Goal: Task Accomplishment & Management: Manage account settings

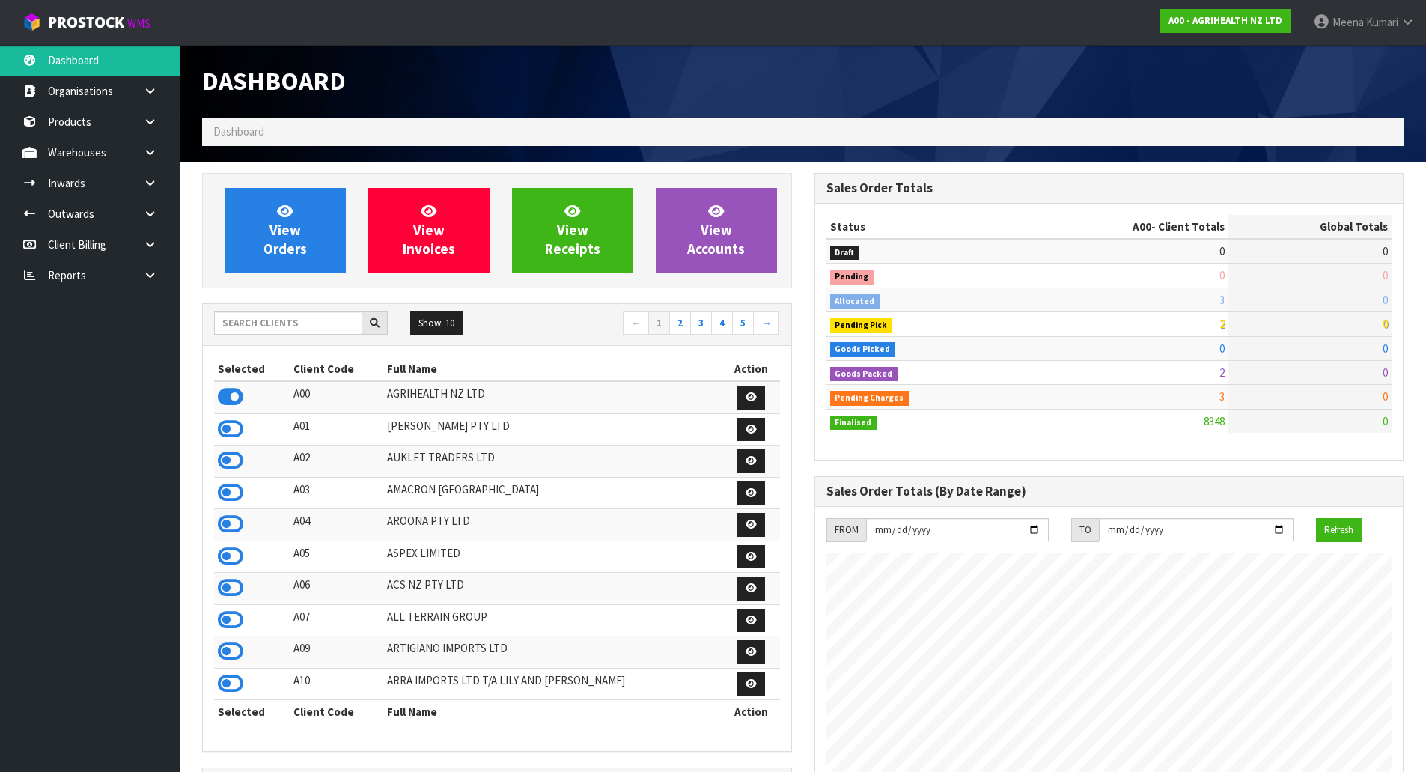
scroll to position [1134, 611]
click at [308, 323] on input "text" at bounding box center [288, 322] width 148 height 23
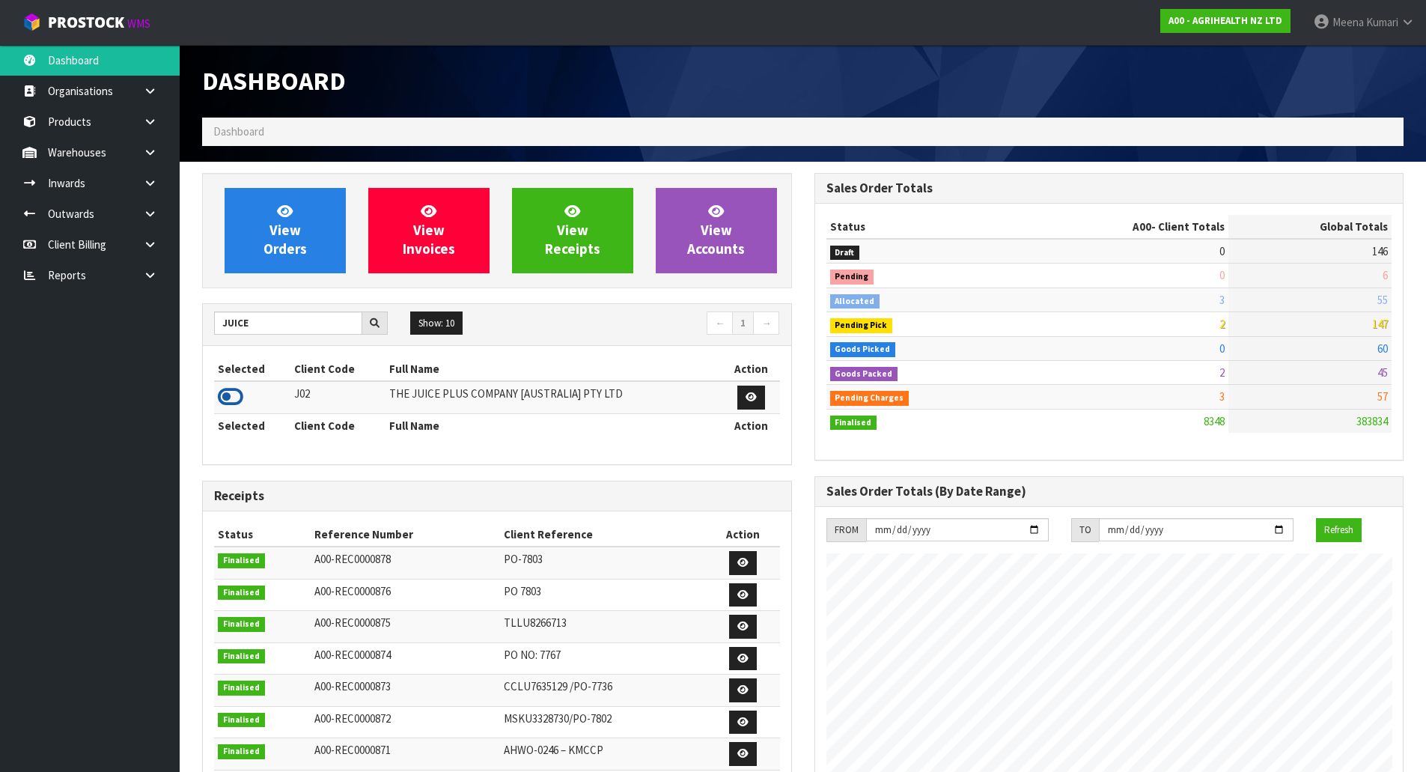
click at [230, 401] on icon at bounding box center [230, 396] width 25 height 22
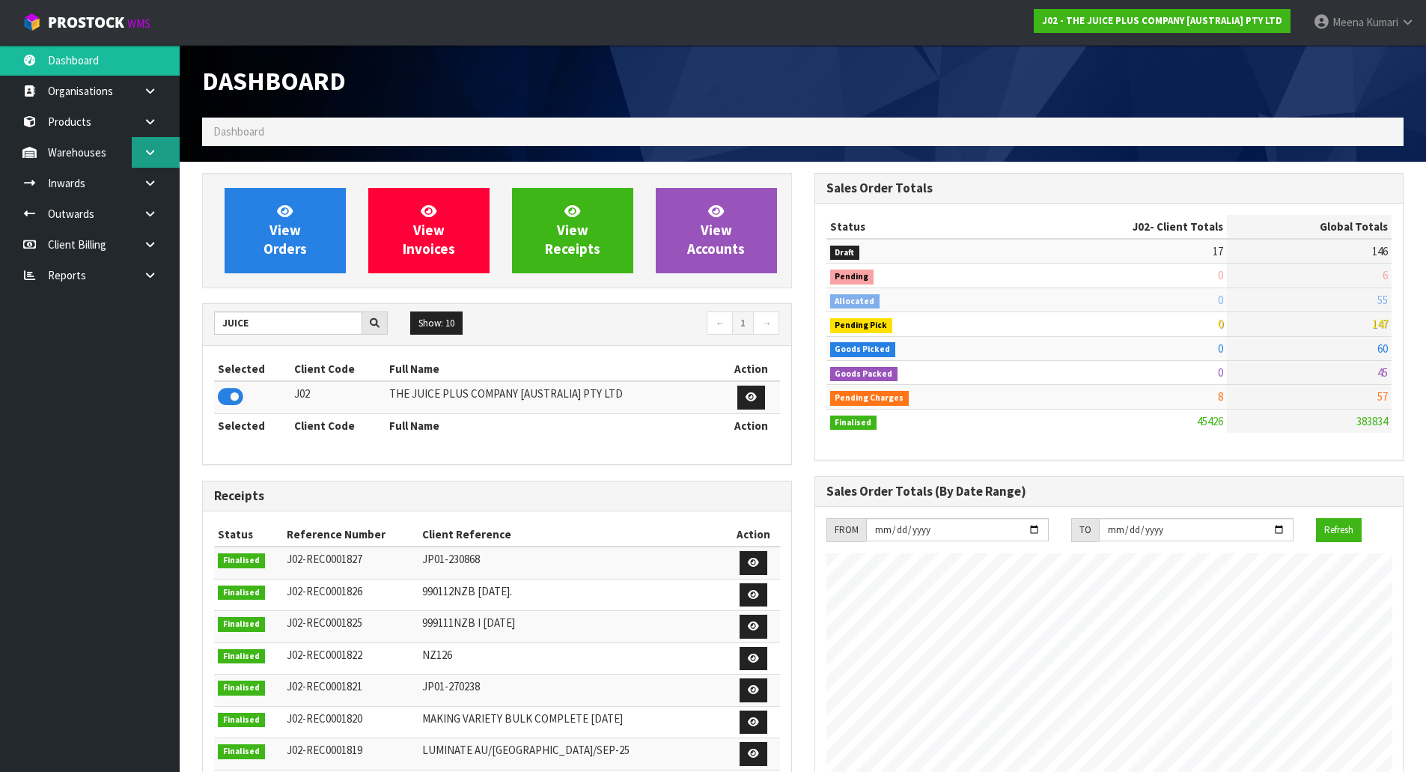
click at [161, 148] on link at bounding box center [156, 152] width 48 height 31
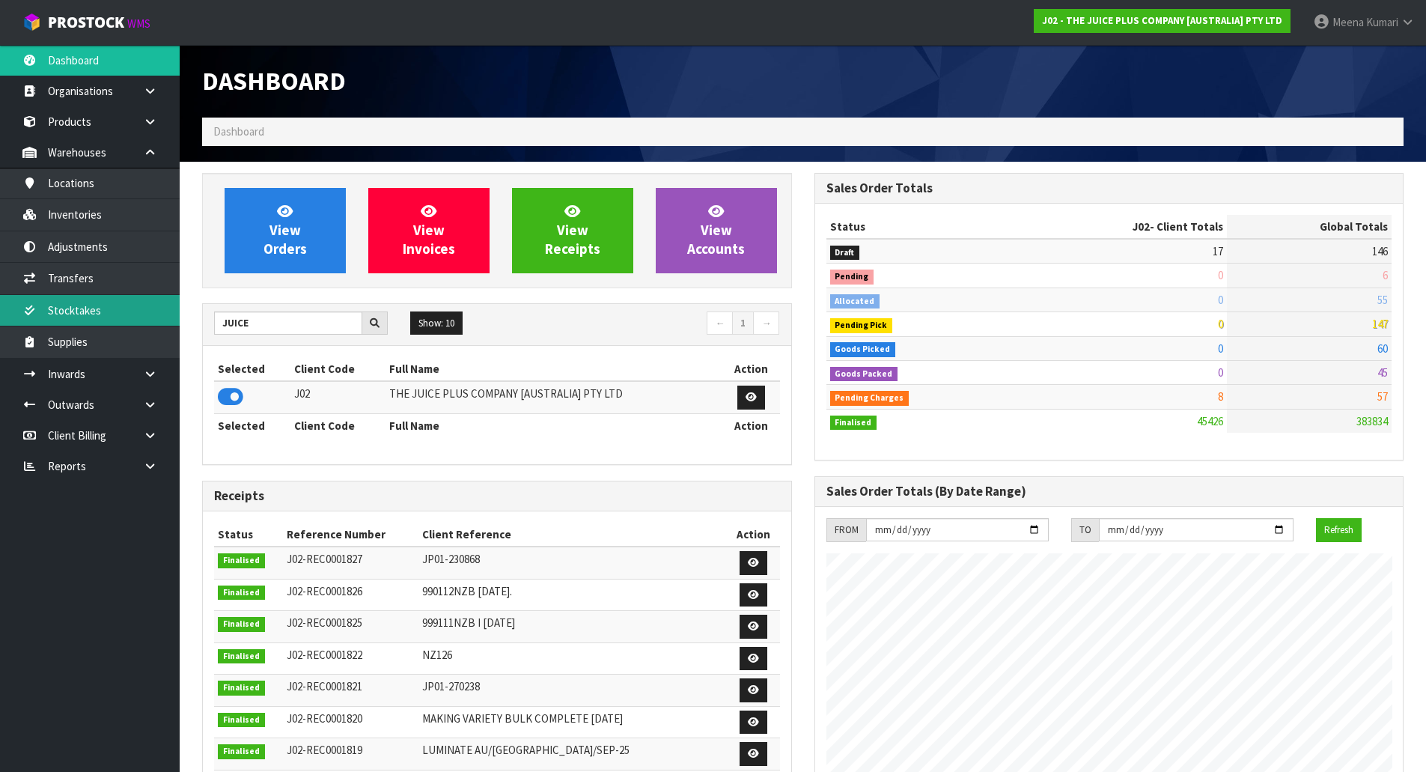
click at [126, 297] on link "Stocktakes" at bounding box center [90, 310] width 180 height 31
drag, startPoint x: 274, startPoint y: 323, endPoint x: 114, endPoint y: 320, distance: 160.2
click at [114, 320] on body "Toggle navigation ProStock WMS J02 - THE JUICE PLUS COMPANY [AUSTRALIA] PTY LTD…" at bounding box center [713, 386] width 1426 height 772
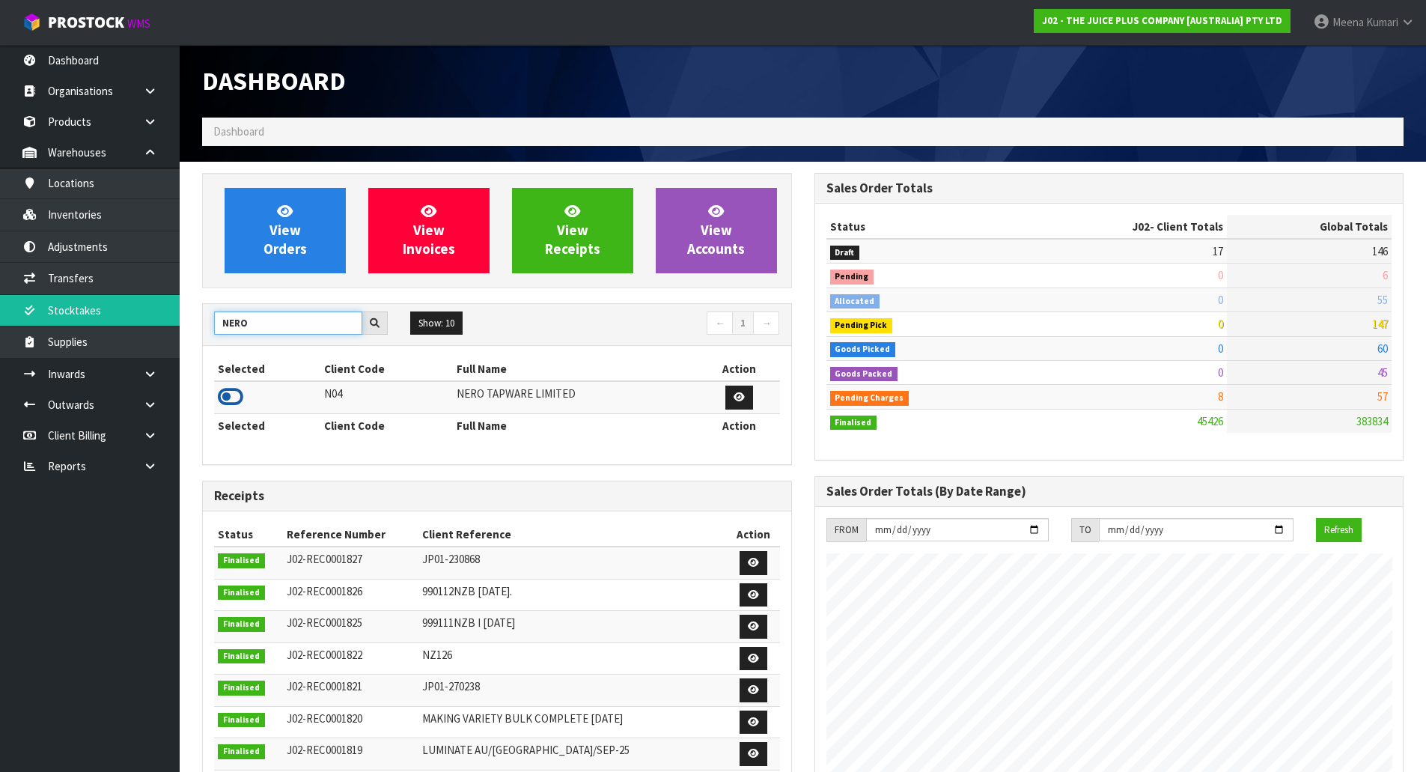
type input "NERO"
click at [237, 396] on icon at bounding box center [230, 396] width 25 height 22
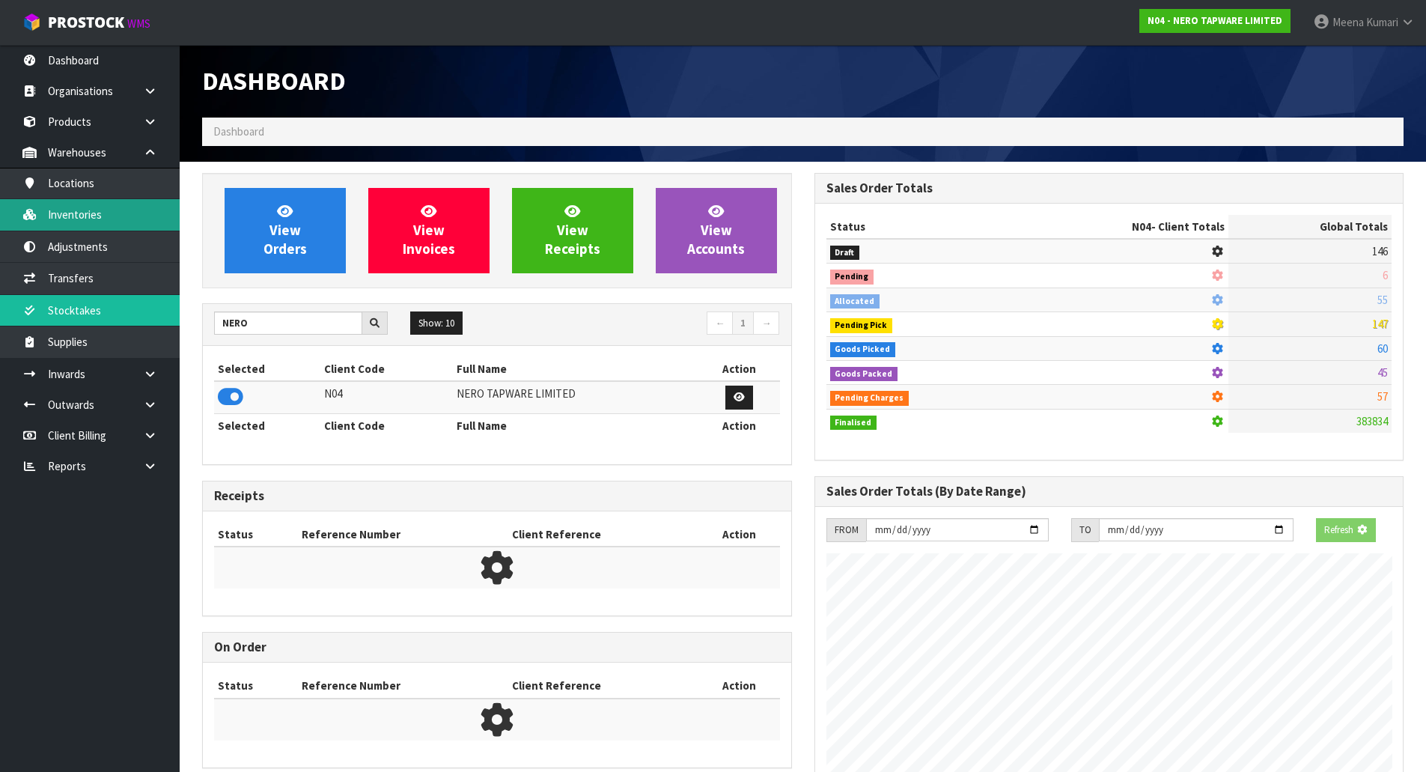
scroll to position [1182, 611]
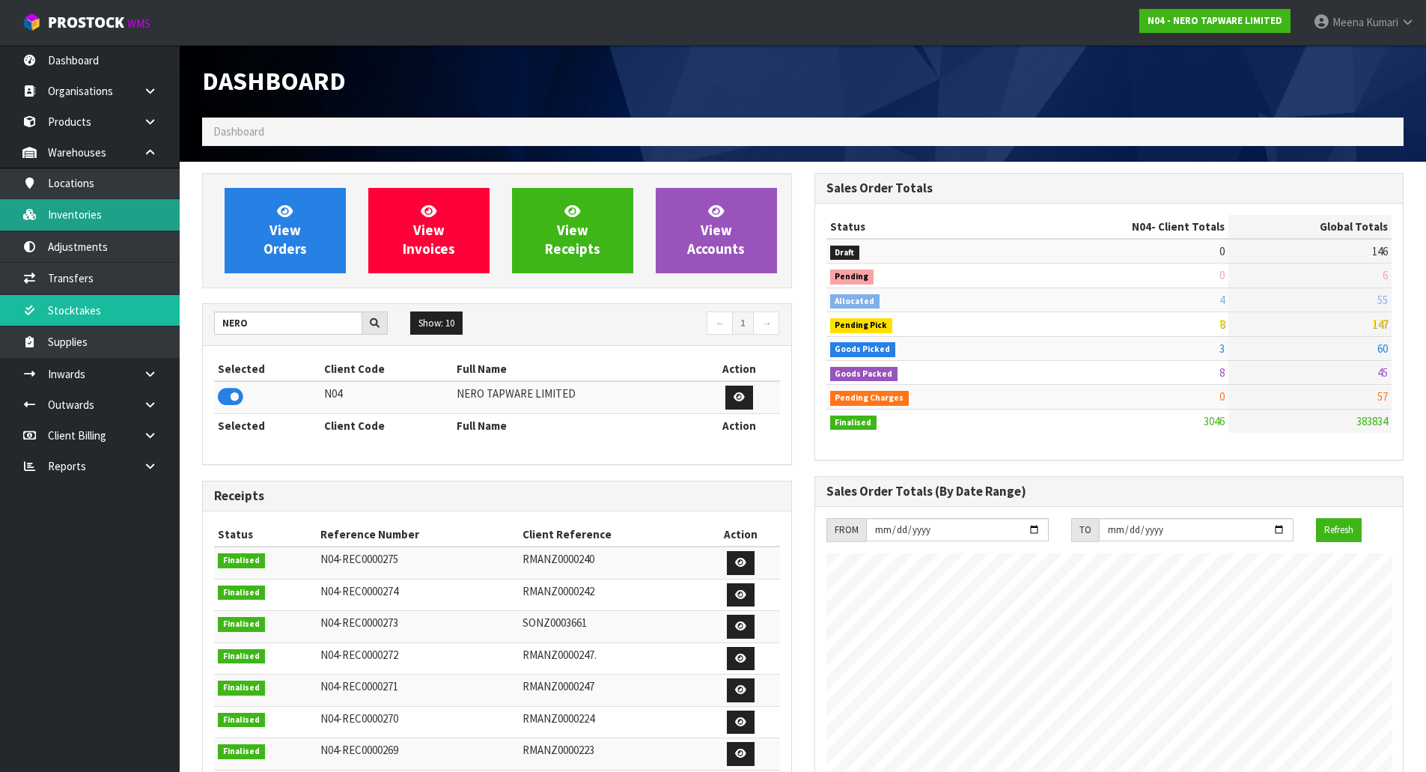
click at [82, 224] on link "Inventories" at bounding box center [90, 214] width 180 height 31
click at [117, 225] on link "Inventories" at bounding box center [90, 214] width 180 height 31
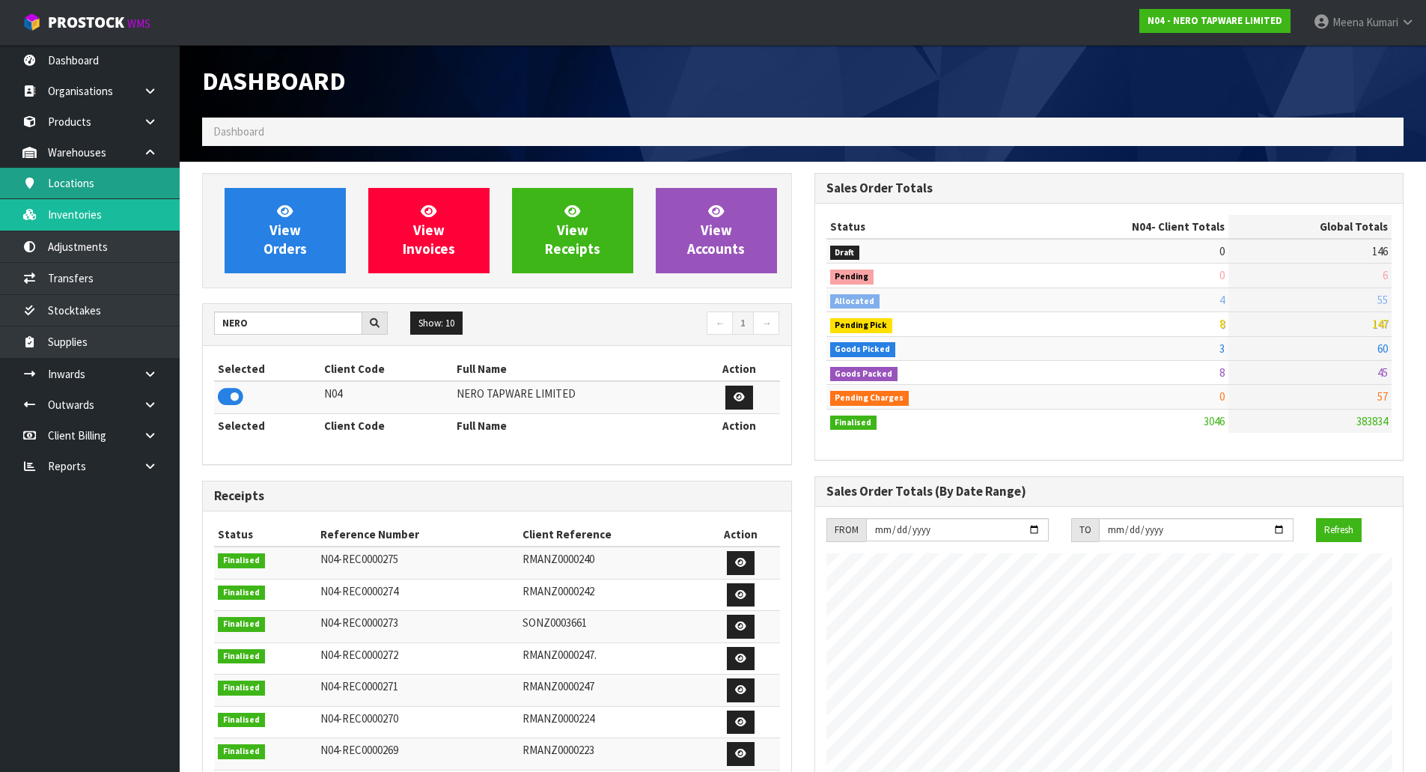
click at [116, 173] on link "Locations" at bounding box center [90, 183] width 180 height 31
click at [106, 207] on link "Inventories" at bounding box center [90, 214] width 180 height 31
click at [325, 326] on input "NERO" at bounding box center [288, 322] width 148 height 23
click at [123, 208] on link "Inventories" at bounding box center [90, 214] width 180 height 31
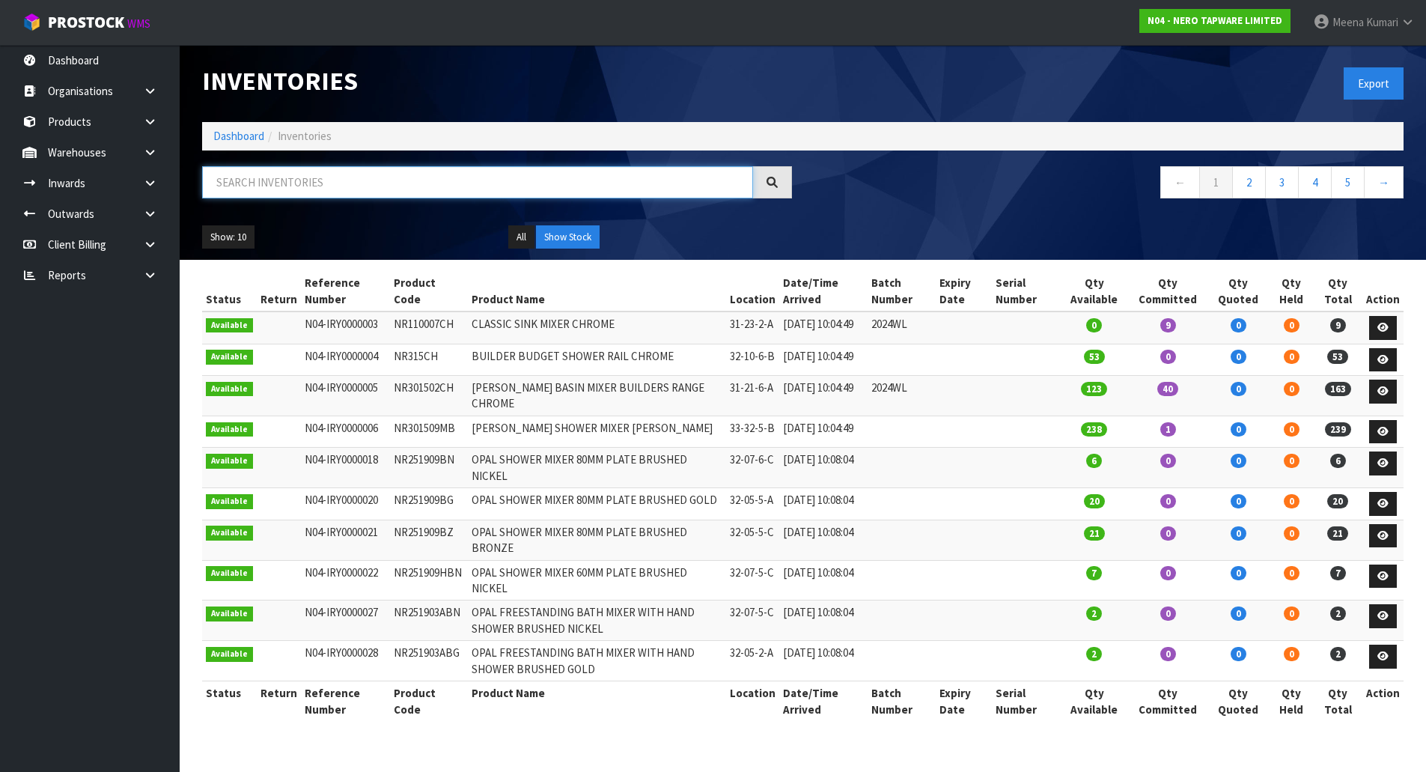
click at [354, 182] on input "text" at bounding box center [477, 182] width 551 height 32
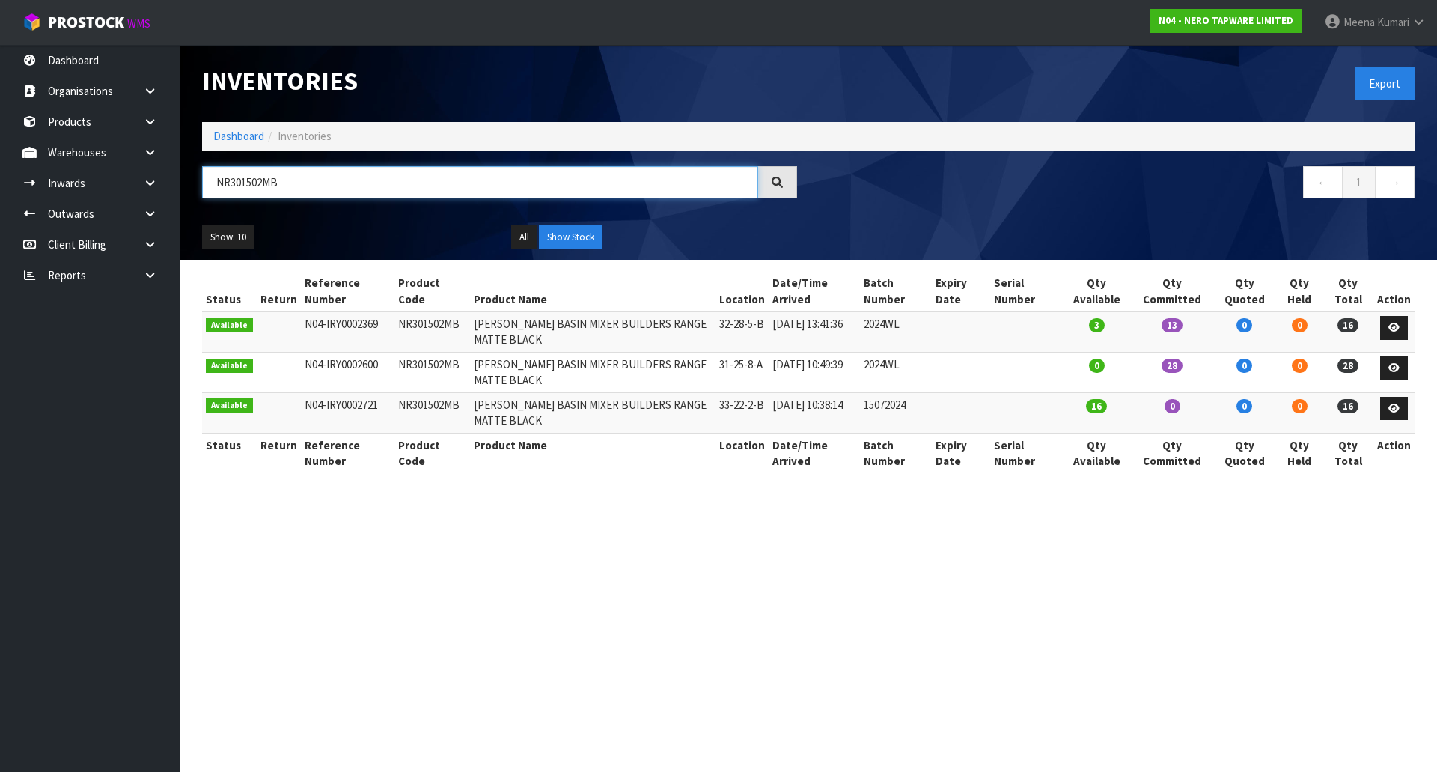
click at [324, 181] on input "NR301502MB" at bounding box center [480, 182] width 556 height 32
paste input "KQG043OHOBE"
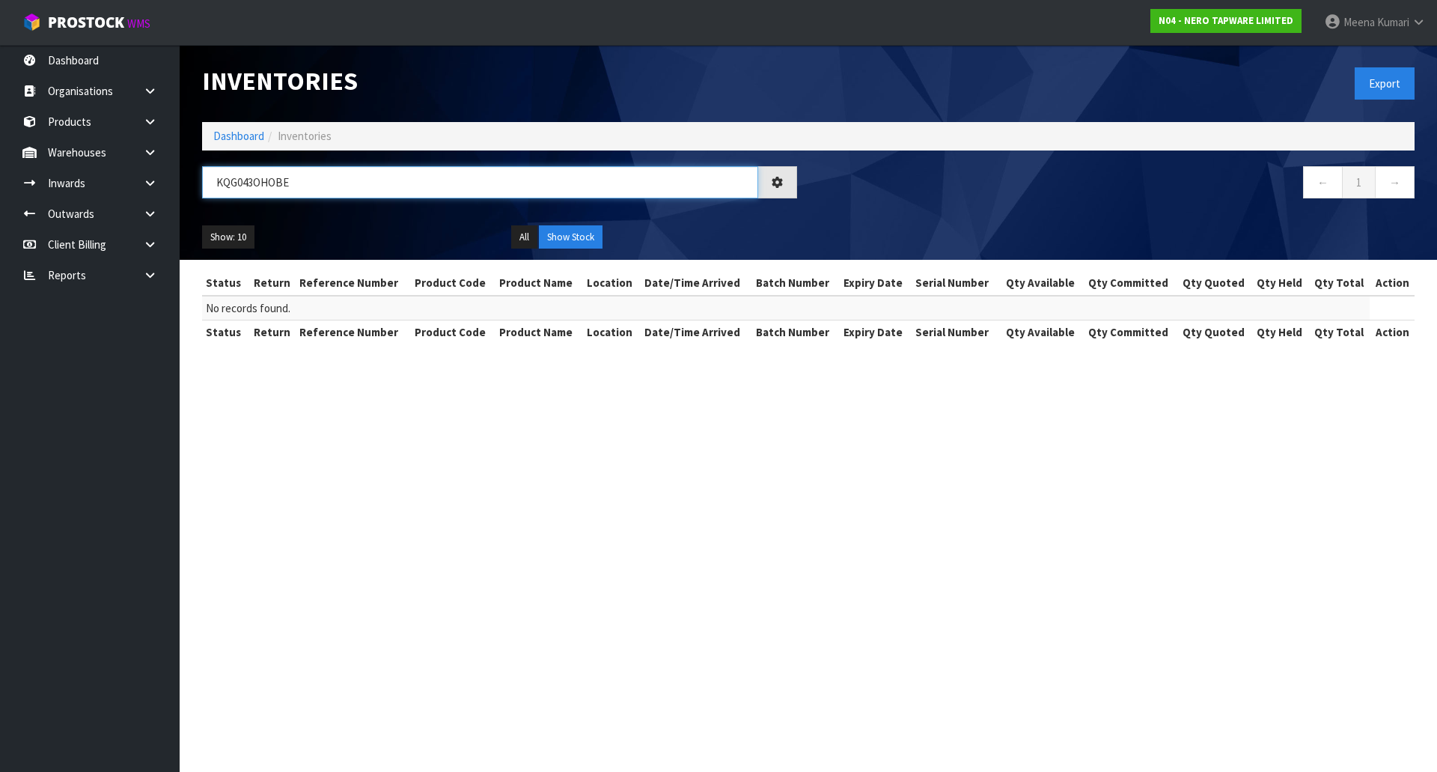
click at [324, 181] on input "KQG043OHOBE" at bounding box center [480, 182] width 556 height 32
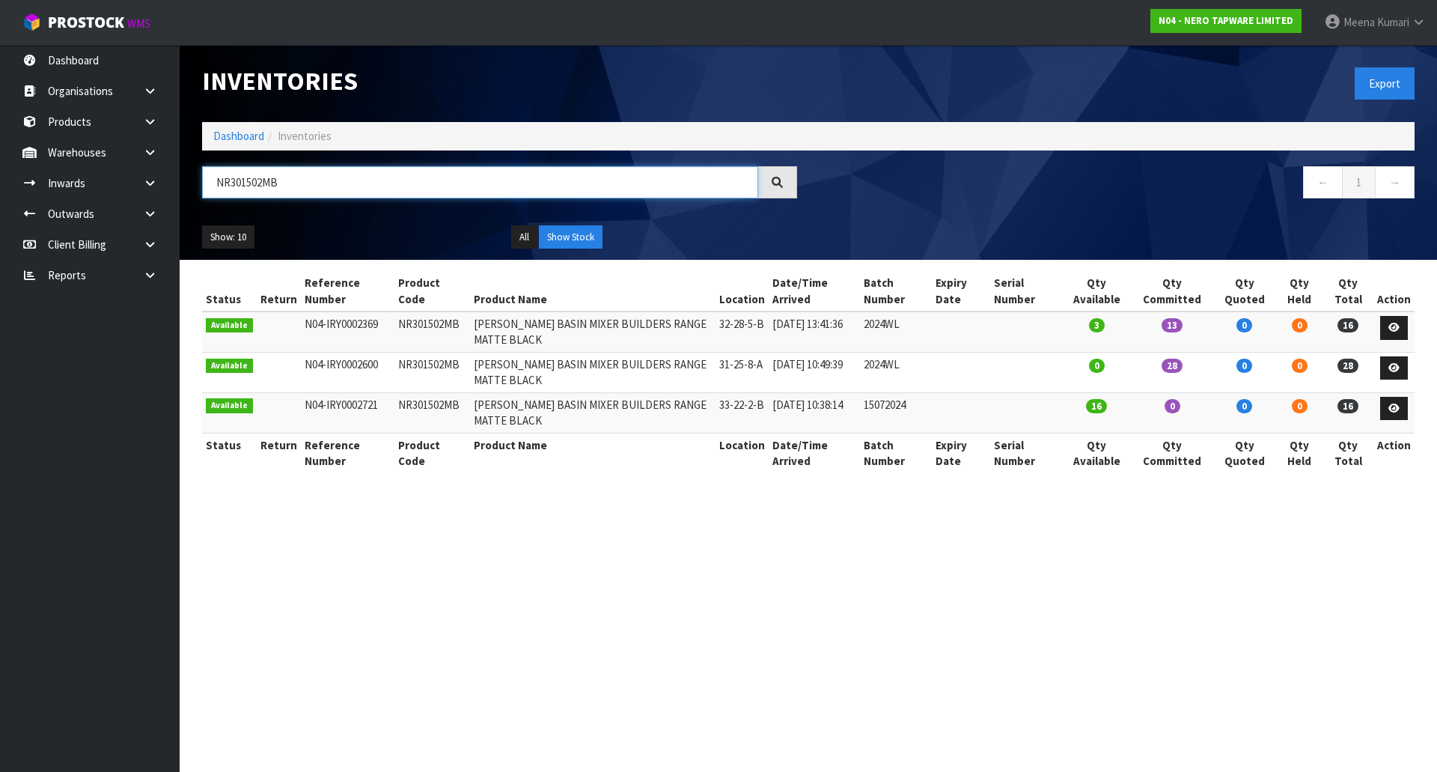
type input "NR301502MB"
click at [430, 324] on td "NR301502MB" at bounding box center [432, 331] width 76 height 40
copy td "NR301502MB"
click at [1393, 329] on icon at bounding box center [1393, 328] width 11 height 10
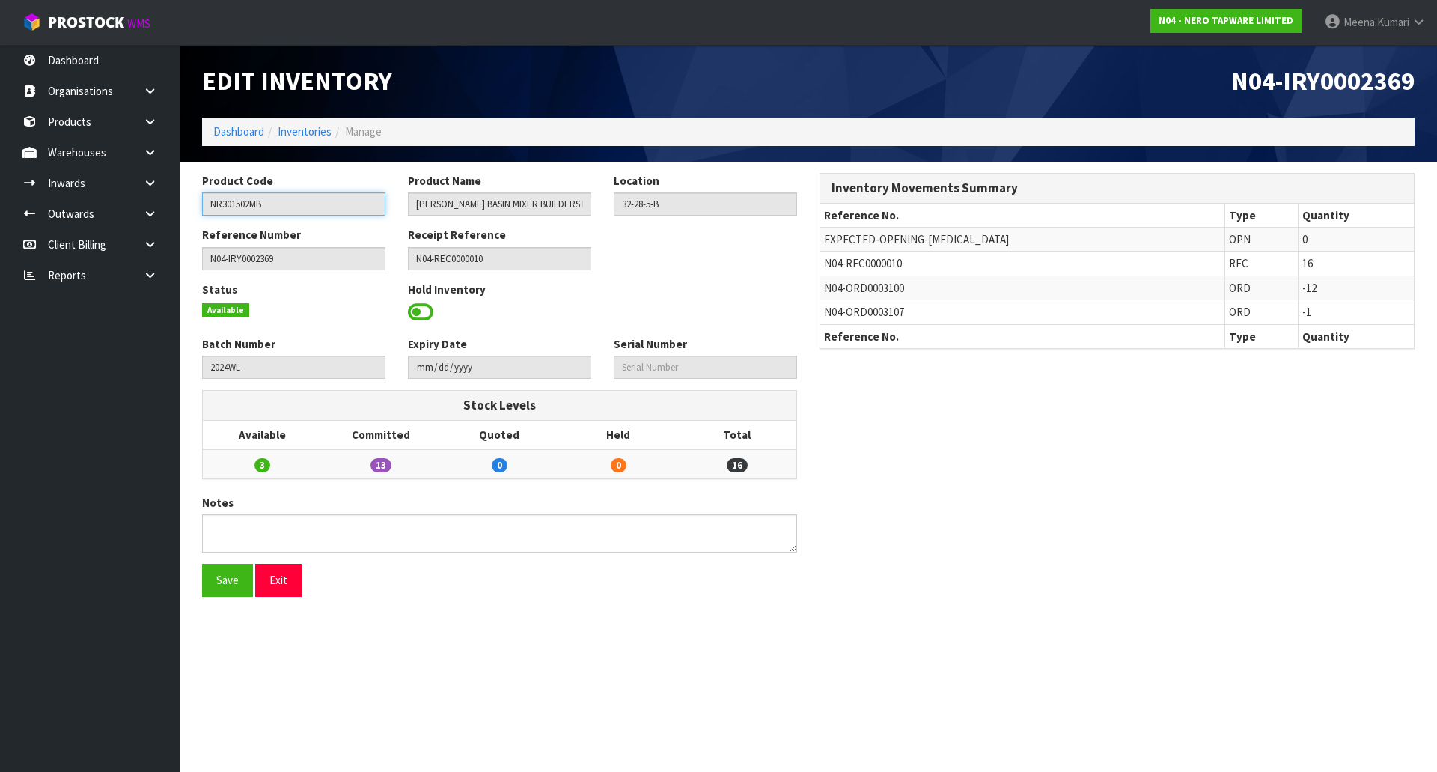
click at [276, 200] on input "NR301502MB" at bounding box center [293, 203] width 183 height 23
click at [287, 130] on link "Inventories" at bounding box center [305, 131] width 54 height 14
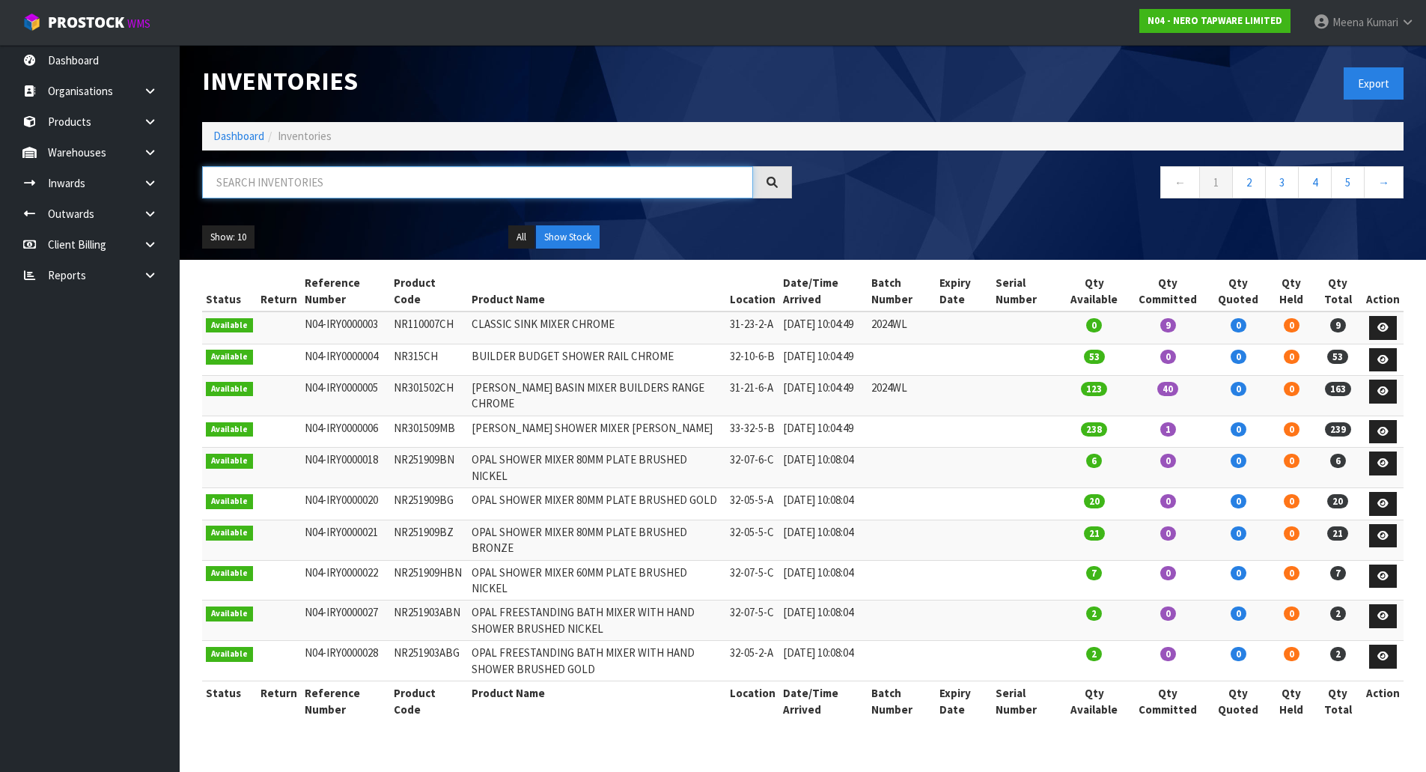
click at [287, 187] on input "text" at bounding box center [477, 182] width 551 height 32
paste input "NR301502MB"
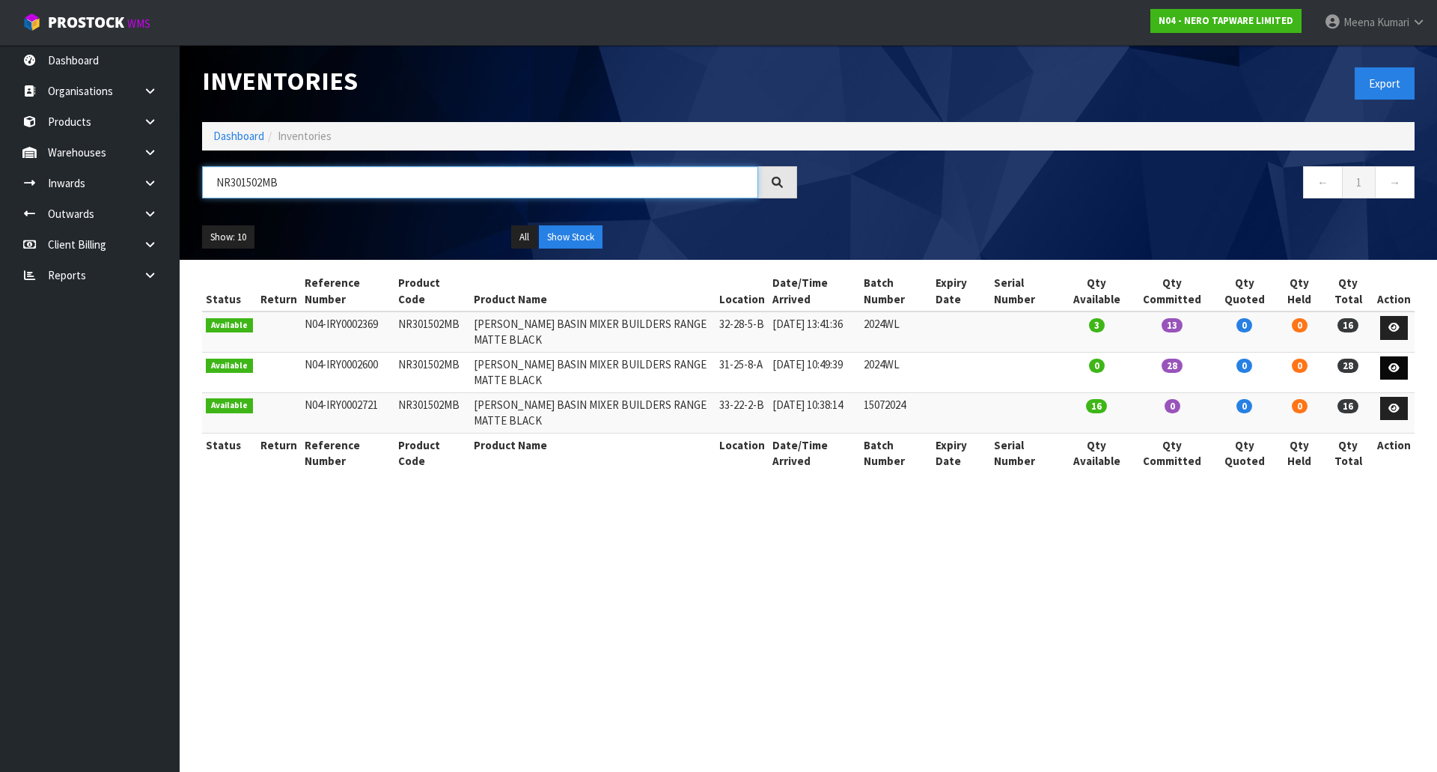
type input "NR301502MB"
click at [1408, 369] on link at bounding box center [1394, 368] width 28 height 24
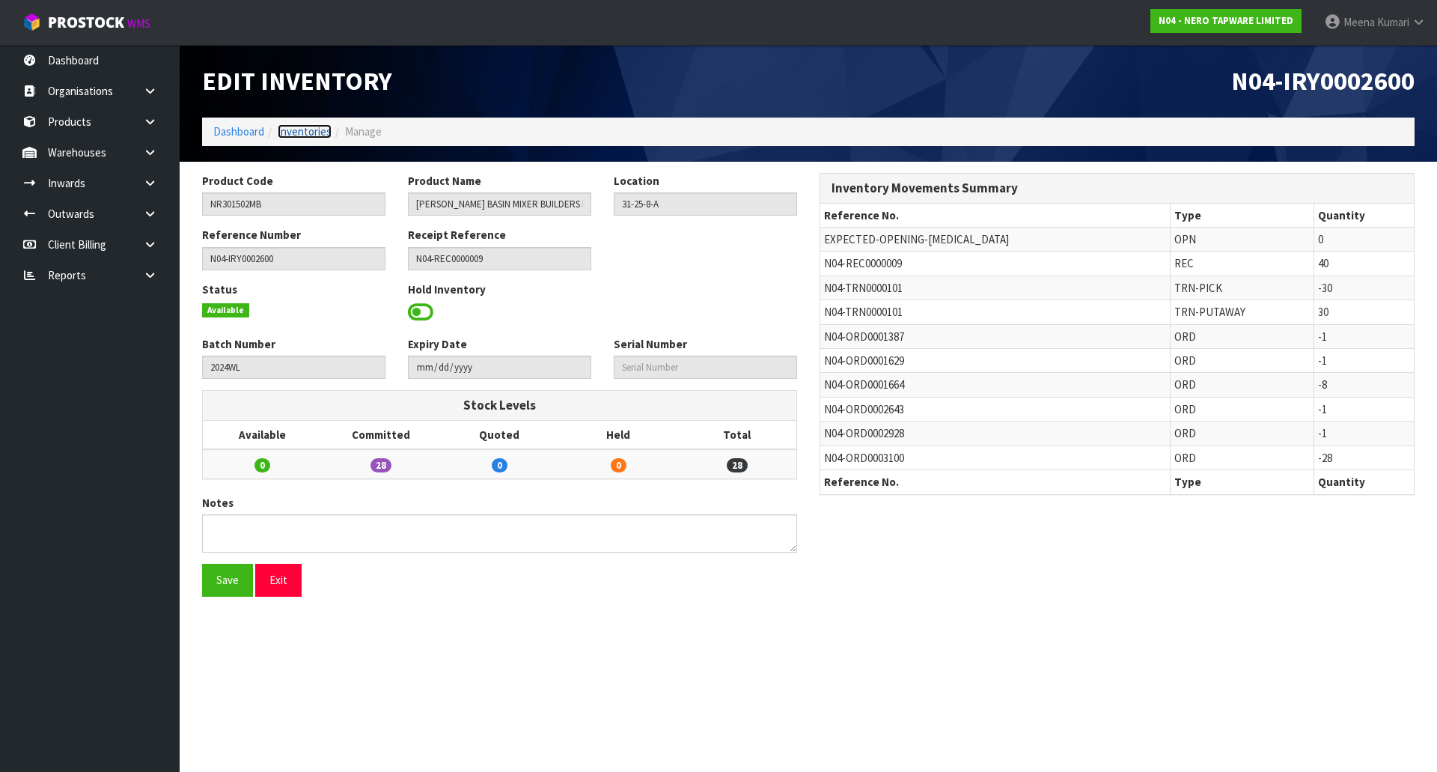
click at [305, 131] on link "Inventories" at bounding box center [305, 131] width 54 height 14
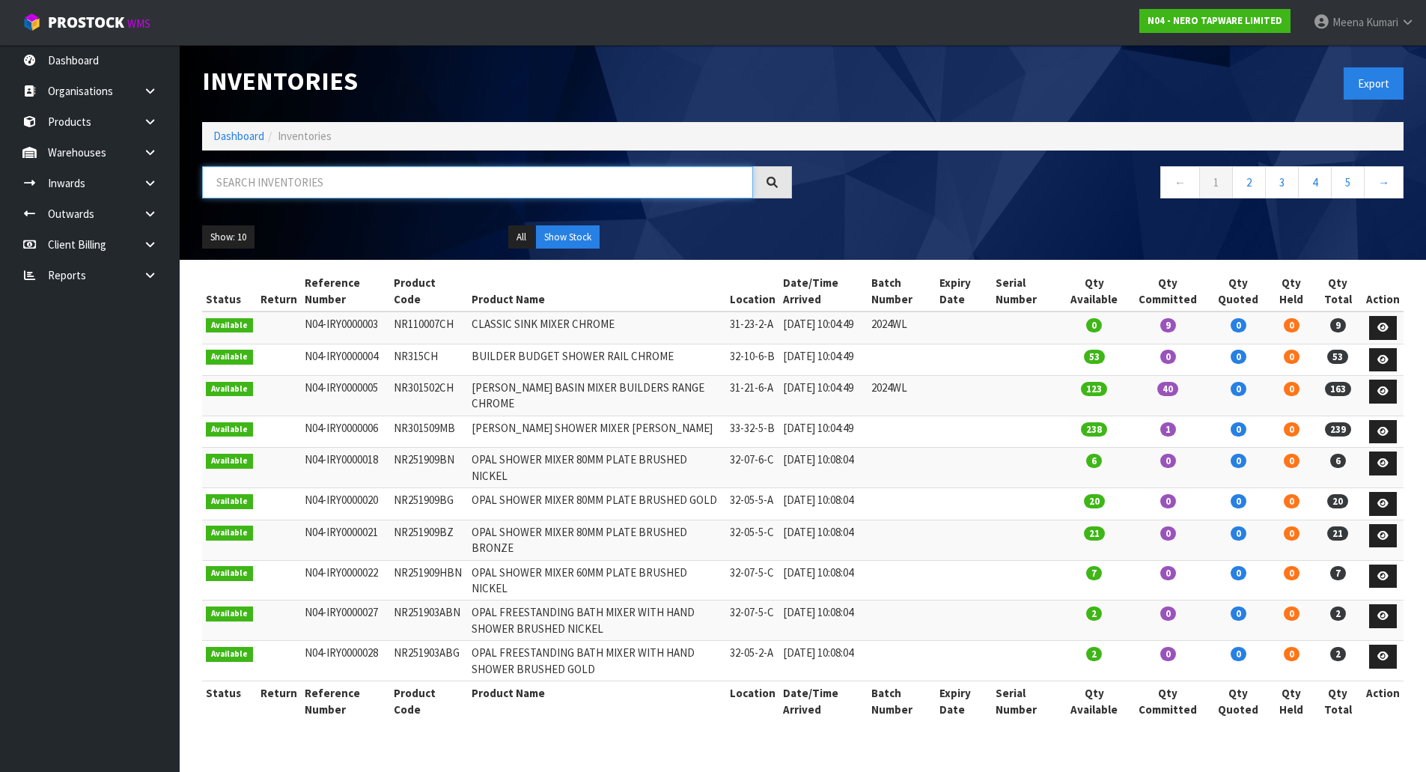
click at [283, 195] on input "text" at bounding box center [477, 182] width 551 height 32
paste input "NR301502MB"
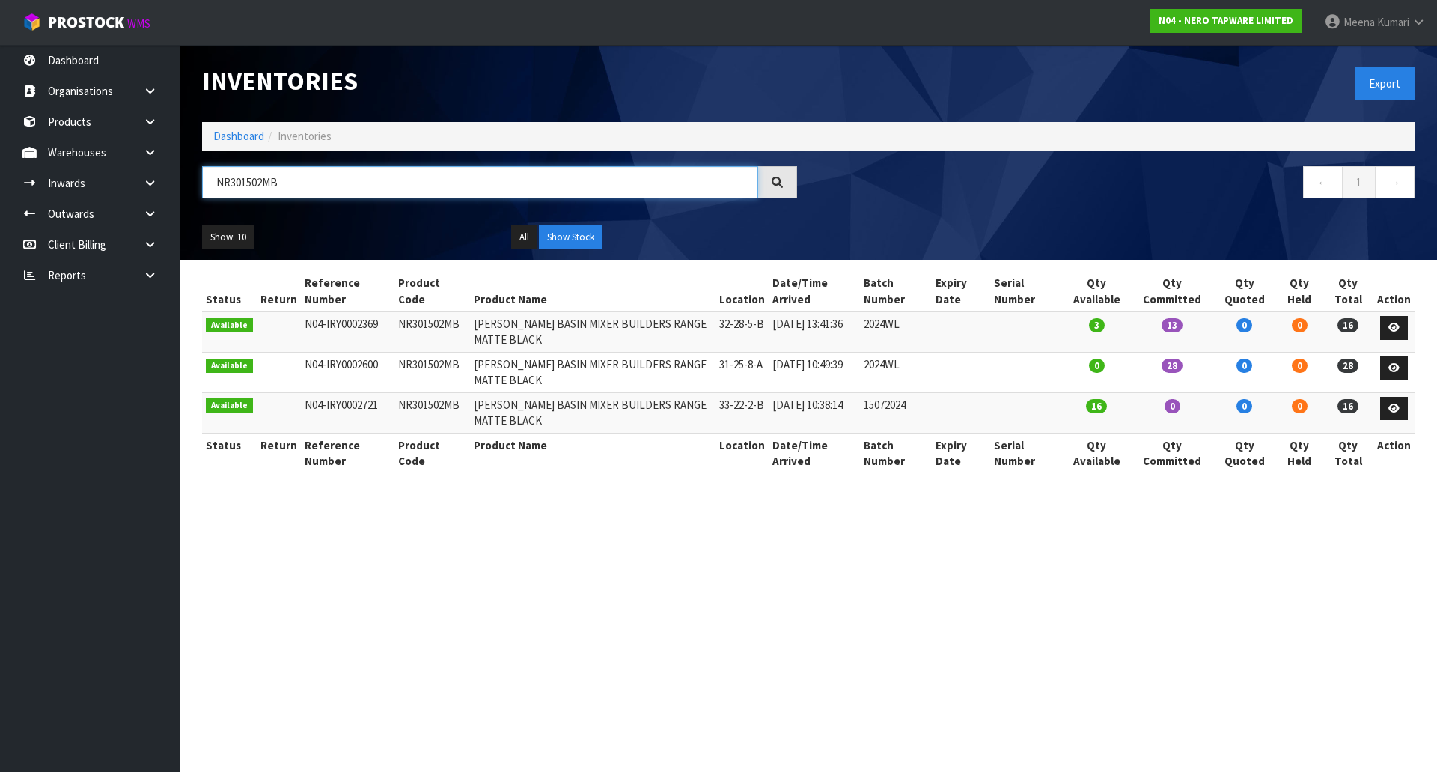
click at [305, 187] on input "NR301502MB" at bounding box center [480, 182] width 556 height 32
drag, startPoint x: 296, startPoint y: 186, endPoint x: 125, endPoint y: 186, distance: 170.6
click at [125, 186] on body "Toggle navigation ProStock WMS N04 - NERO TAPWARE LIMITED Meena Kumari Logout D…" at bounding box center [718, 386] width 1437 height 772
click at [418, 180] on input "NR301502MB" at bounding box center [480, 182] width 556 height 32
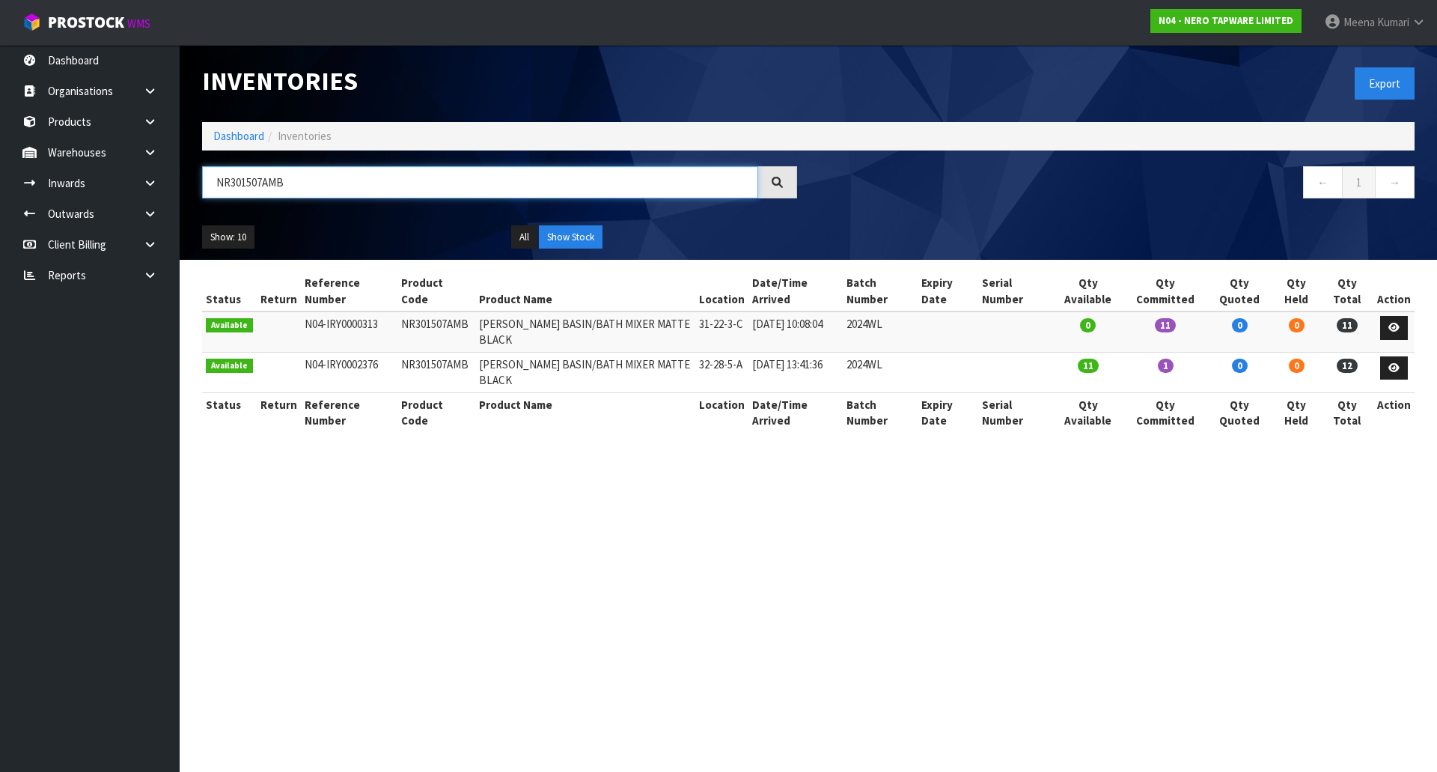
type input "NR301507AMB"
click at [1393, 326] on icon at bounding box center [1393, 328] width 11 height 10
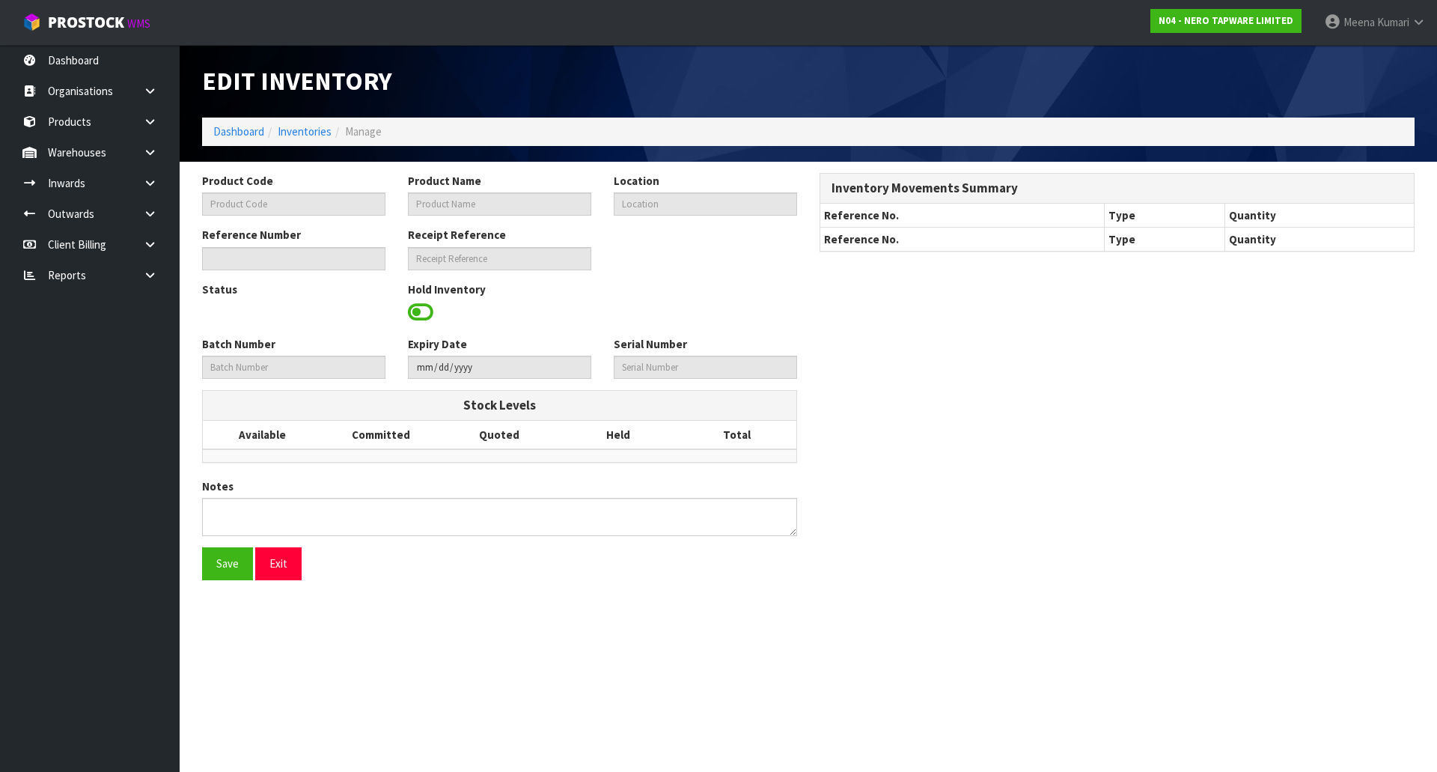
type input "NR301507AMB"
type input "CELIA WALL BASIN/BATH MIXER MATTE BLACK"
type input "31-22-3-C"
type input "N04-IRY0000313"
type input "N04-REC0000002"
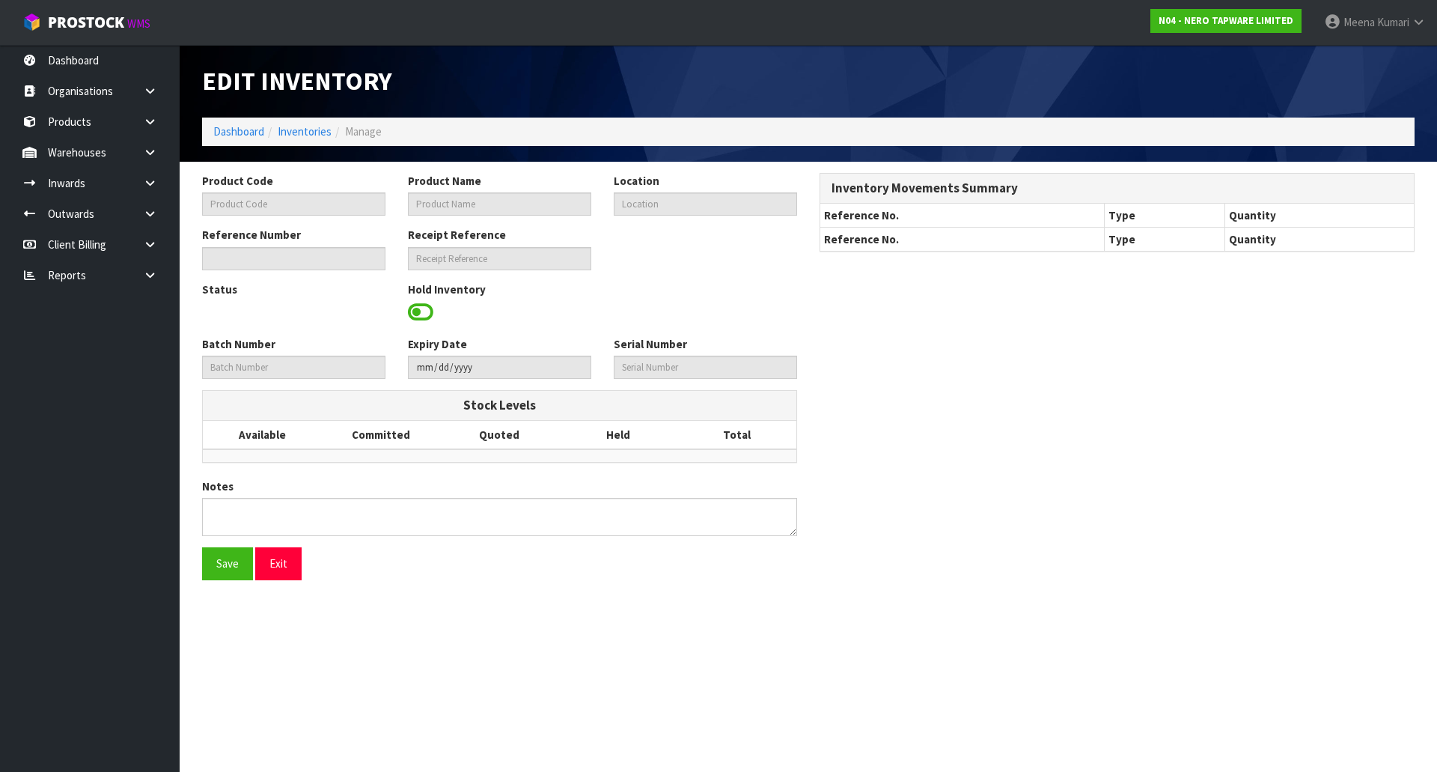
type input "2024WL"
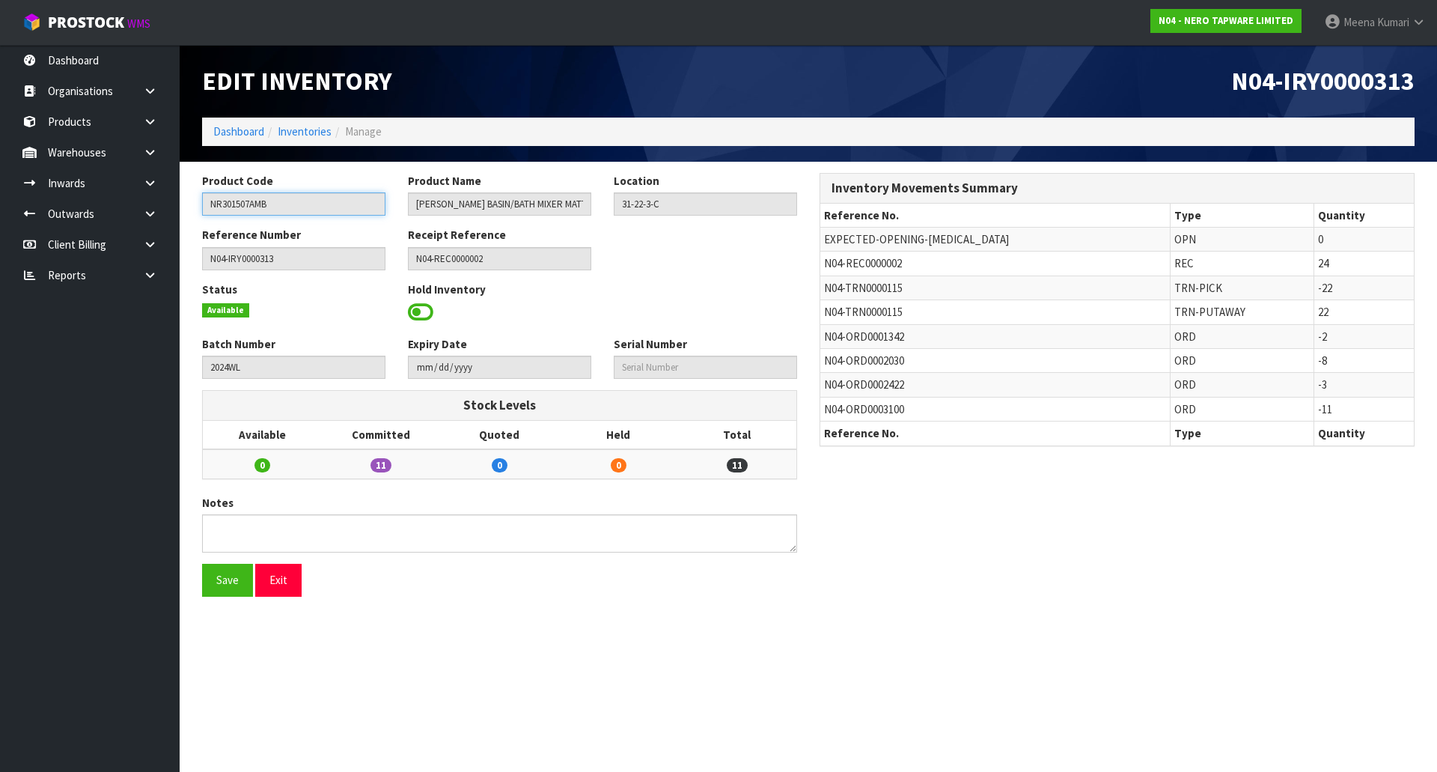
click at [331, 205] on input "NR301507AMB" at bounding box center [293, 203] width 183 height 23
click at [320, 135] on link "Inventories" at bounding box center [305, 131] width 54 height 14
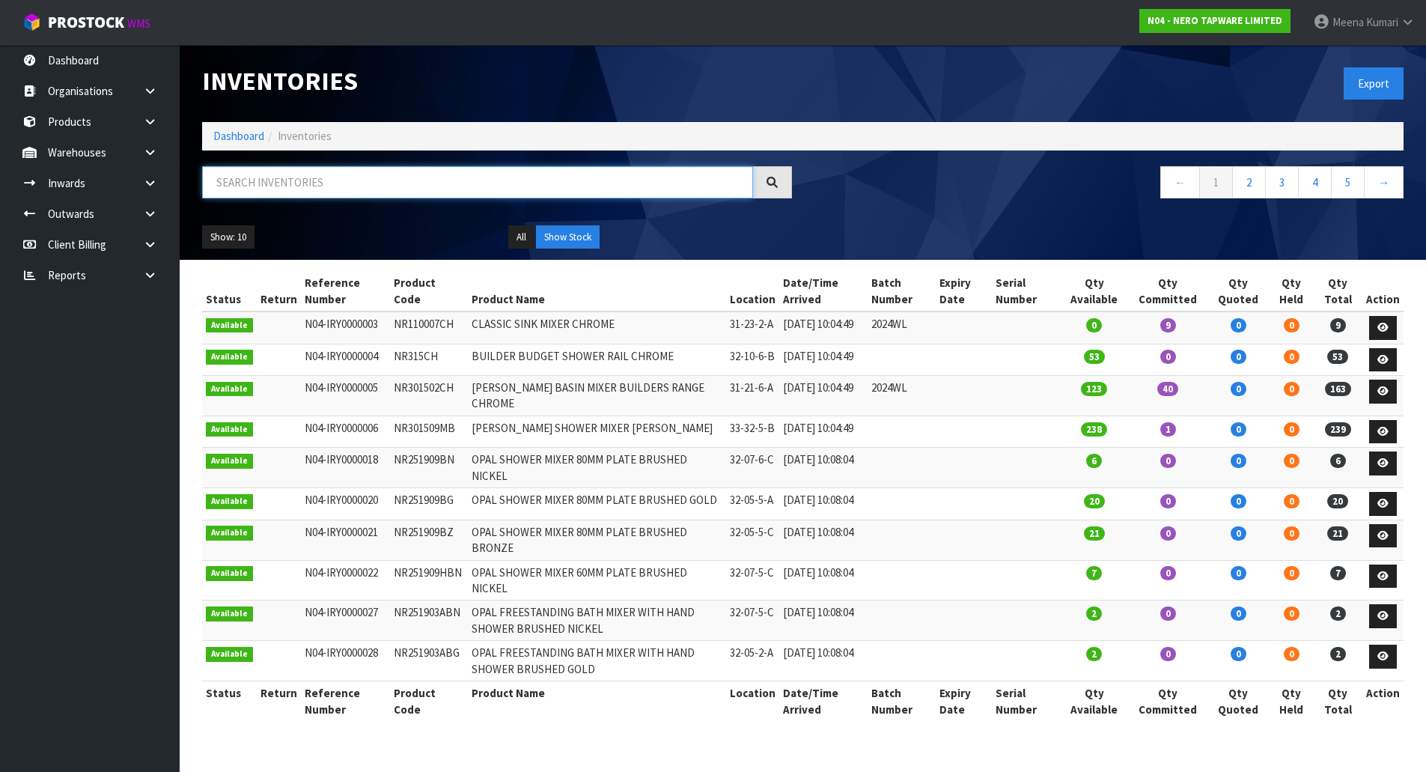
click at [324, 191] on input "text" at bounding box center [477, 182] width 551 height 32
paste input "NR301507AMB"
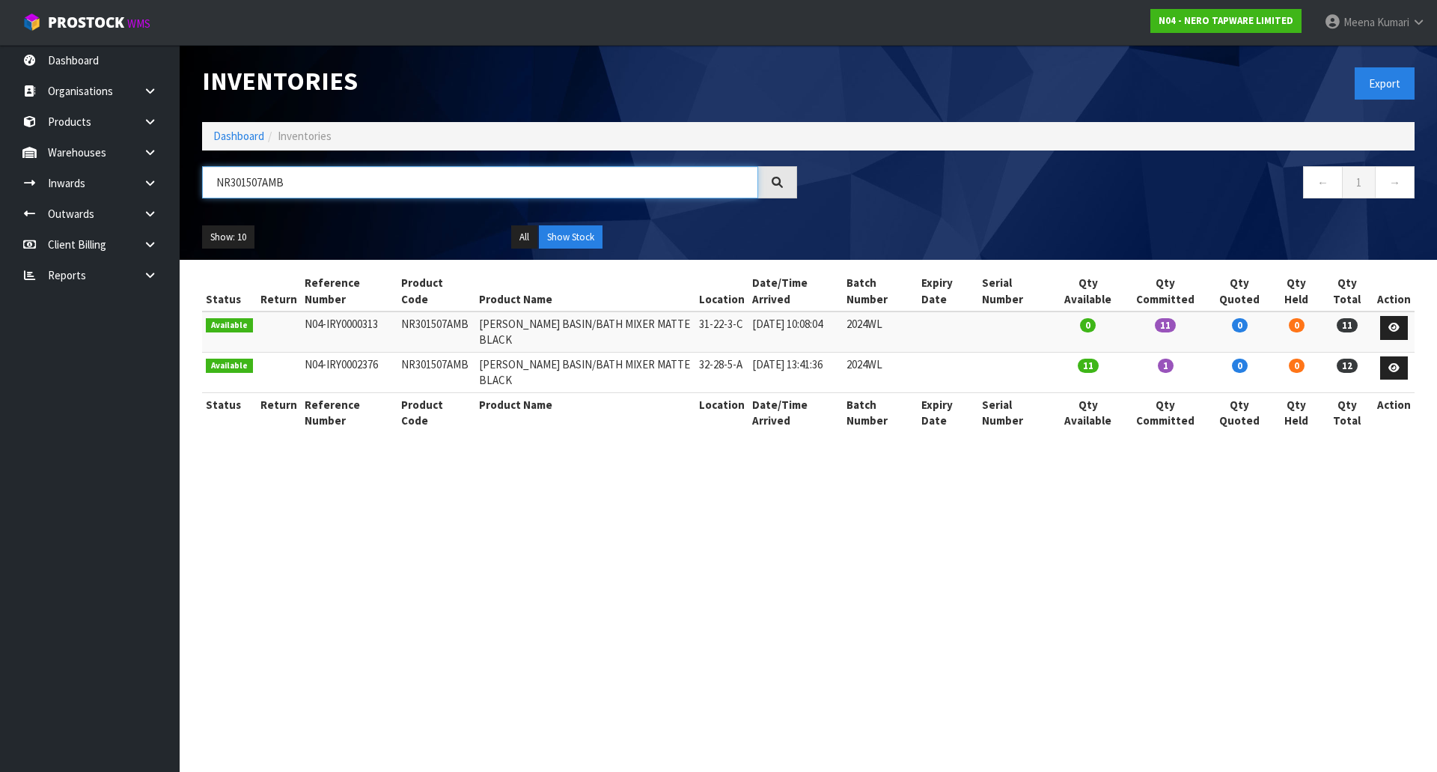
type input "NR301507AMB"
click at [232, 138] on link "Dashboard" at bounding box center [238, 136] width 51 height 14
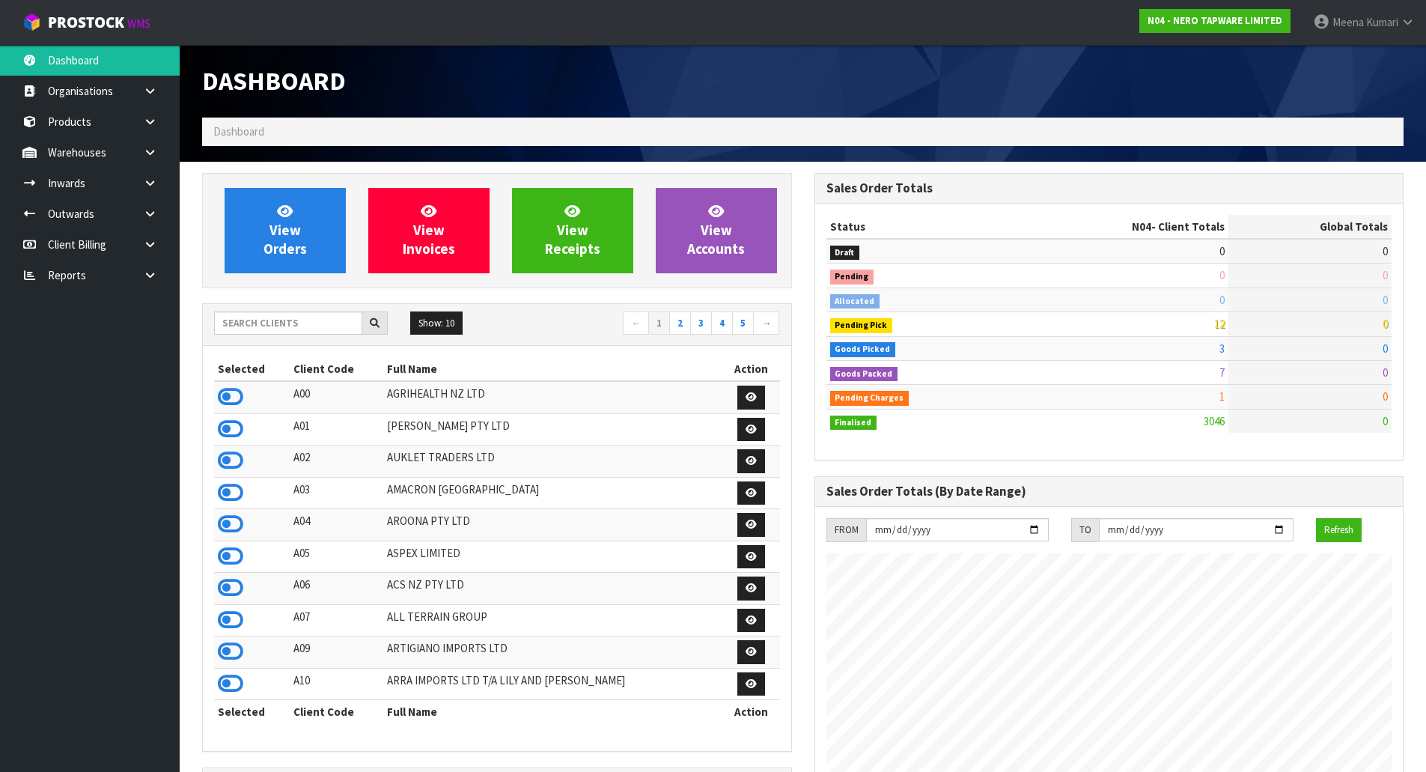
scroll to position [1182, 611]
click at [269, 321] on input "text" at bounding box center [288, 322] width 148 height 23
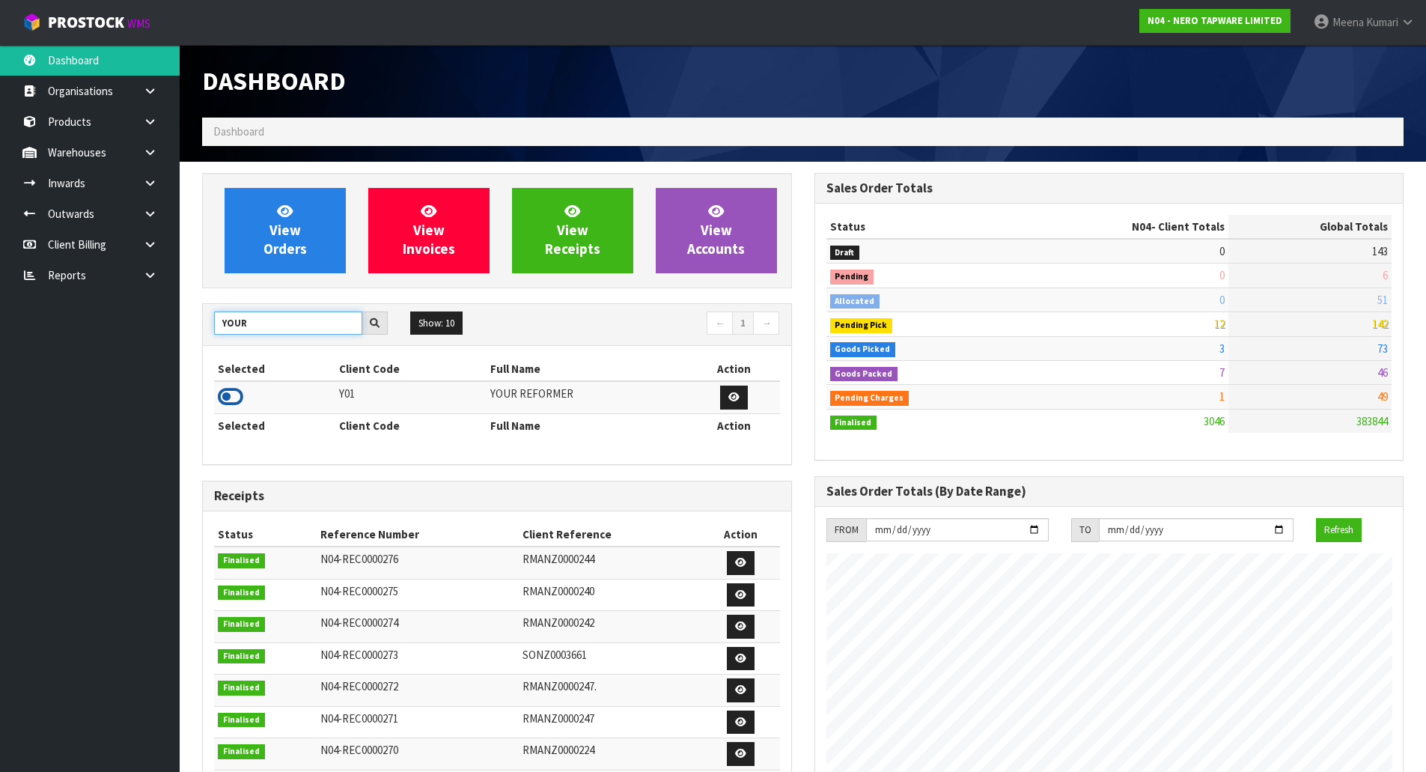
type input "YOUR"
click at [228, 394] on icon at bounding box center [230, 396] width 25 height 22
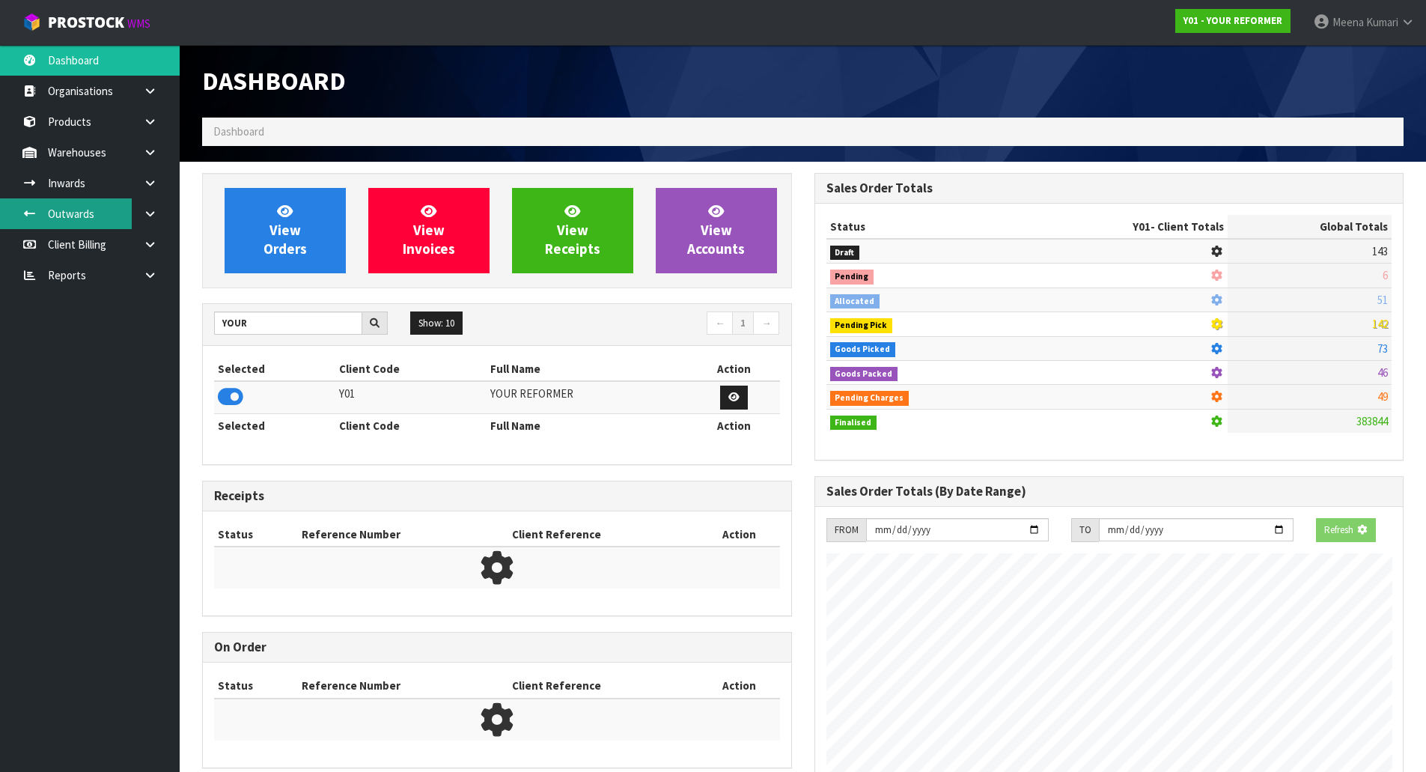
scroll to position [747435, 747756]
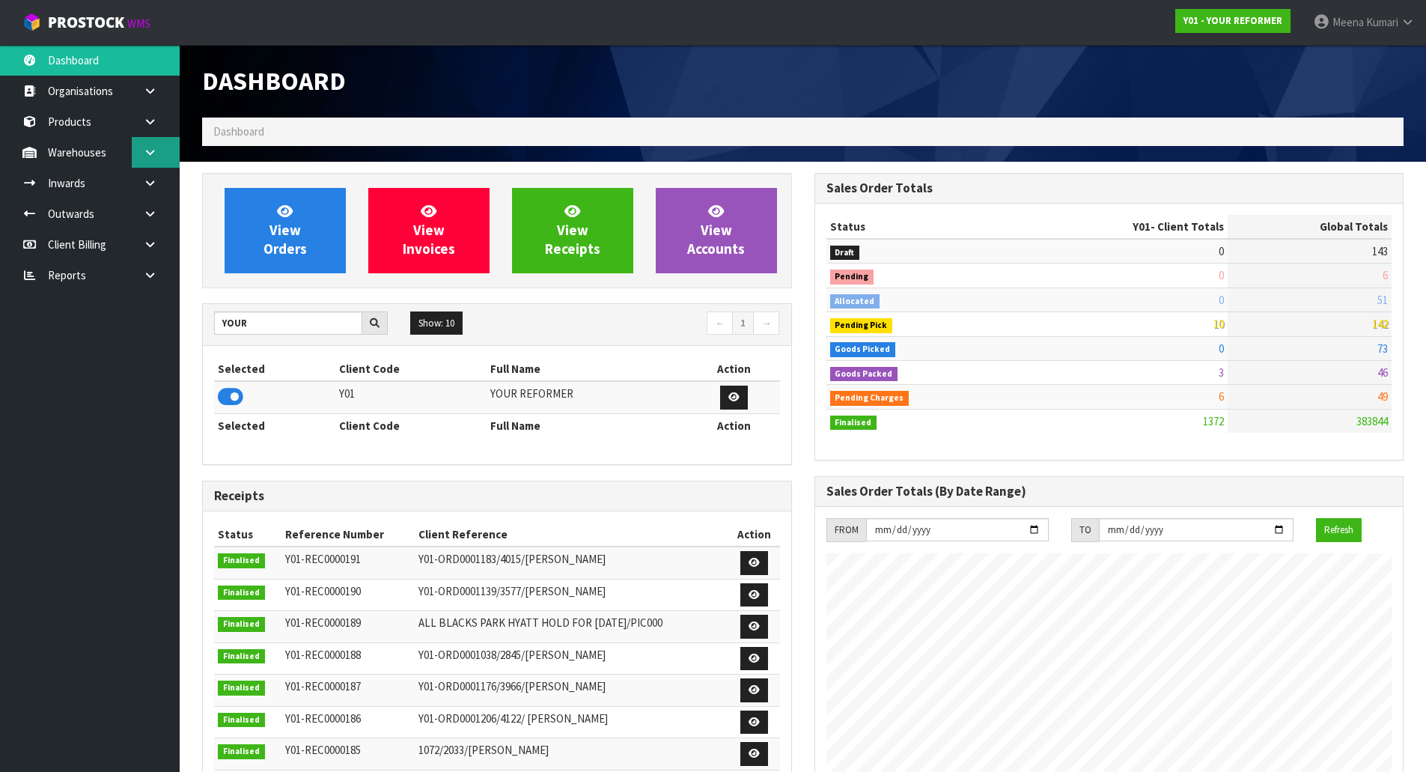
click at [154, 163] on link at bounding box center [156, 152] width 48 height 31
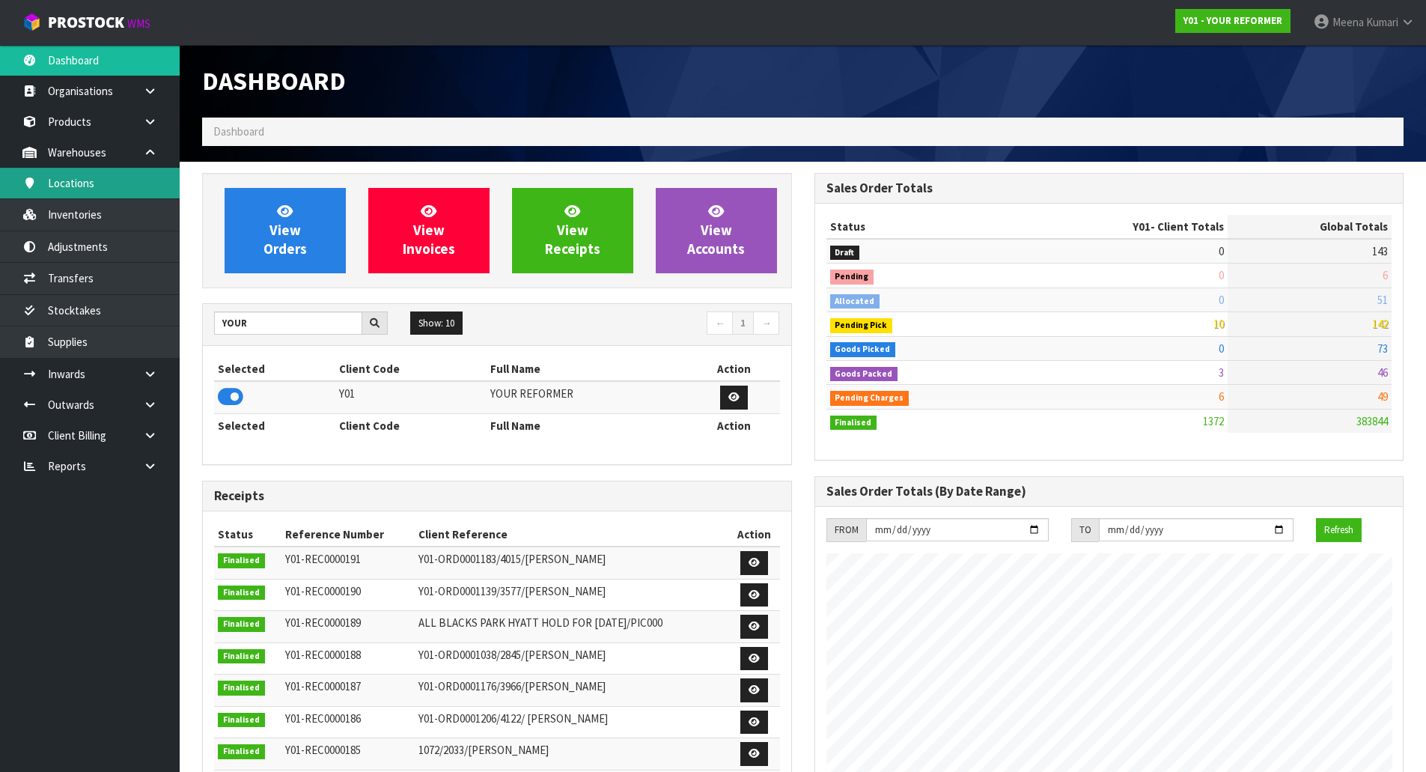
scroll to position [1013, 611]
click at [115, 219] on link "Inventories" at bounding box center [90, 214] width 180 height 31
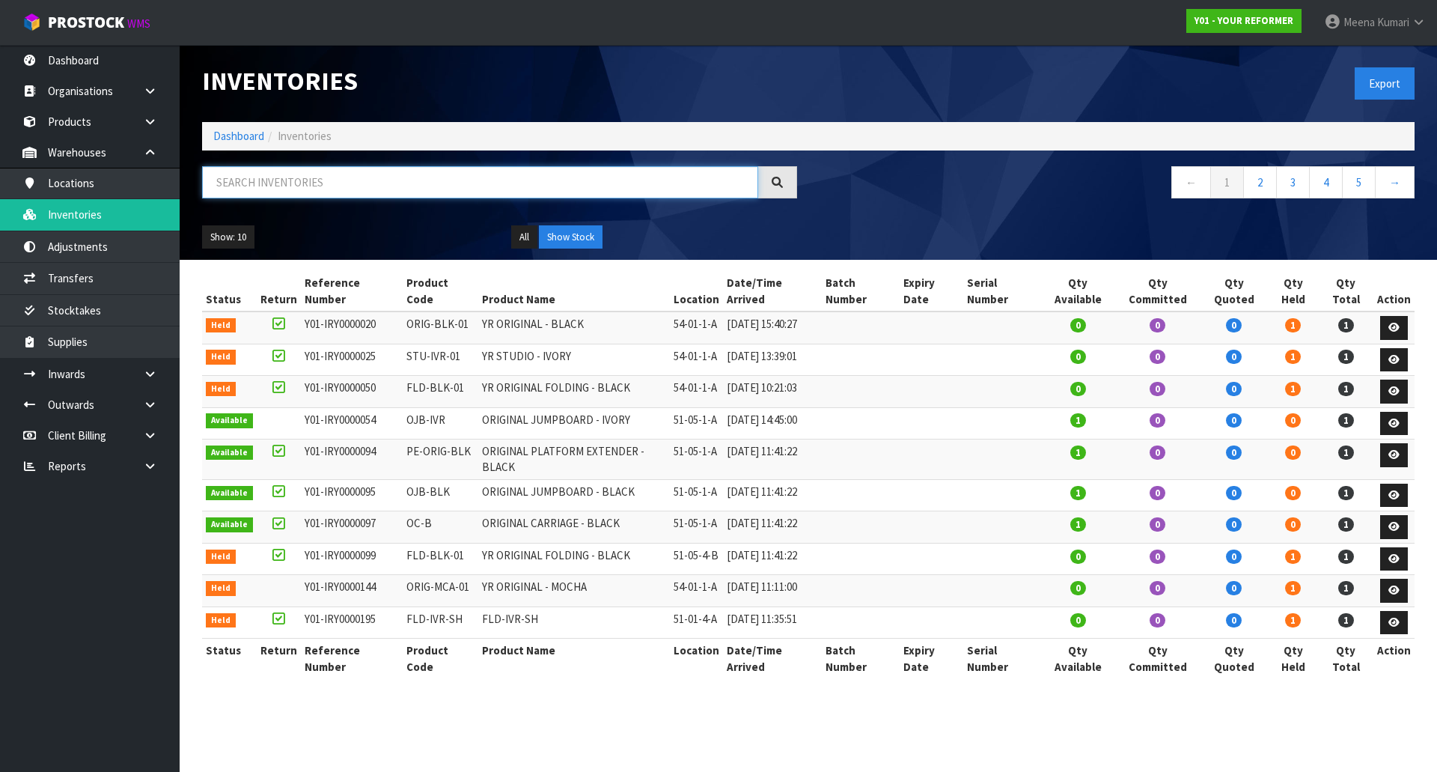
click at [312, 196] on input "text" at bounding box center [480, 182] width 556 height 32
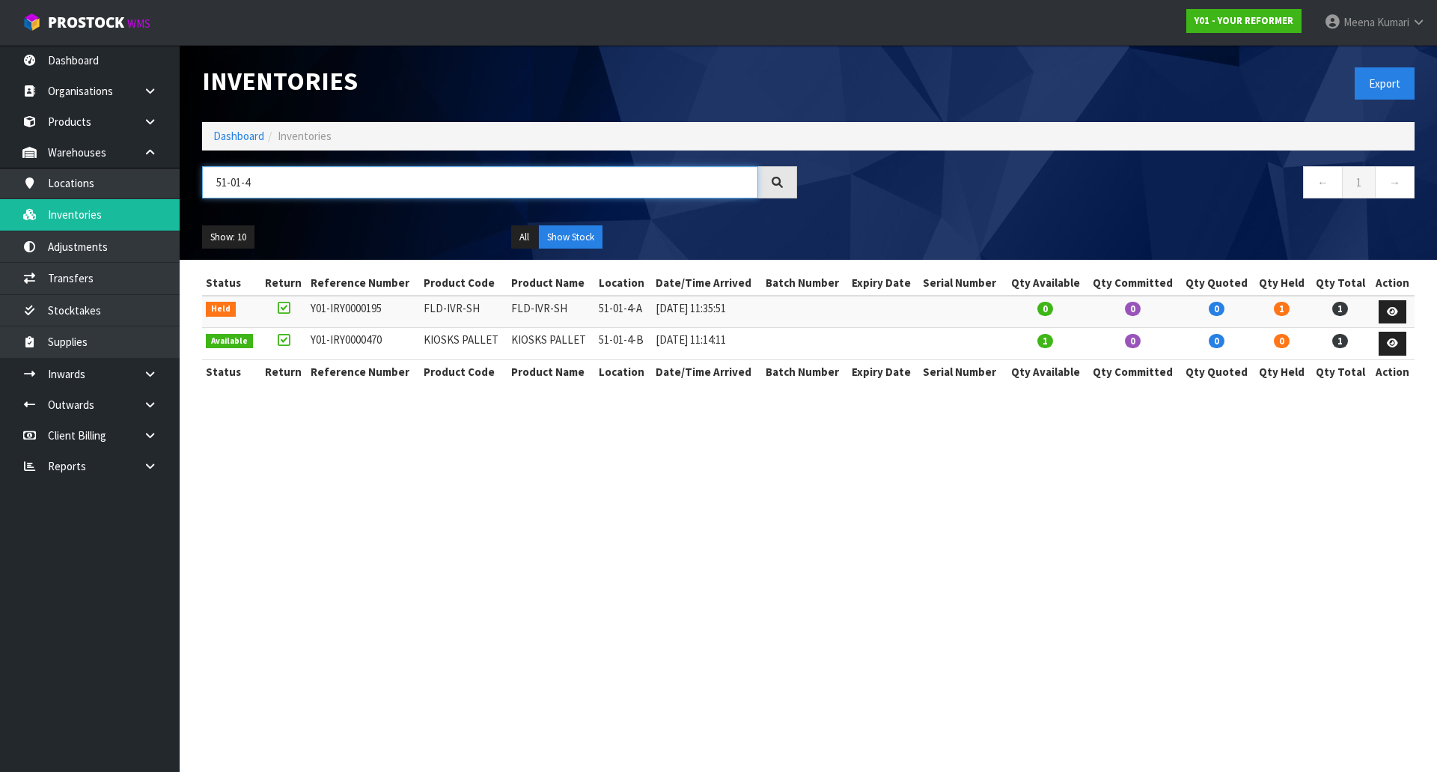
type input "51-01-4"
click at [447, 338] on td "KIOSKS PALLET" at bounding box center [464, 344] width 88 height 32
copy tr "KIOSKS PALLET"
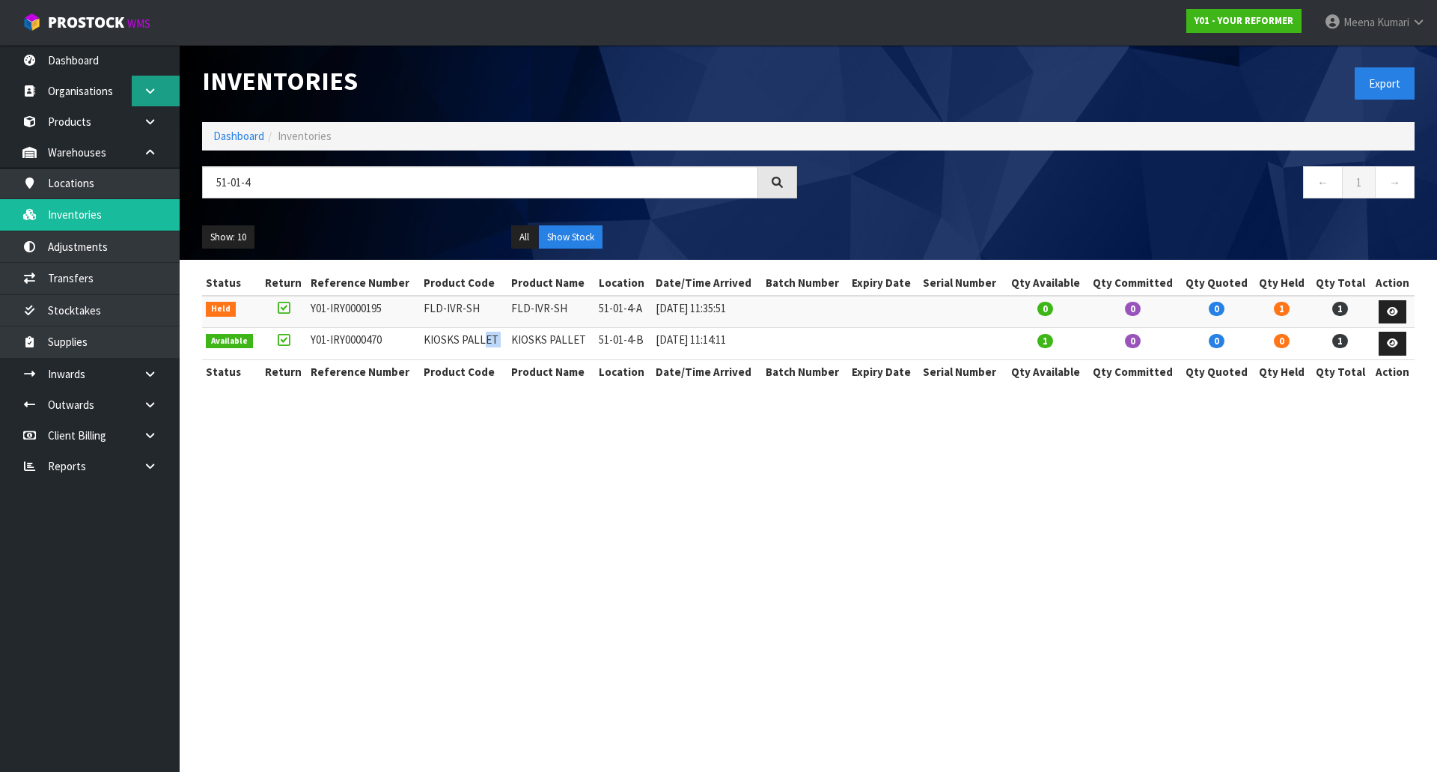
click at [155, 103] on link at bounding box center [156, 91] width 48 height 31
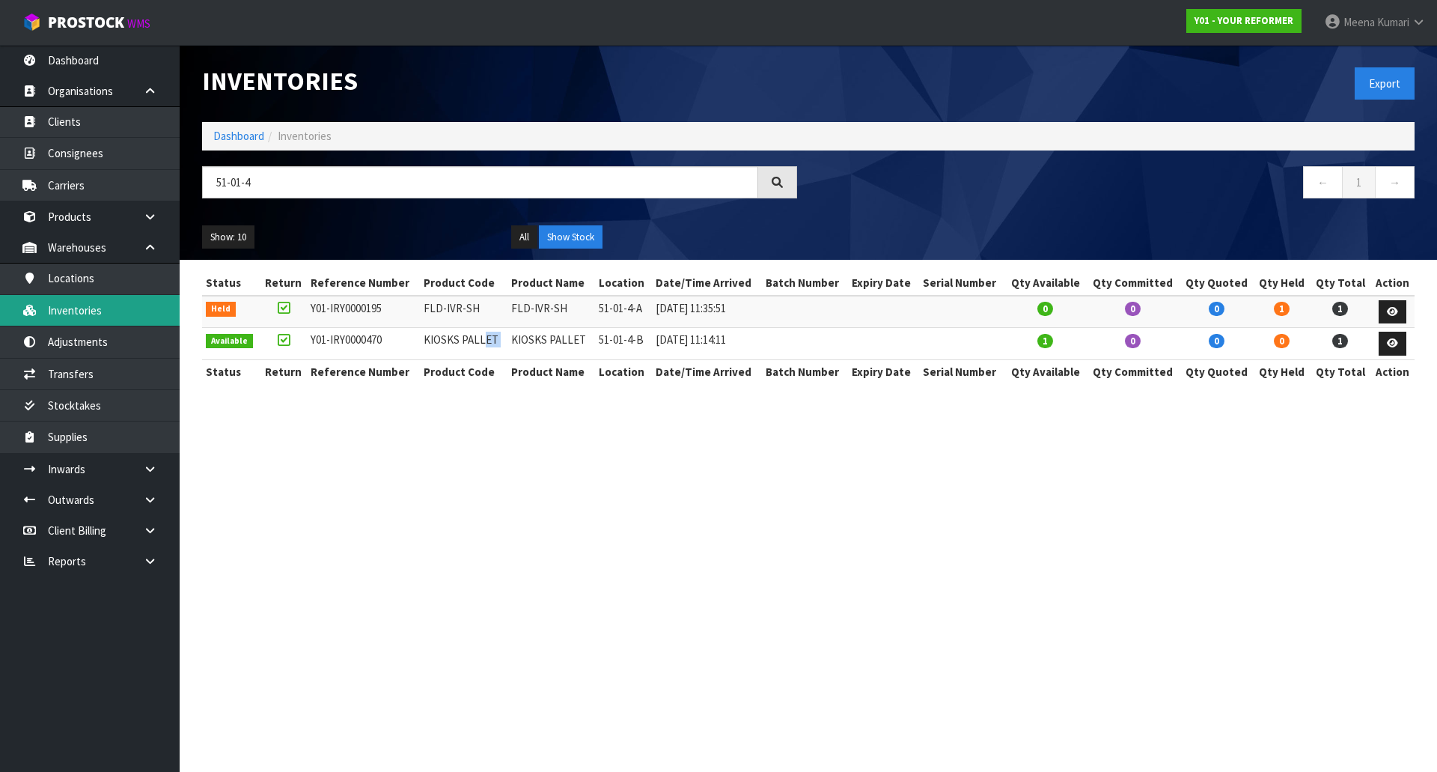
click at [123, 311] on link "Inventories" at bounding box center [90, 310] width 180 height 31
click at [67, 229] on link "Products" at bounding box center [90, 216] width 180 height 31
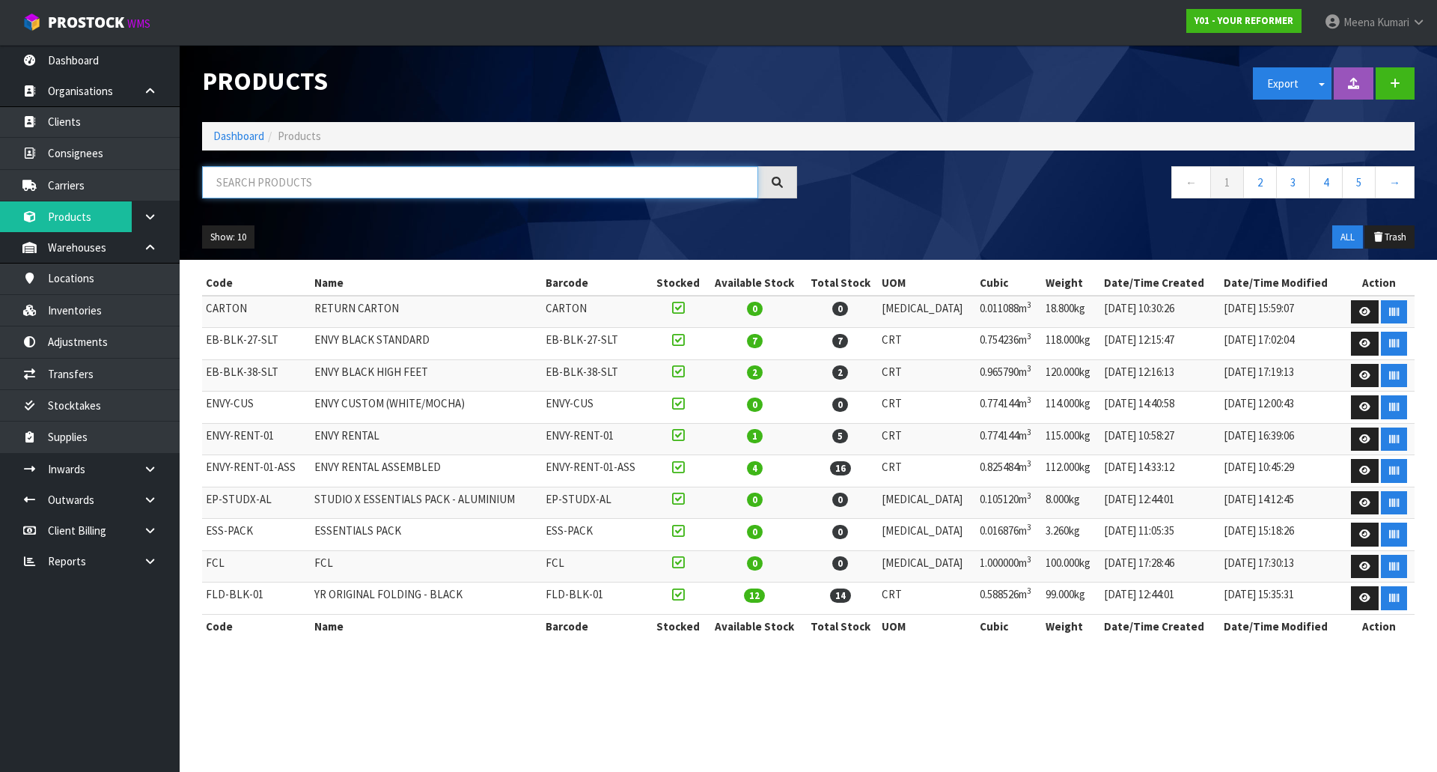
click at [326, 171] on input "text" at bounding box center [480, 182] width 556 height 32
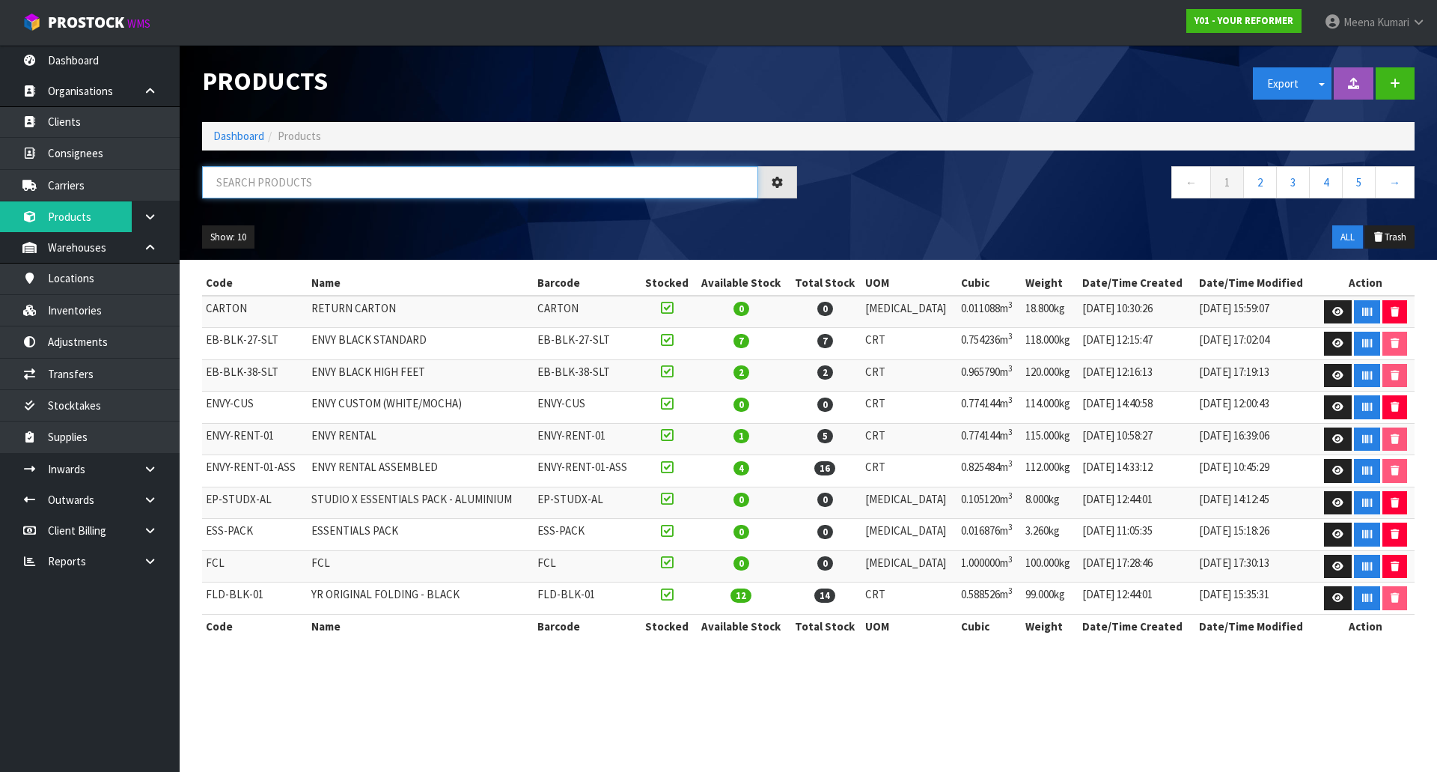
paste input "KIOSKS PALLET"
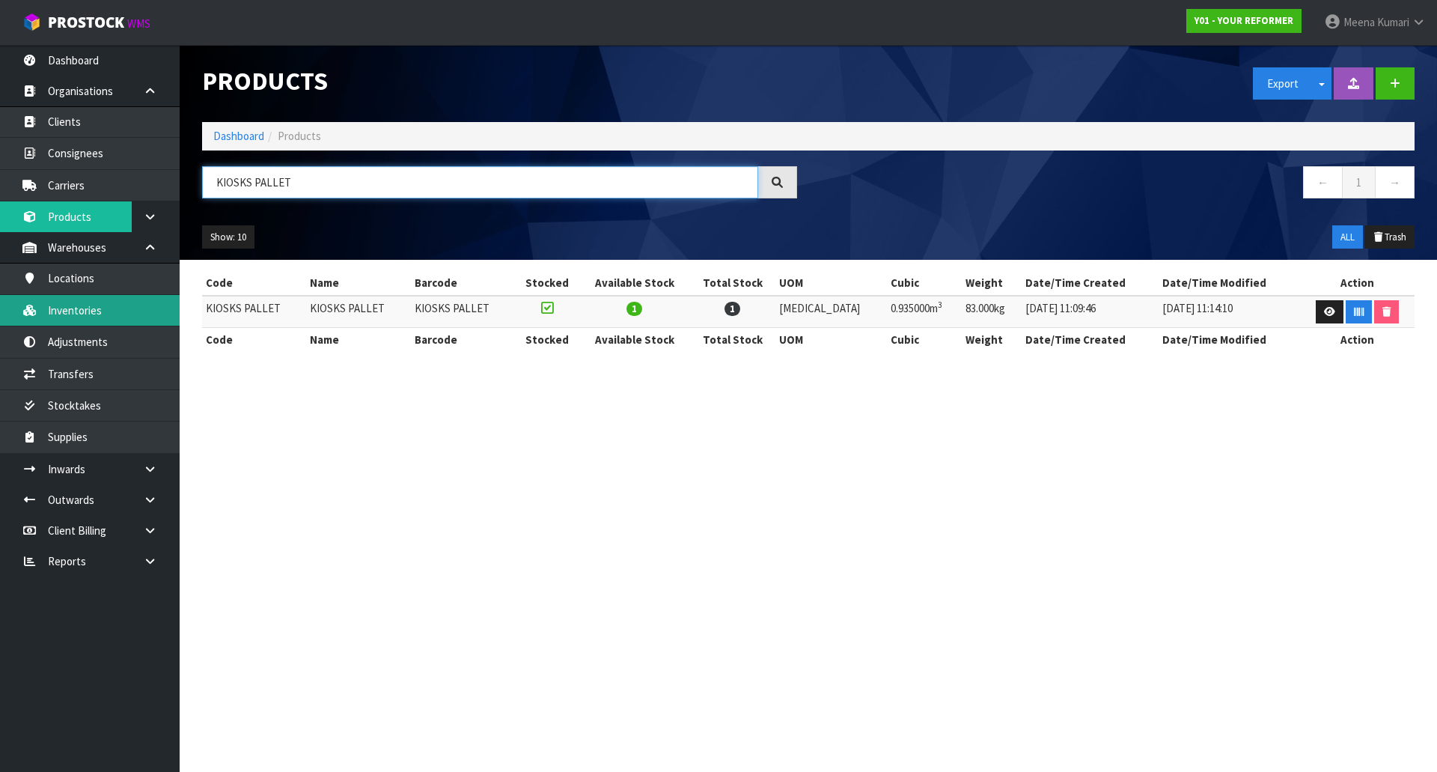
type input "KIOSKS PALLET"
click at [125, 308] on link "Inventories" at bounding box center [90, 310] width 180 height 31
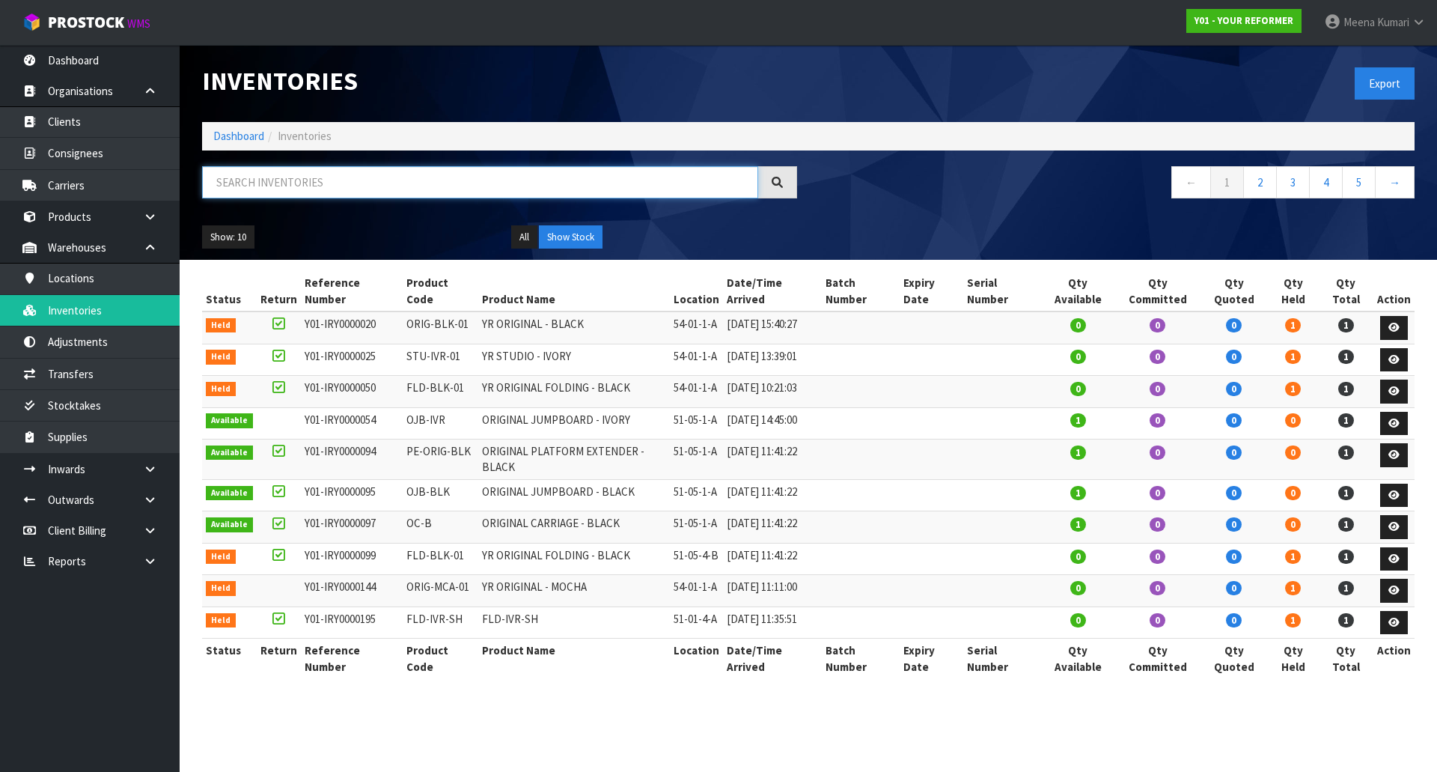
click at [297, 190] on input "text" at bounding box center [480, 182] width 556 height 32
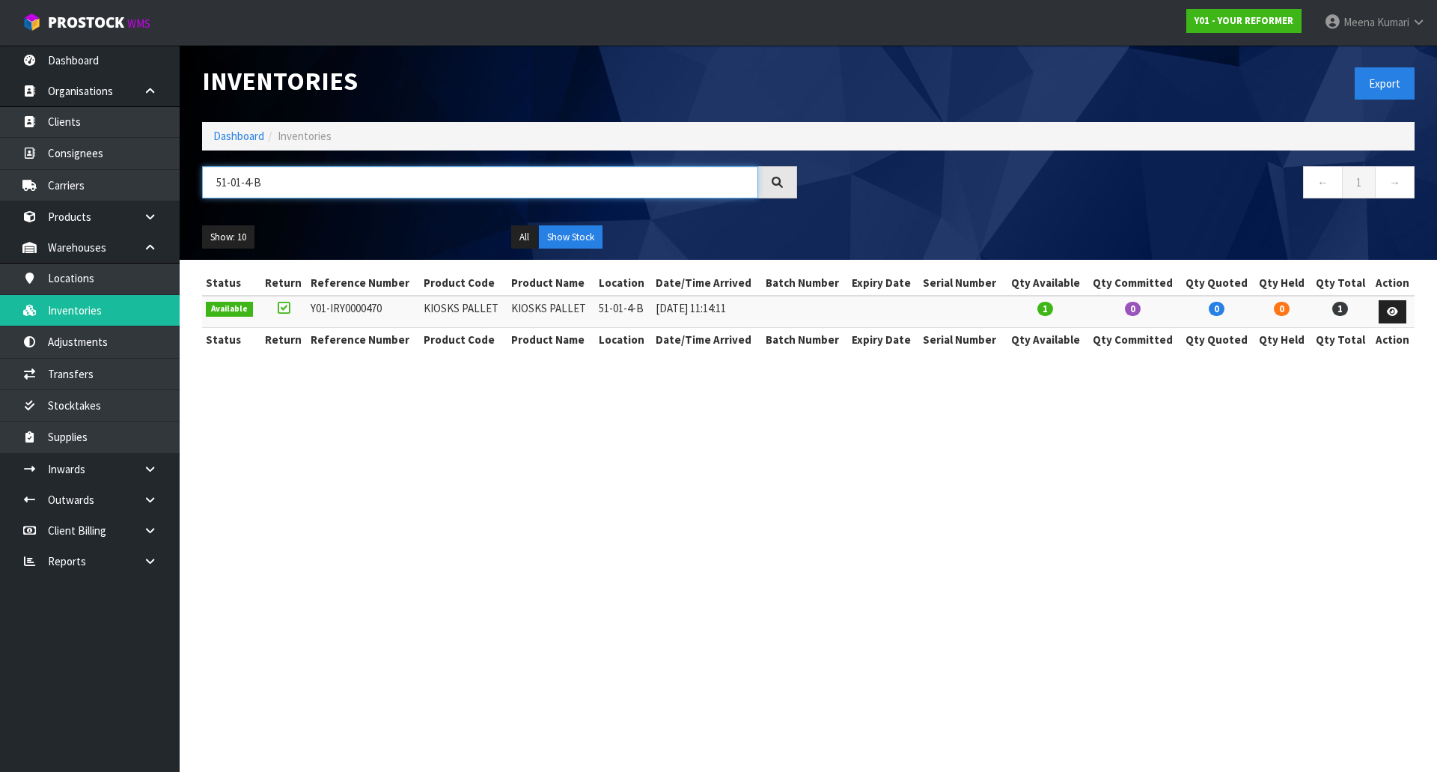
type input "51-01-4-B"
click at [244, 141] on link "Dashboard" at bounding box center [238, 136] width 51 height 14
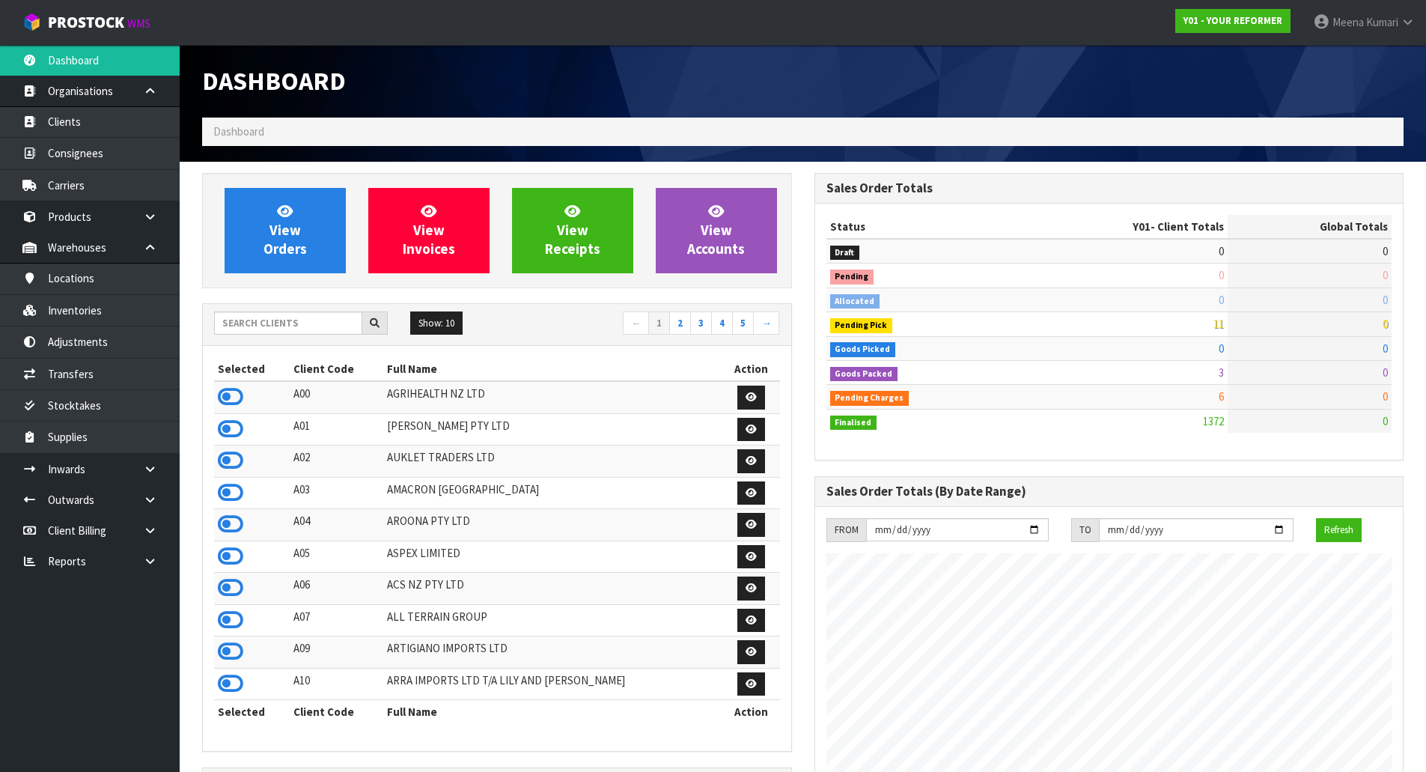
scroll to position [1037, 611]
click at [249, 322] on input "text" at bounding box center [288, 322] width 148 height 23
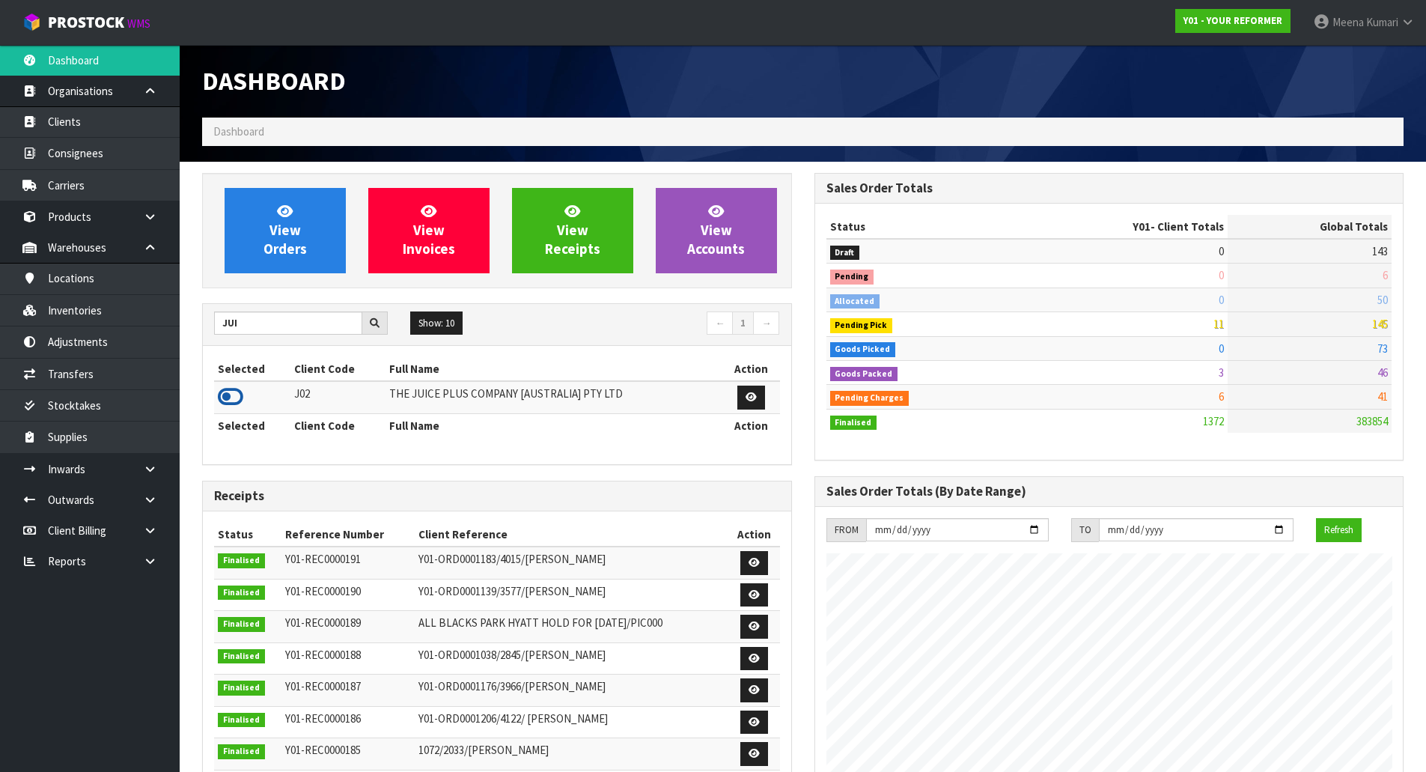
click at [238, 404] on icon at bounding box center [230, 396] width 25 height 22
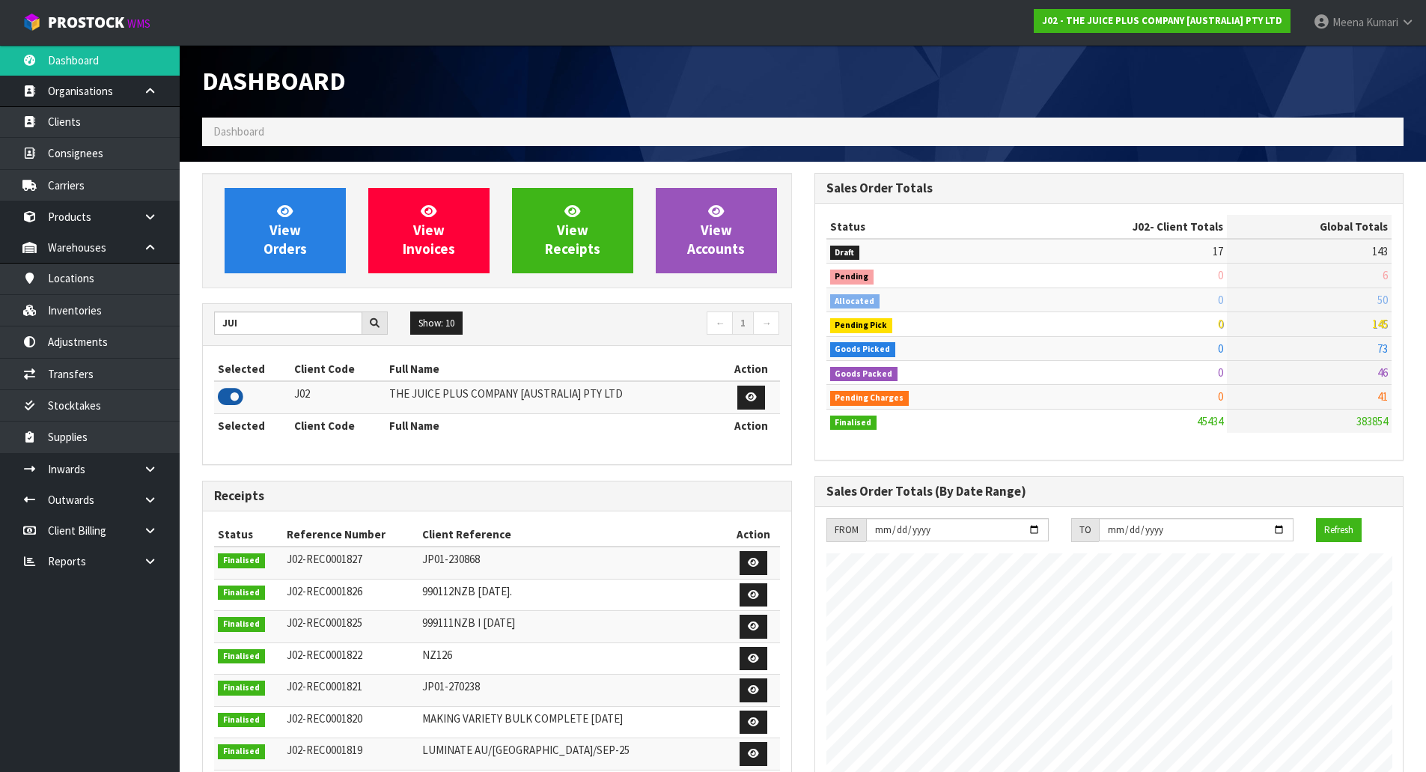
scroll to position [1134, 611]
drag, startPoint x: 248, startPoint y: 328, endPoint x: 216, endPoint y: 329, distance: 32.2
click at [216, 329] on input "JUI" at bounding box center [288, 322] width 148 height 23
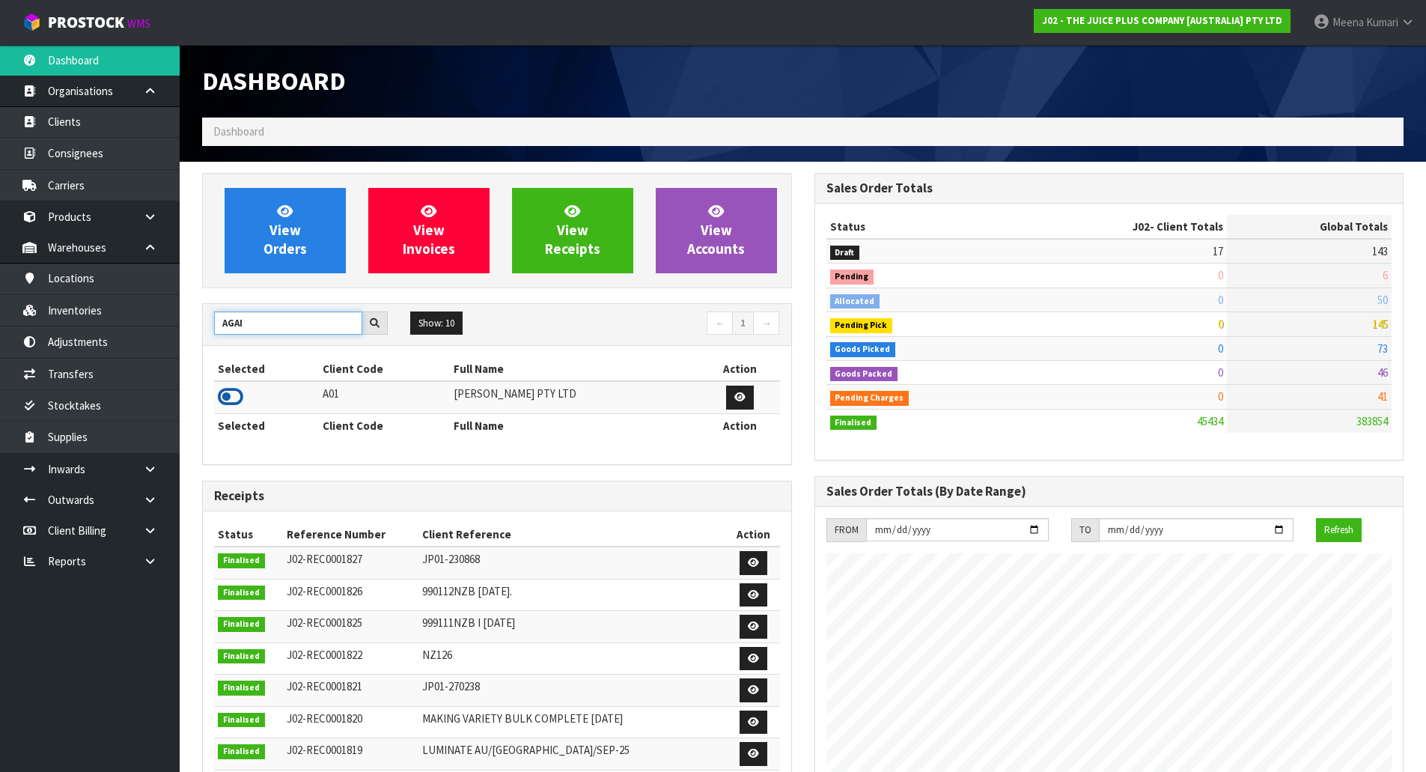
type input "AGAI"
click at [239, 403] on icon at bounding box center [230, 396] width 25 height 22
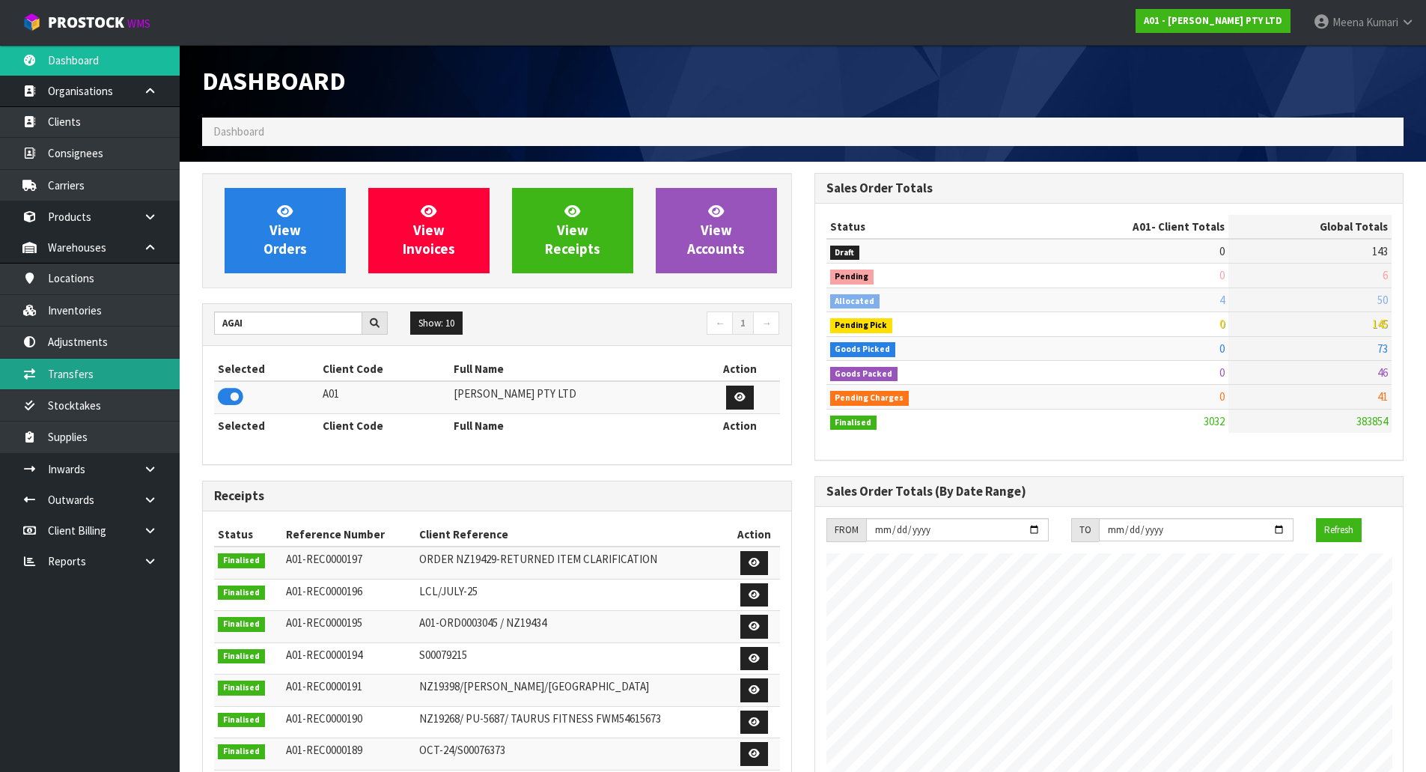
scroll to position [915, 611]
click at [119, 412] on link "Stocktakes" at bounding box center [90, 405] width 180 height 31
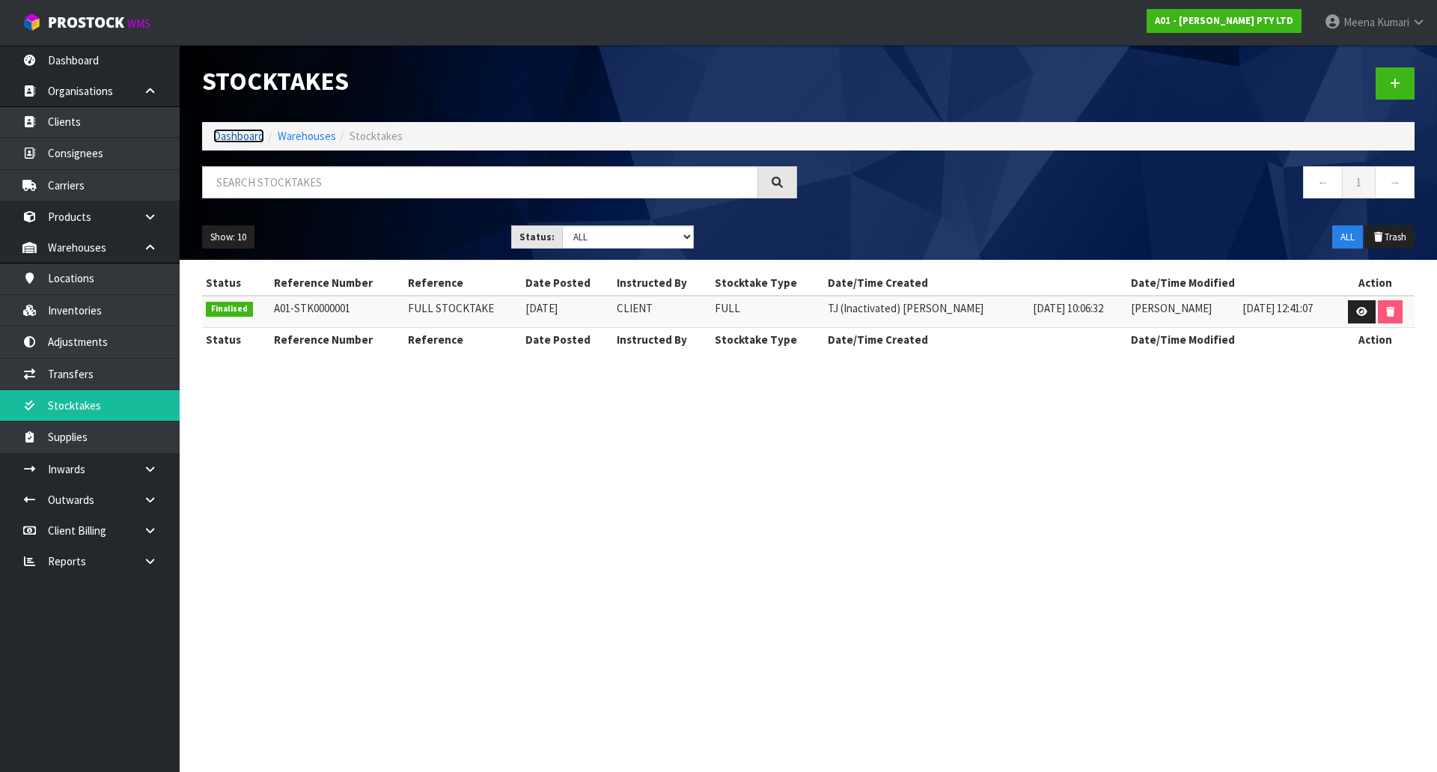
click at [243, 139] on link "Dashboard" at bounding box center [238, 136] width 51 height 14
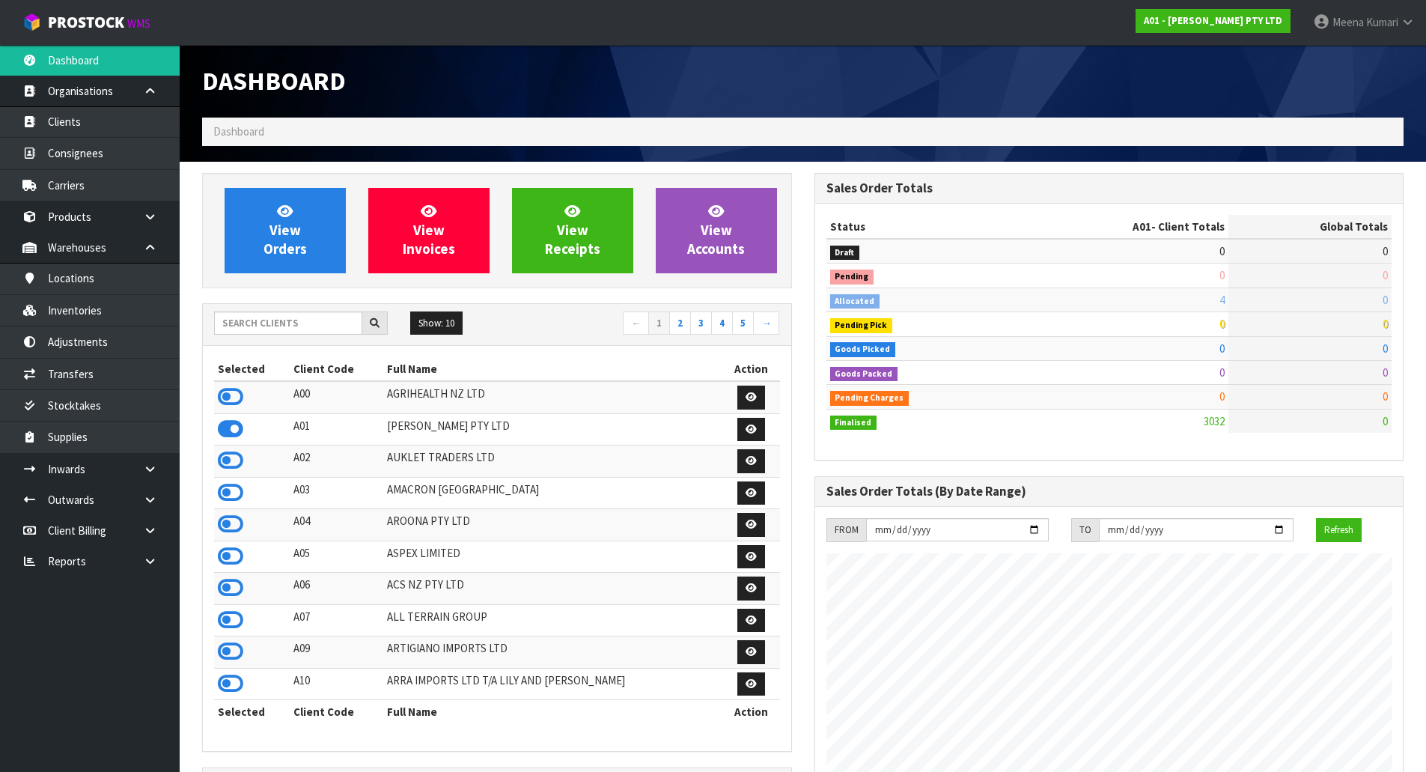
scroll to position [915, 611]
click at [295, 317] on input "text" at bounding box center [288, 322] width 148 height 23
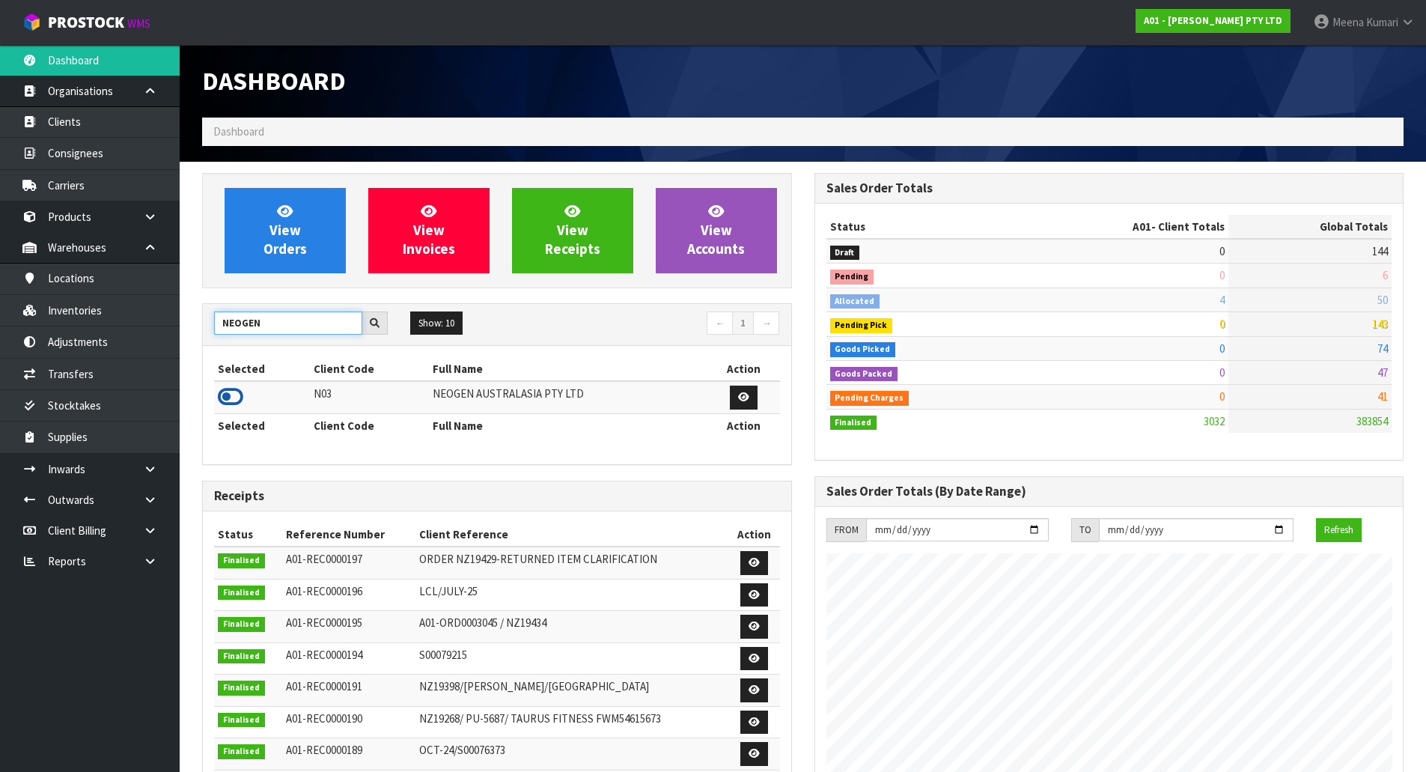
type input "NEOGEN"
click at [231, 397] on icon at bounding box center [230, 396] width 25 height 22
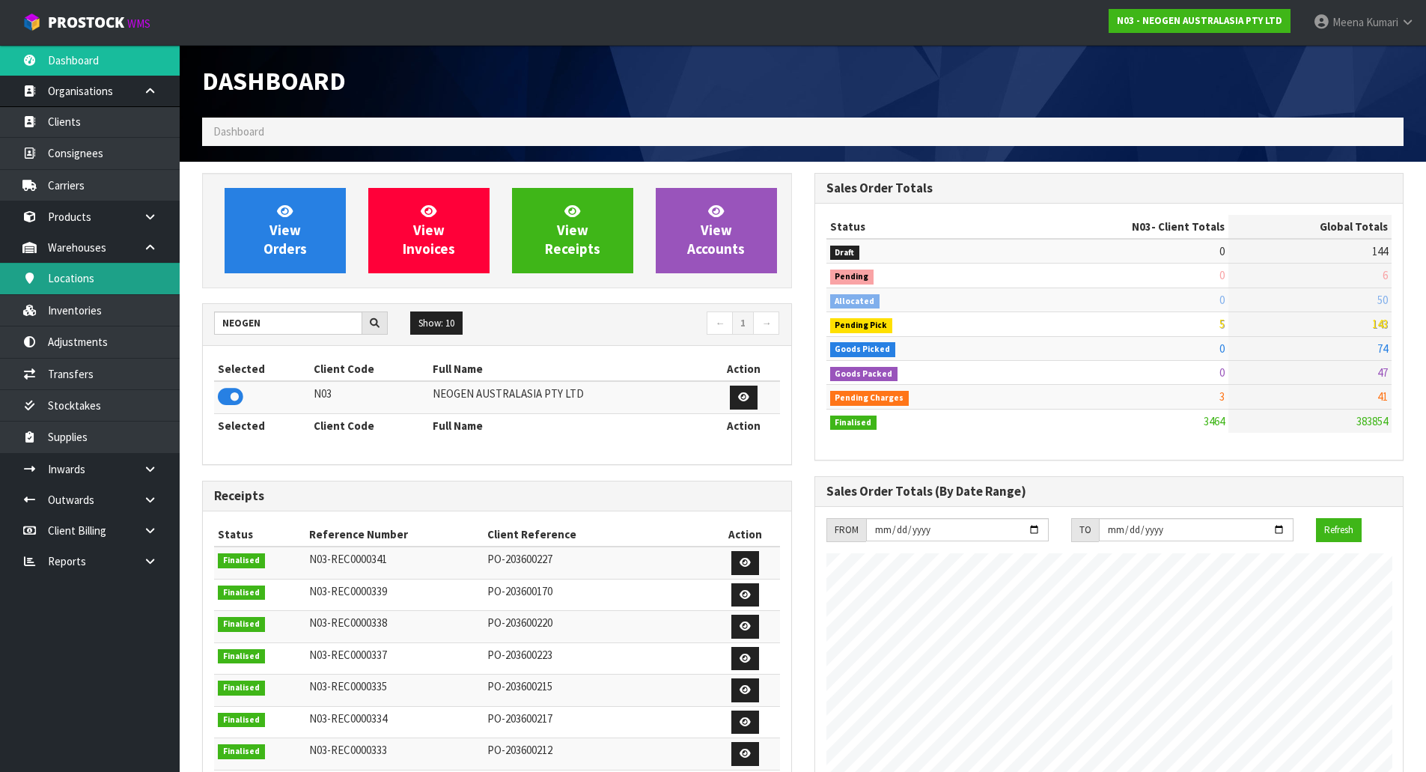
scroll to position [1134, 611]
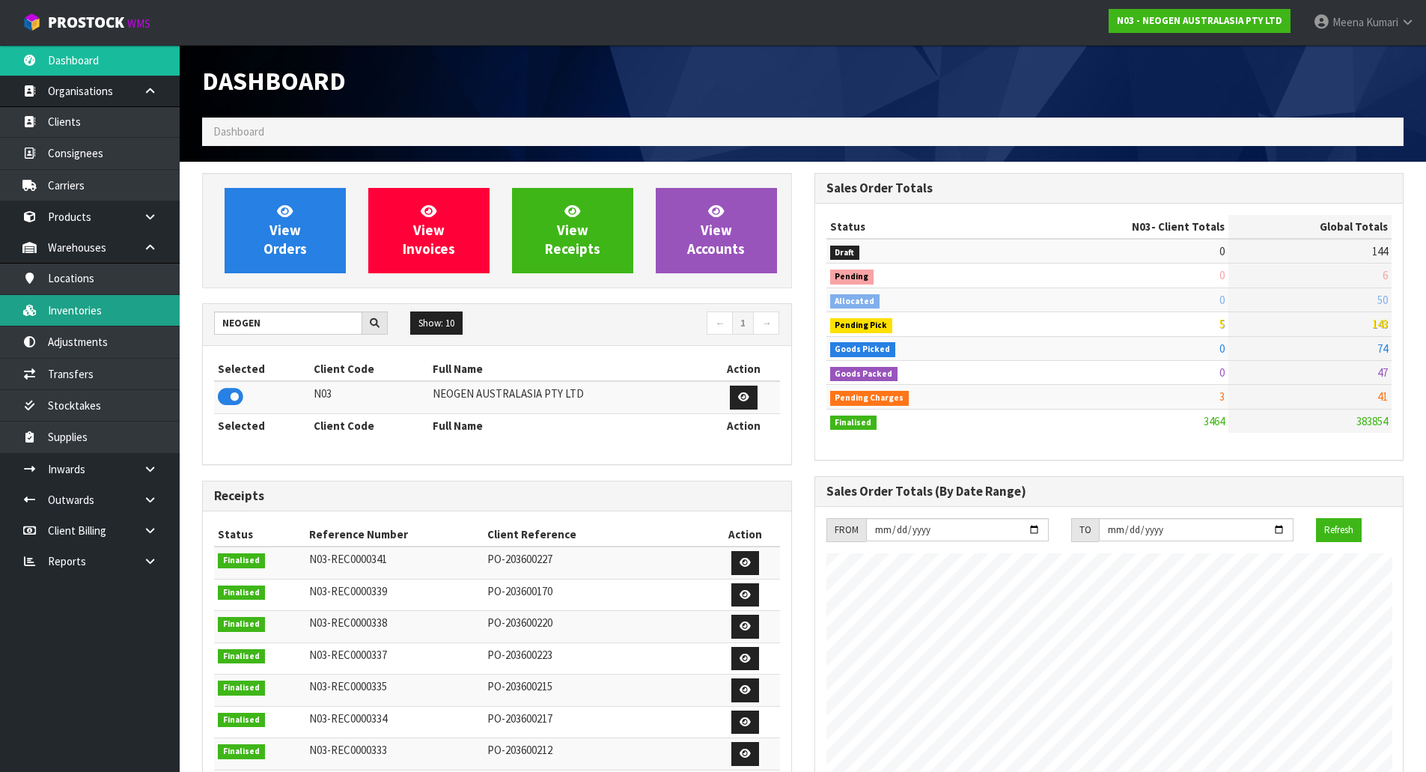
click at [78, 295] on link "Inventories" at bounding box center [90, 310] width 180 height 31
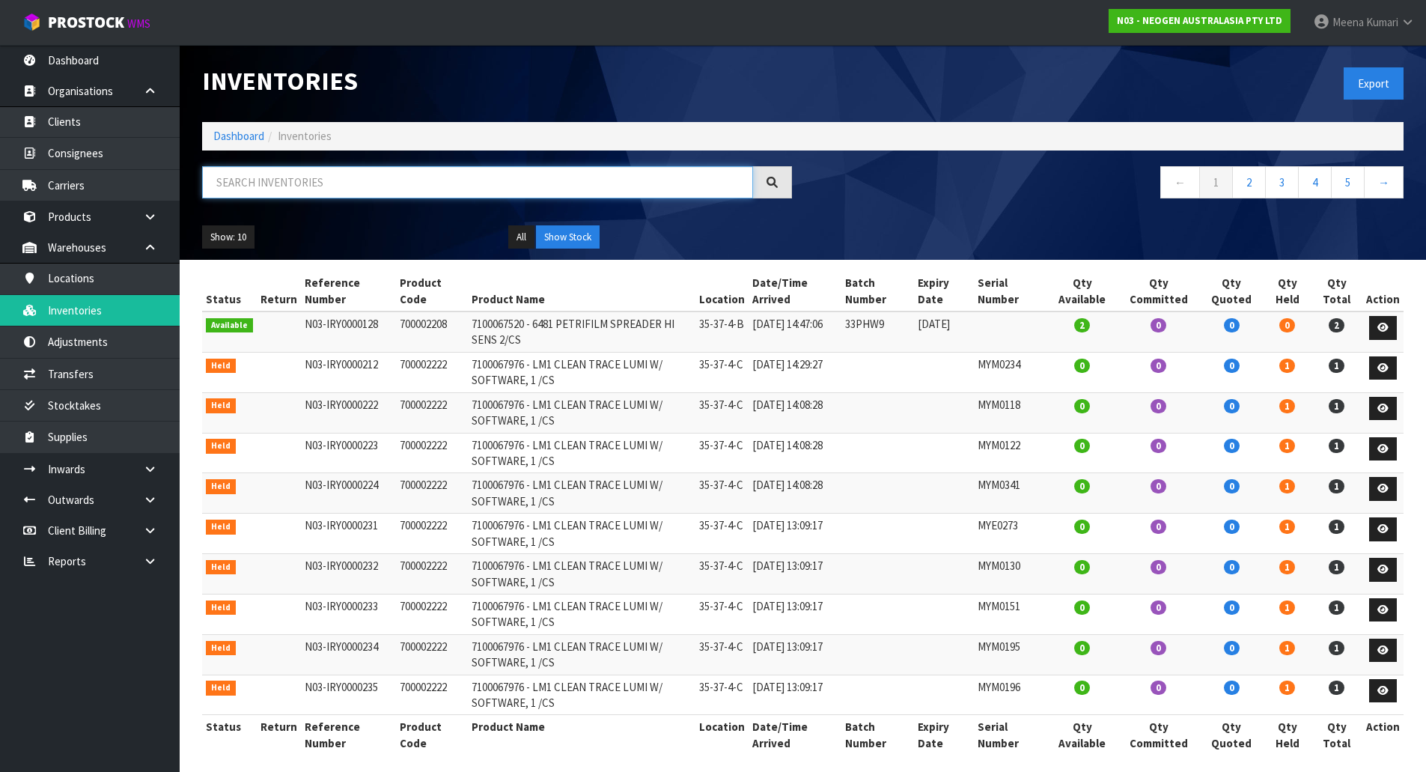
click at [497, 195] on input "text" at bounding box center [477, 182] width 551 height 32
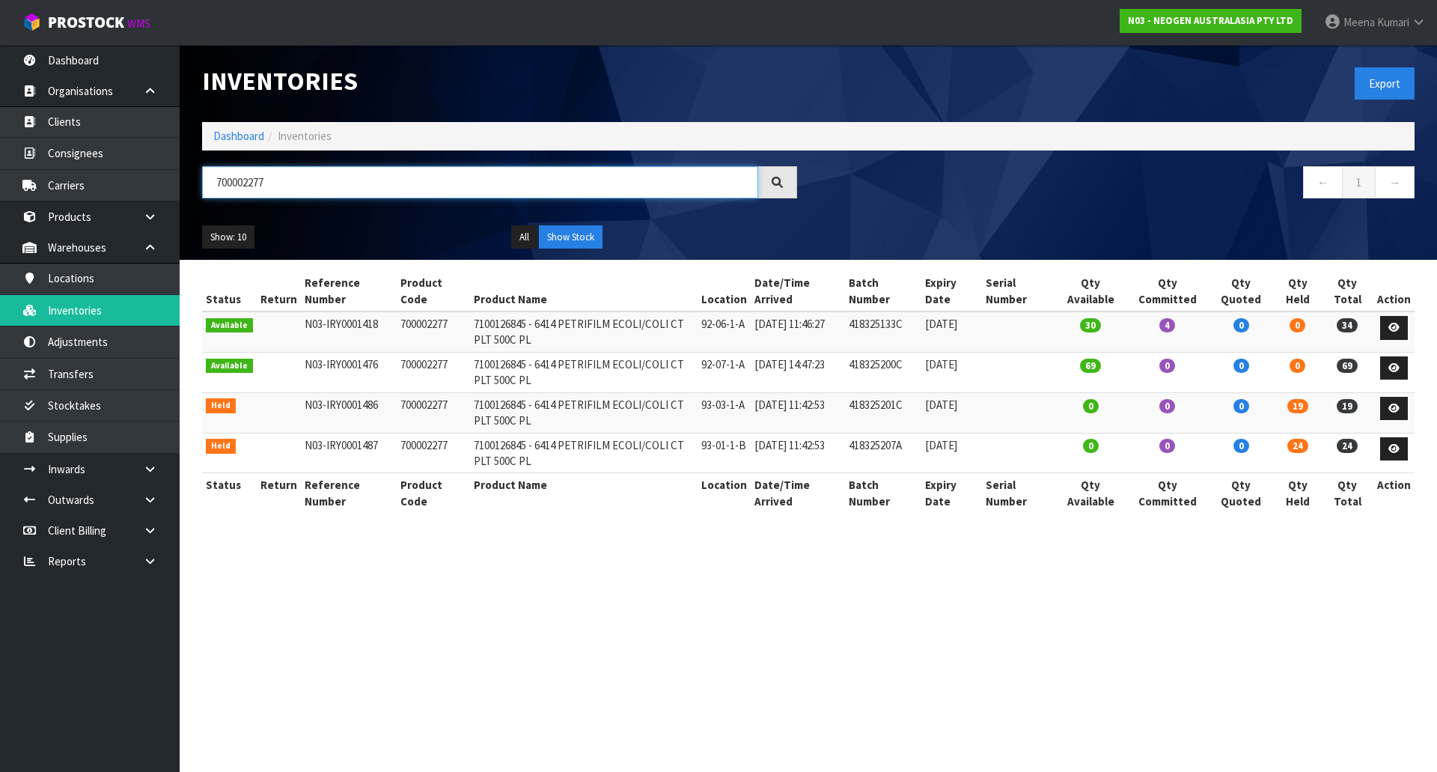
type input "700002277"
click at [564, 647] on section "Inventories Export Dashboard Inventories 700002277 ← 1 → Show: 10 5 10 25 50 Al…" at bounding box center [718, 386] width 1437 height 772
click at [427, 327] on td "700002277" at bounding box center [433, 331] width 73 height 40
copy td "700002277"
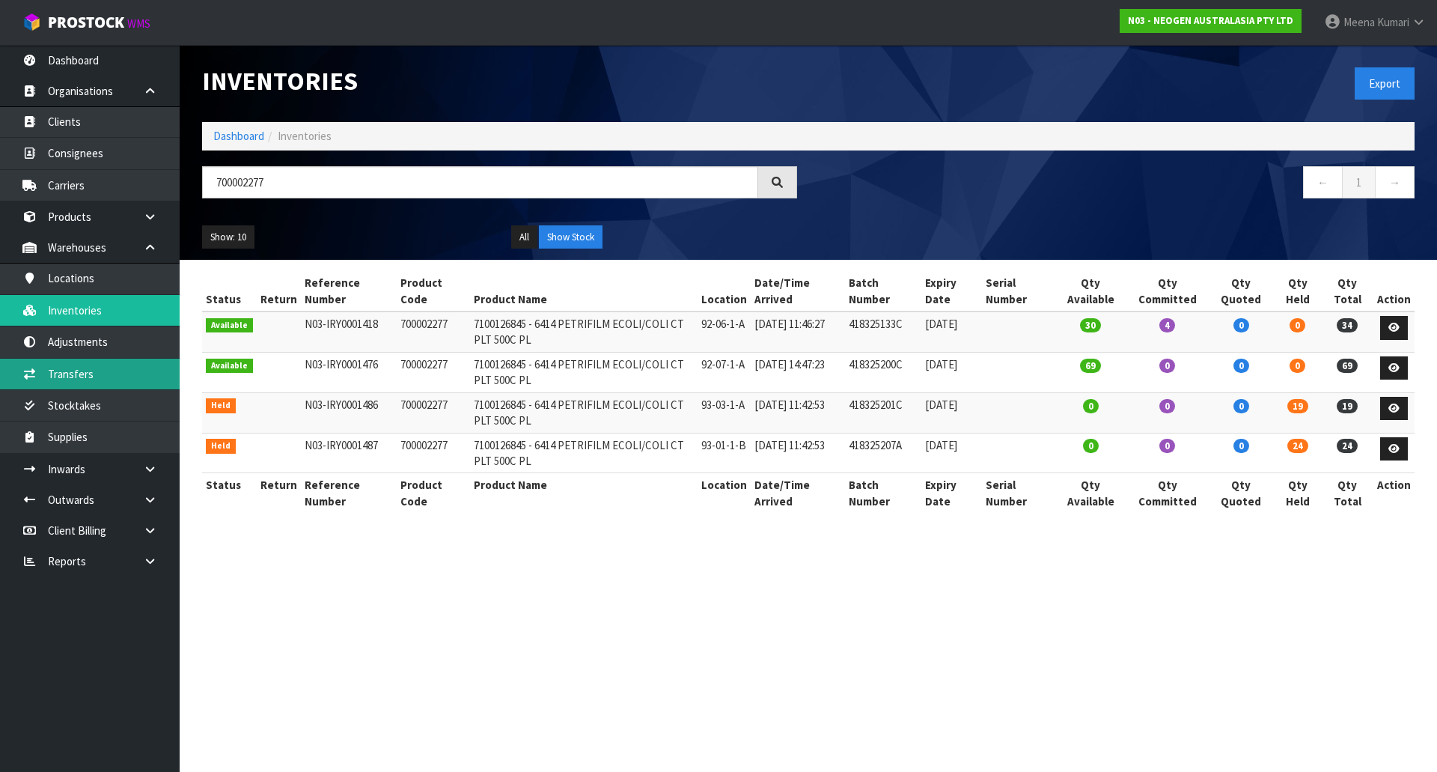
click at [95, 380] on link "Transfers" at bounding box center [90, 373] width 180 height 31
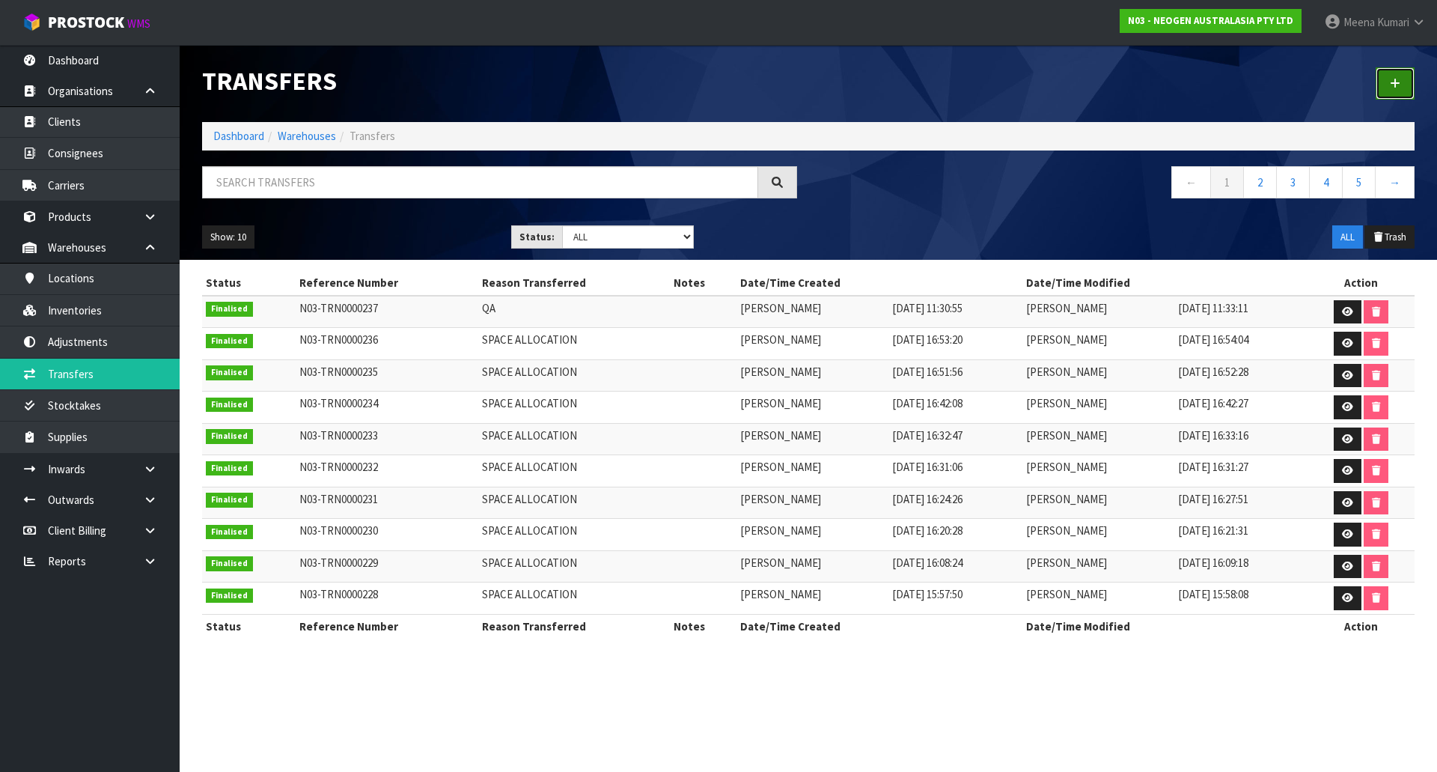
click at [1396, 84] on icon at bounding box center [1395, 83] width 10 height 11
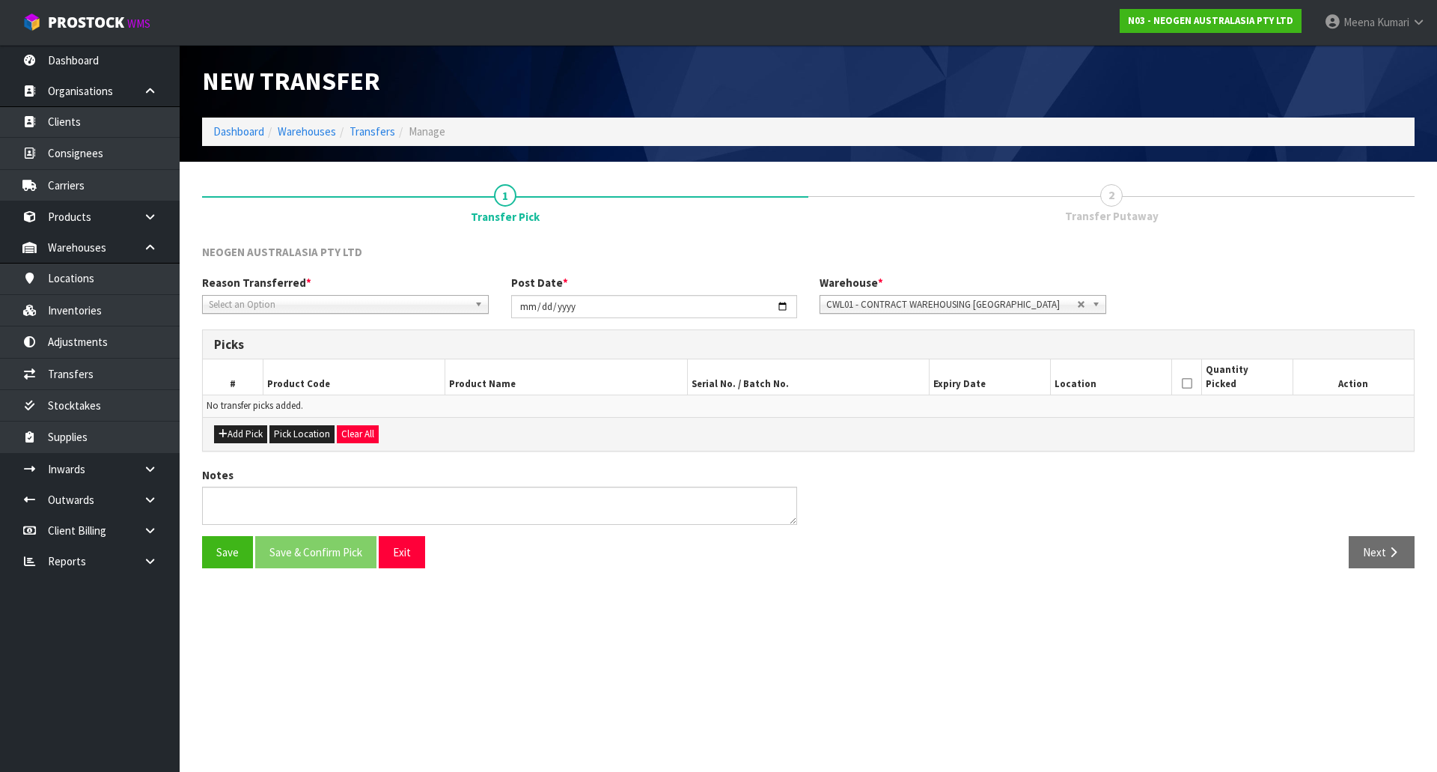
click at [298, 296] on span "Select an Option" at bounding box center [339, 305] width 260 height 18
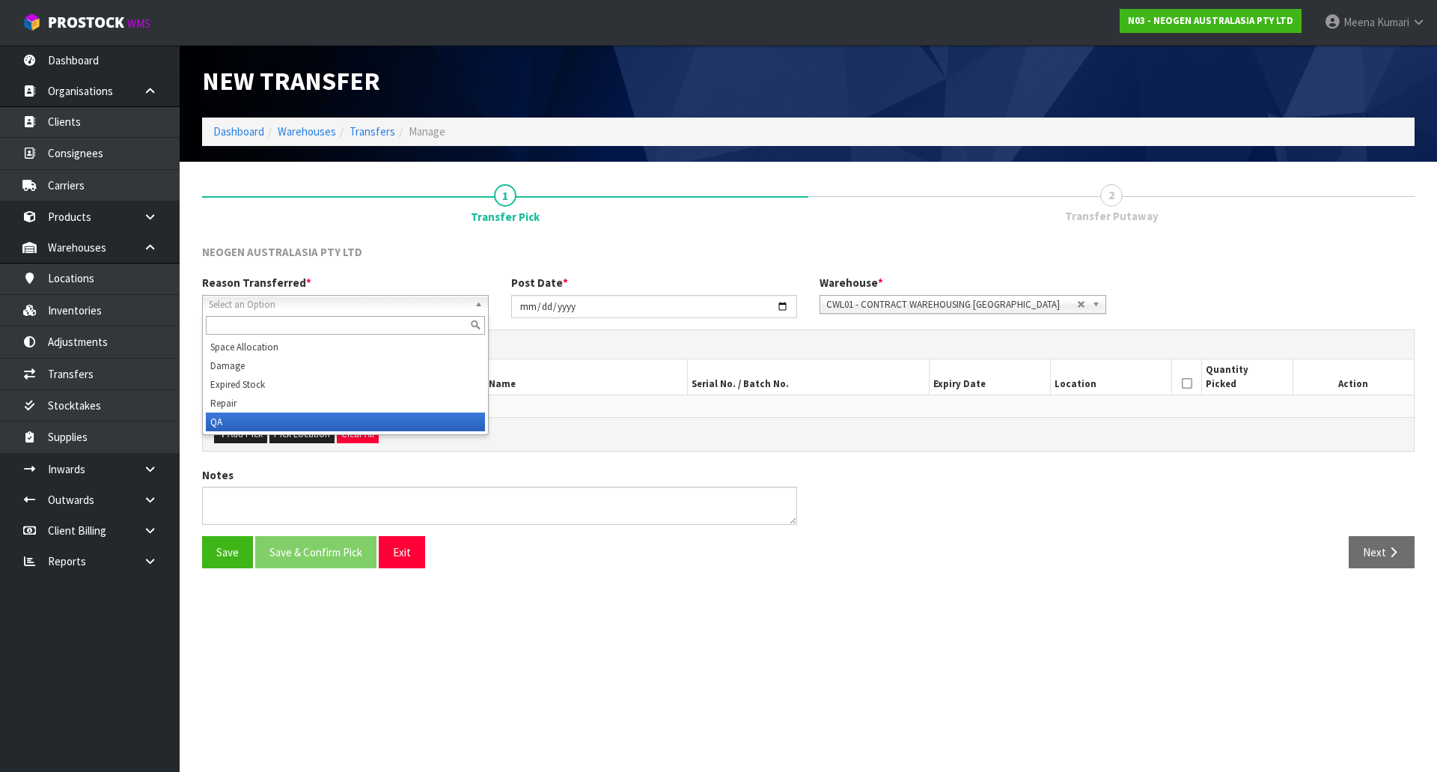
click at [228, 421] on li "QA" at bounding box center [345, 421] width 279 height 19
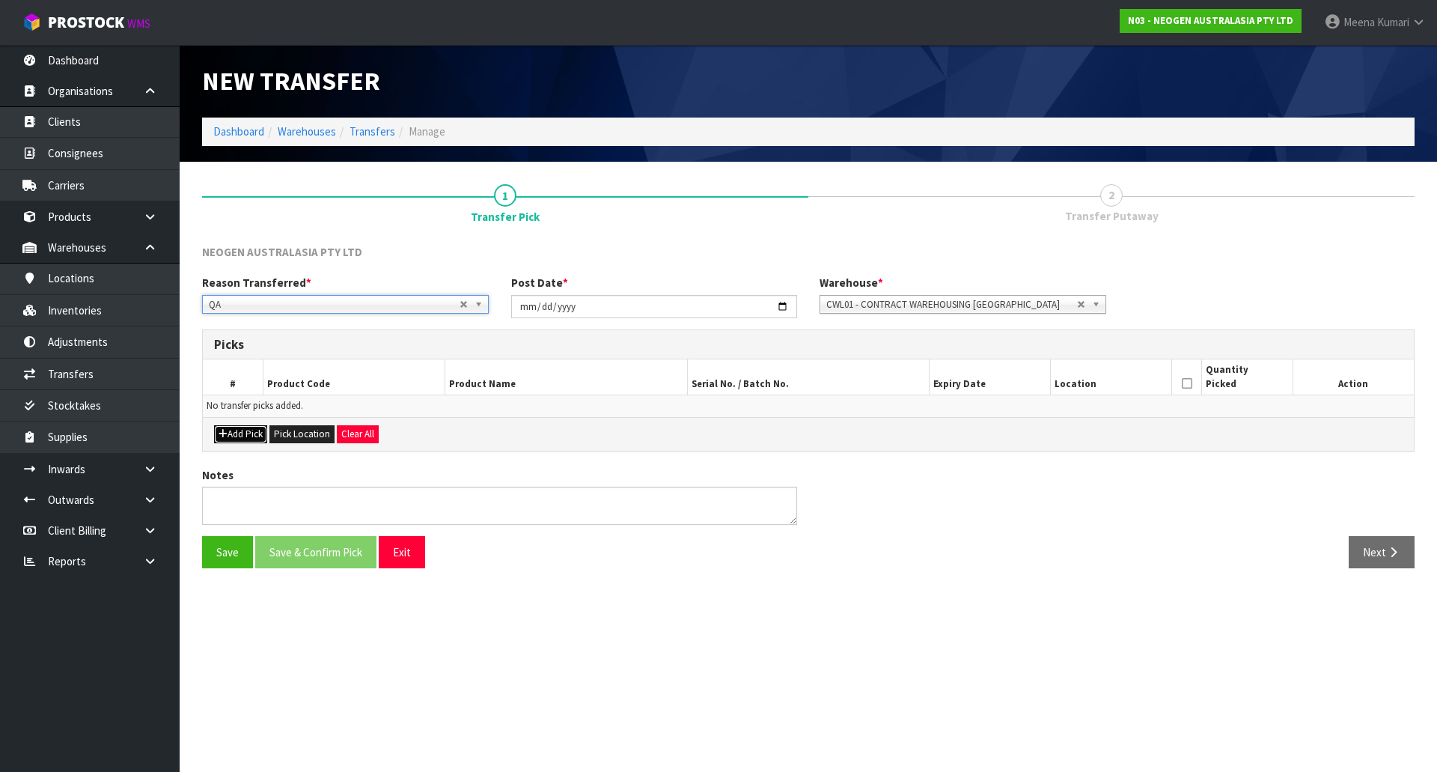
click at [239, 436] on button "Add Pick" at bounding box center [240, 434] width 53 height 18
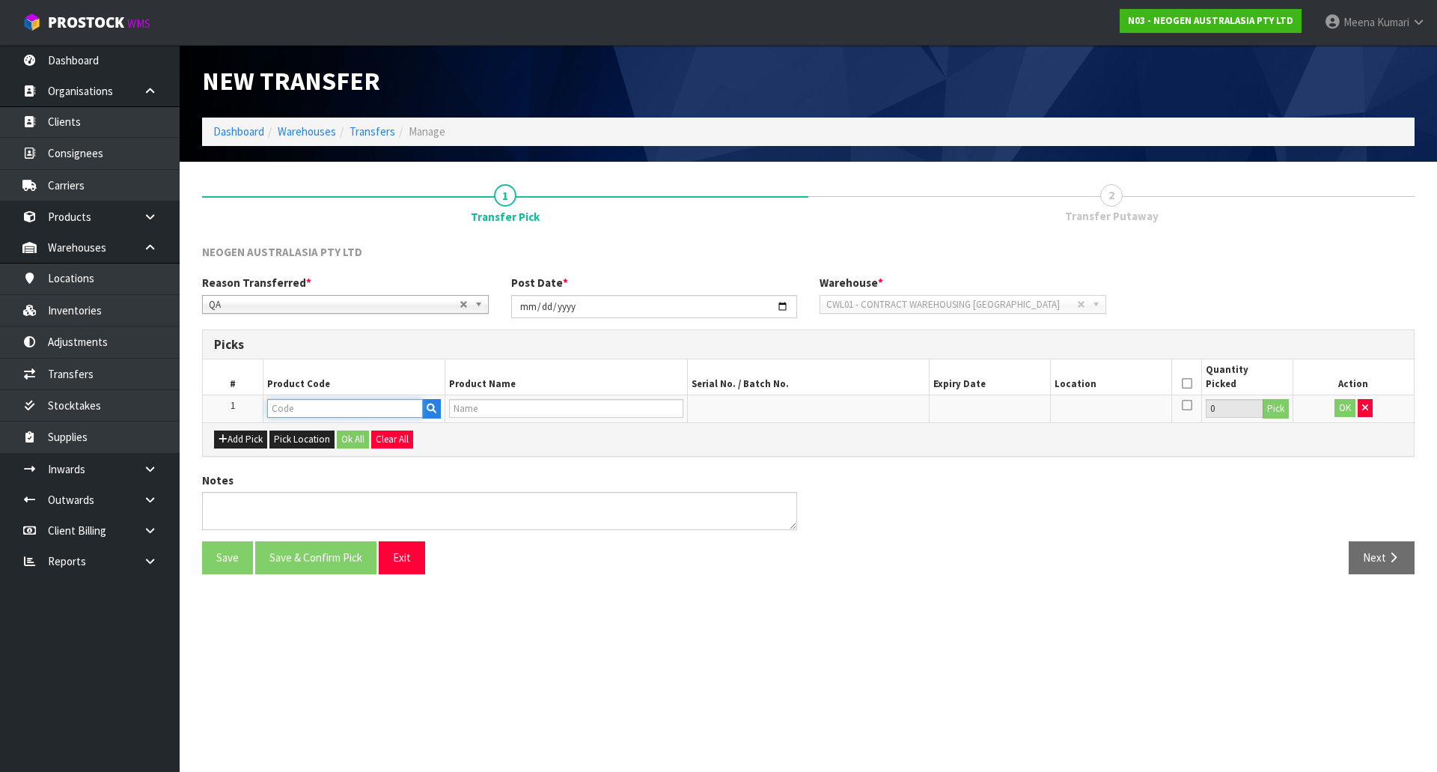
click at [332, 403] on input "text" at bounding box center [345, 408] width 156 height 19
paste input "700002277"
type input "700002277"
type input "7100126845 - 6414 PETRIFILM ECOLI/COLI CT PLT 500C PL"
type input "700002277"
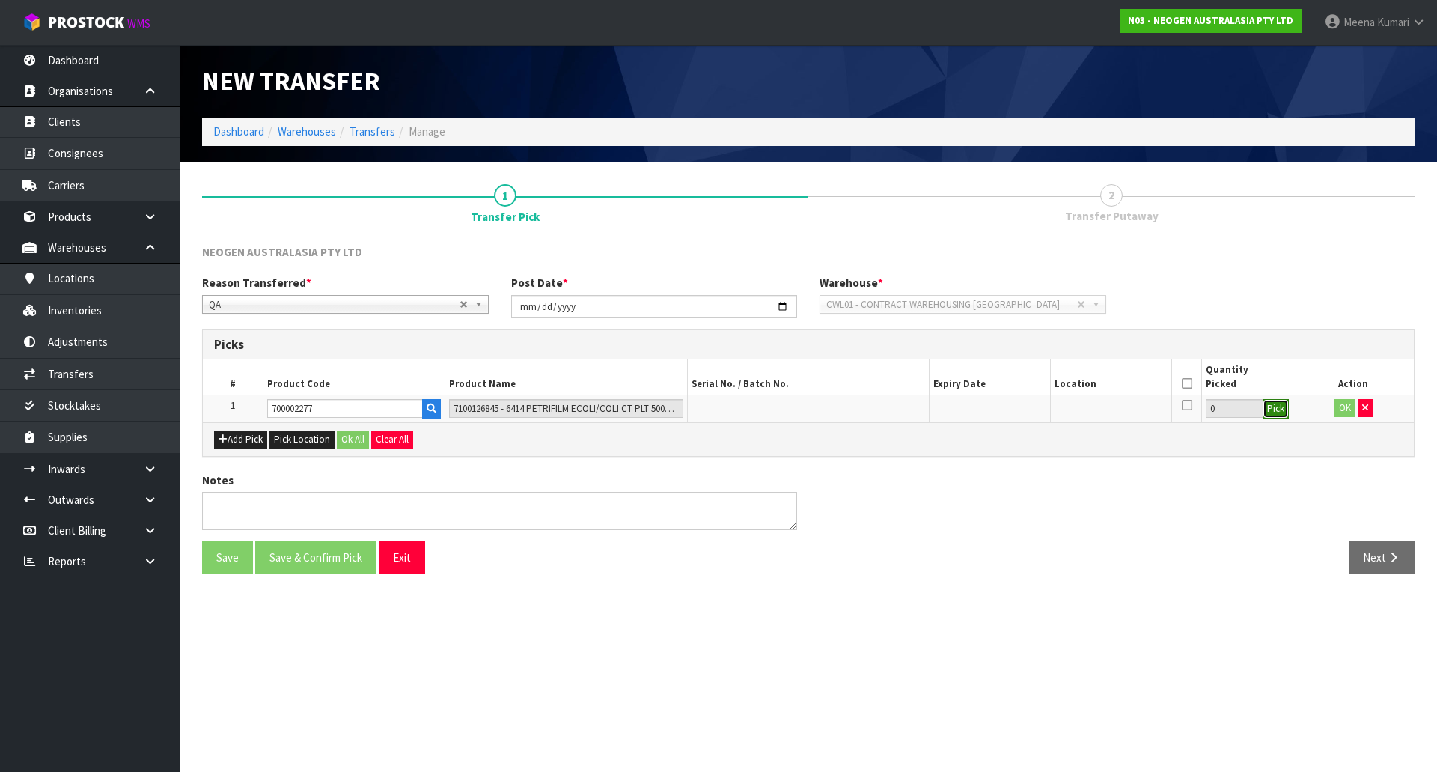
click at [1278, 411] on button "Pick" at bounding box center [1275, 408] width 26 height 19
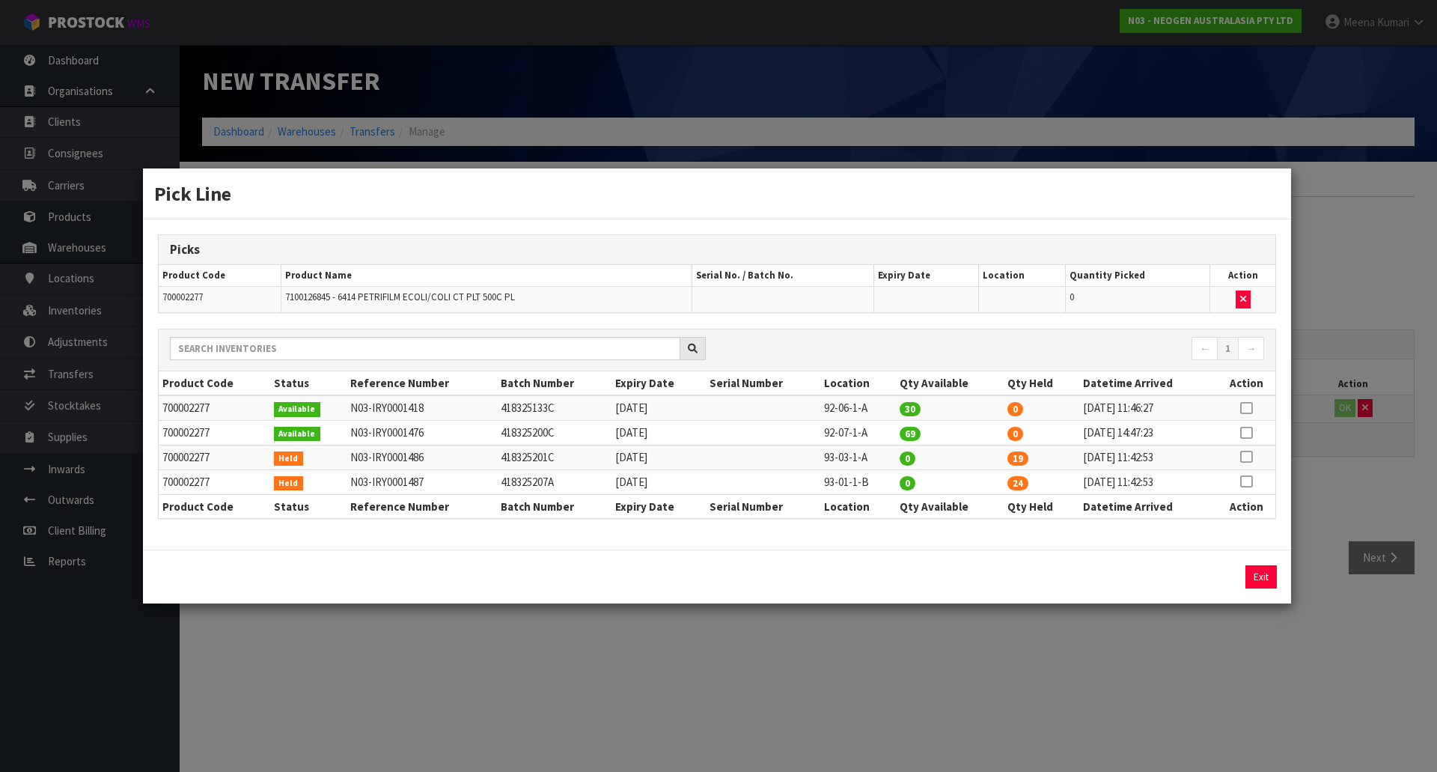
click at [1245, 457] on icon at bounding box center [1246, 457] width 12 height 1
click at [1221, 574] on button "Assign Pick" at bounding box center [1209, 576] width 61 height 23
type input "19"
click at [1243, 481] on icon at bounding box center [1246, 481] width 12 height 1
click at [1210, 579] on button "Assign Pick" at bounding box center [1209, 576] width 61 height 23
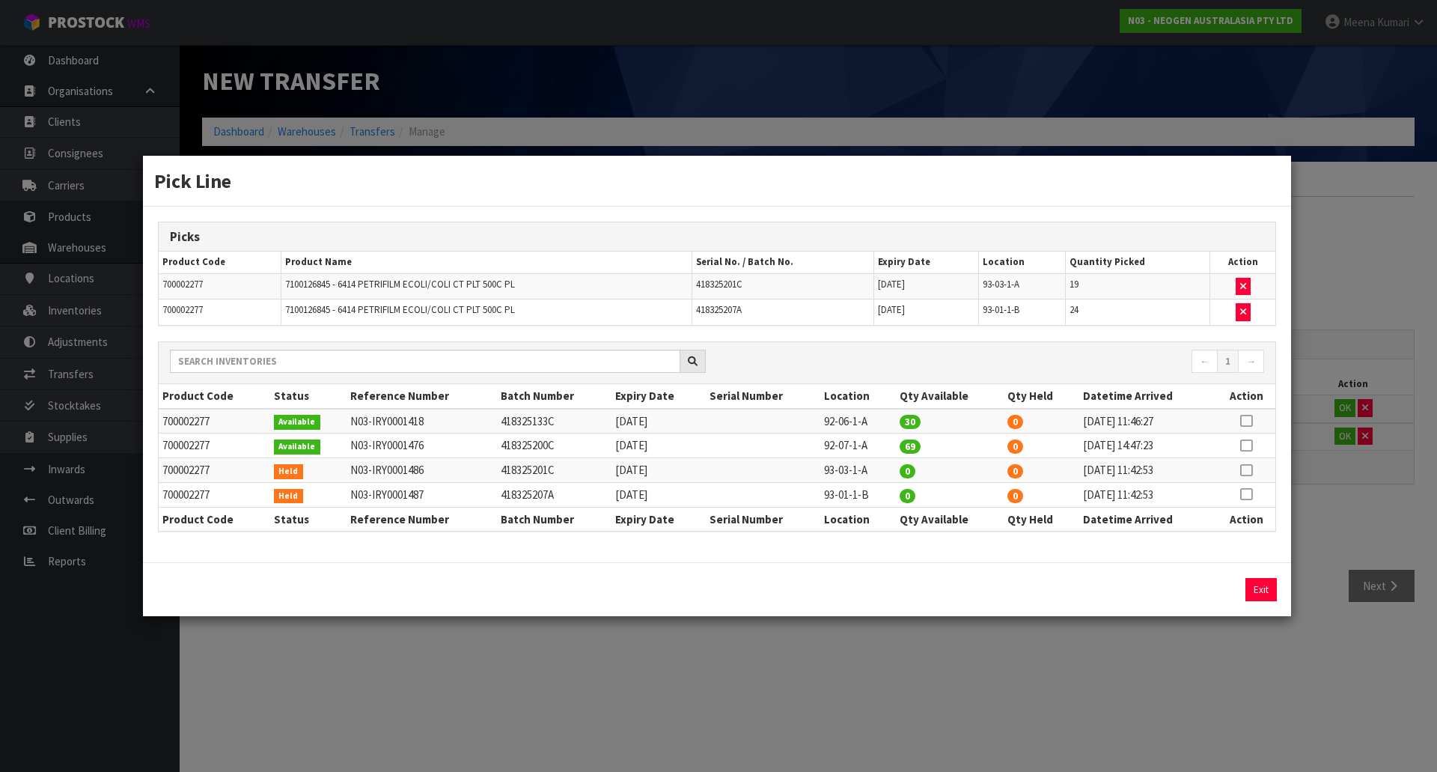
click at [1139, 643] on div "Pick Line Picks Product Code Product Name Serial No. / Batch No. Expiry Date Lo…" at bounding box center [718, 386] width 1437 height 772
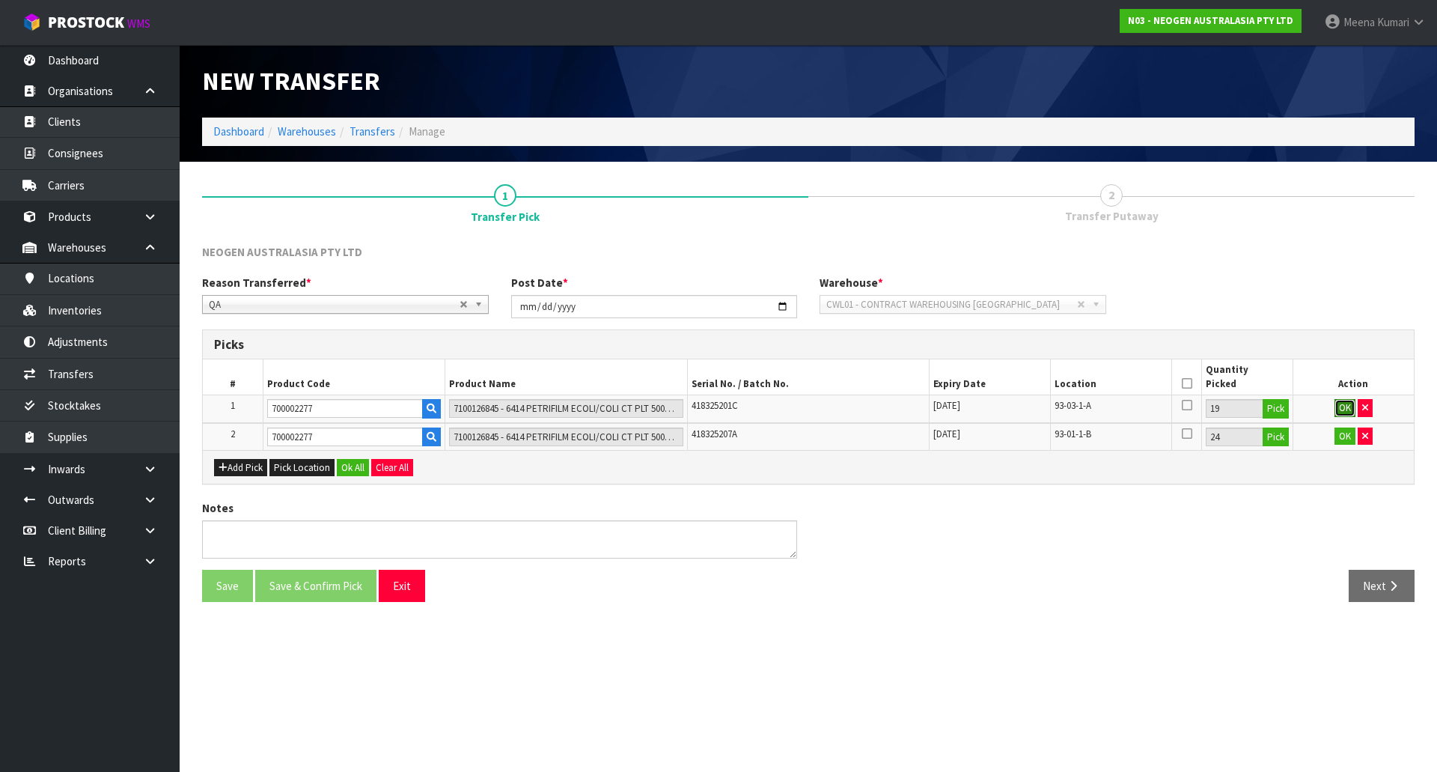
click at [1346, 404] on button "OK" at bounding box center [1344, 408] width 21 height 18
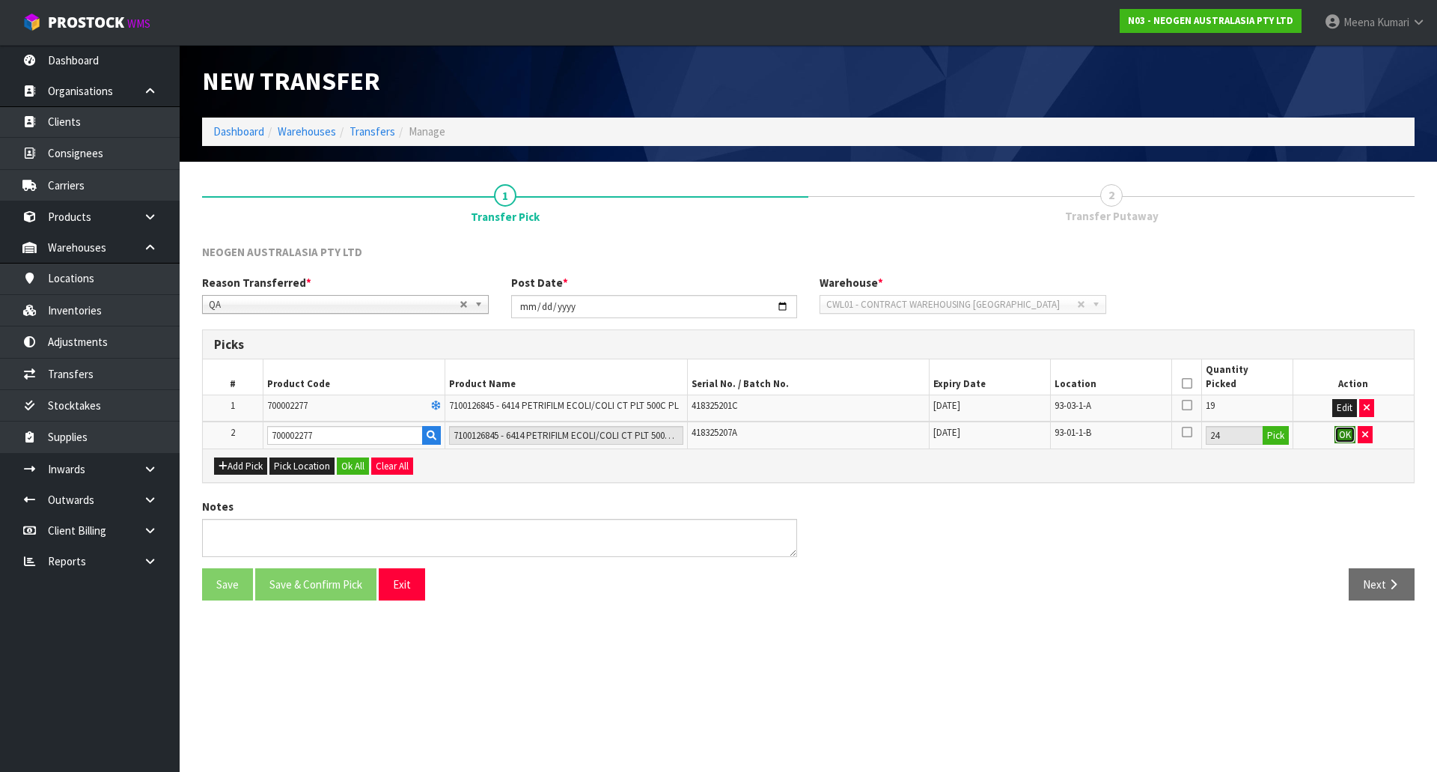
click at [1343, 440] on button "OK" at bounding box center [1344, 435] width 21 height 18
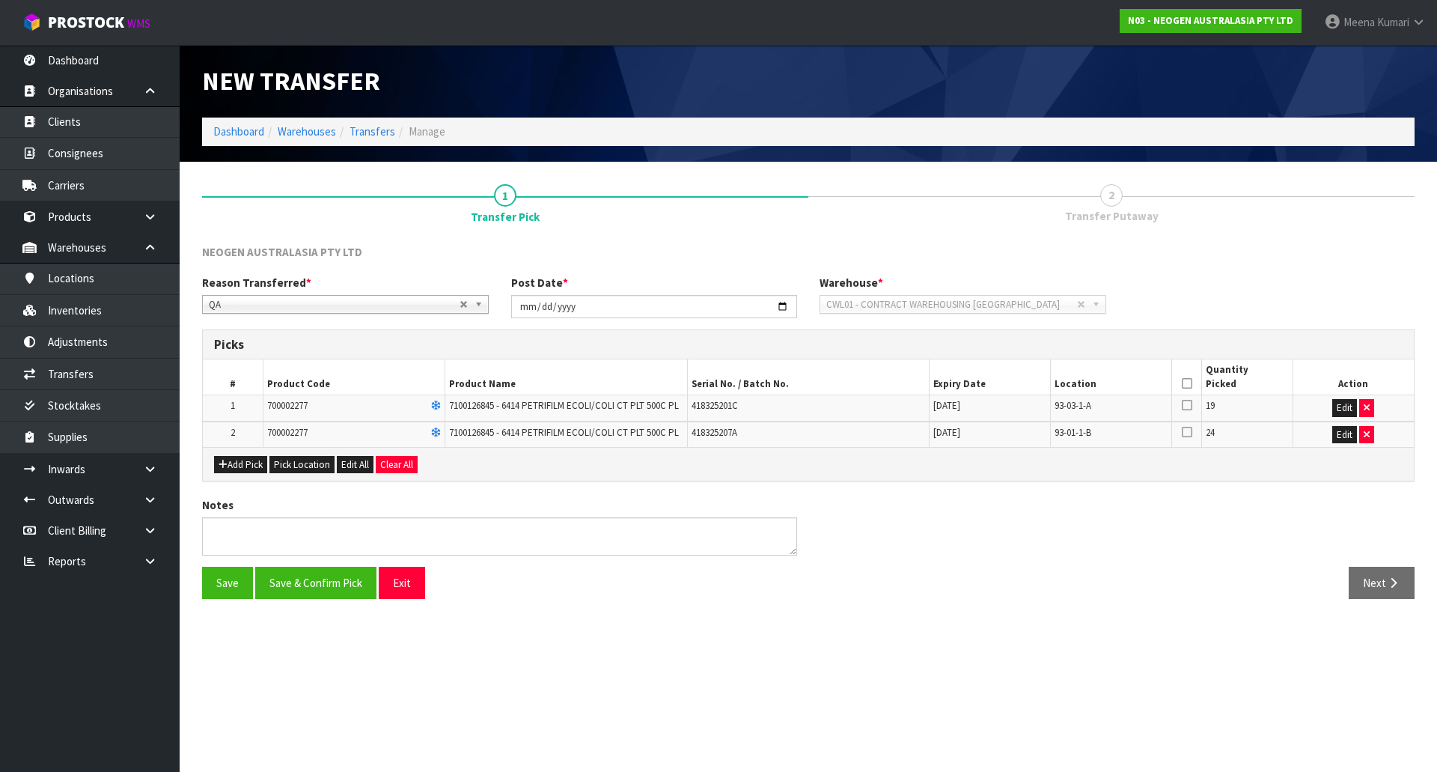
click at [1185, 383] on icon at bounding box center [1187, 383] width 10 height 1
click at [298, 591] on button "Save & Confirm Pick" at bounding box center [315, 583] width 121 height 32
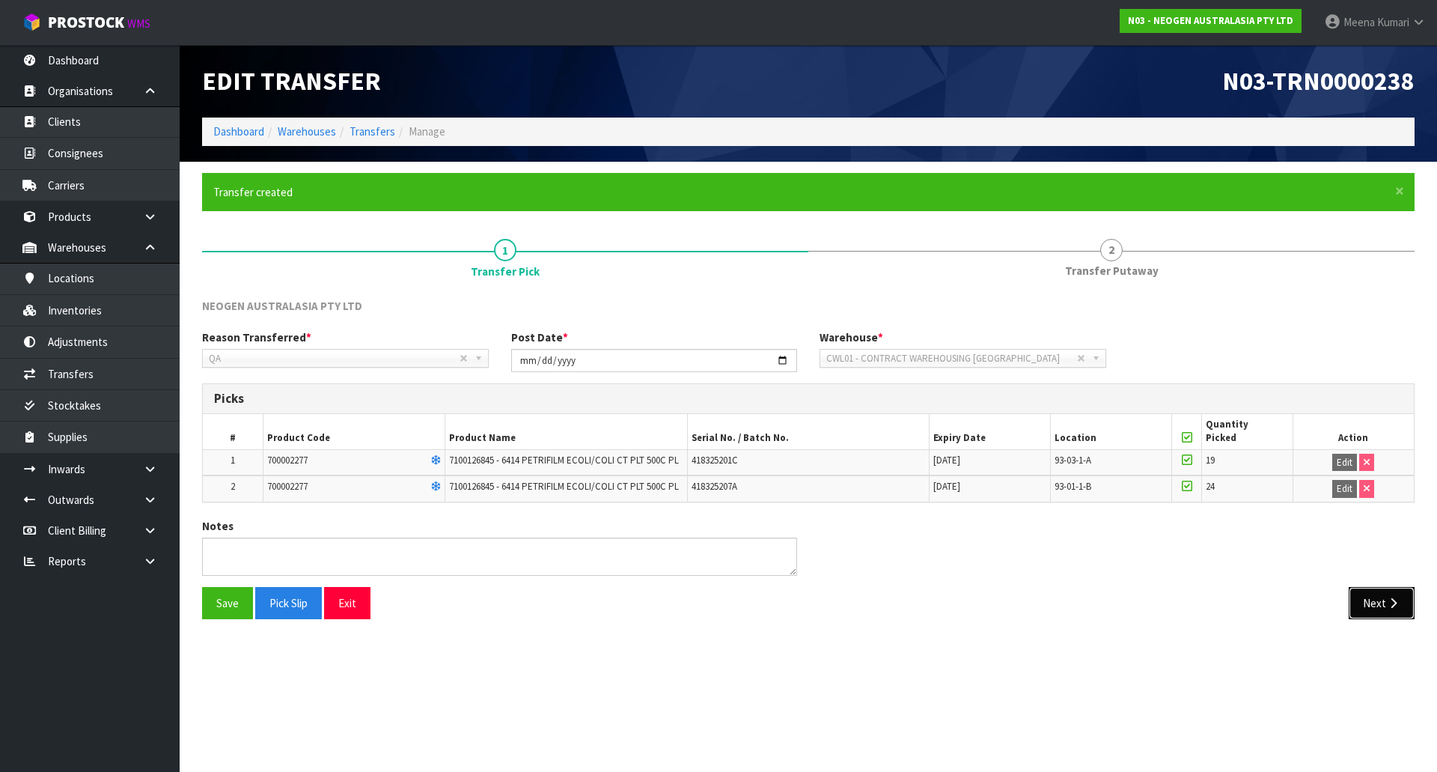
click at [1391, 611] on button "Next" at bounding box center [1382, 603] width 66 height 32
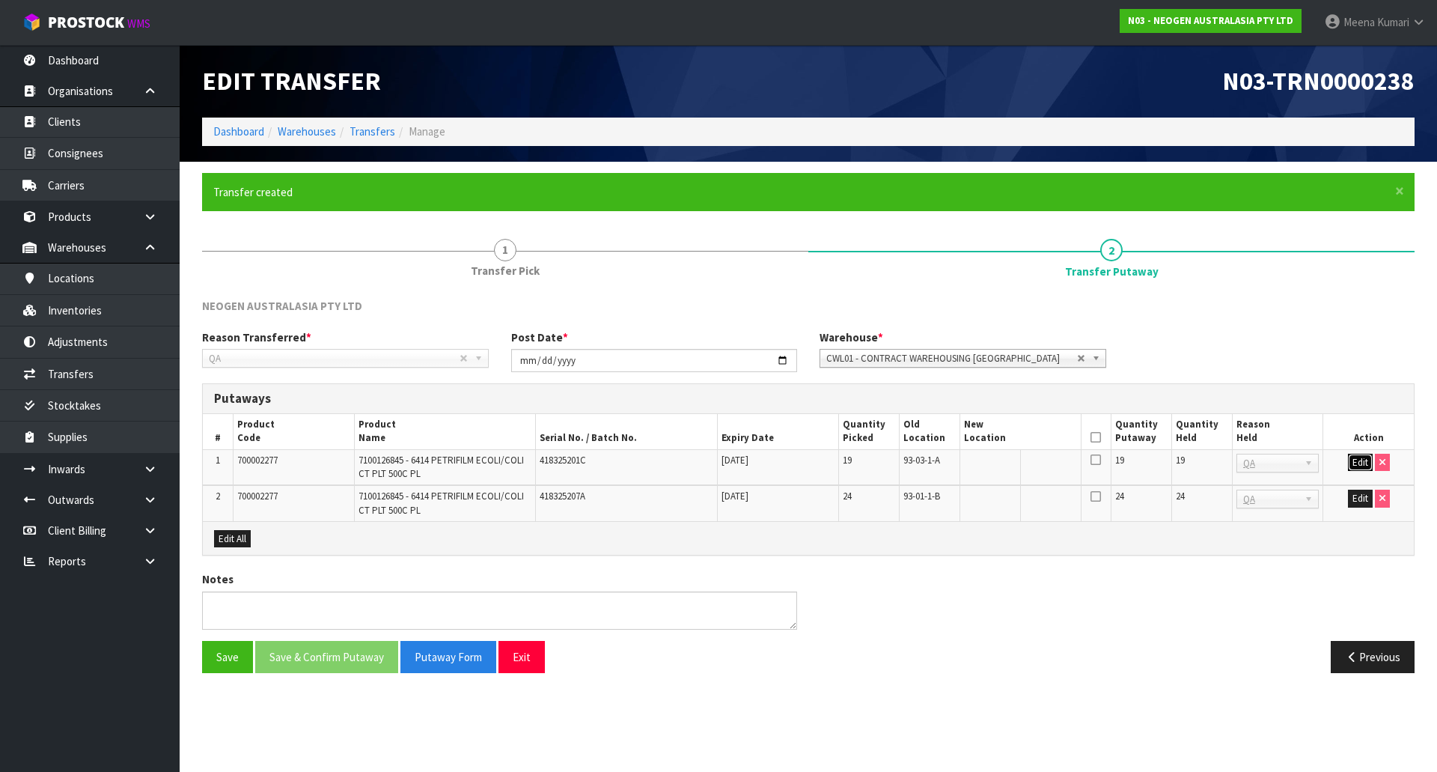
click at [1362, 456] on button "Edit" at bounding box center [1360, 463] width 25 height 18
click at [1361, 498] on button "Edit" at bounding box center [1360, 498] width 25 height 18
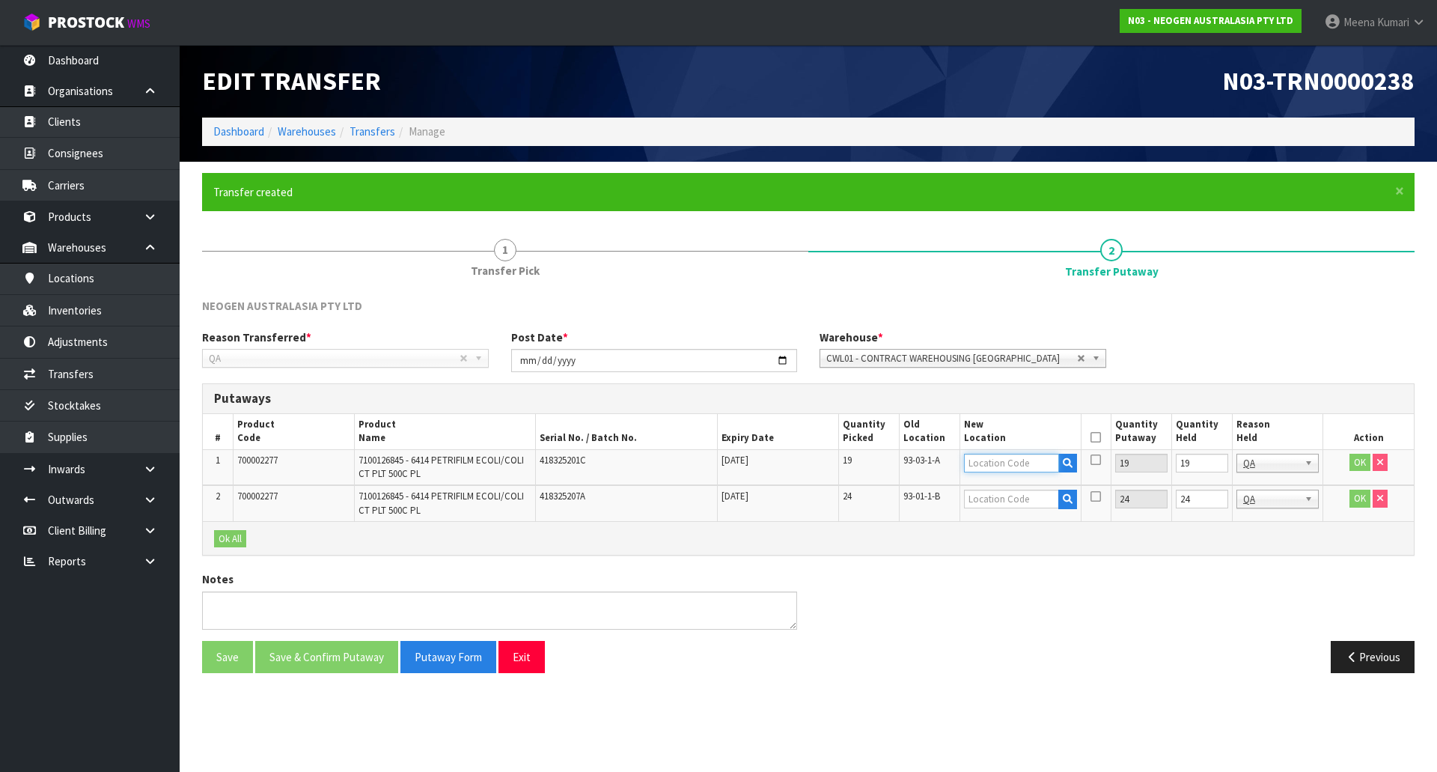
click at [1003, 471] on input "text" at bounding box center [1011, 463] width 95 height 19
drag, startPoint x: 1014, startPoint y: 460, endPoint x: 918, endPoint y: 459, distance: 95.8
click at [918, 459] on tr "1 700002277 7100126845 - 6414 PETRIFILM ECOLI/COLI CT PLT 500C PL 418325201C 18…" at bounding box center [808, 467] width 1211 height 36
type input "92-03-1-A"
click at [978, 497] on input "text" at bounding box center [1011, 498] width 95 height 19
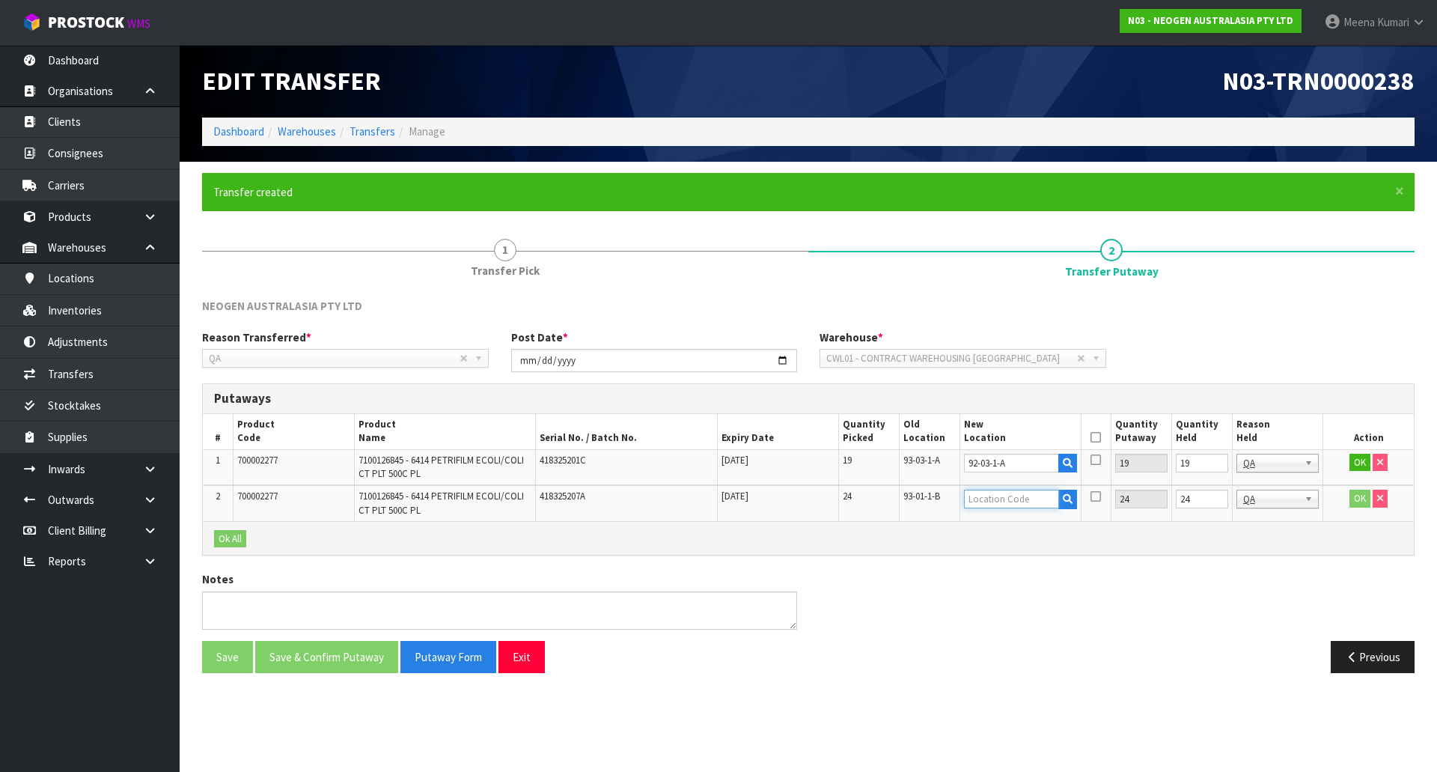
paste input "92-03-1-A"
type input "92-03-1-A"
click at [1206, 464] on input "19" at bounding box center [1202, 463] width 52 height 19
type input "0"
drag, startPoint x: 959, startPoint y: 462, endPoint x: 847, endPoint y: 455, distance: 111.7
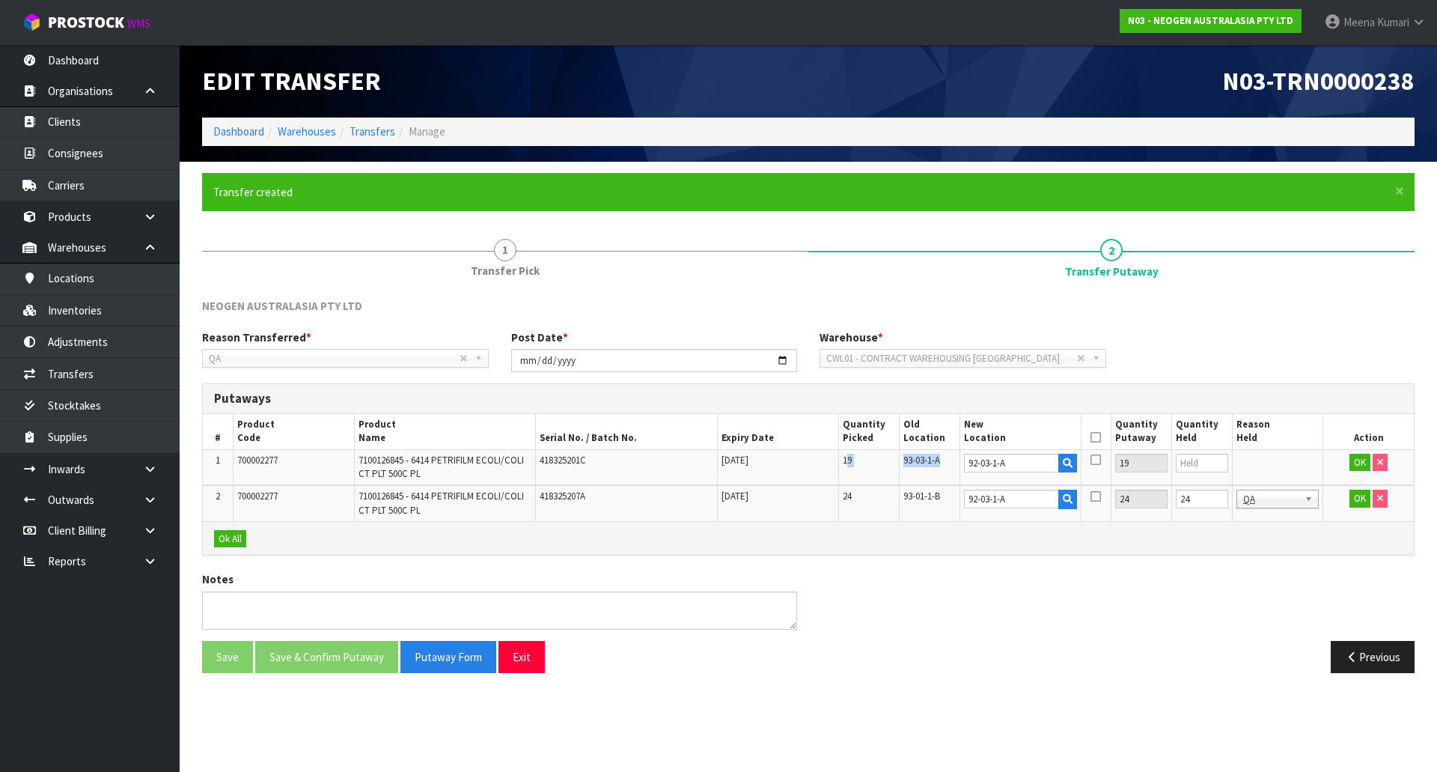
click at [847, 455] on tr "1 700002277 7100126845 - 6414 PETRIFILM ECOLI/COLI CT PLT 500C PL 418325201C 18…" at bounding box center [808, 467] width 1211 height 36
drag, startPoint x: 1016, startPoint y: 465, endPoint x: 915, endPoint y: 462, distance: 100.3
click at [915, 462] on tr "1 700002277 7100126845 - 6414 PETRIFILM ECOLI/COLI CT PLT 500C PL 418325201C 18…" at bounding box center [808, 467] width 1211 height 36
click at [917, 498] on span "93-01-1-B" at bounding box center [921, 495] width 37 height 13
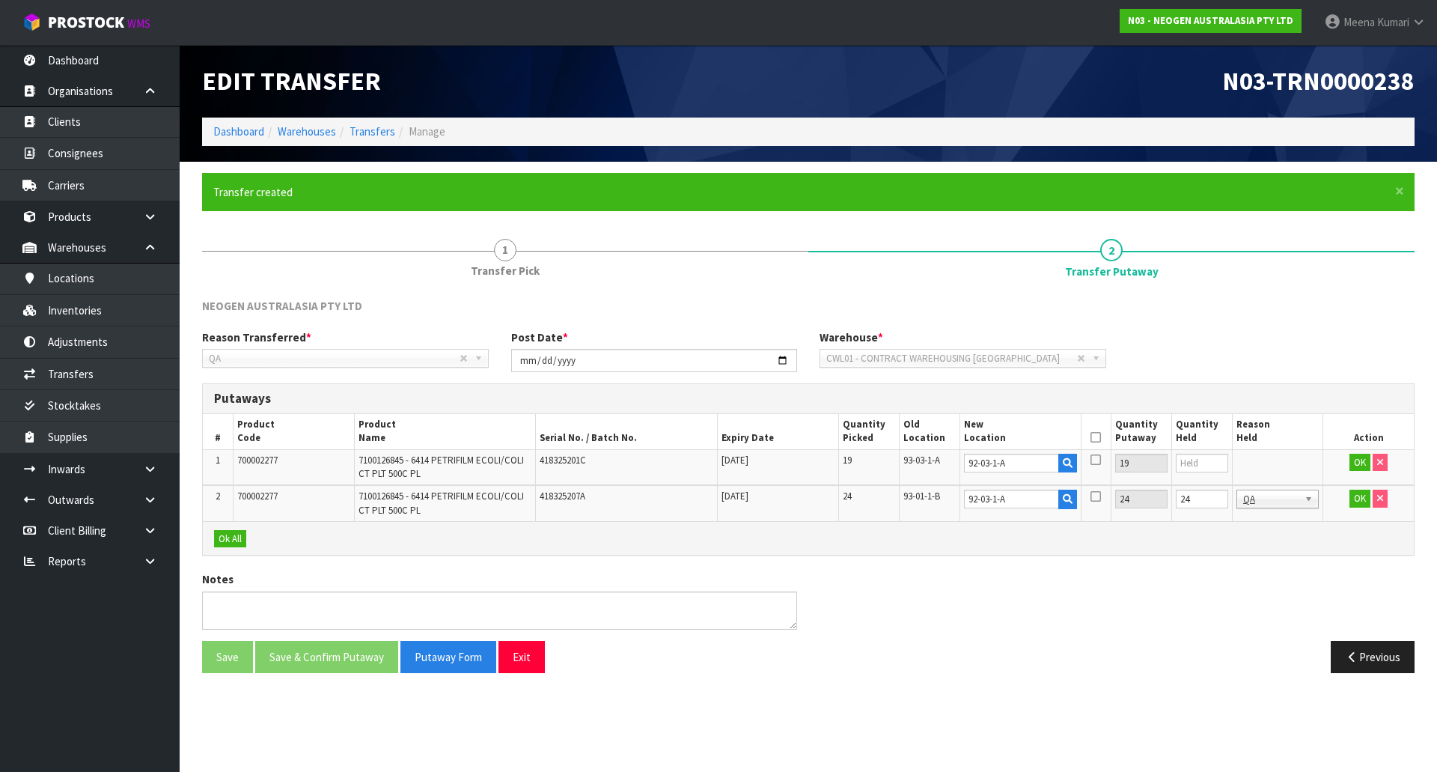
click at [938, 457] on span "93-03-1-A" at bounding box center [921, 460] width 37 height 13
copy tr "93-03-1-A"
drag, startPoint x: 1023, startPoint y: 462, endPoint x: 919, endPoint y: 457, distance: 104.2
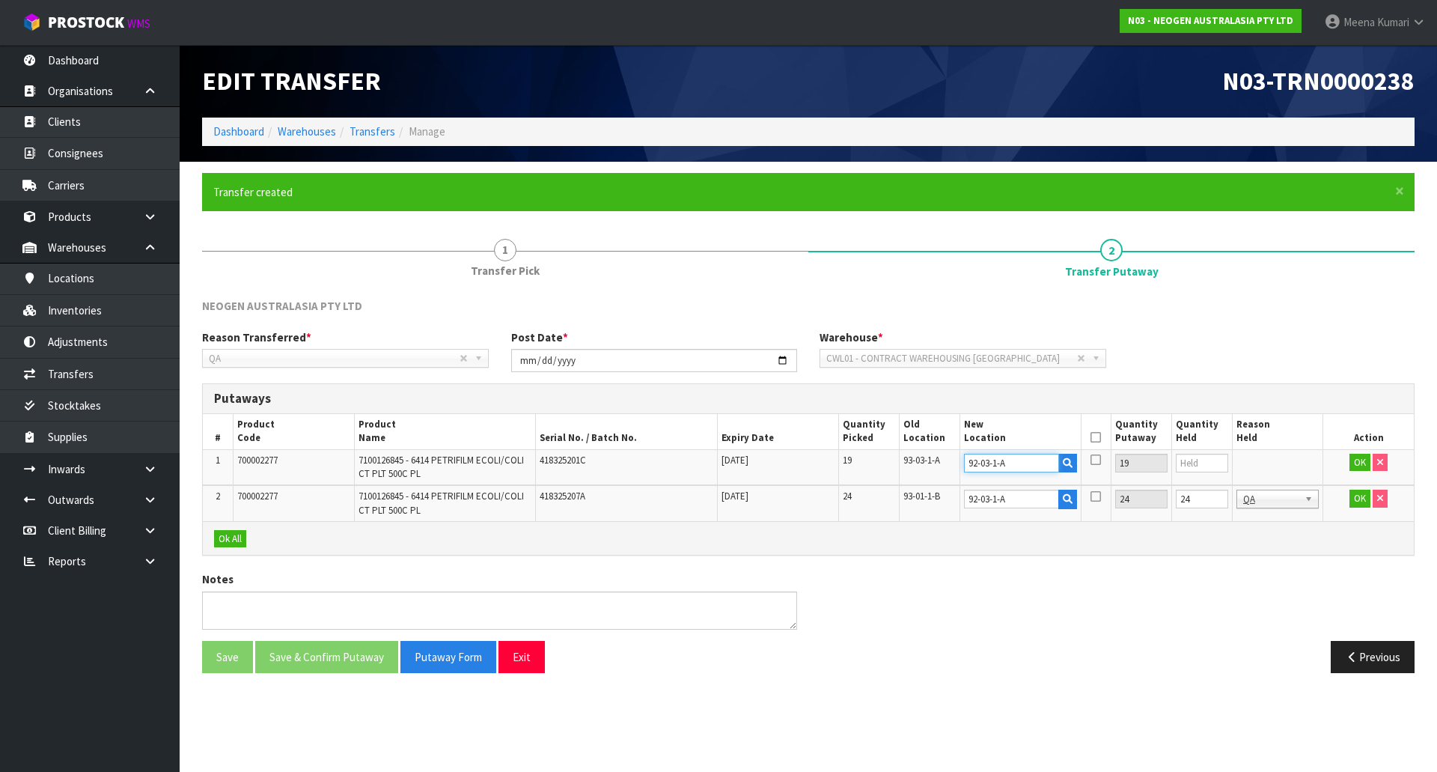
click at [919, 457] on tr "1 700002277 7100126845 - 6414 PETRIFILM ECOLI/COLI CT PLT 500C PL 418325201C 18…" at bounding box center [808, 467] width 1211 height 36
paste input "3-03-1-A"
type input "93-03-1-A"
click at [918, 493] on span "93-01-1-B" at bounding box center [921, 495] width 37 height 13
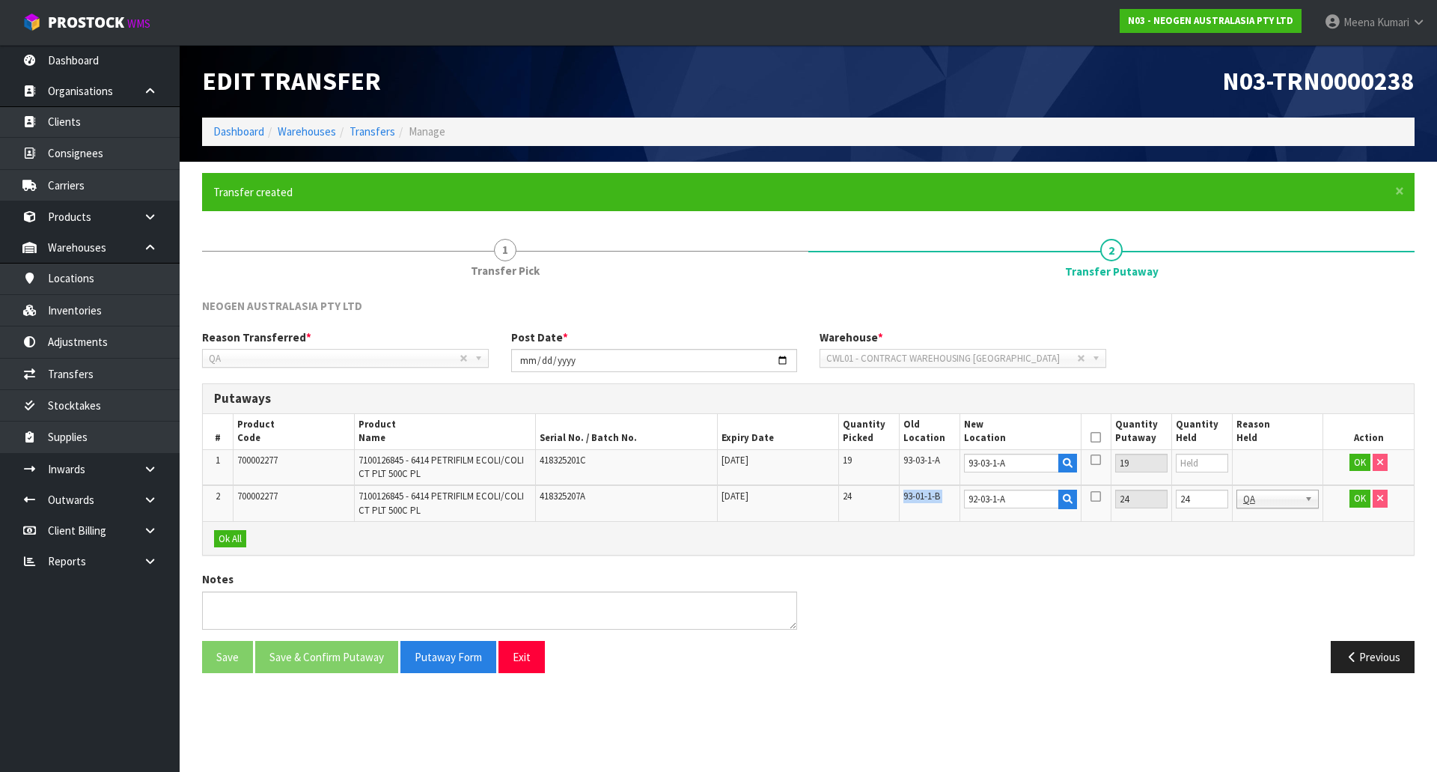
click at [918, 493] on span "93-01-1-B" at bounding box center [921, 495] width 37 height 13
copy tr "93-01-1-B"
click at [1019, 504] on input "92-03-1-A" at bounding box center [1011, 498] width 95 height 19
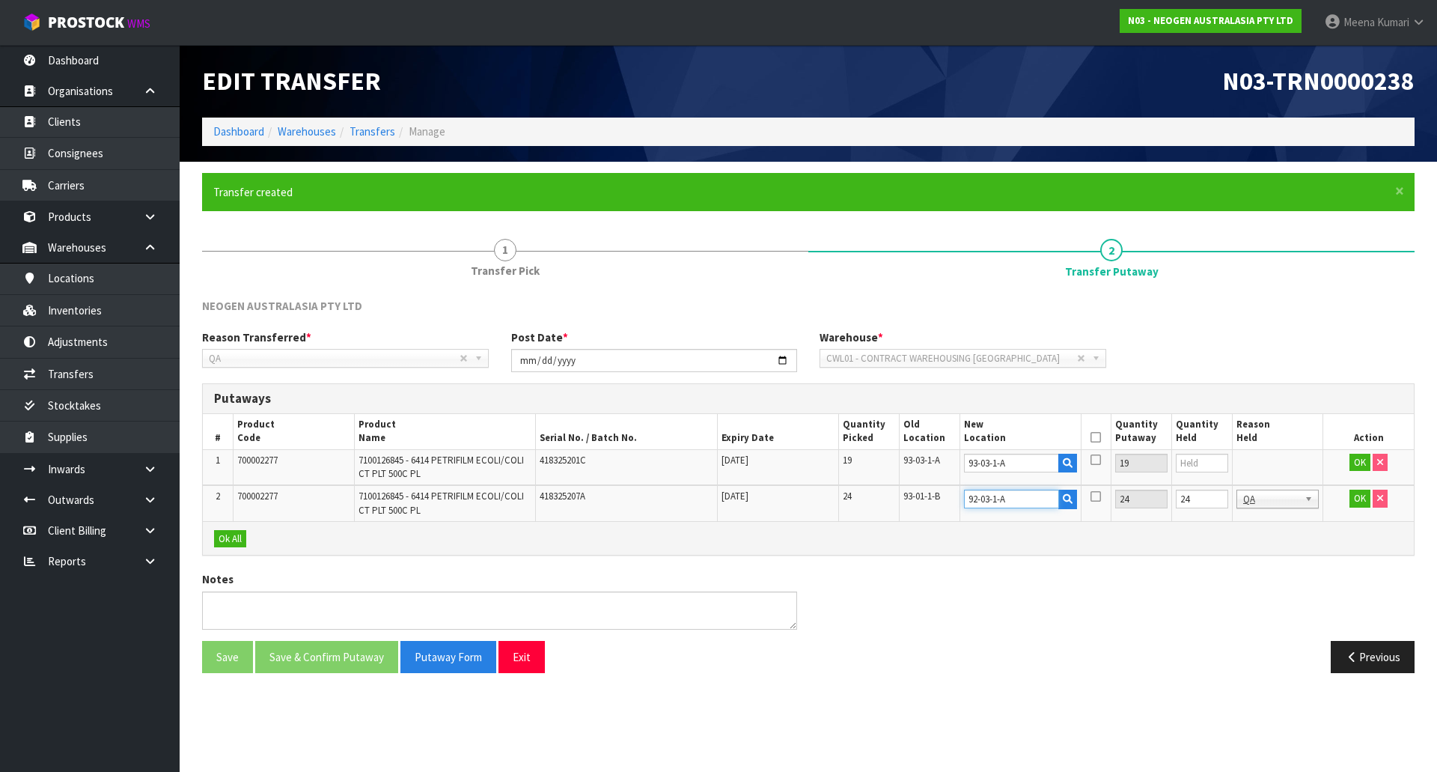
paste input "3-01-1-B"
type input "93-01-1-B"
click at [1197, 502] on input "24" at bounding box center [1202, 498] width 52 height 19
type input "0"
click at [1363, 462] on button "OK" at bounding box center [1359, 463] width 21 height 18
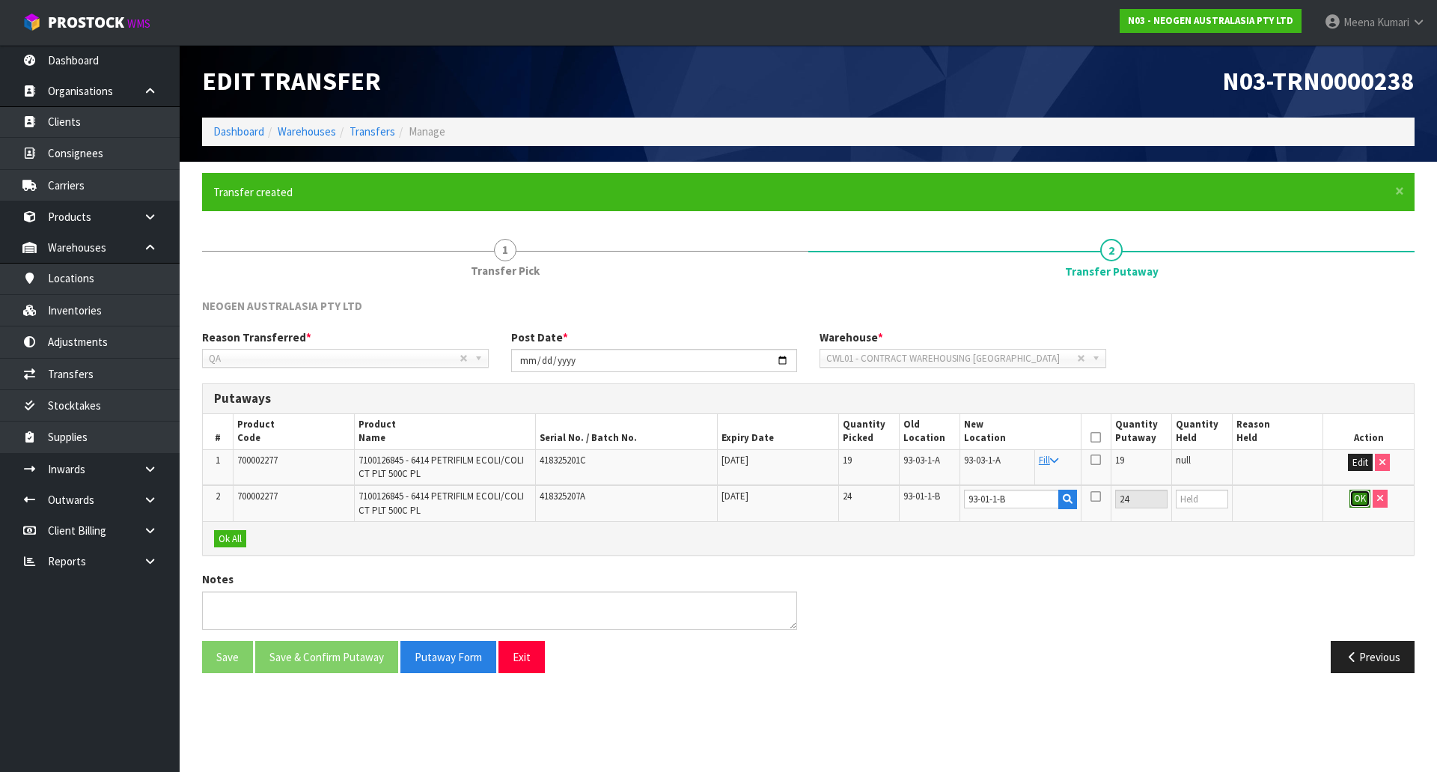
click at [1350, 498] on button "OK" at bounding box center [1359, 498] width 21 height 18
click at [1096, 437] on icon at bounding box center [1095, 437] width 10 height 1
click at [312, 660] on button "Save & Confirm Putaway" at bounding box center [326, 657] width 143 height 32
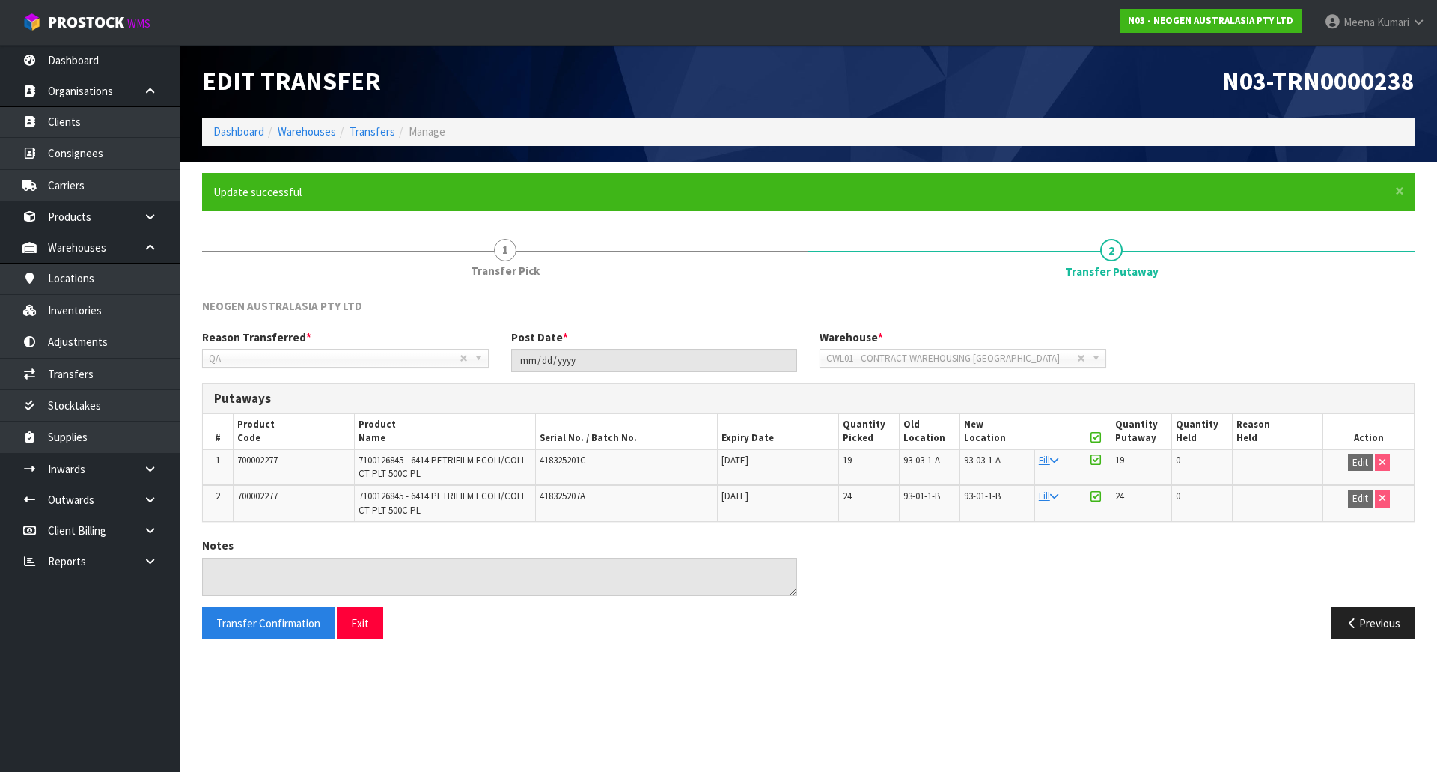
click at [249, 462] on span "700002277" at bounding box center [257, 460] width 40 height 13
copy span "700002277"
click at [238, 139] on li "Dashboard" at bounding box center [238, 131] width 51 height 16
click at [251, 130] on link "Dashboard" at bounding box center [238, 131] width 51 height 14
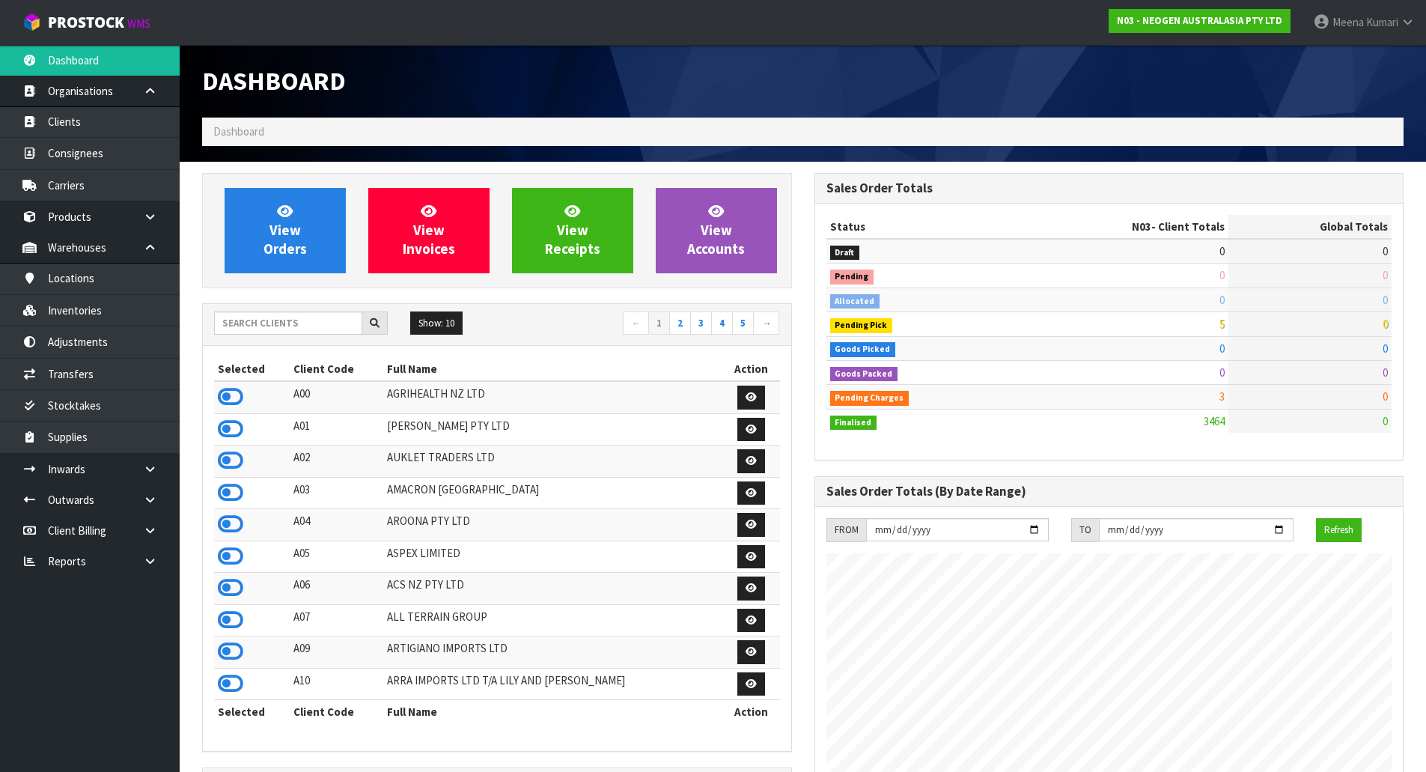
scroll to position [1134, 611]
drag, startPoint x: 281, startPoint y: 338, endPoint x: 278, endPoint y: 328, distance: 10.2
click at [281, 337] on div "Show: 10 5 10 25 50 ← 1 2 3 4 5 →" at bounding box center [497, 325] width 588 height 42
click at [278, 327] on input "text" at bounding box center [288, 322] width 148 height 23
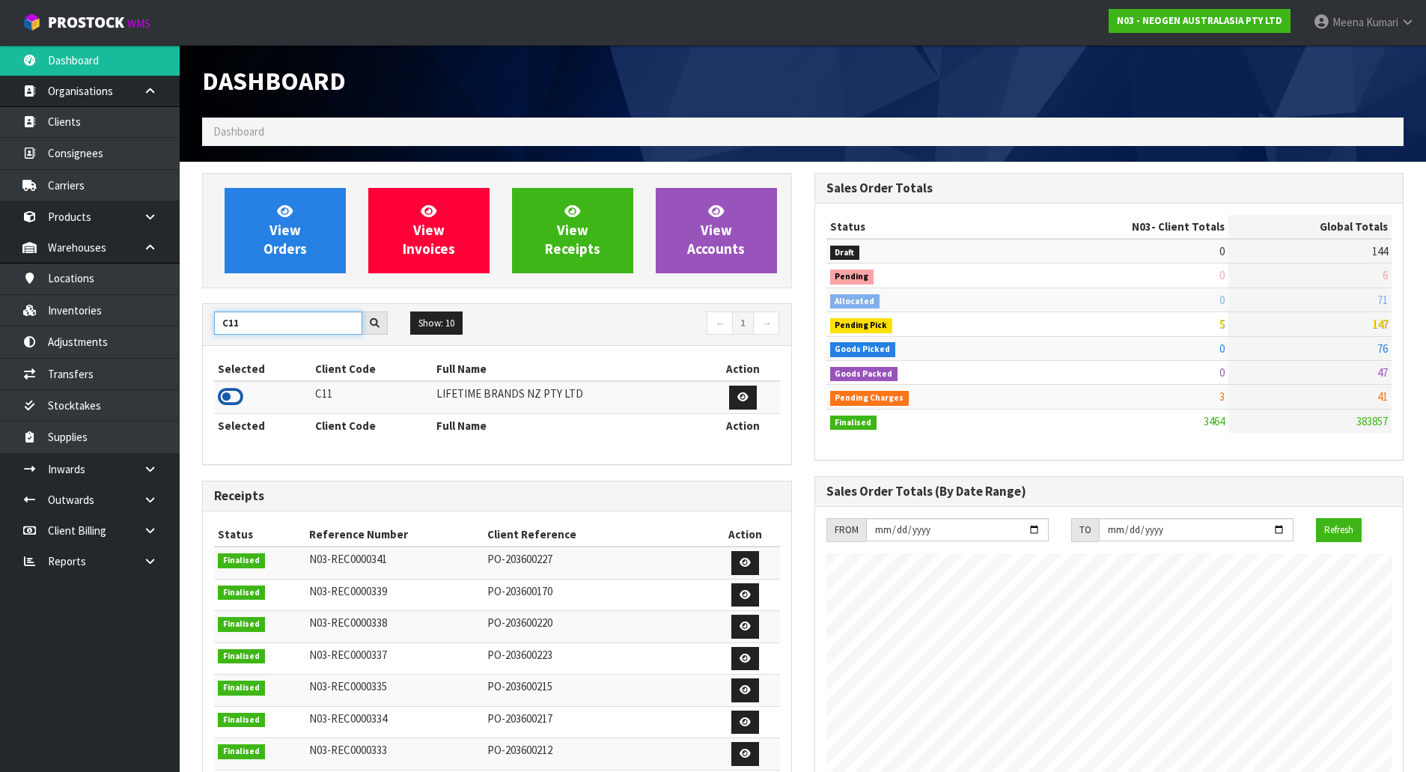
type input "C11"
click at [233, 394] on icon at bounding box center [230, 396] width 25 height 22
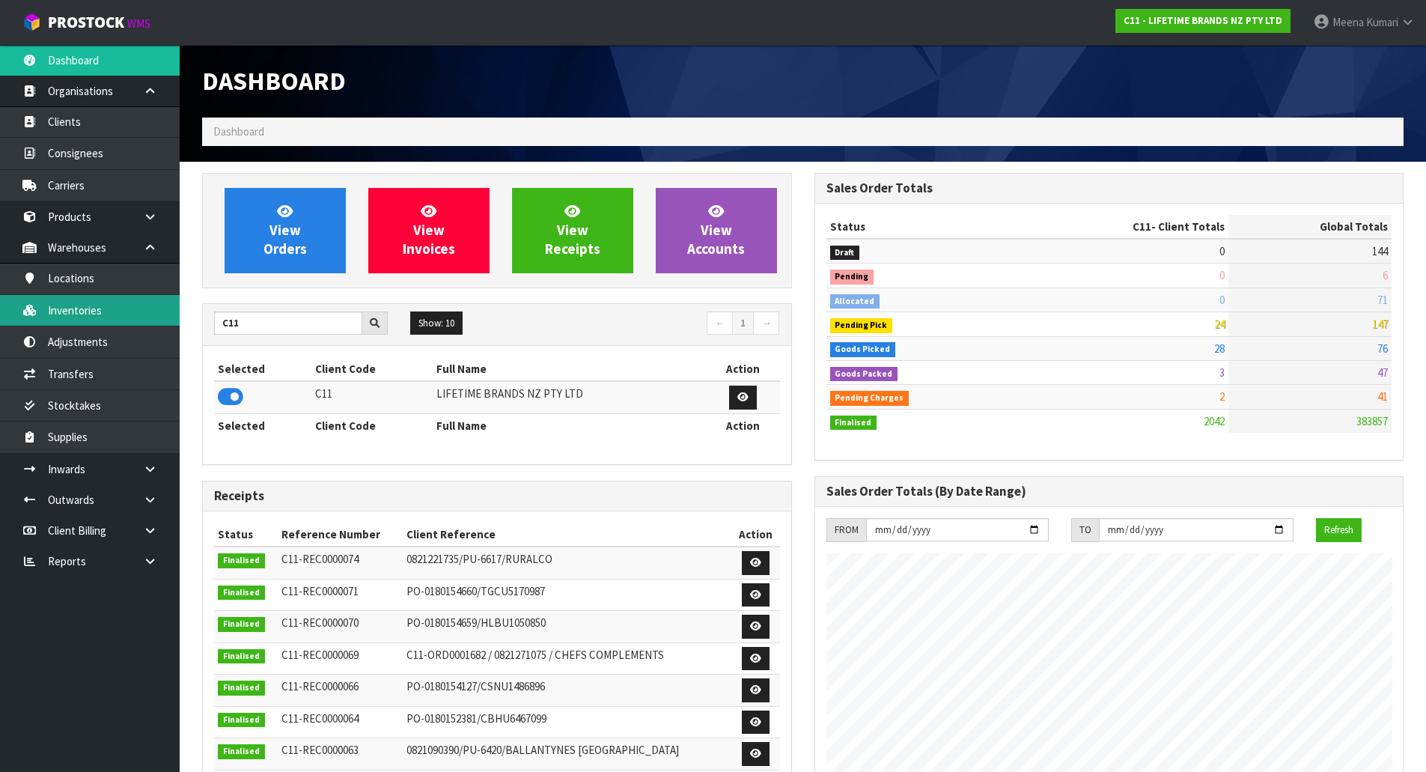
click at [132, 311] on link "Inventories" at bounding box center [90, 310] width 180 height 31
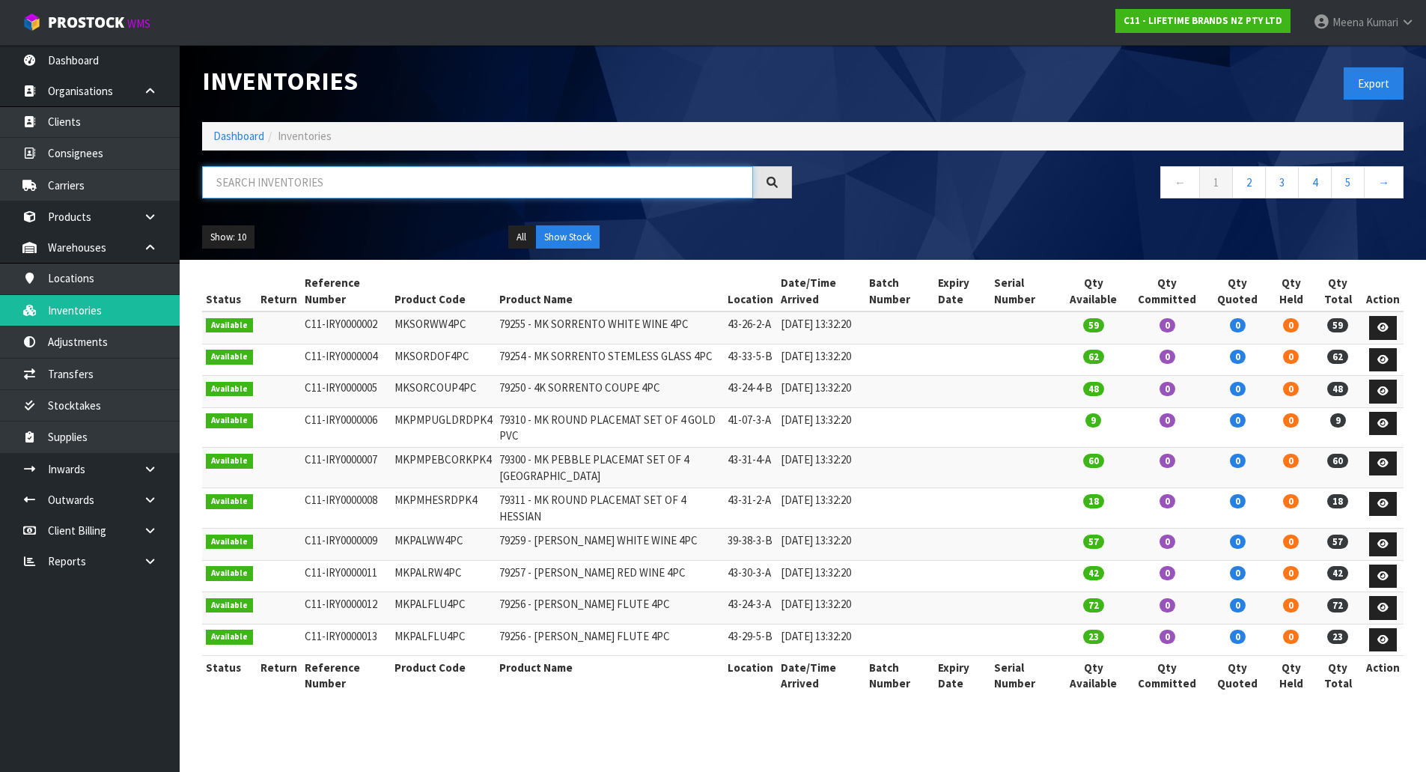
click at [301, 174] on input "text" at bounding box center [477, 182] width 551 height 32
paste input "HGMCSNPBEECH12"
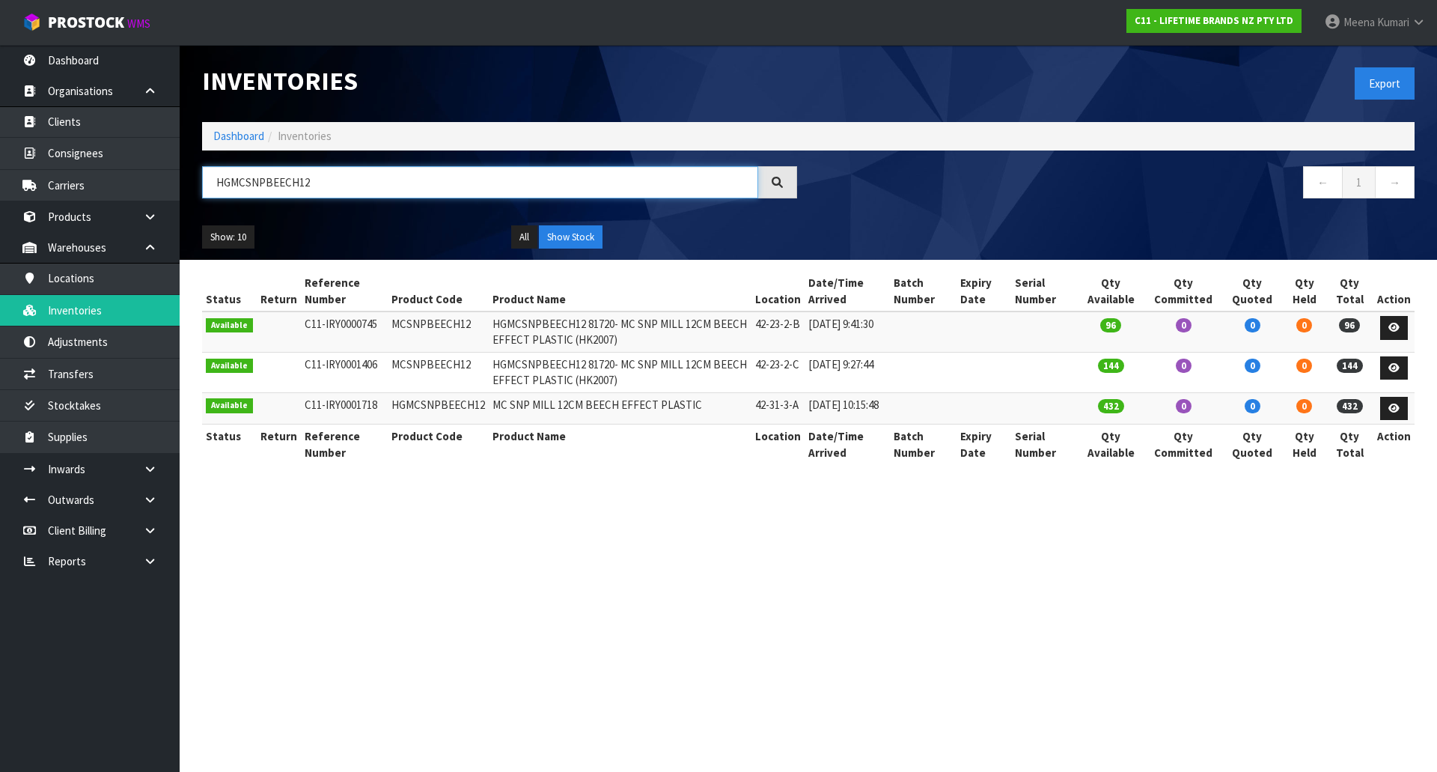
click at [319, 177] on input "HGMCSNPBEECH12" at bounding box center [480, 182] width 556 height 32
paste input "MCTONG28HK"
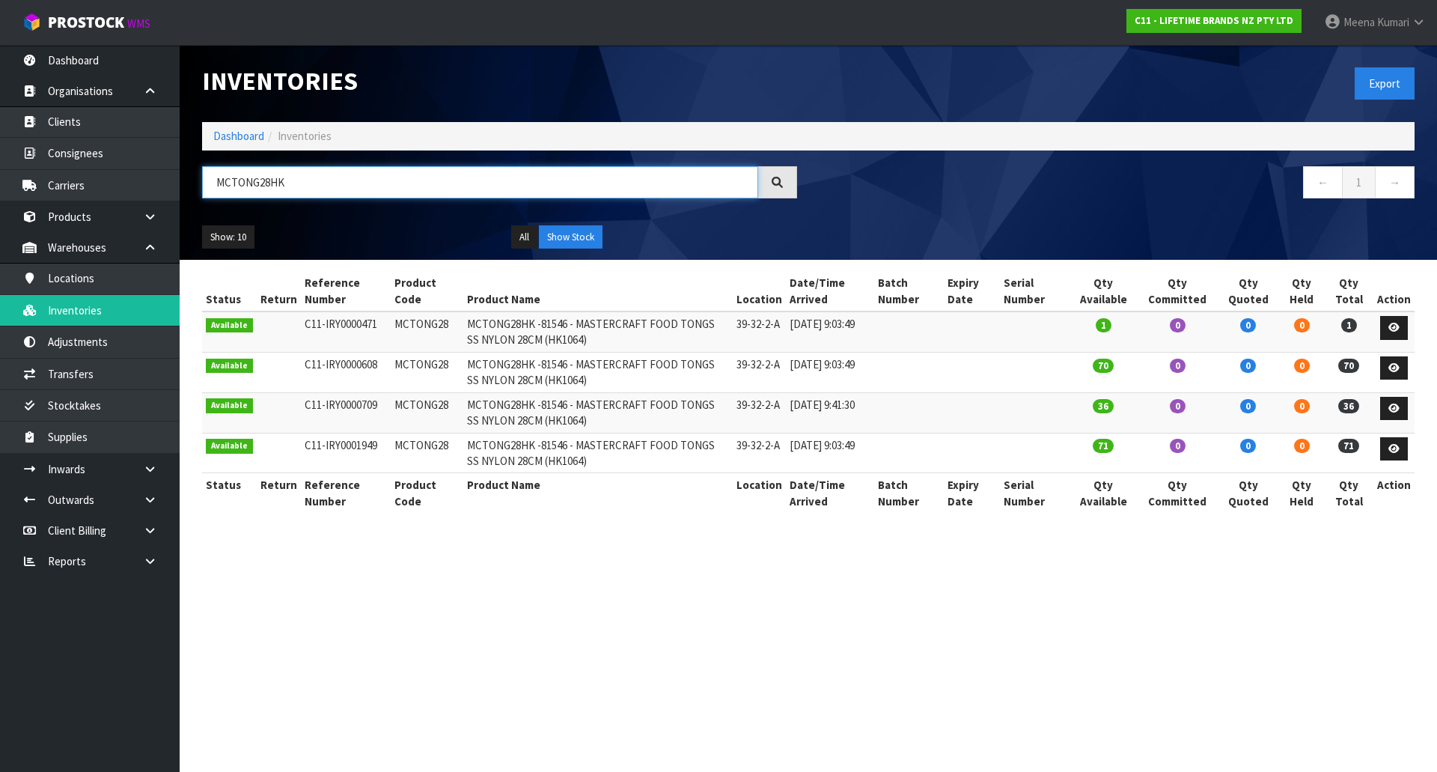
click at [364, 180] on input "MCTONG28HK" at bounding box center [480, 182] width 556 height 32
paste input "GRAVYGL"
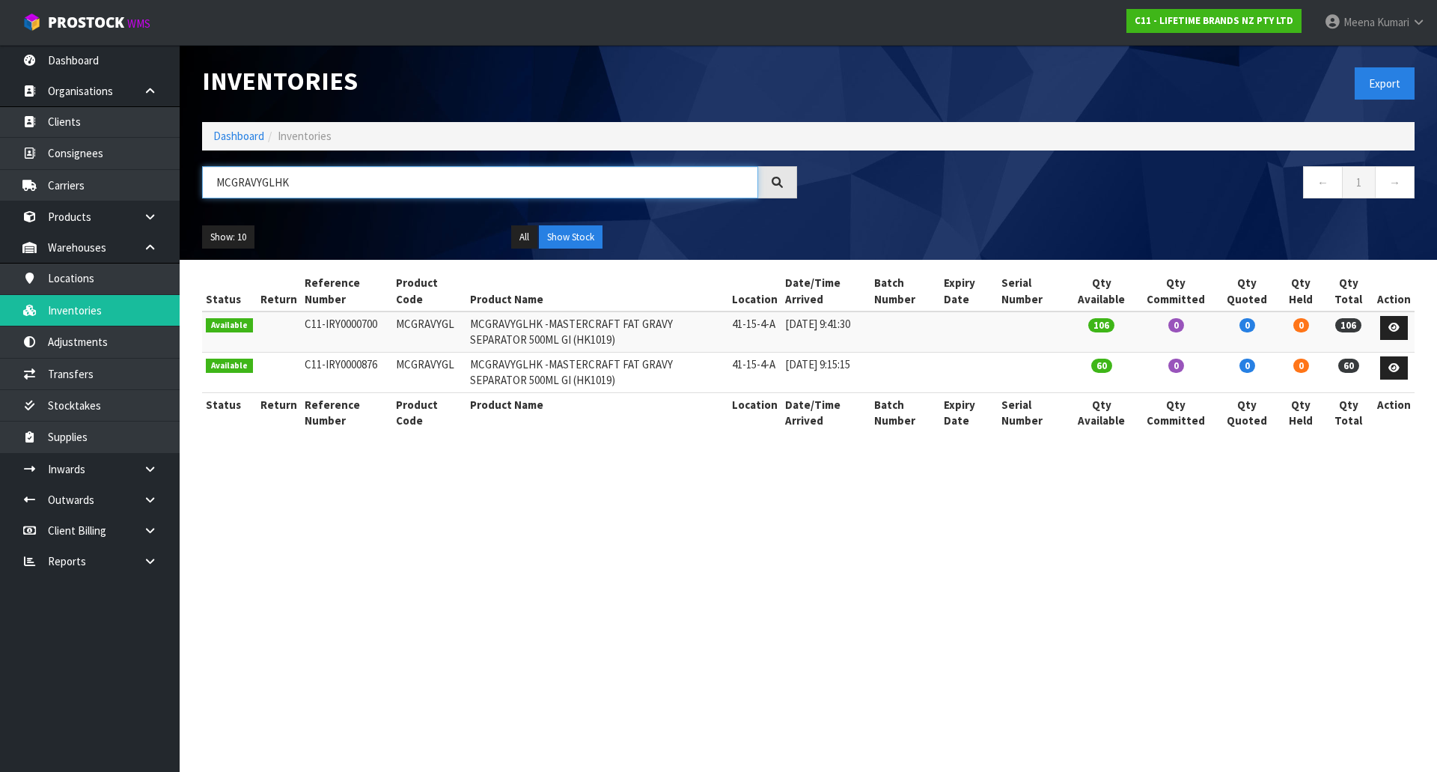
click at [423, 191] on input "MCGRAVYGLHK" at bounding box center [480, 182] width 556 height 32
paste input "TONG18"
click at [375, 195] on input "MCTONG18HK" at bounding box center [480, 182] width 556 height 32
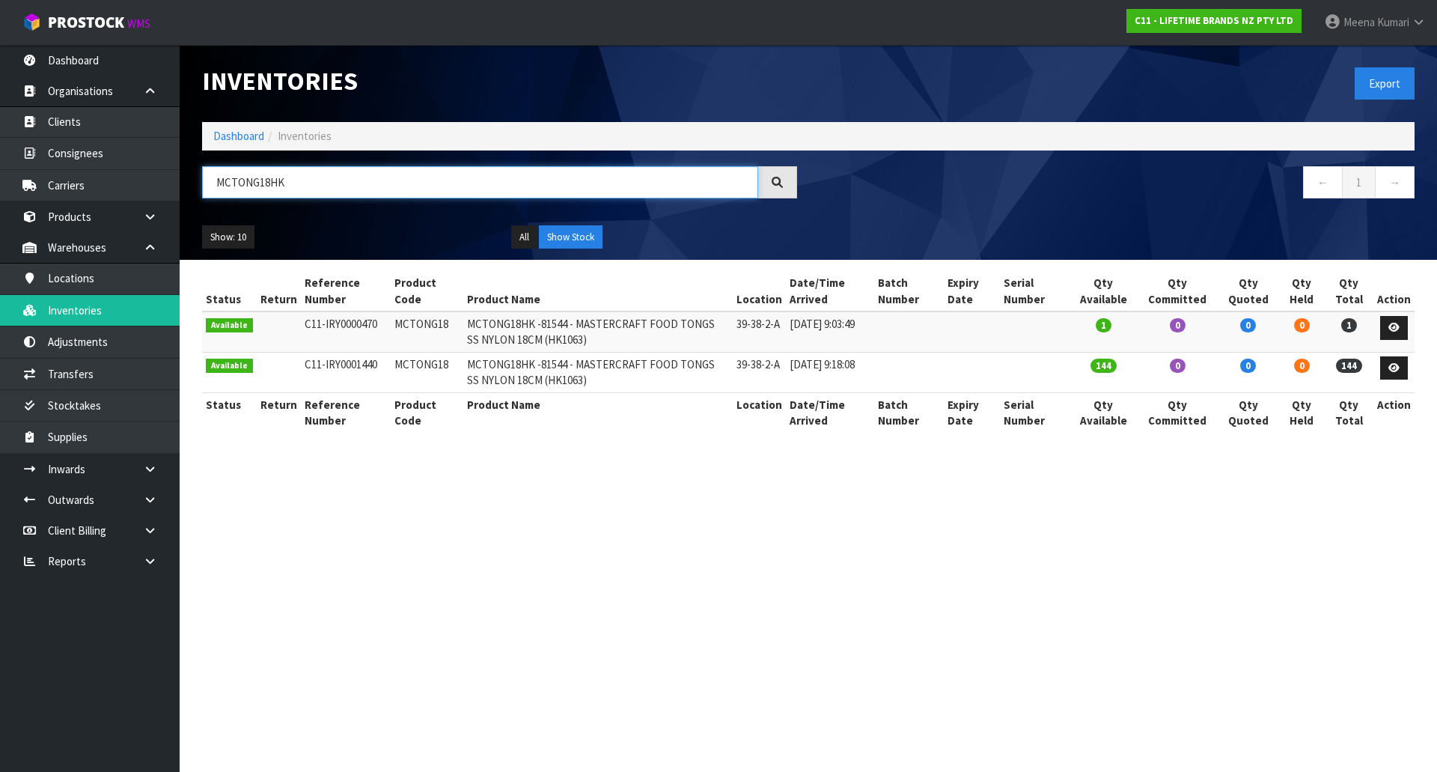
paste input "KCMCHB3SH"
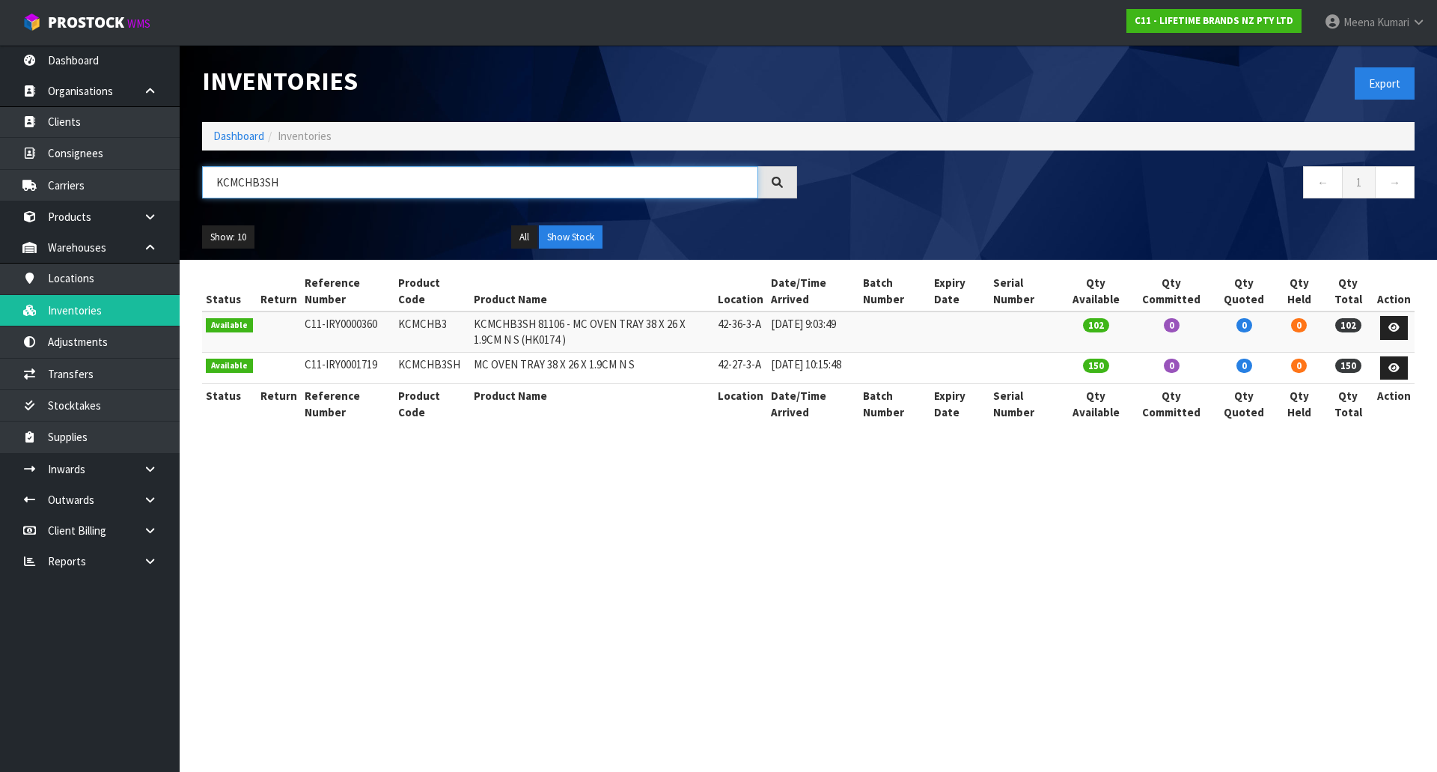
click at [378, 175] on input "KCMCHB3SH" at bounding box center [480, 182] width 556 height 32
paste input "MCMEATSSHK"
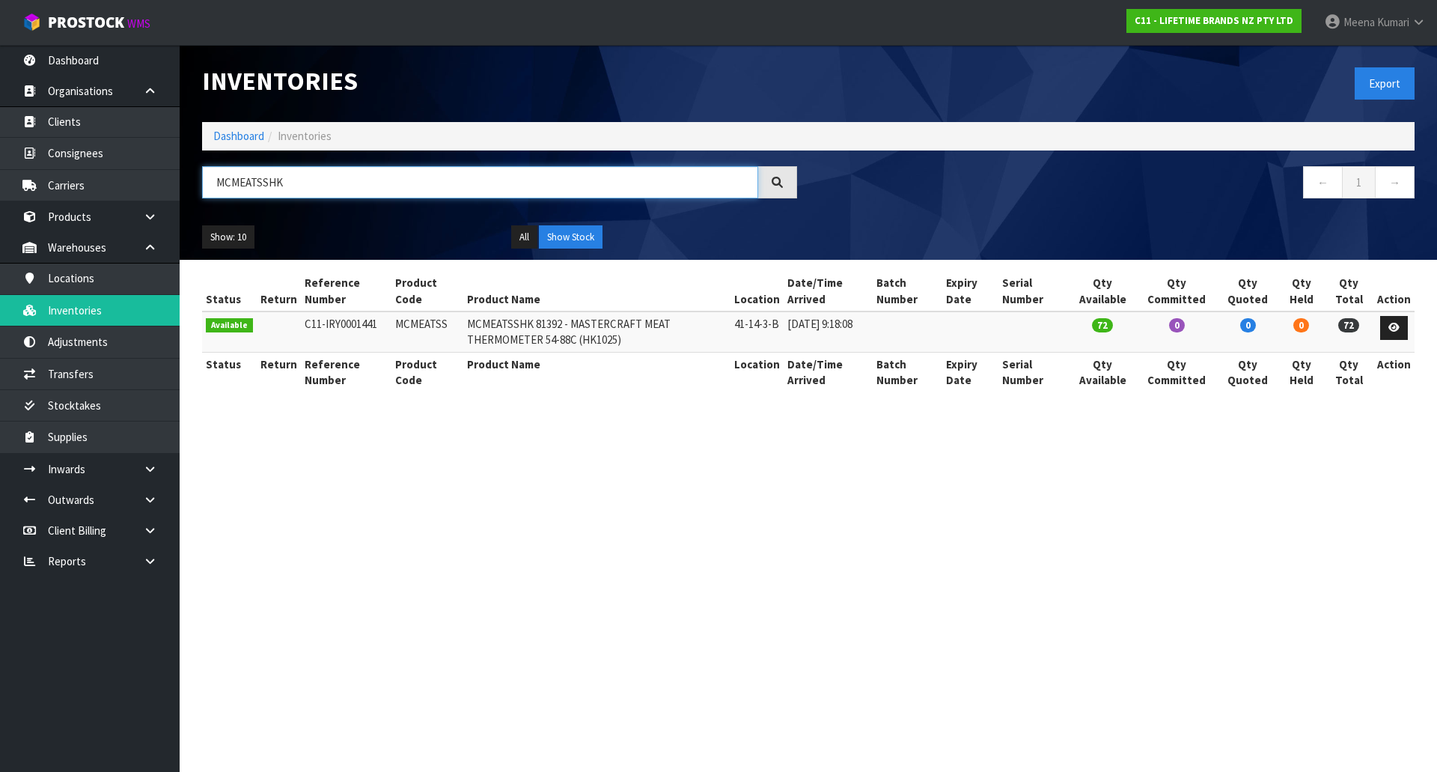
click at [339, 194] on input "MCMEATSSHK" at bounding box center [480, 182] width 556 height 32
paste input "KCMCTRAYNS26"
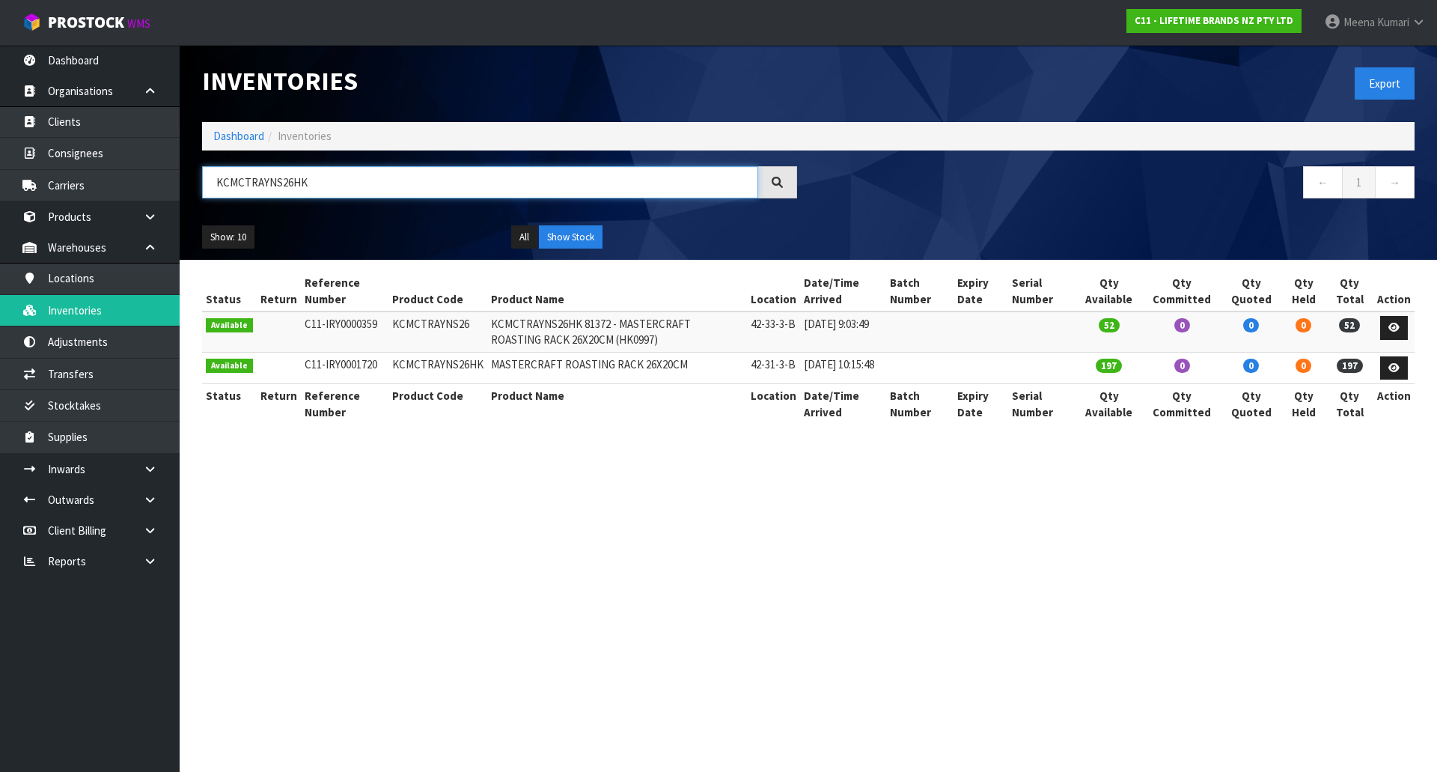
type input "KCMCTRAYNS26HK"
click at [236, 138] on link "Dashboard" at bounding box center [238, 136] width 51 height 14
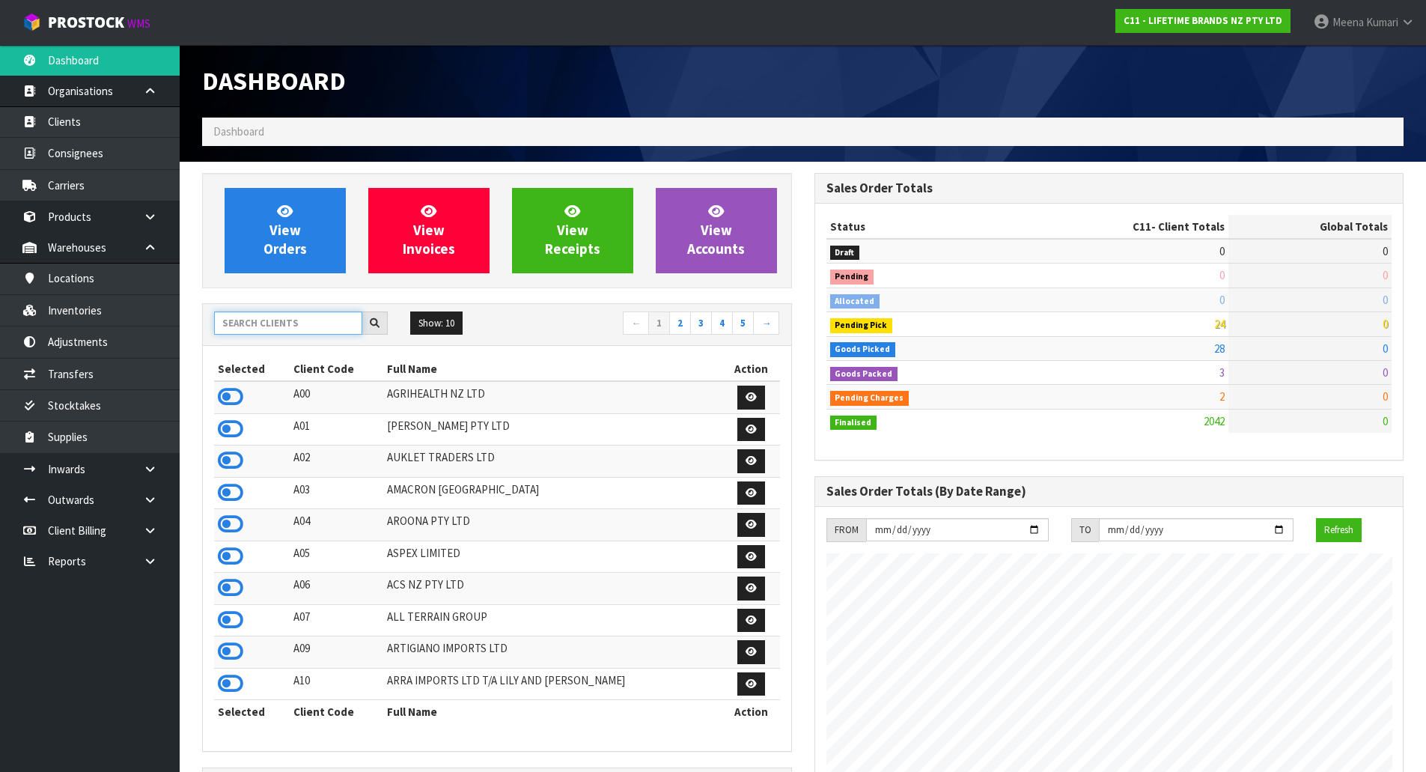
click at [245, 323] on input "text" at bounding box center [288, 322] width 148 height 23
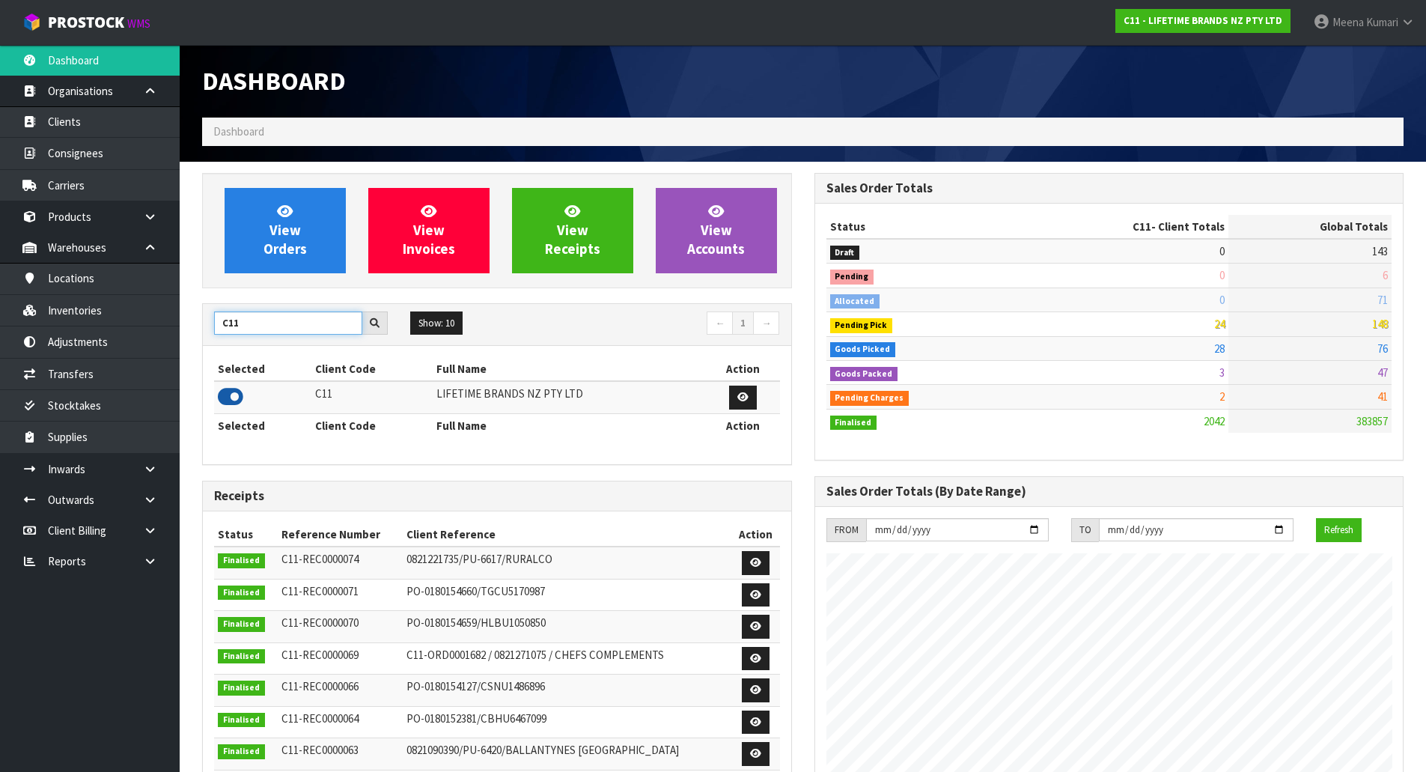
type input "C11"
click at [233, 394] on icon at bounding box center [230, 396] width 25 height 22
click at [135, 308] on link "Inventories" at bounding box center [90, 310] width 180 height 31
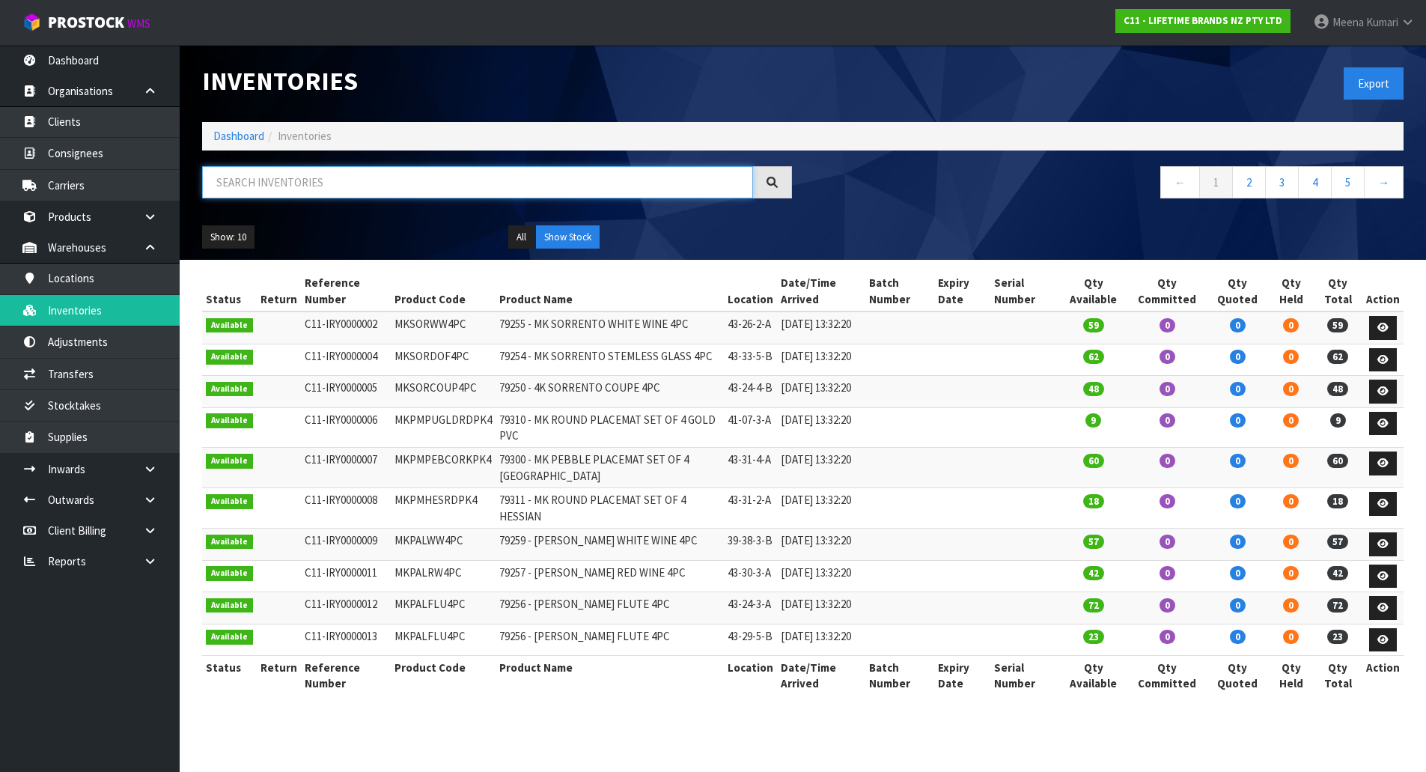
click at [281, 169] on input "text" at bounding box center [477, 182] width 551 height 32
paste input "KCMCCB37SH"
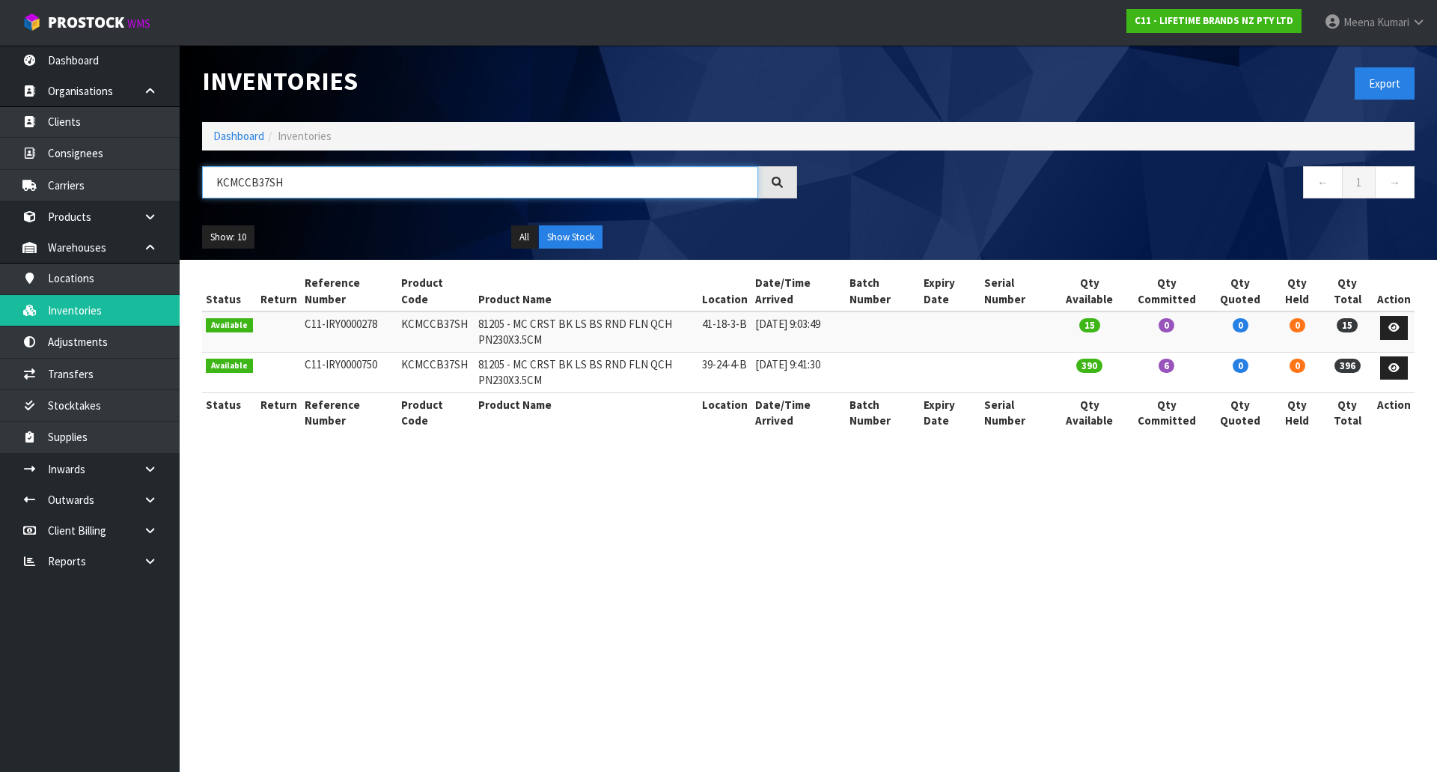
type input "KCMCCB37SH"
click at [1392, 326] on icon at bounding box center [1393, 328] width 11 height 10
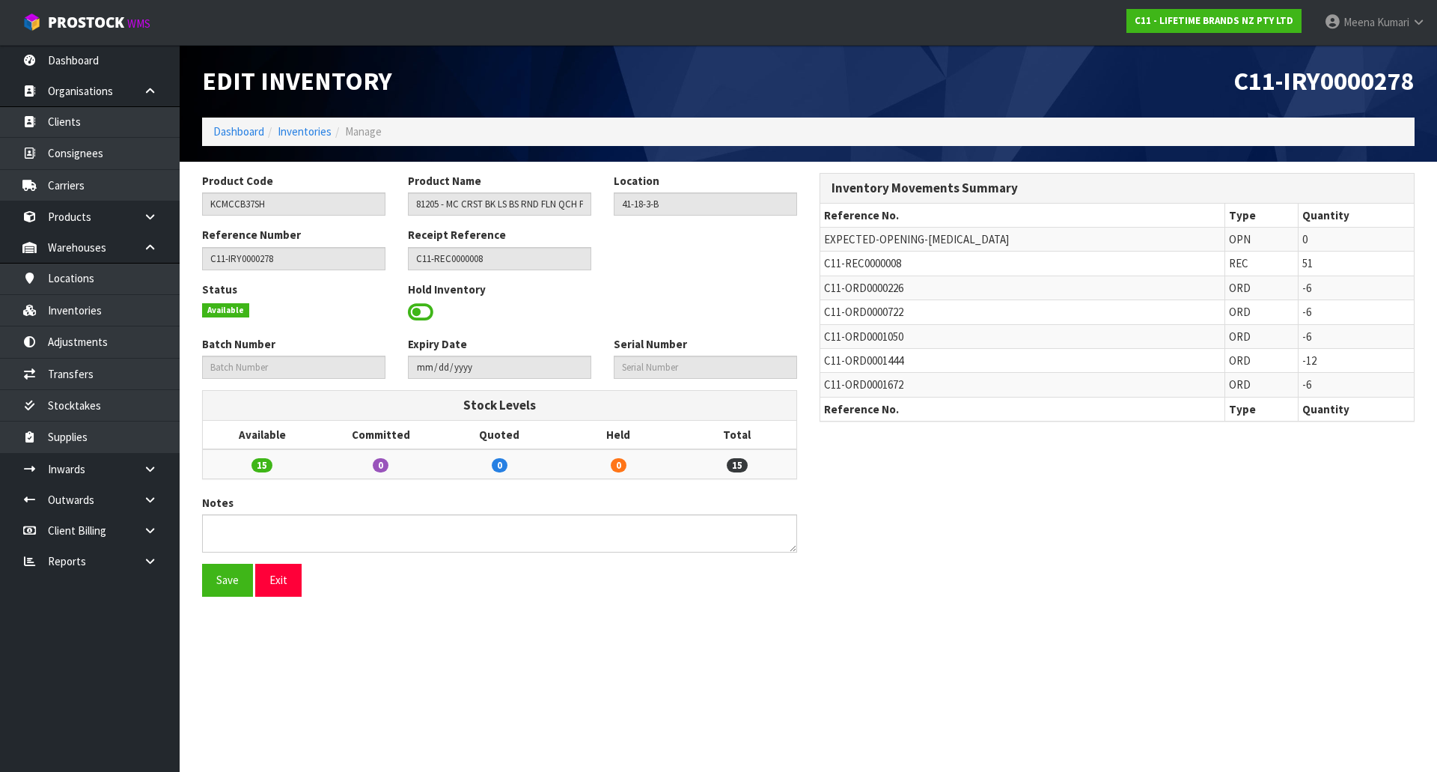
click at [876, 263] on span "C11-REC0000008" at bounding box center [862, 263] width 77 height 14
copy tr "C11-REC0000008"
click at [155, 478] on link at bounding box center [156, 469] width 48 height 31
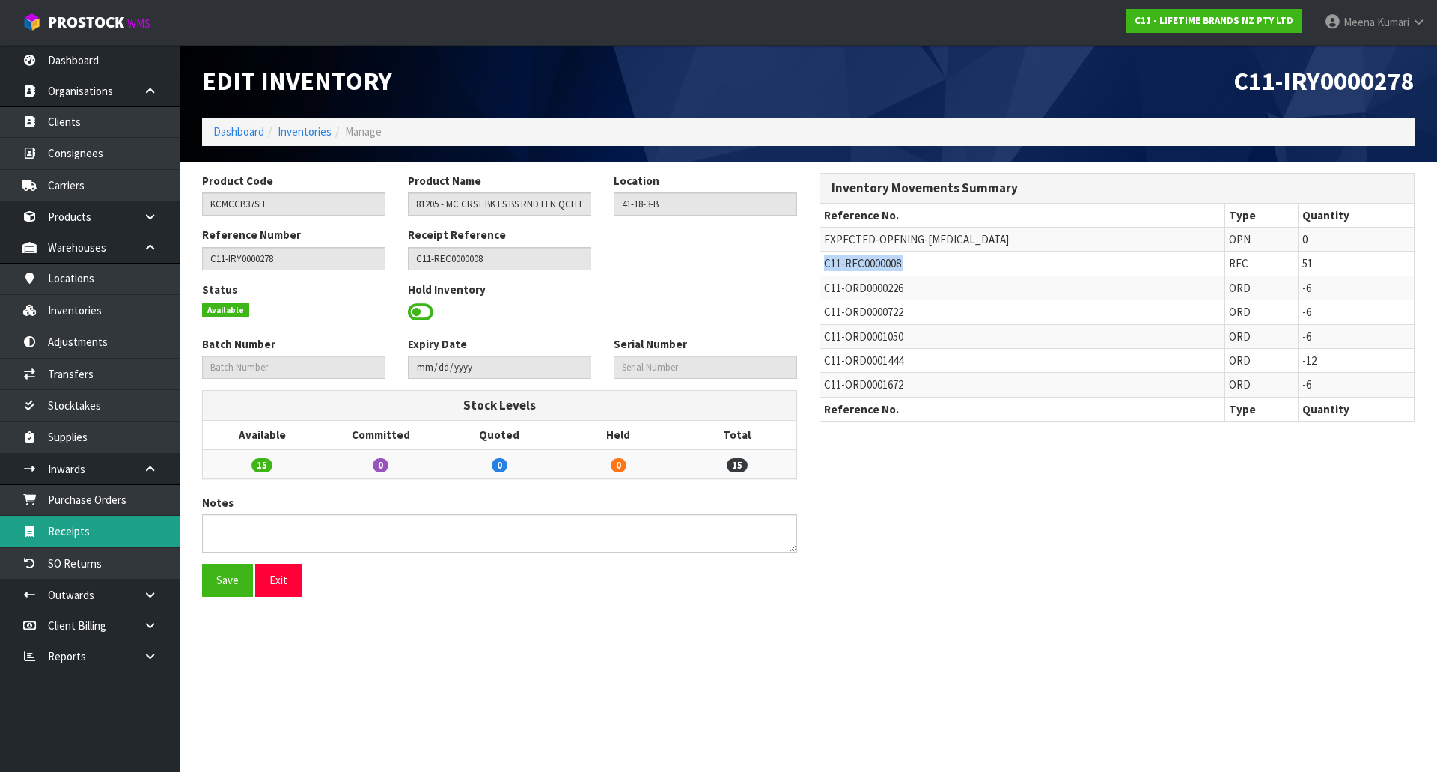
click at [129, 535] on link "Receipts" at bounding box center [90, 531] width 180 height 31
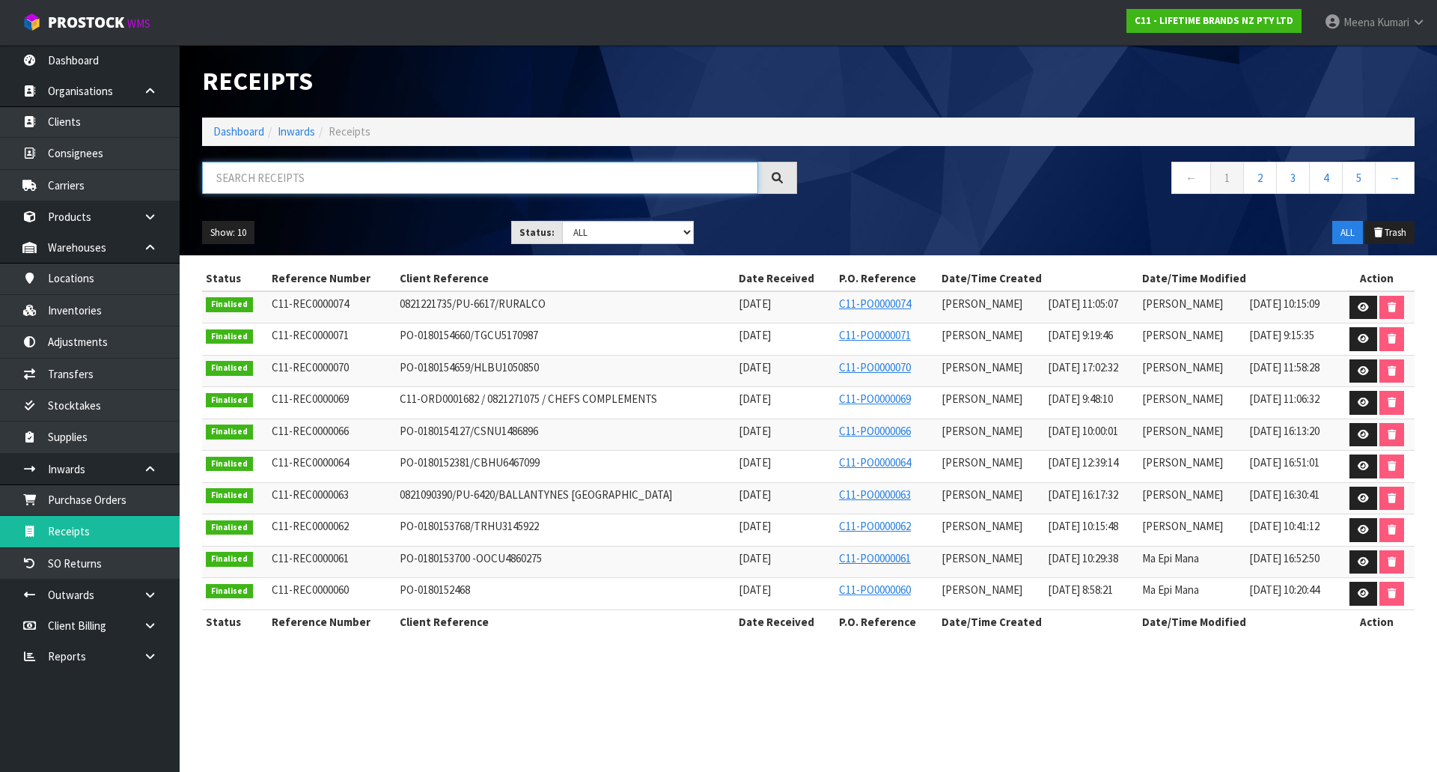
click at [372, 181] on input "text" at bounding box center [480, 178] width 556 height 32
paste input "C11-REC0000008"
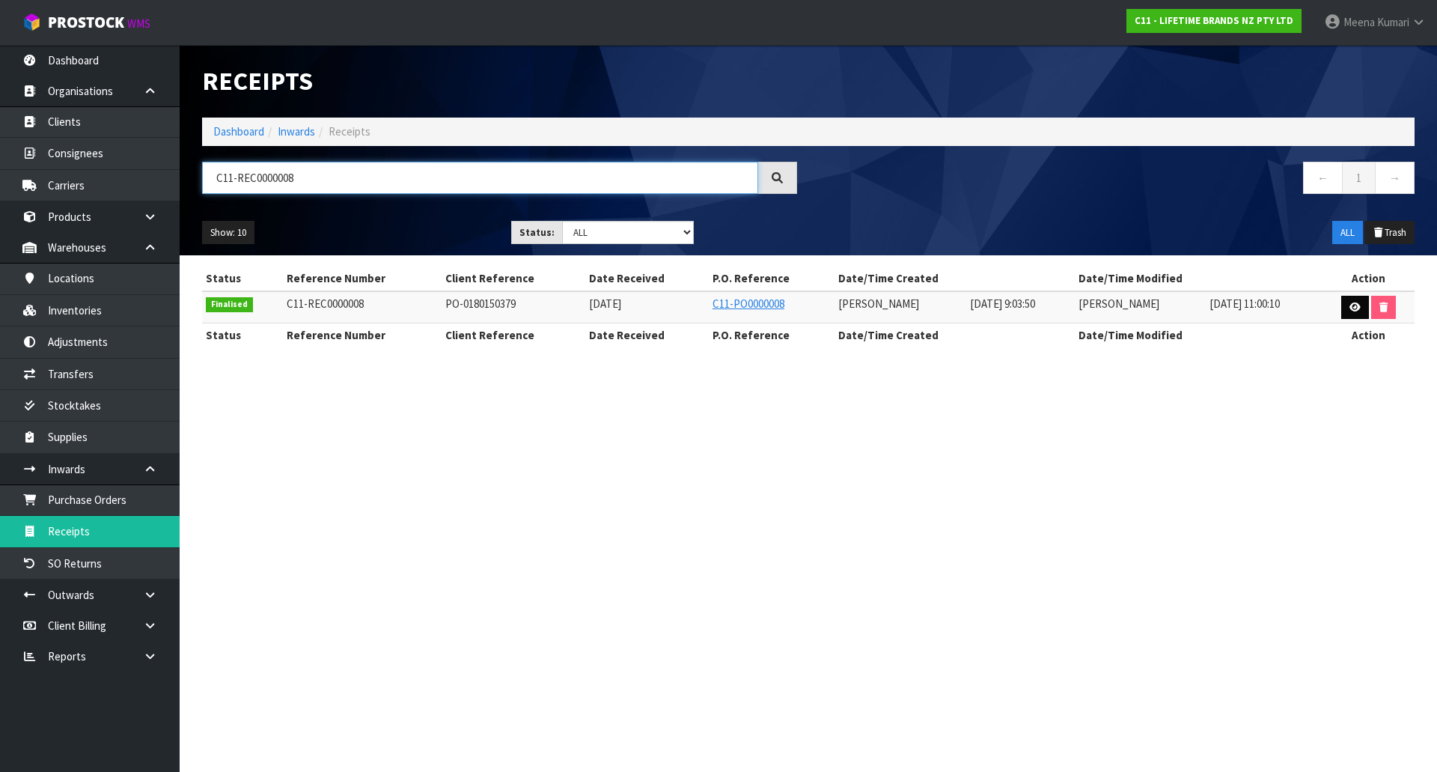
type input "C11-REC0000008"
click at [1355, 304] on icon at bounding box center [1354, 307] width 11 height 10
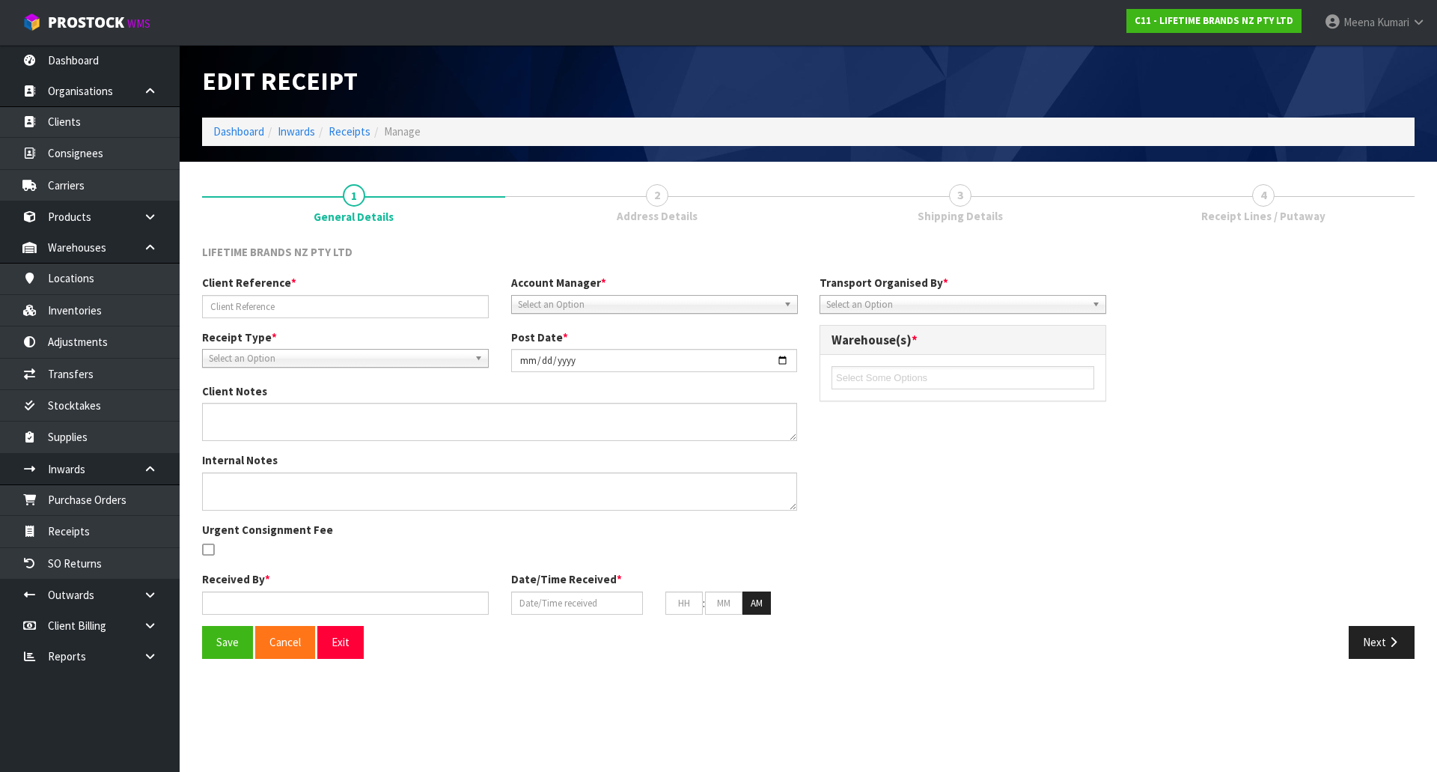
type input "PO-0180150379"
type input "2025-01-29"
type textarea "BCCSDEC X1 UNIT FOUND DAMAGED AND BOOKED INTO HELD LOCATION"
type input "Lavinia Matepi"
type input "02/02/2025"
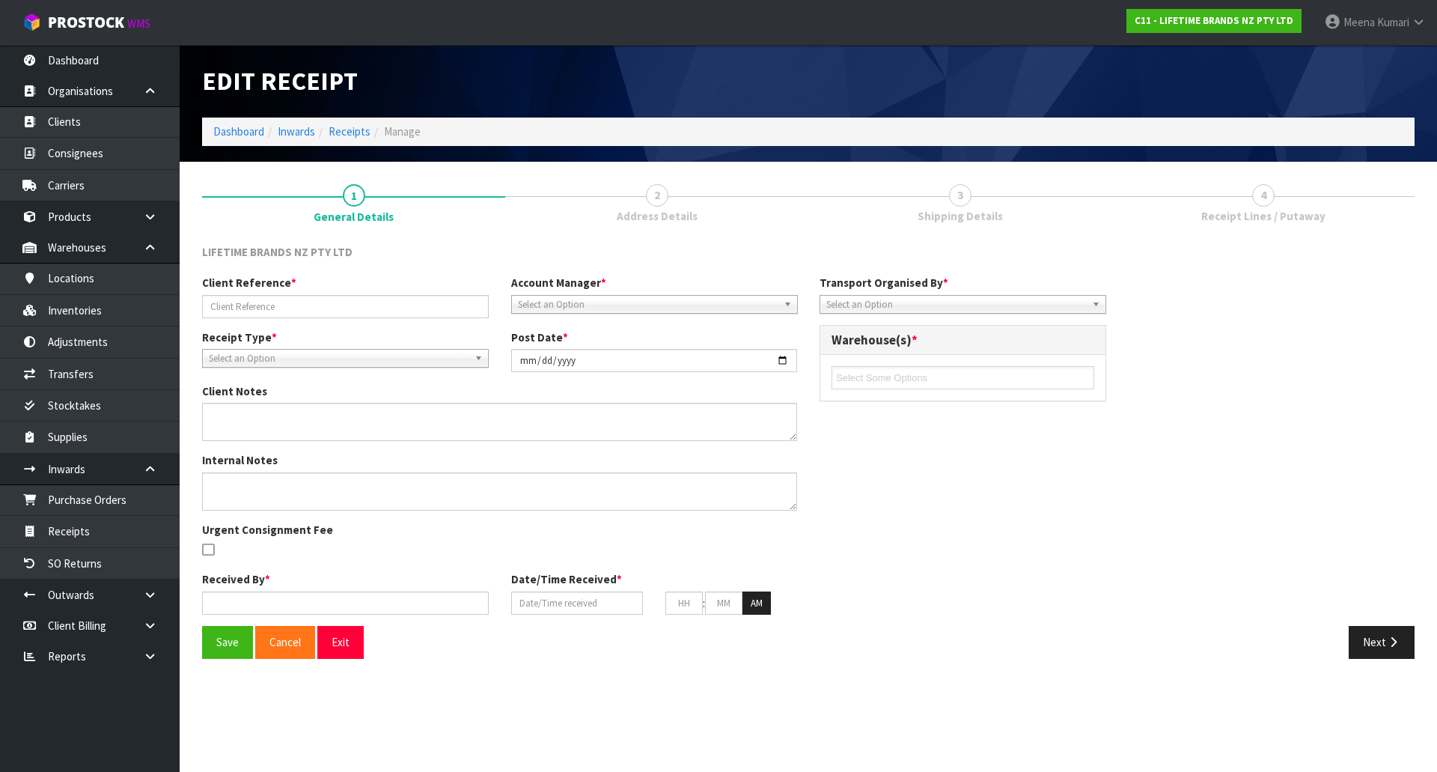
type input "09"
type input "03"
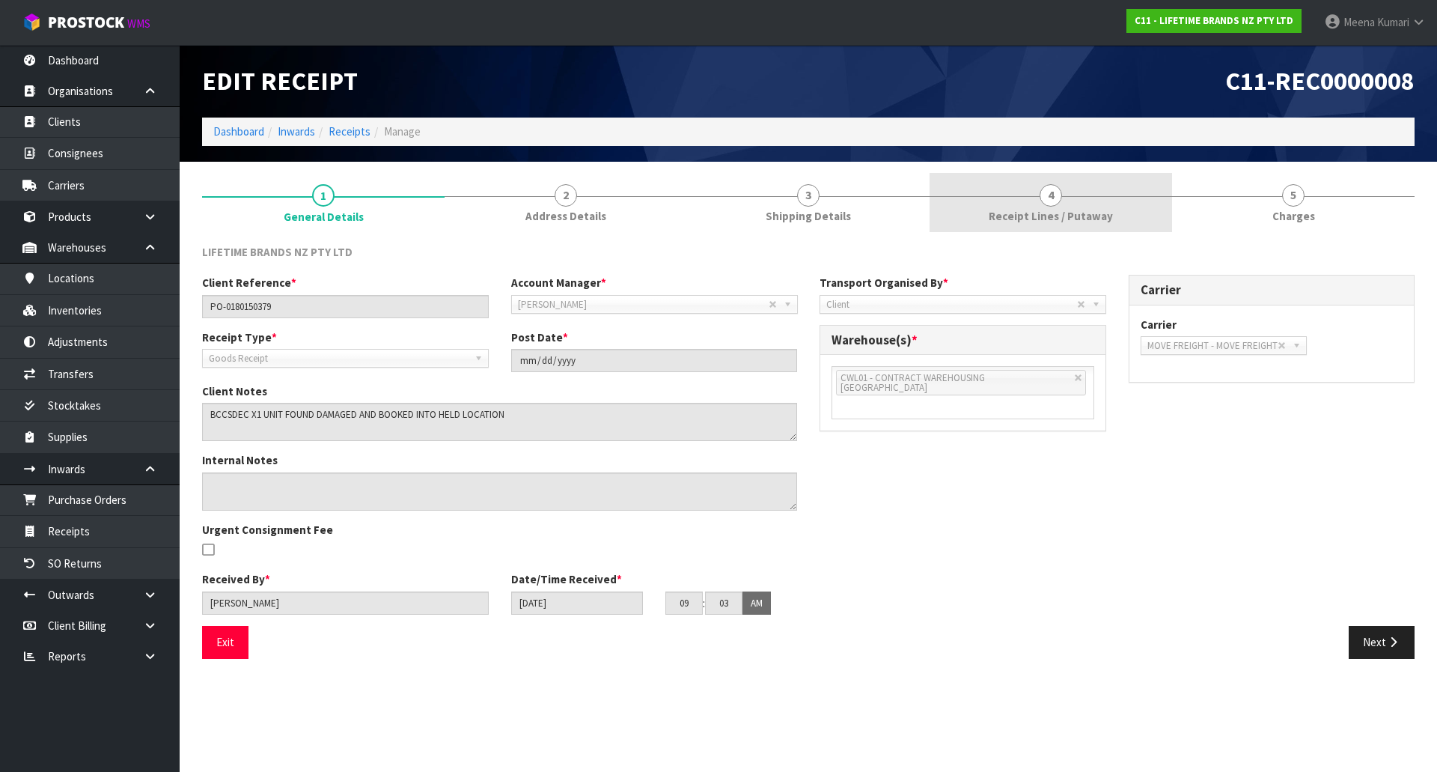
click at [1078, 201] on link "4 Receipt Lines / Putaway" at bounding box center [1050, 202] width 242 height 59
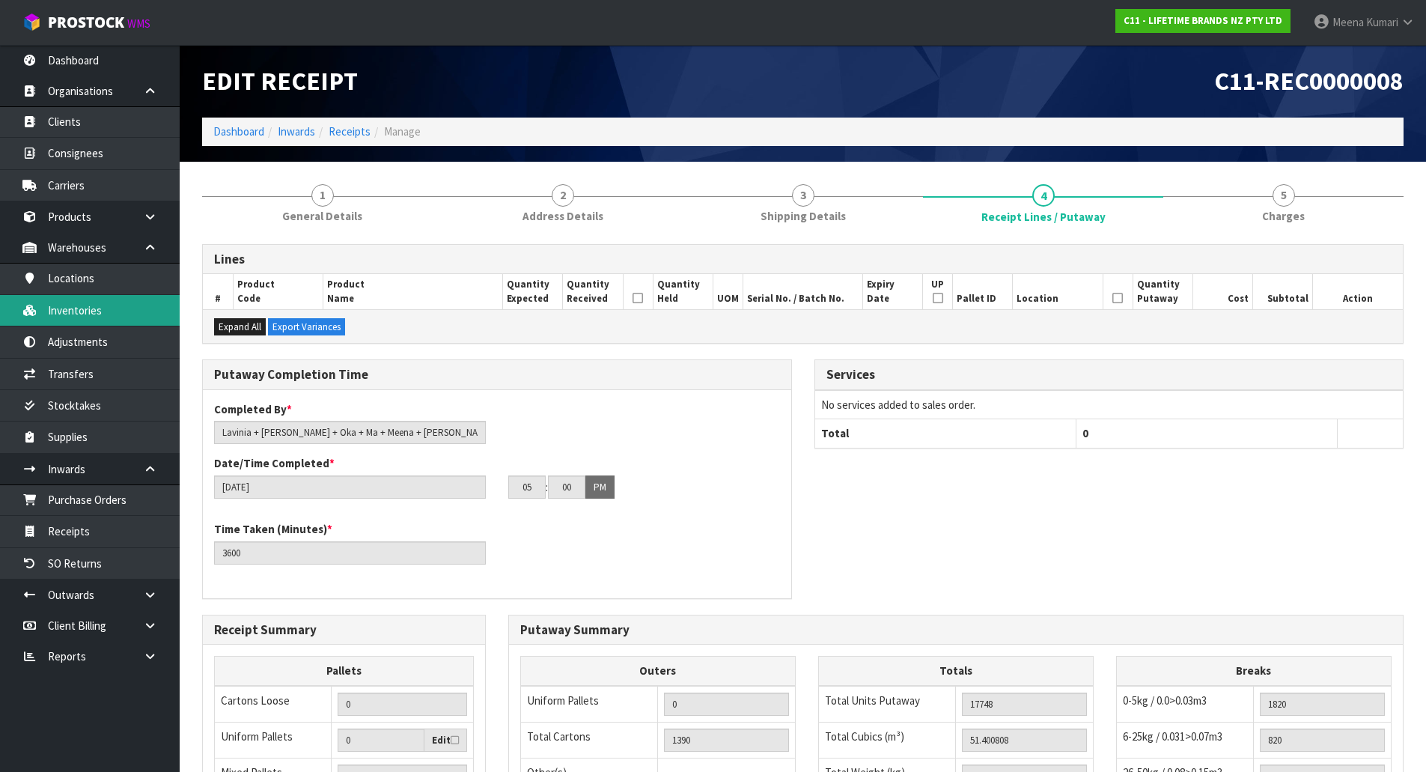
click at [115, 299] on link "Inventories" at bounding box center [90, 310] width 180 height 31
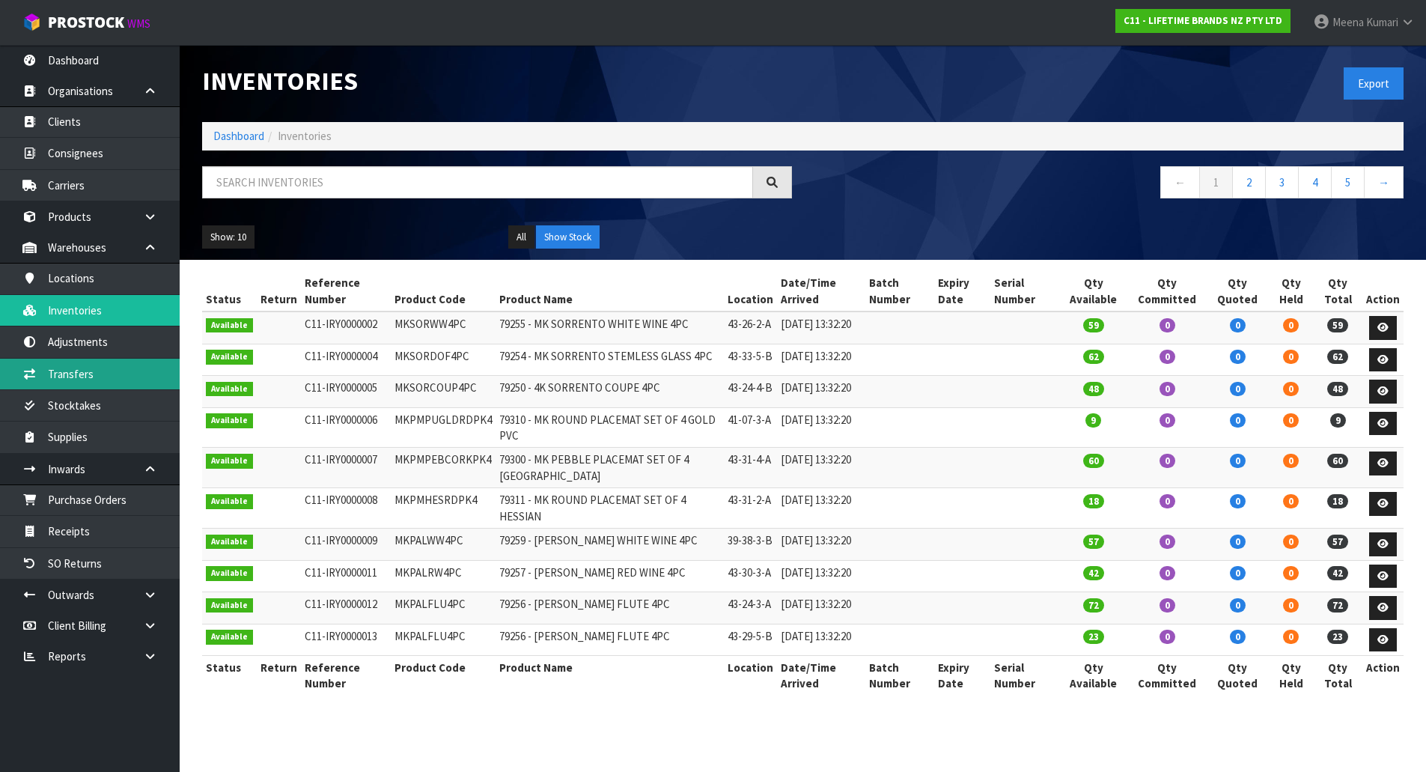
click at [113, 364] on link "Transfers" at bounding box center [90, 373] width 180 height 31
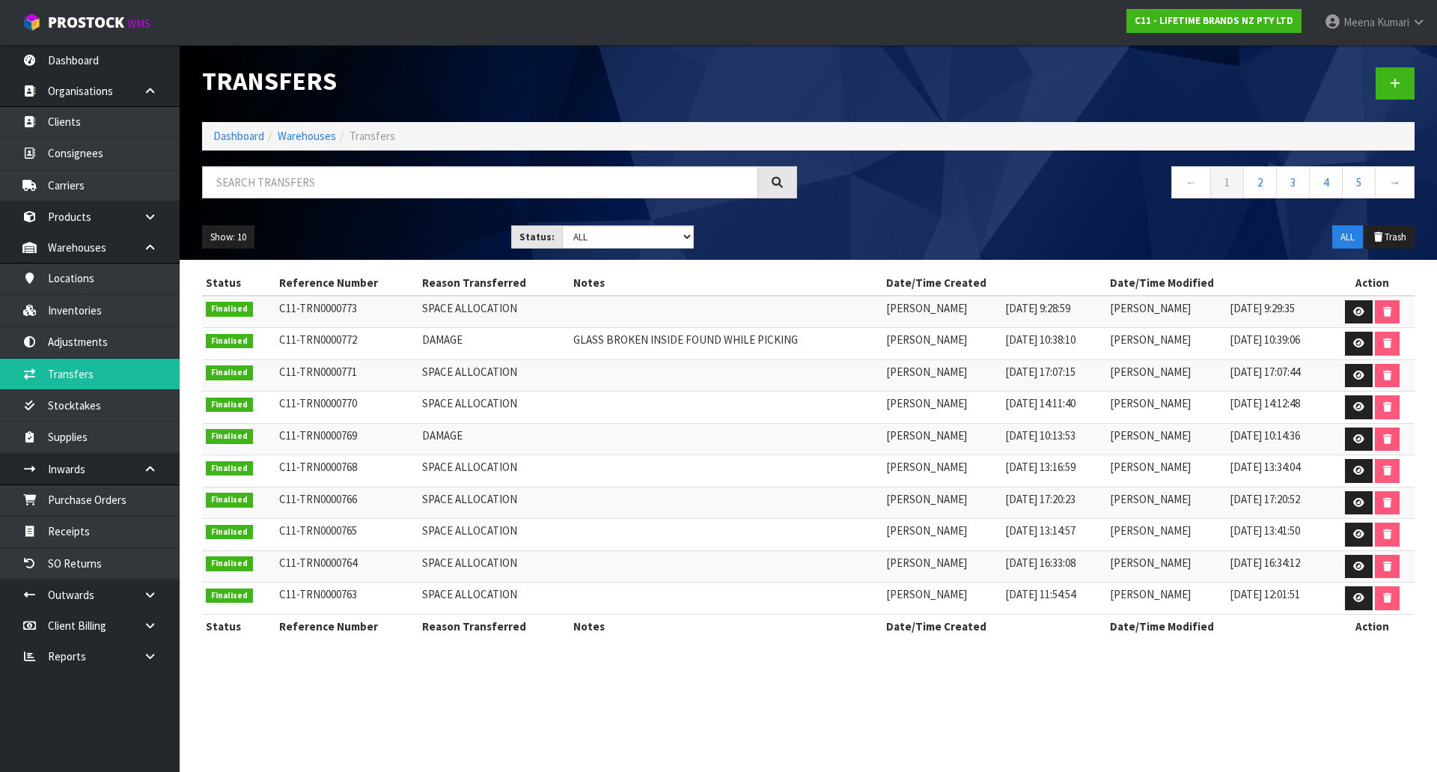
click at [1416, 73] on div at bounding box center [1116, 83] width 617 height 77
click at [1396, 91] on link at bounding box center [1395, 83] width 39 height 32
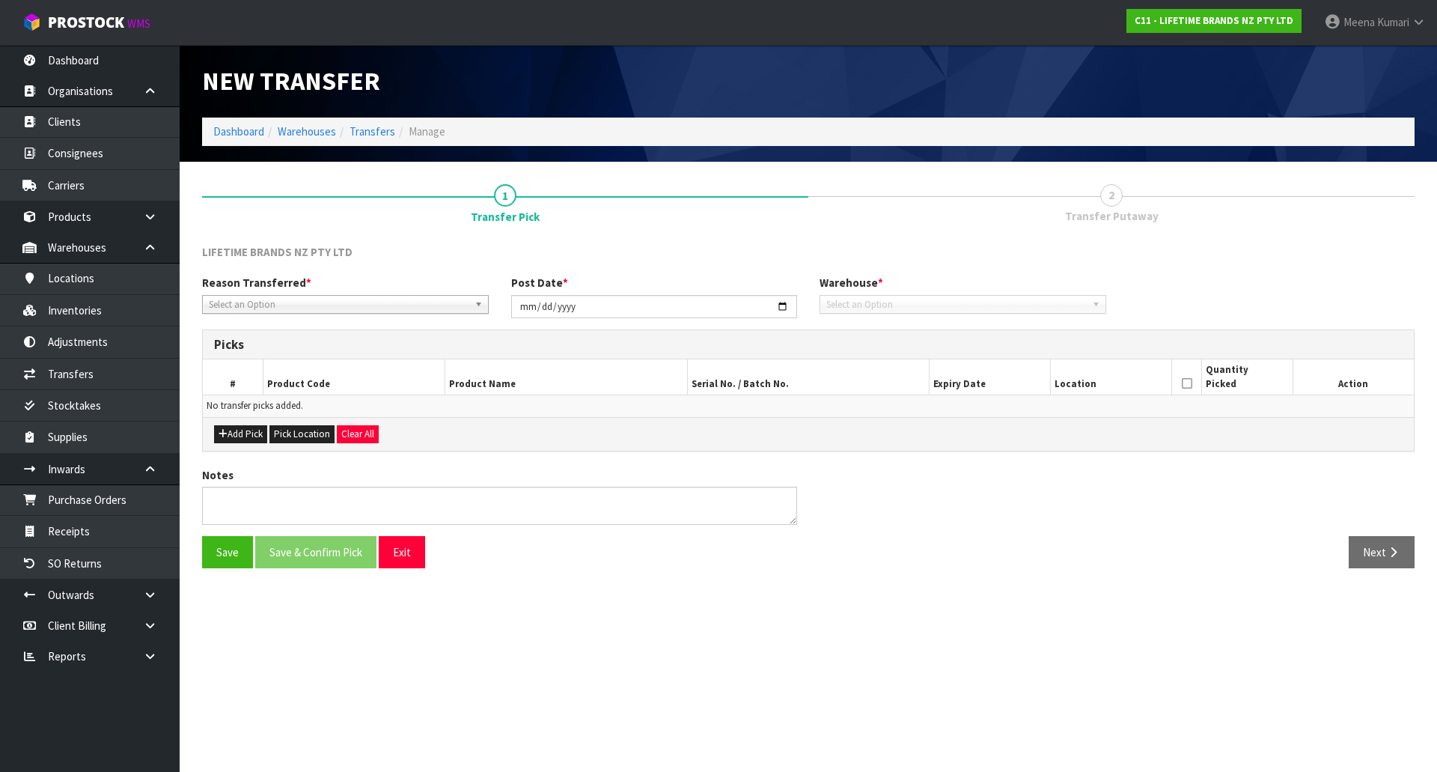
click at [355, 304] on span "Select an Option" at bounding box center [339, 305] width 260 height 18
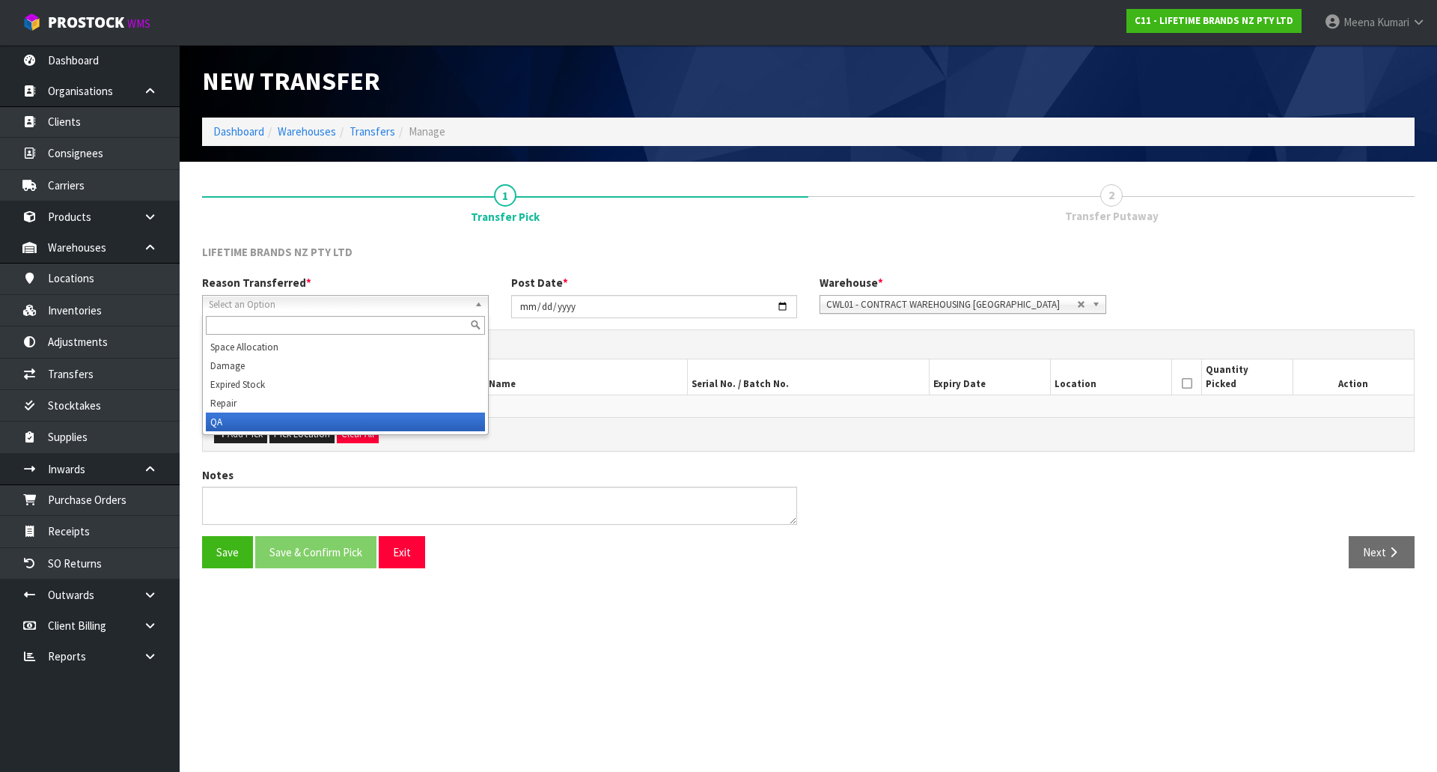
click at [297, 421] on li "QA" at bounding box center [345, 421] width 279 height 19
click at [295, 310] on span "QA" at bounding box center [334, 305] width 251 height 18
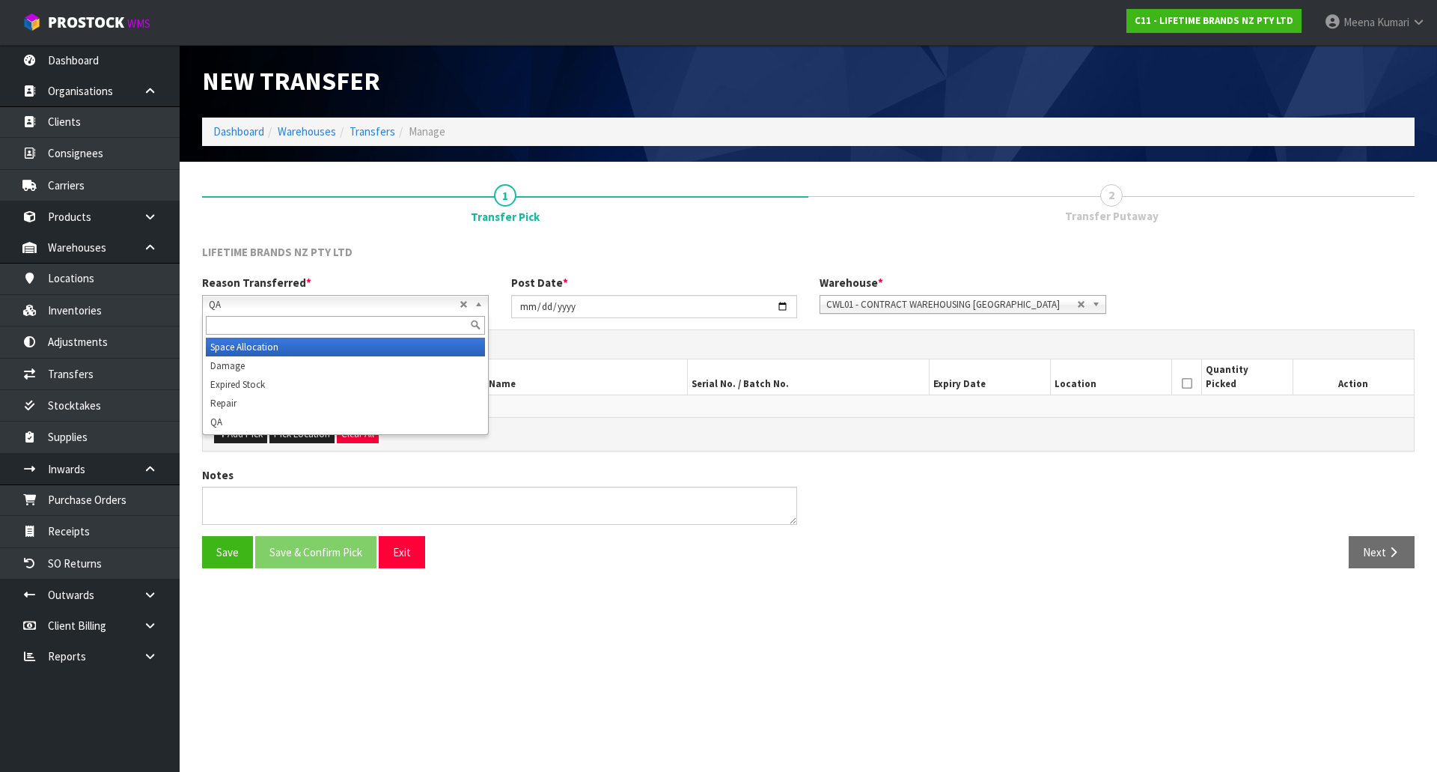
click at [281, 345] on li "Space Allocation" at bounding box center [345, 347] width 279 height 19
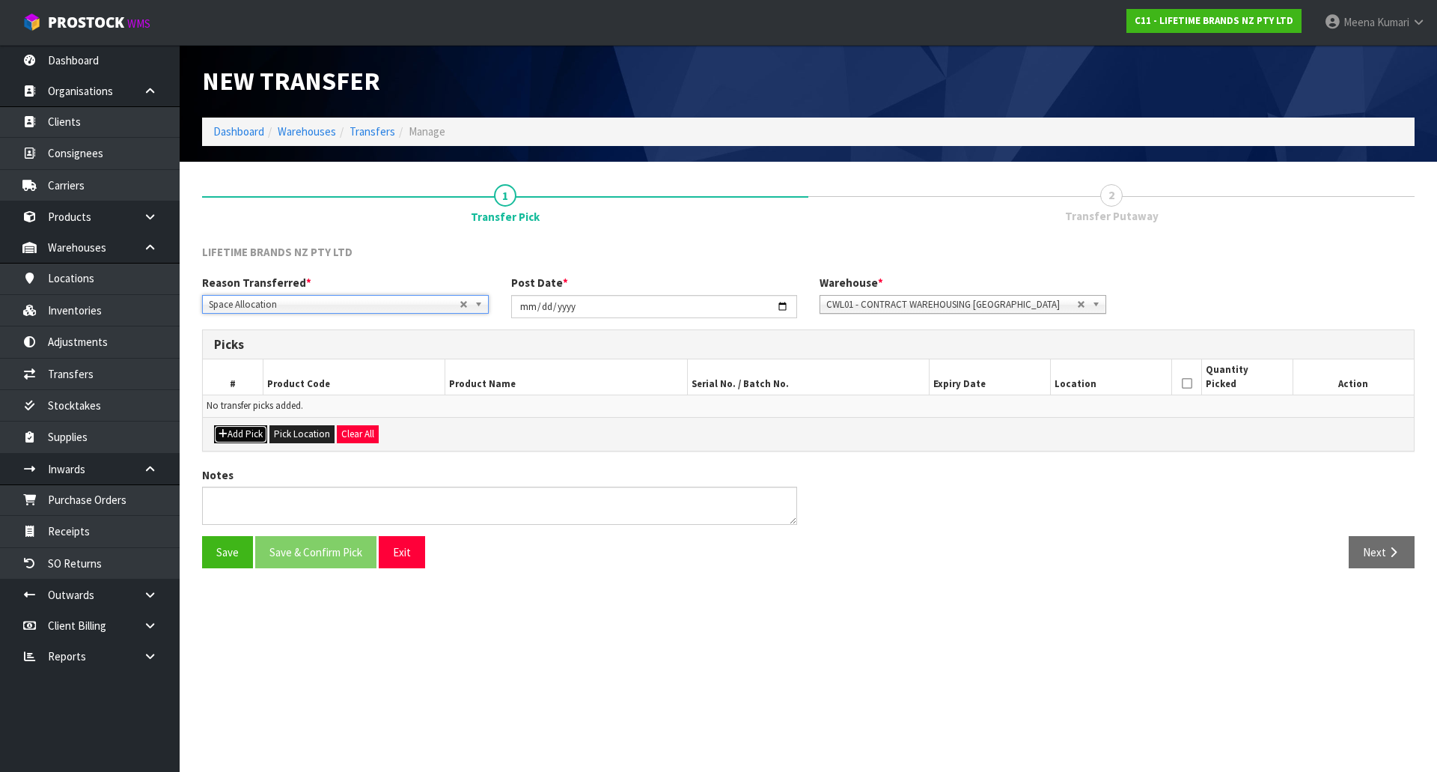
click at [259, 425] on button "Add Pick" at bounding box center [240, 434] width 53 height 18
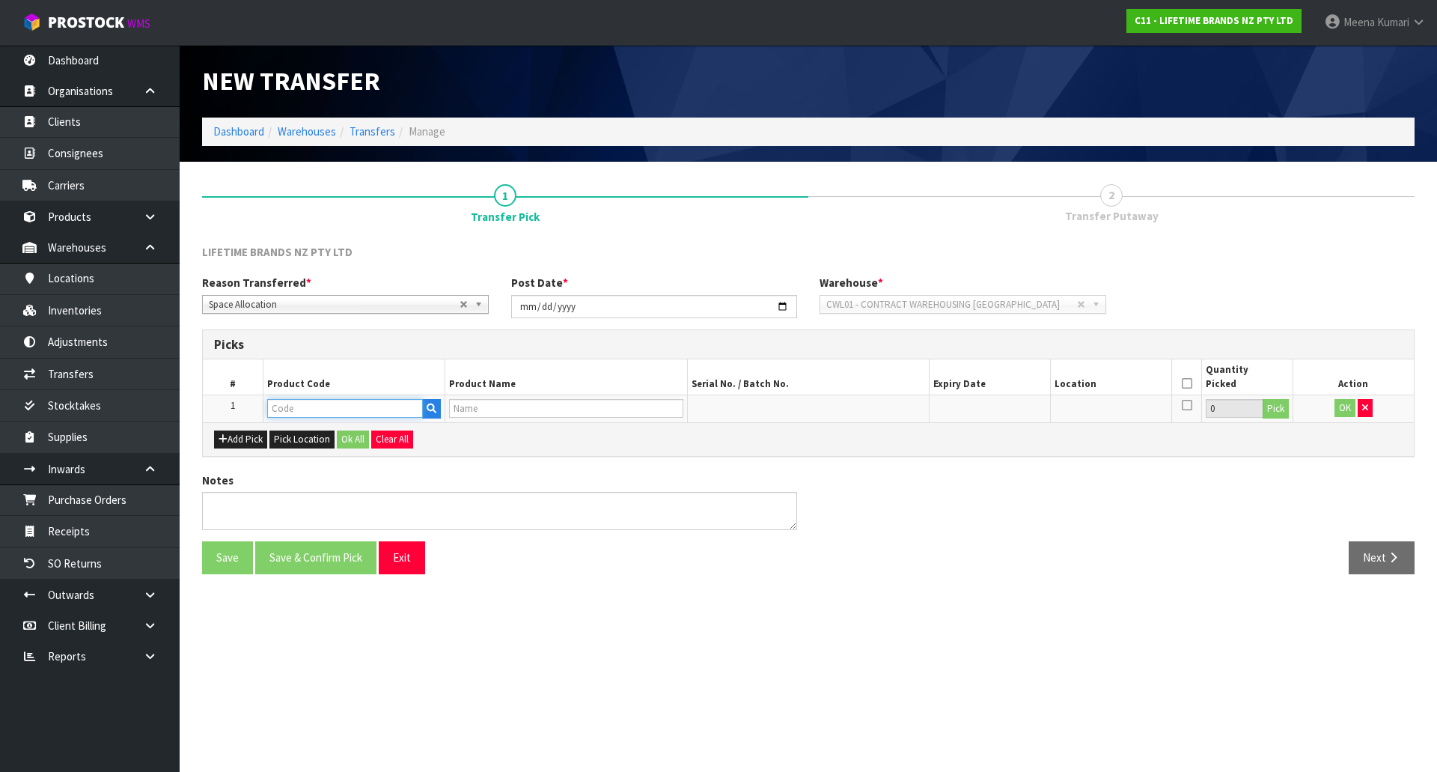
click at [284, 417] on input "text" at bounding box center [345, 408] width 156 height 19
type input "KCMCCB37SH"
type input "81205 - MC CRST BK LS BS RND FLN QCH PN230X3.5CM"
type input "KCMCCB37SH"
click at [1277, 411] on button "Pick" at bounding box center [1275, 408] width 26 height 19
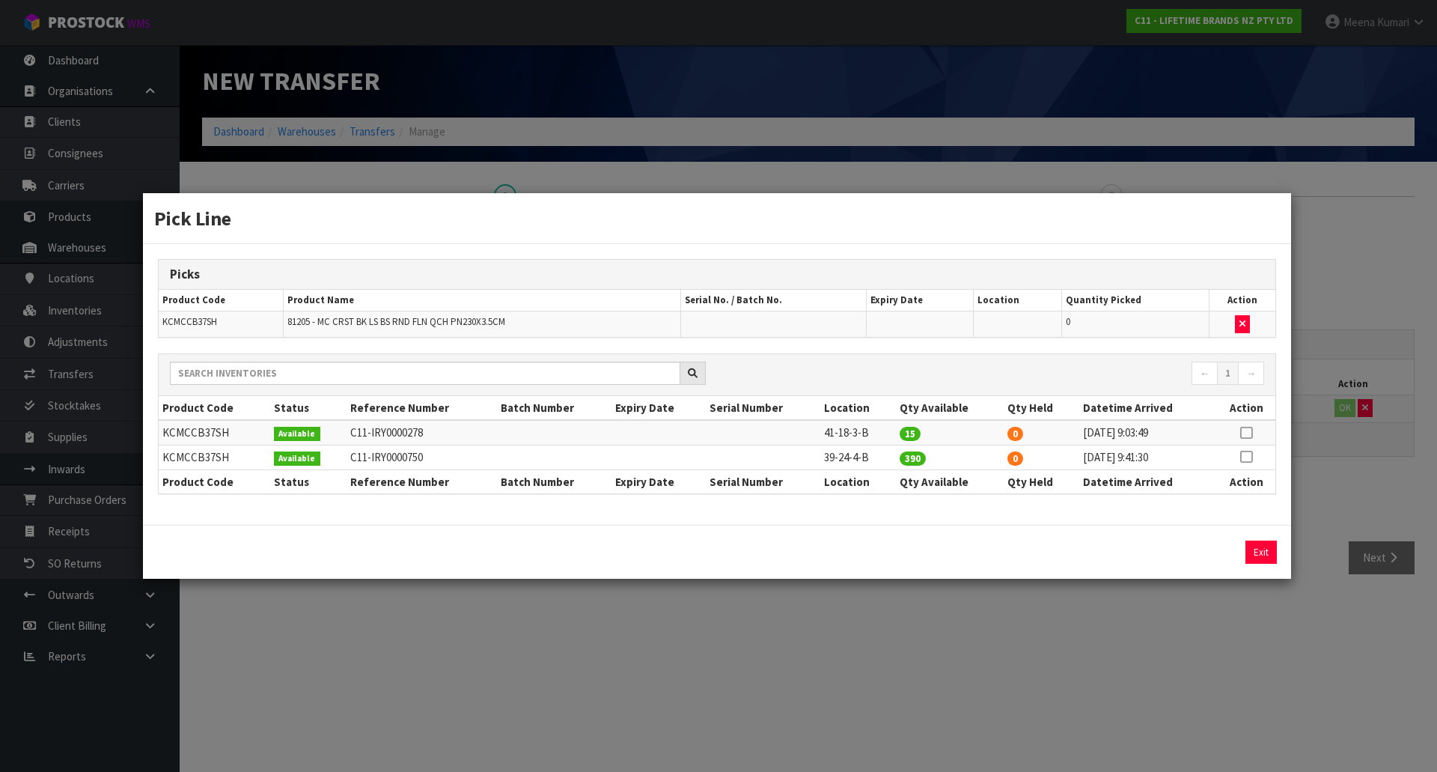
click at [1252, 433] on icon at bounding box center [1246, 433] width 12 height 1
drag, startPoint x: 1053, startPoint y: 554, endPoint x: 941, endPoint y: 555, distance: 112.3
click at [941, 555] on div "15 Assign Pick Exit" at bounding box center [717, 551] width 1141 height 23
type input "3"
click at [1221, 549] on button "Assign Pick" at bounding box center [1209, 551] width 61 height 23
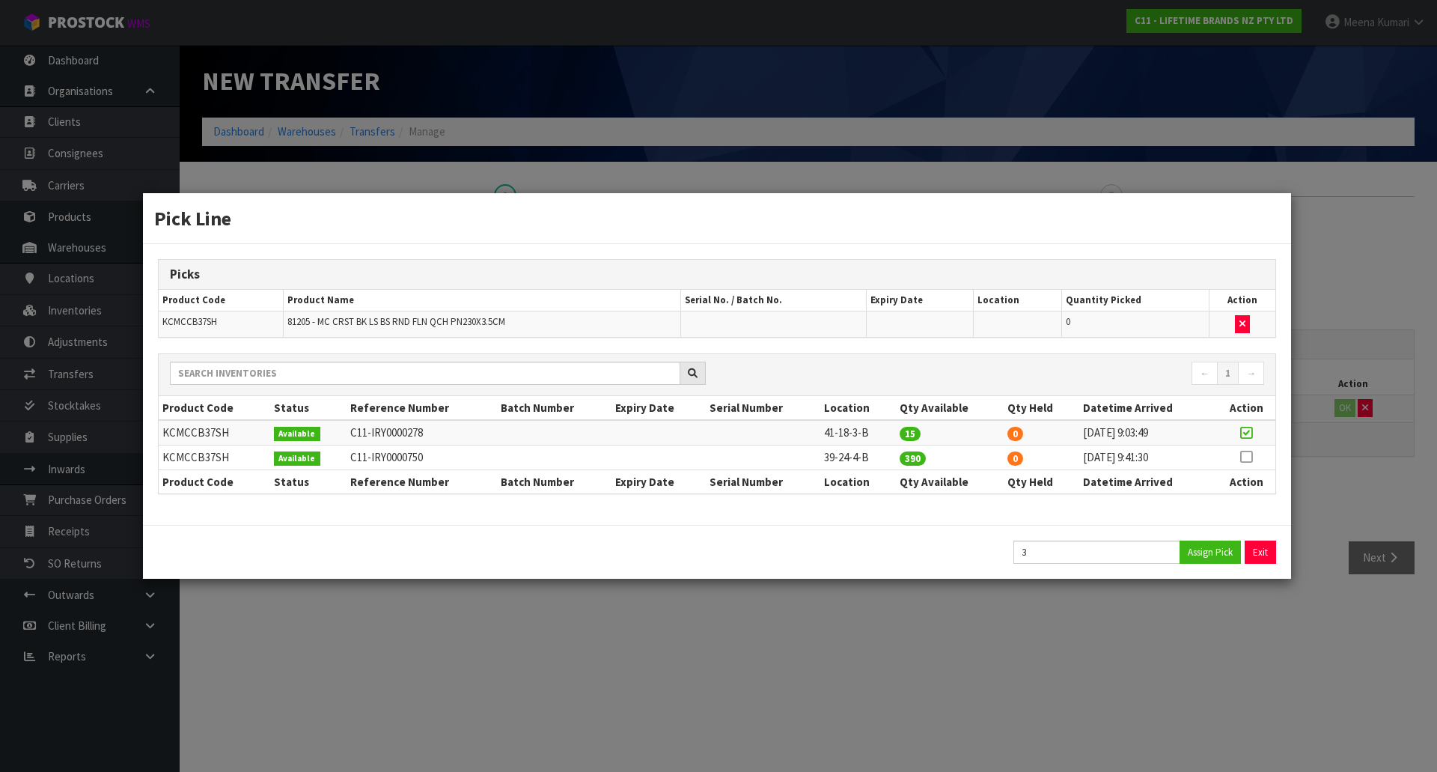
type input "3"
click at [1170, 640] on div "Pick Line Picks Product Code Product Name Serial No. / Batch No. Expiry Date Lo…" at bounding box center [718, 386] width 1437 height 772
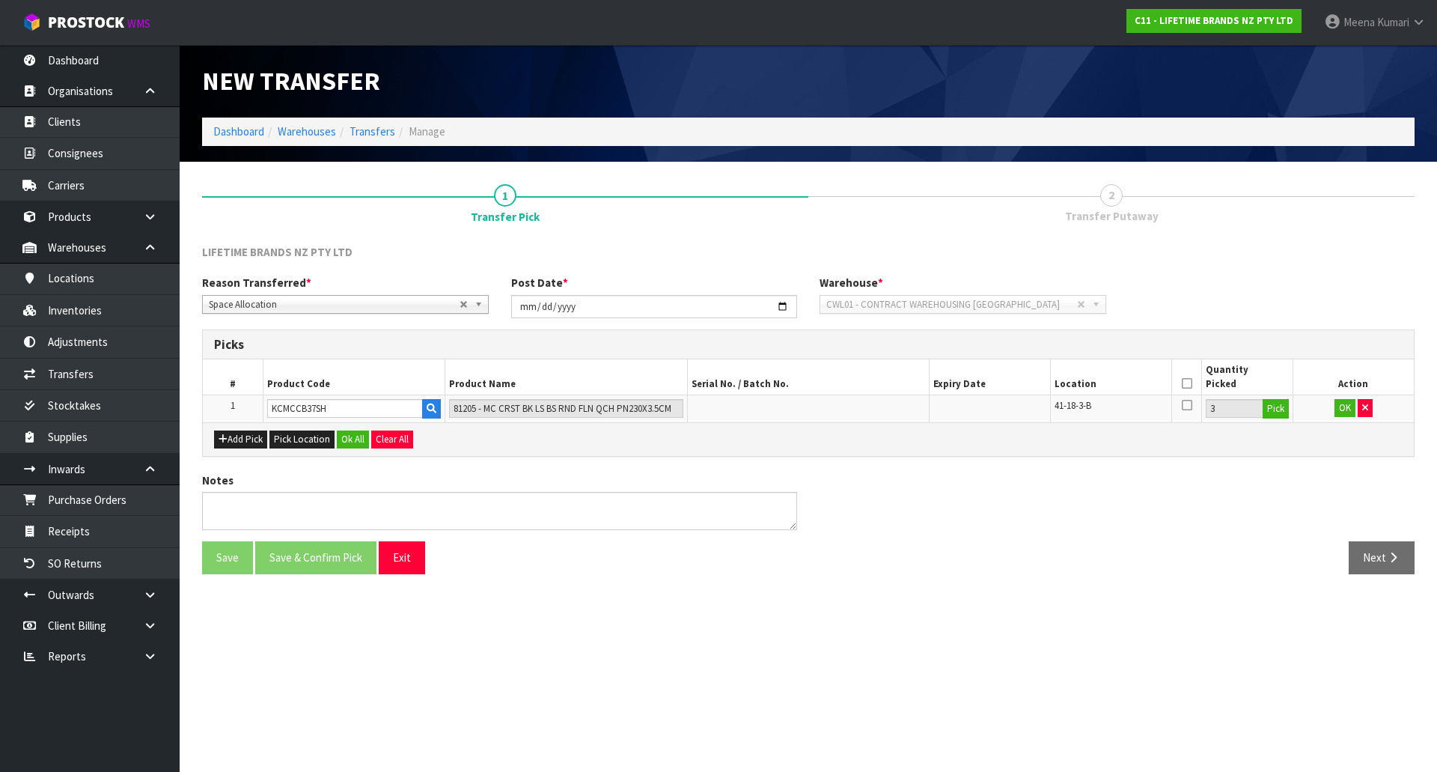
click at [1185, 383] on icon at bounding box center [1187, 383] width 10 height 1
click at [1346, 414] on button "OK" at bounding box center [1344, 408] width 21 height 18
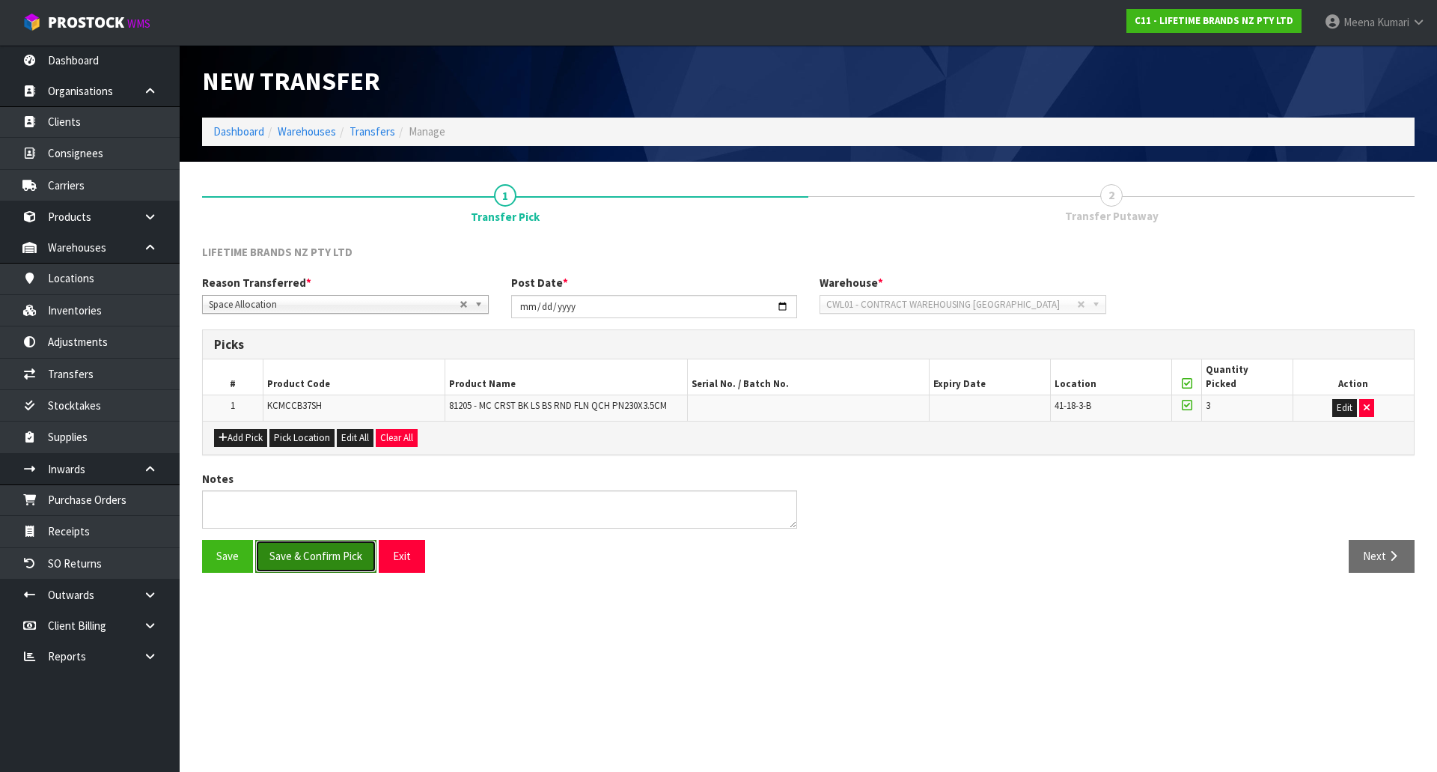
click at [299, 553] on button "Save & Confirm Pick" at bounding box center [315, 556] width 121 height 32
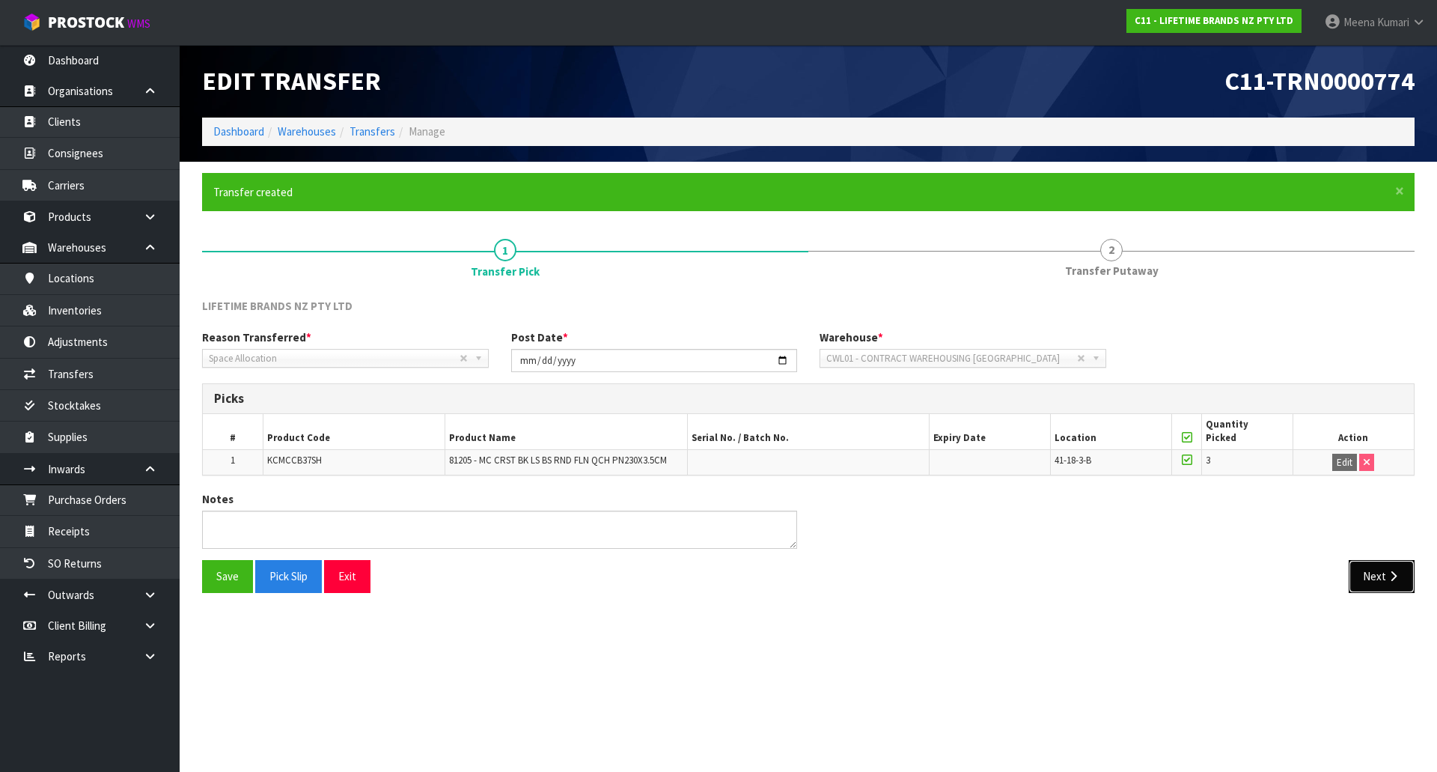
drag, startPoint x: 1370, startPoint y: 592, endPoint x: 1381, endPoint y: 623, distance: 33.4
click at [1381, 623] on section "Edit Transfer C11-TRN0000774 Dashboard Warehouses Transfers Manage × Close Tran…" at bounding box center [718, 386] width 1437 height 772
click at [1379, 590] on button "Next" at bounding box center [1382, 576] width 66 height 32
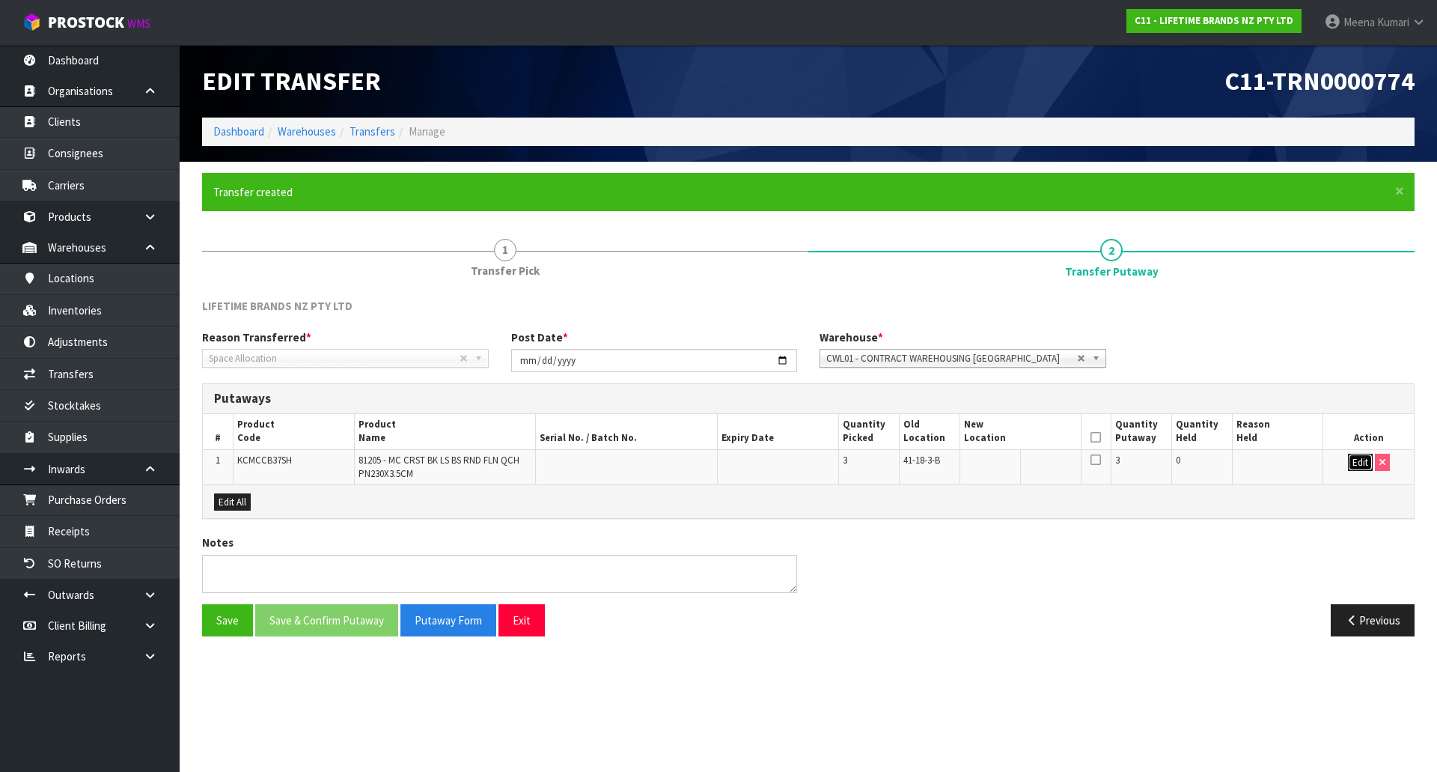
click at [1364, 465] on button "Edit" at bounding box center [1360, 463] width 25 height 18
click at [982, 464] on input "text" at bounding box center [1011, 463] width 95 height 19
type input "36-36-2-B"
click at [1353, 458] on button "OK" at bounding box center [1359, 463] width 21 height 18
click at [1098, 438] on icon at bounding box center [1095, 437] width 10 height 1
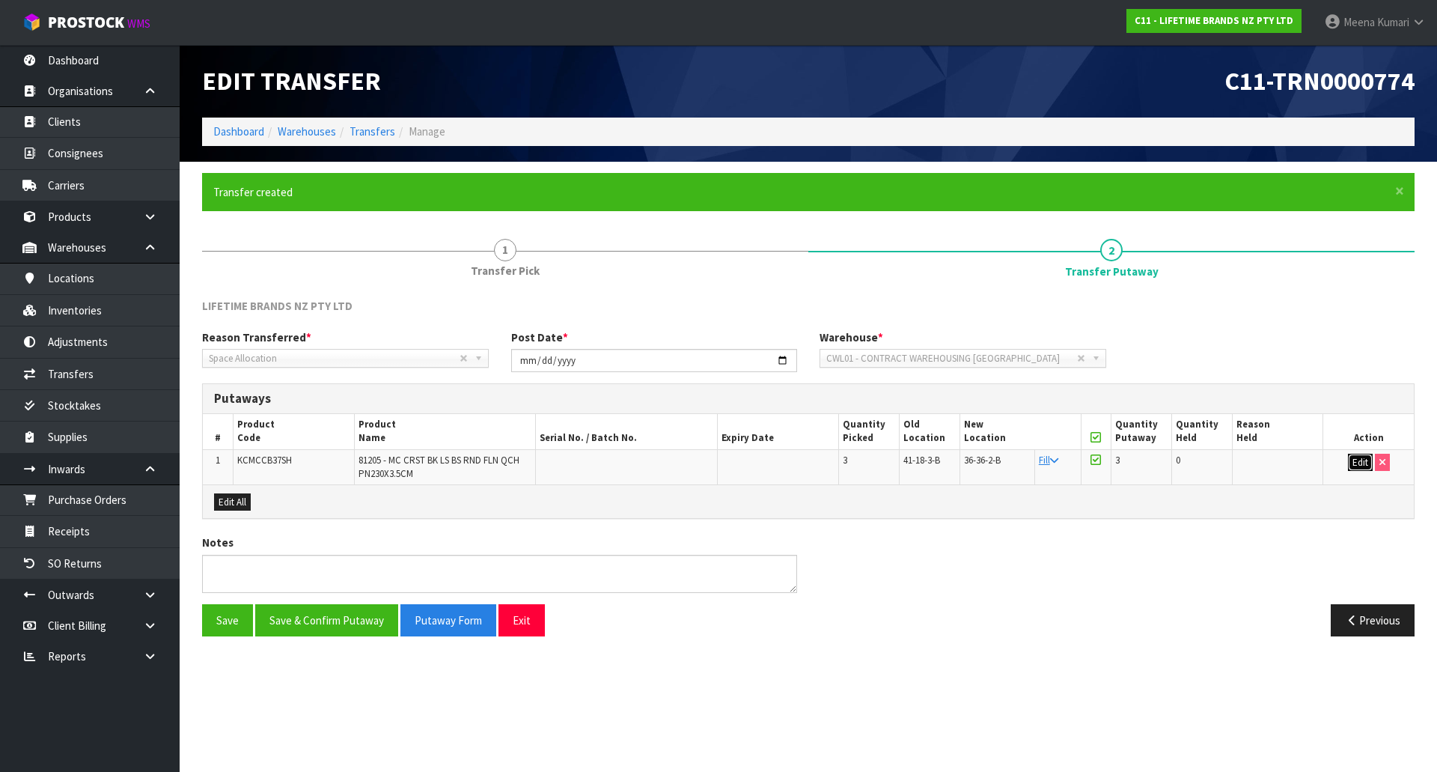
click at [1349, 461] on button "Edit" at bounding box center [1360, 463] width 25 height 18
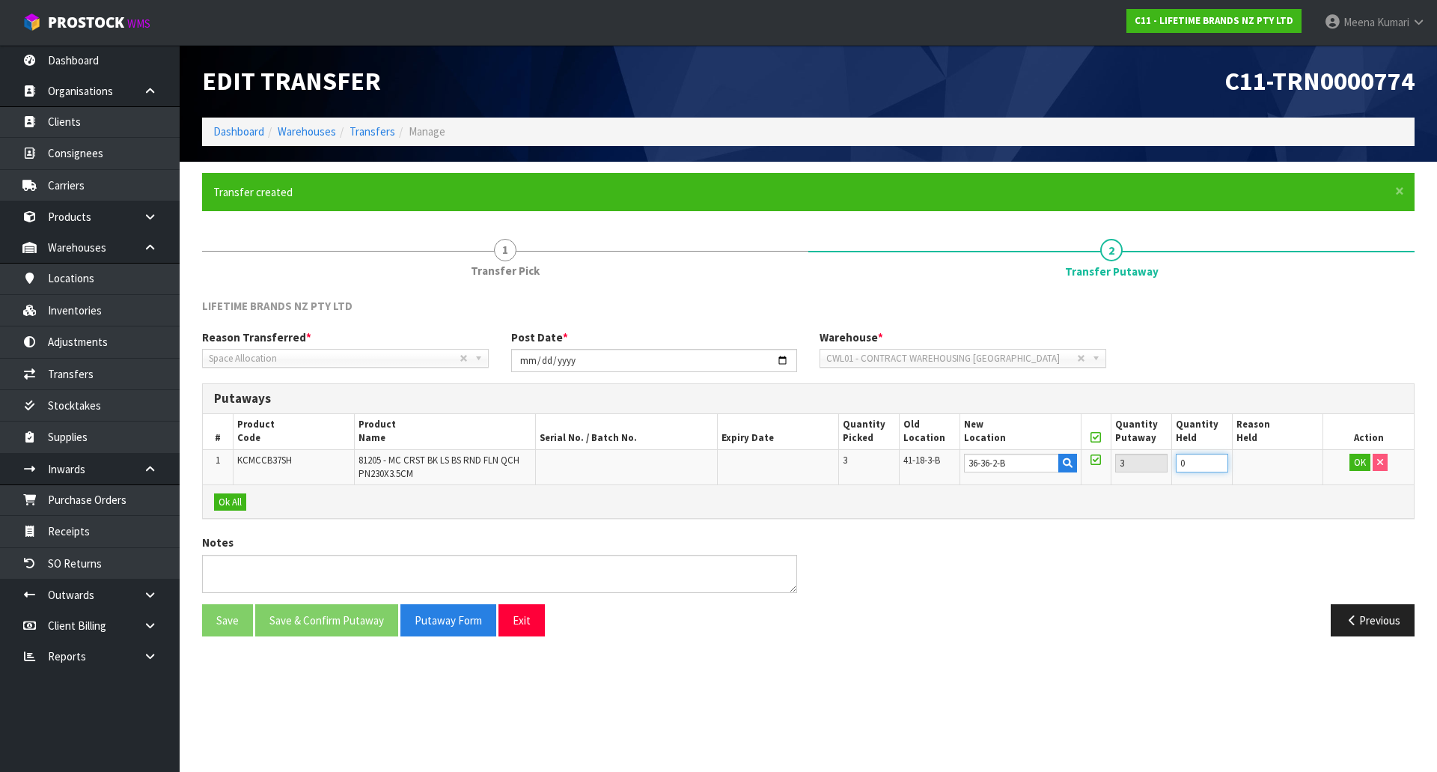
drag, startPoint x: 1179, startPoint y: 463, endPoint x: 1133, endPoint y: 470, distance: 46.1
click at [1133, 470] on tr "1 KCMCCB37SH 81205 - MC CRST BK LS BS RND FLN QCH PN230X3.5CM 3 41-18-3-B 36-36…" at bounding box center [808, 466] width 1211 height 35
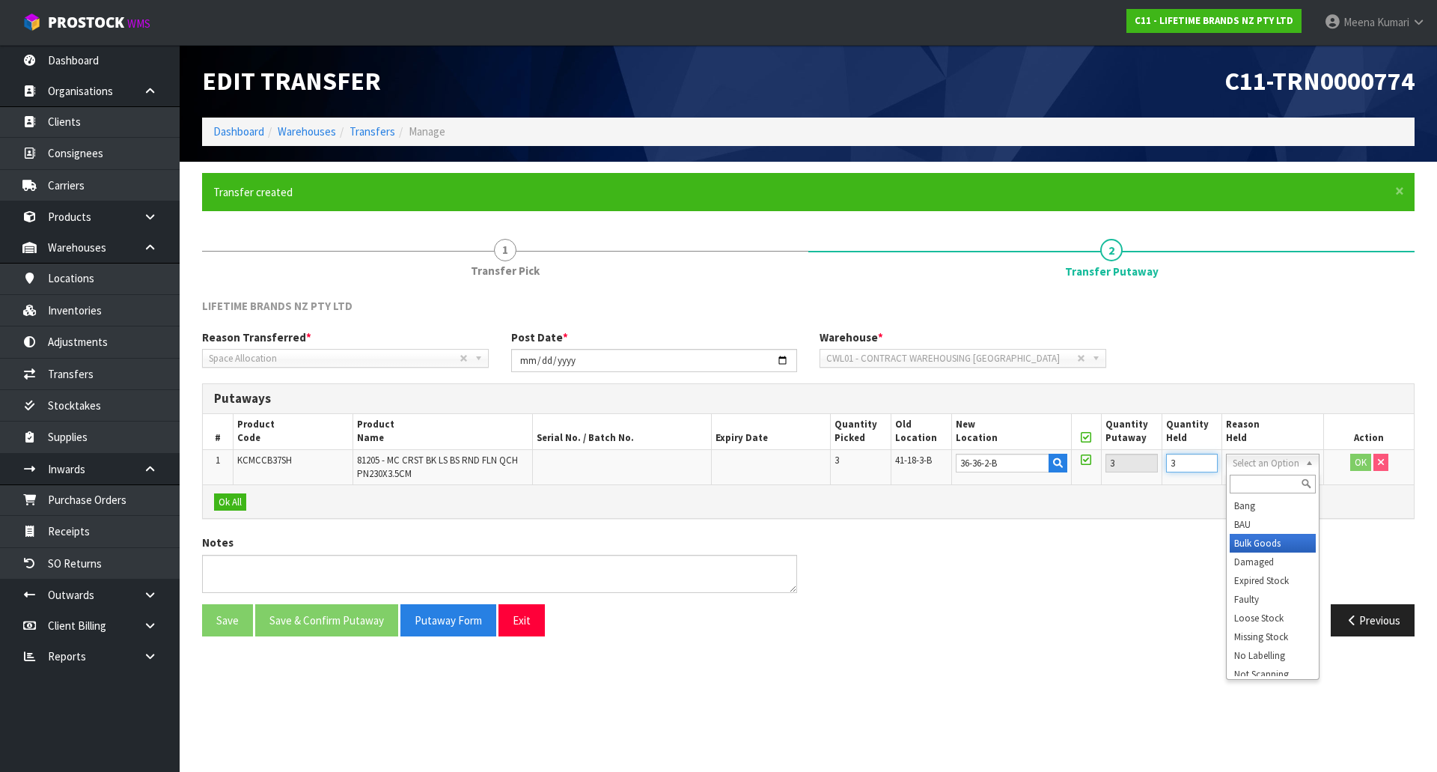
type input "3"
click at [1359, 468] on button "OK" at bounding box center [1360, 463] width 21 height 18
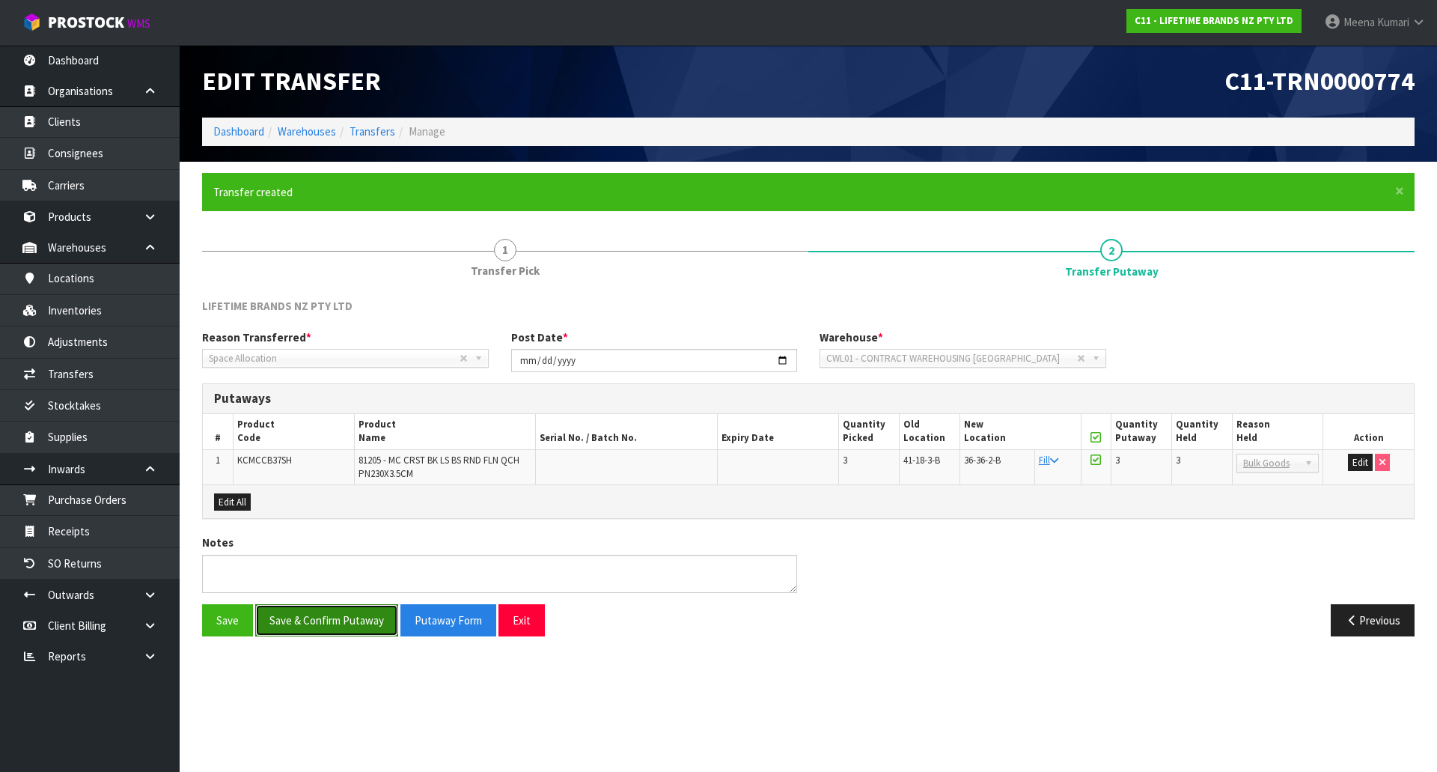
click at [332, 623] on button "Save & Confirm Putaway" at bounding box center [326, 620] width 143 height 32
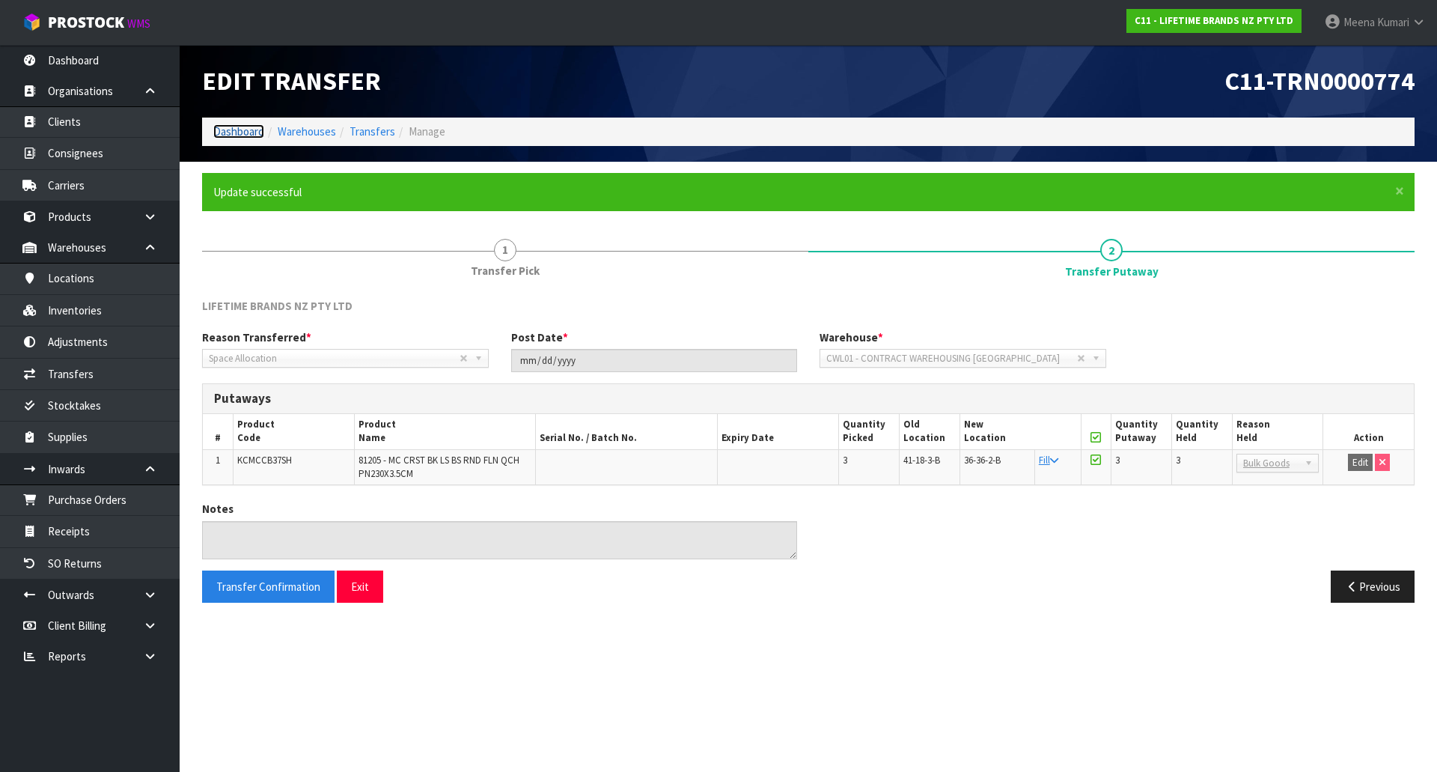
click at [237, 131] on link "Dashboard" at bounding box center [238, 131] width 51 height 14
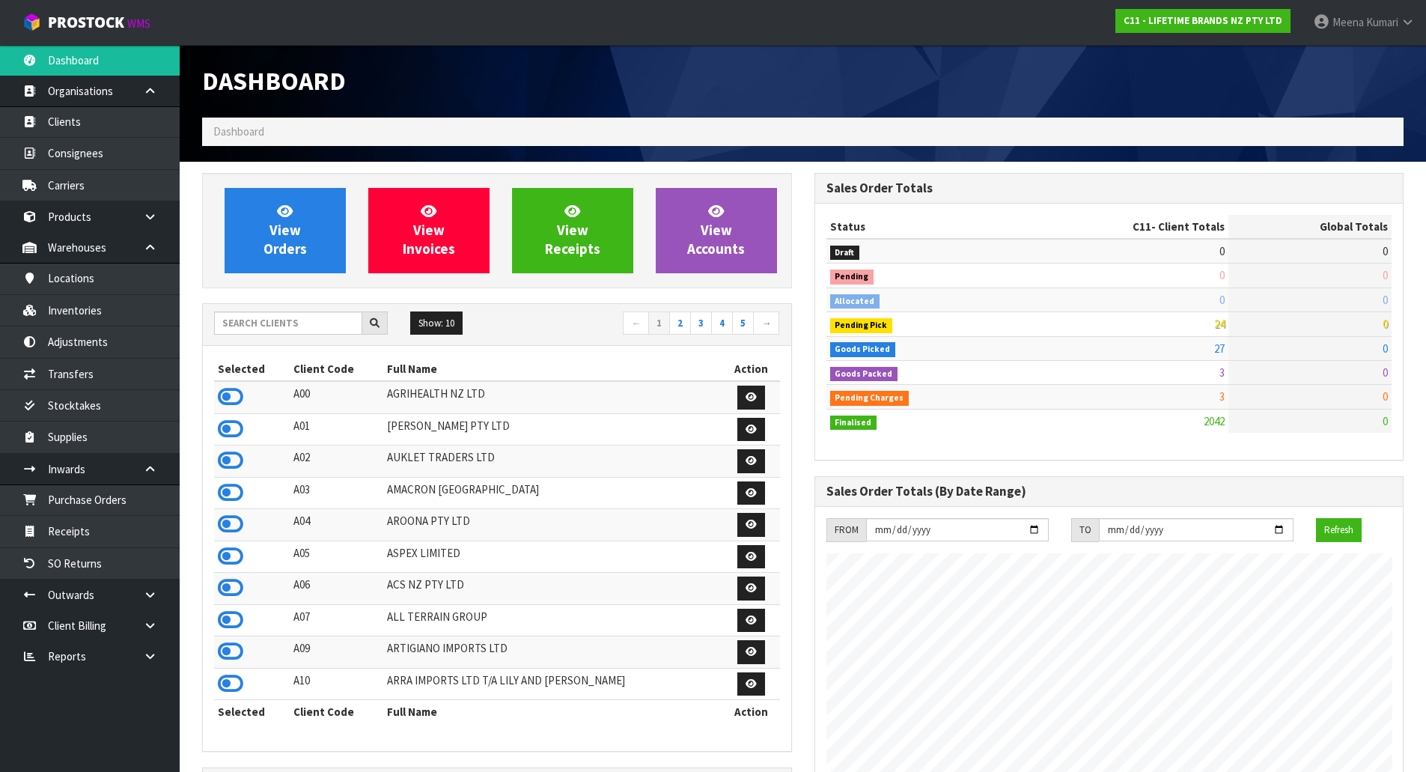
scroll to position [1134, 611]
click at [281, 320] on input "text" at bounding box center [288, 322] width 148 height 23
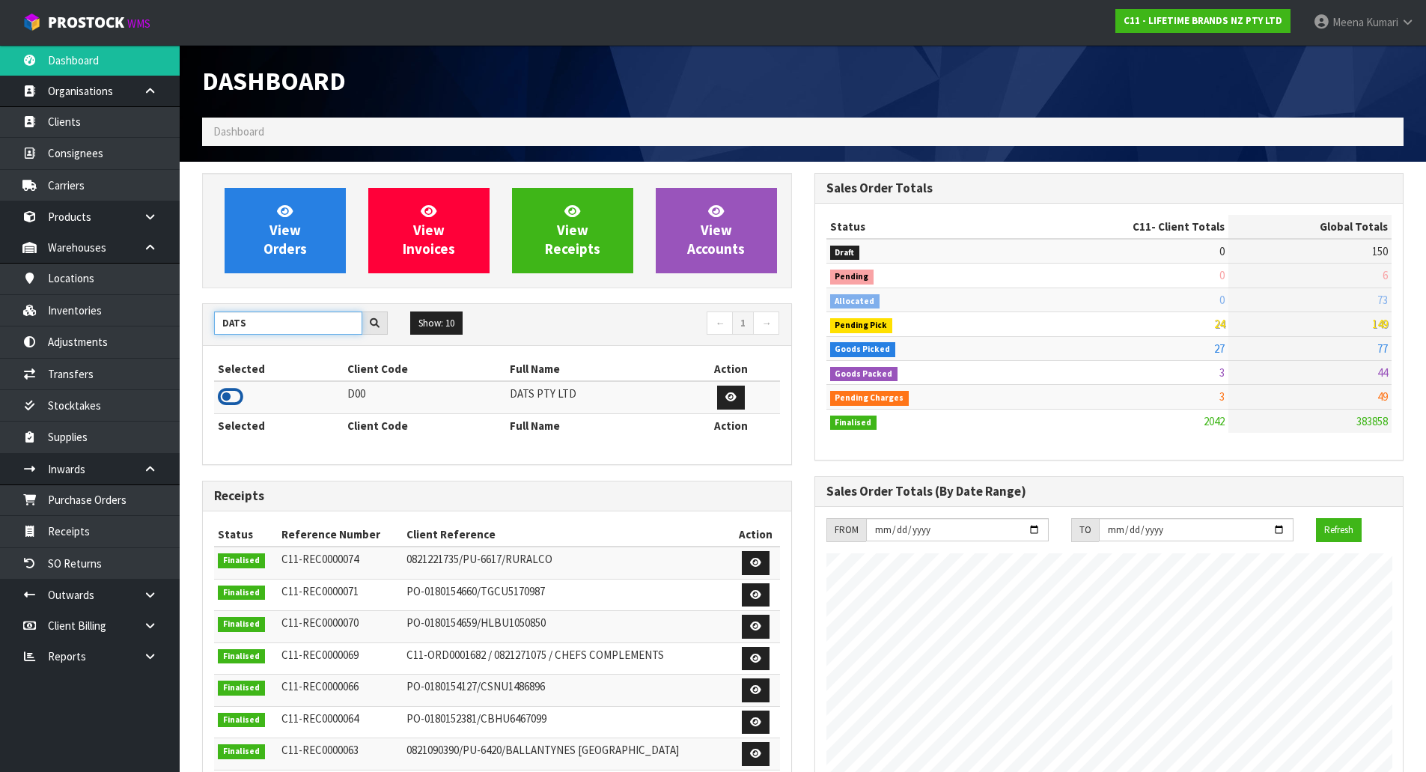
type input "DATS"
click at [234, 391] on icon at bounding box center [230, 396] width 25 height 22
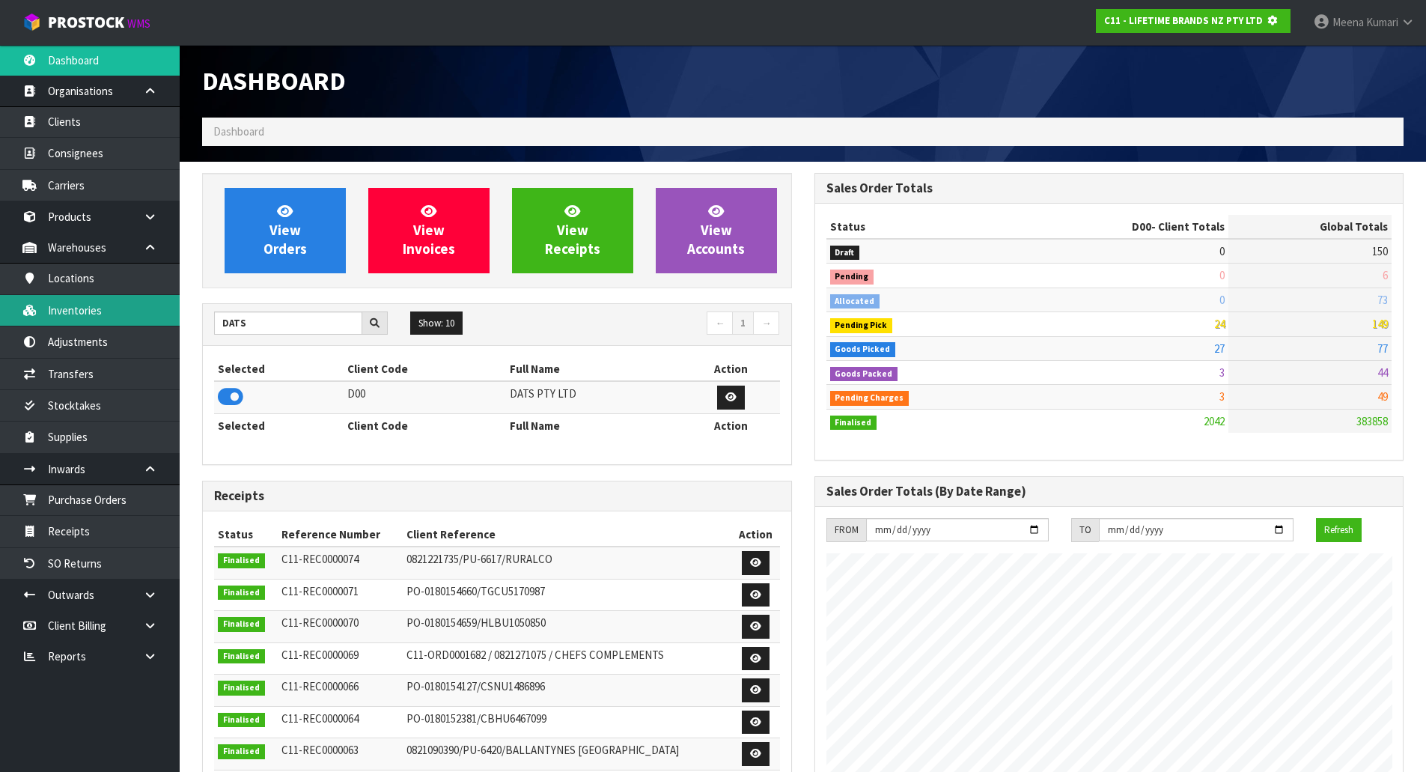
scroll to position [933, 611]
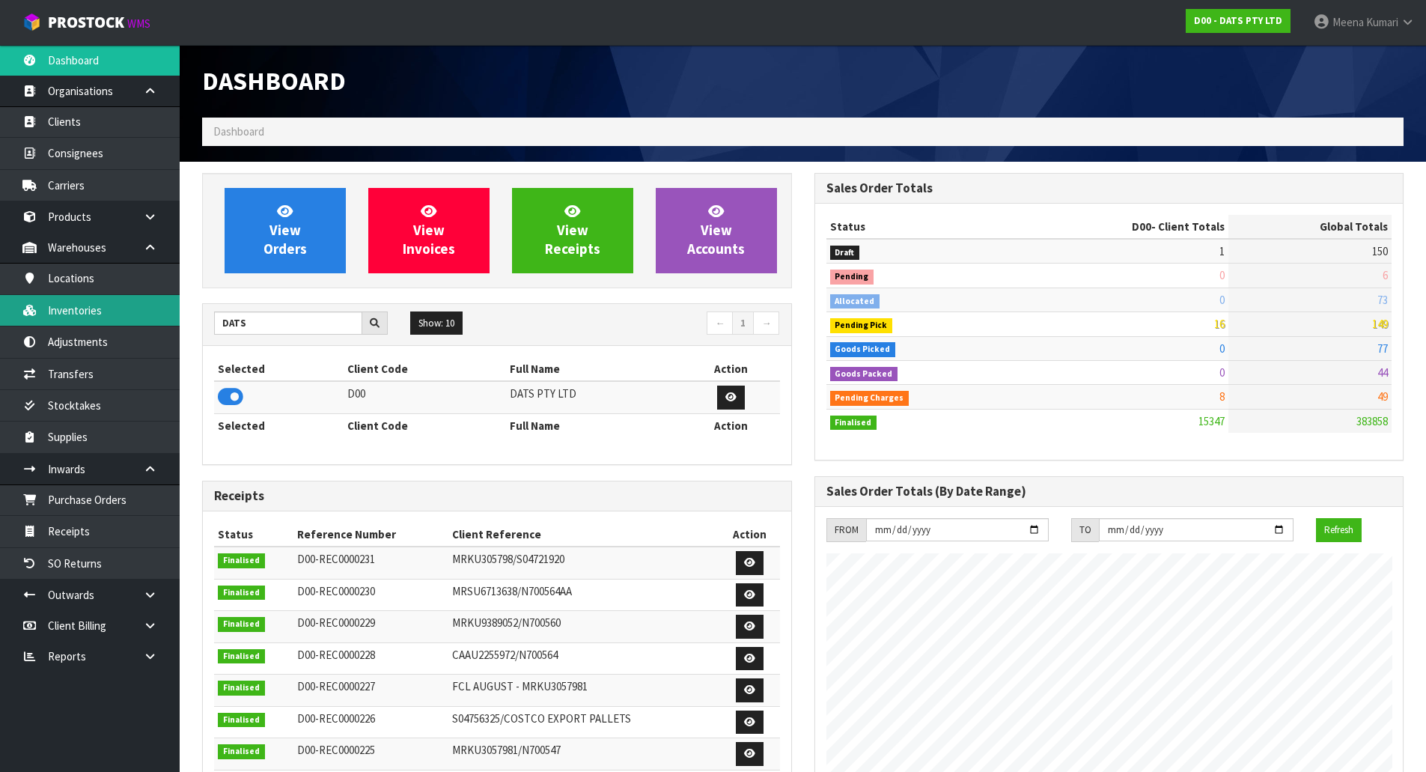
click at [153, 305] on link "Inventories" at bounding box center [90, 310] width 180 height 31
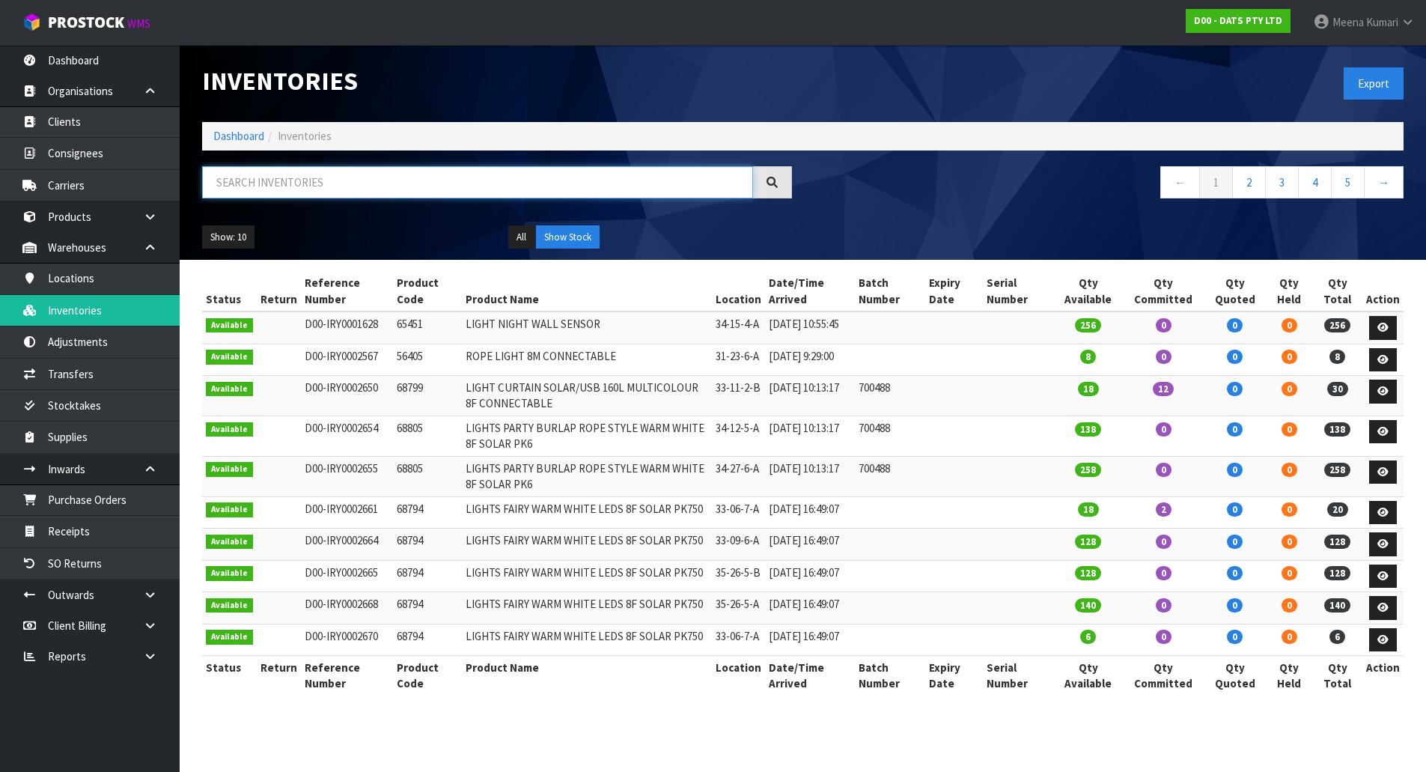
click at [226, 176] on input "text" at bounding box center [477, 182] width 551 height 32
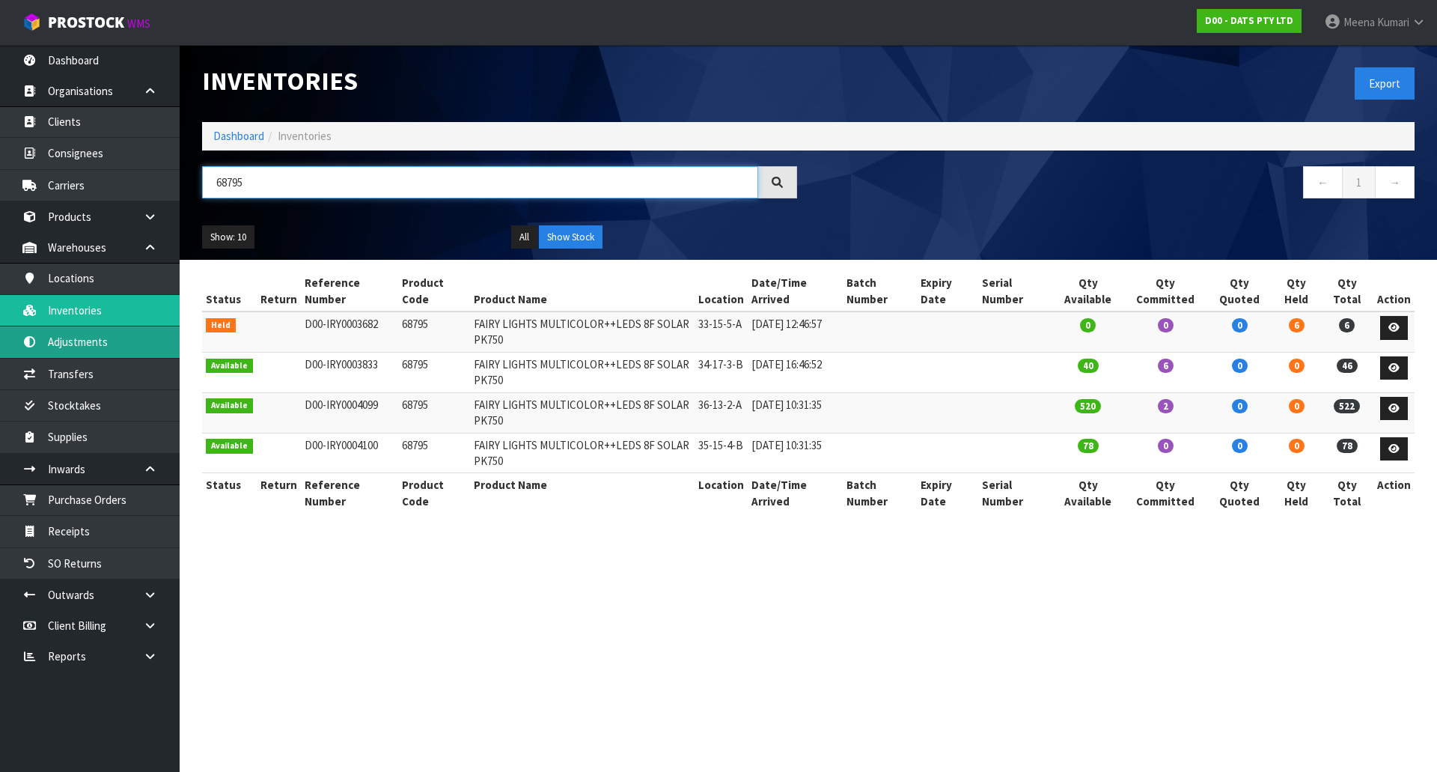
type input "68795"
click at [102, 344] on link "Adjustments" at bounding box center [90, 341] width 180 height 31
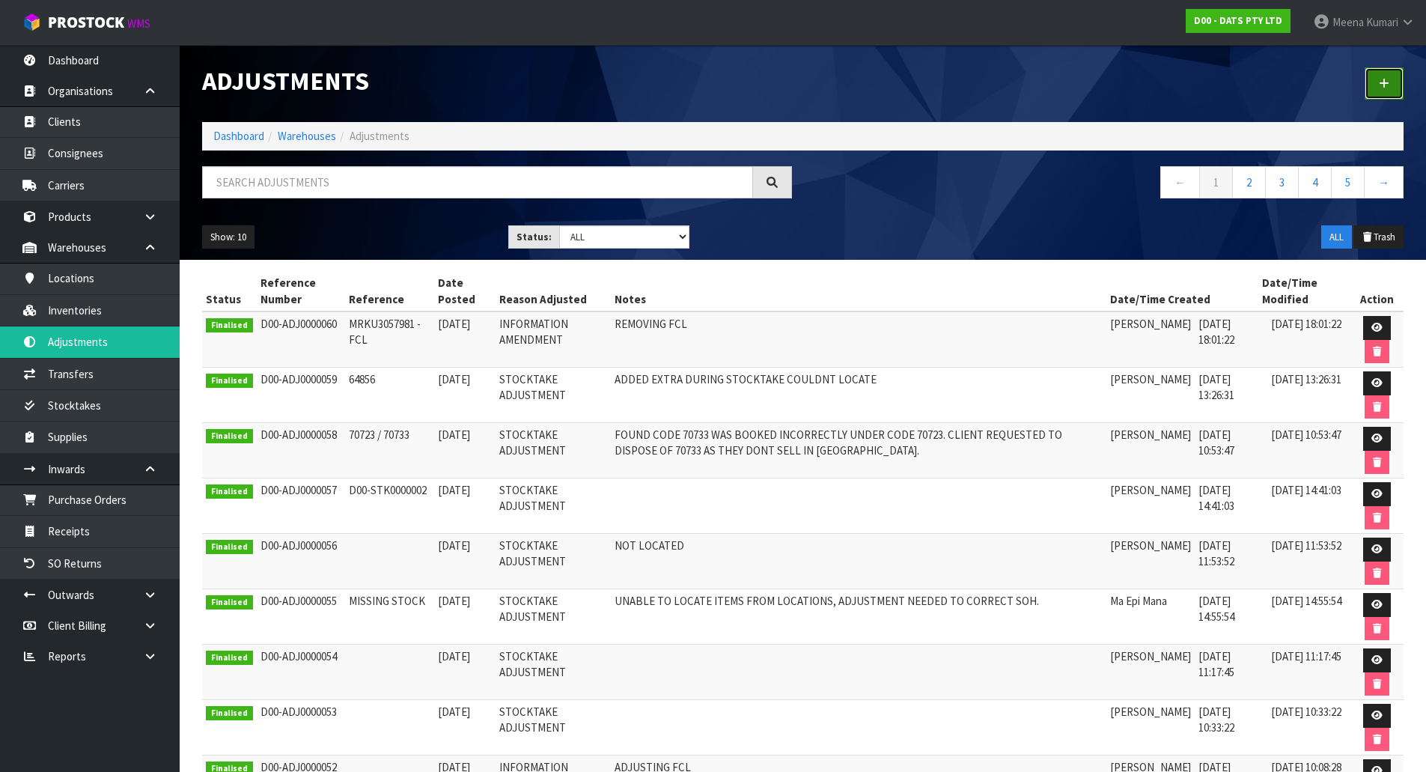
click at [1381, 85] on icon at bounding box center [1383, 83] width 10 height 11
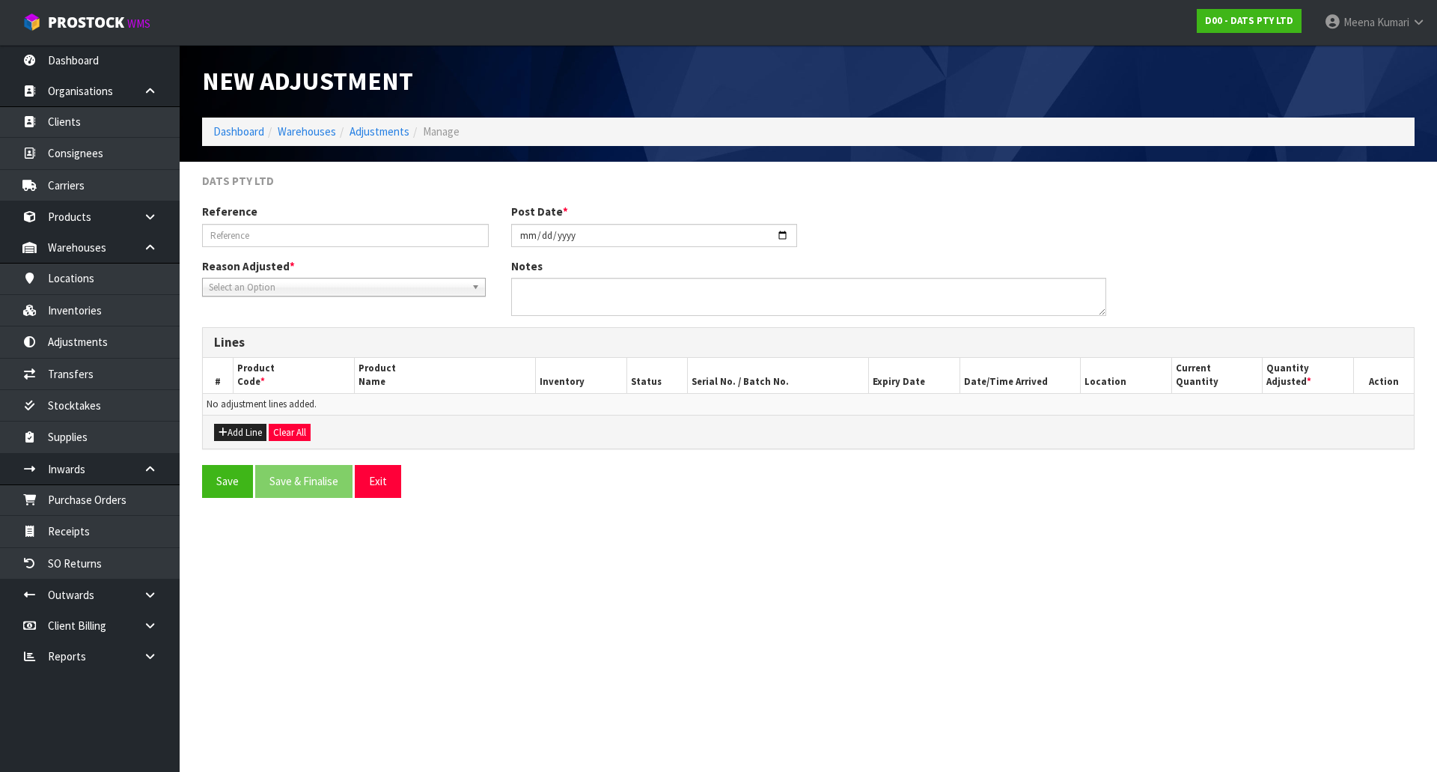
click at [391, 293] on span "Select an Option" at bounding box center [337, 287] width 257 height 18
click at [356, 329] on li "Stocktake Adjustment" at bounding box center [344, 329] width 276 height 19
click at [239, 442] on div "Add Line Clear All" at bounding box center [808, 432] width 1211 height 34
click at [243, 434] on button "Add Line" at bounding box center [240, 433] width 52 height 18
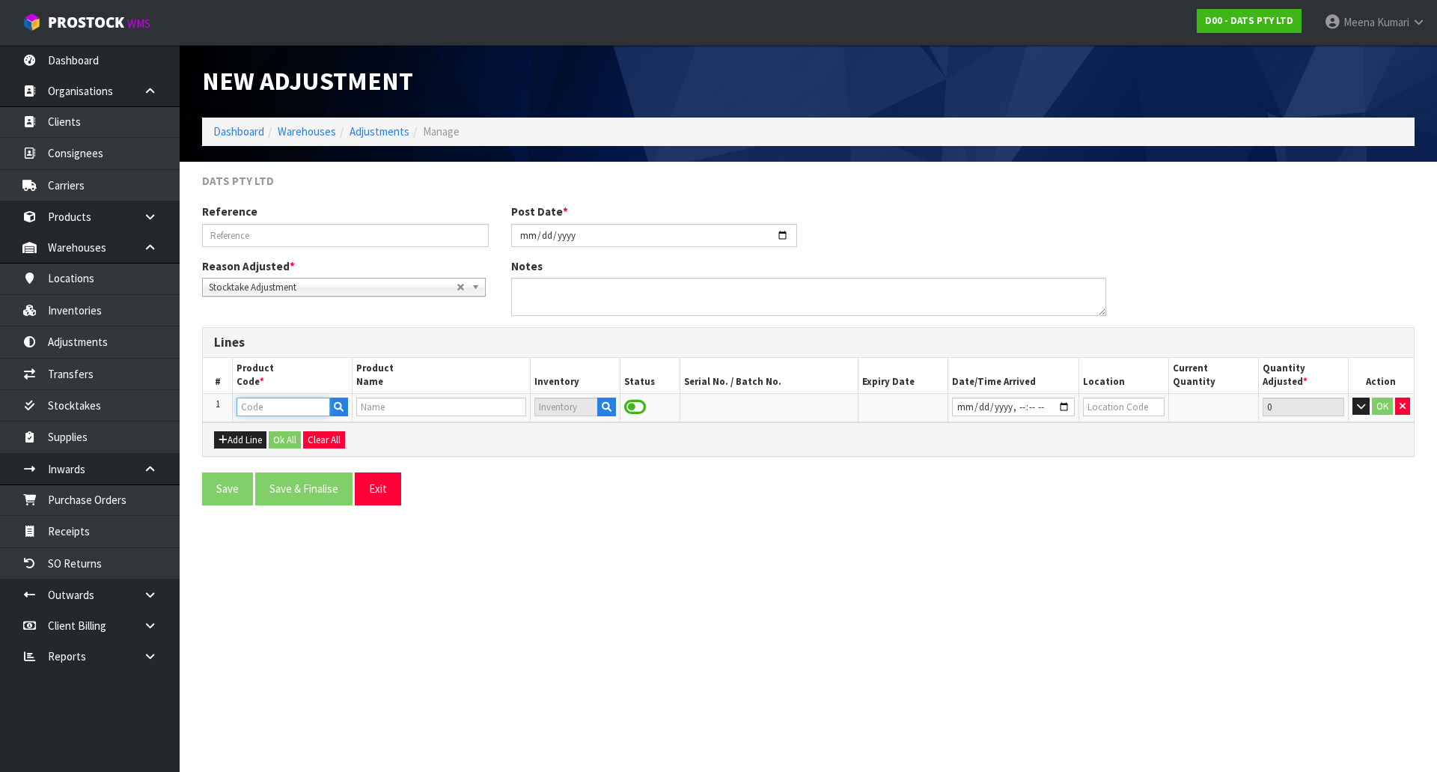
click at [266, 412] on input "text" at bounding box center [282, 406] width 93 height 19
type input "9"
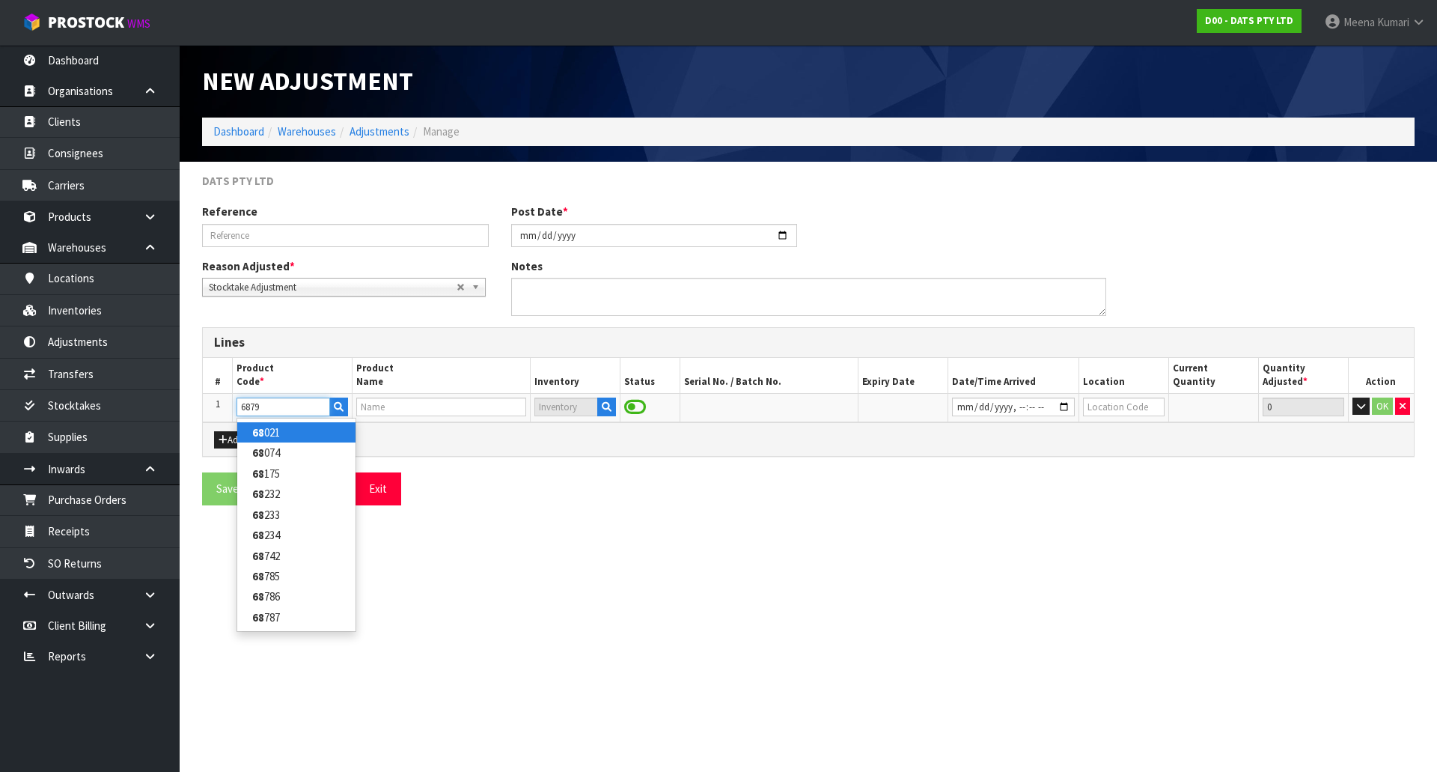
type input "68794"
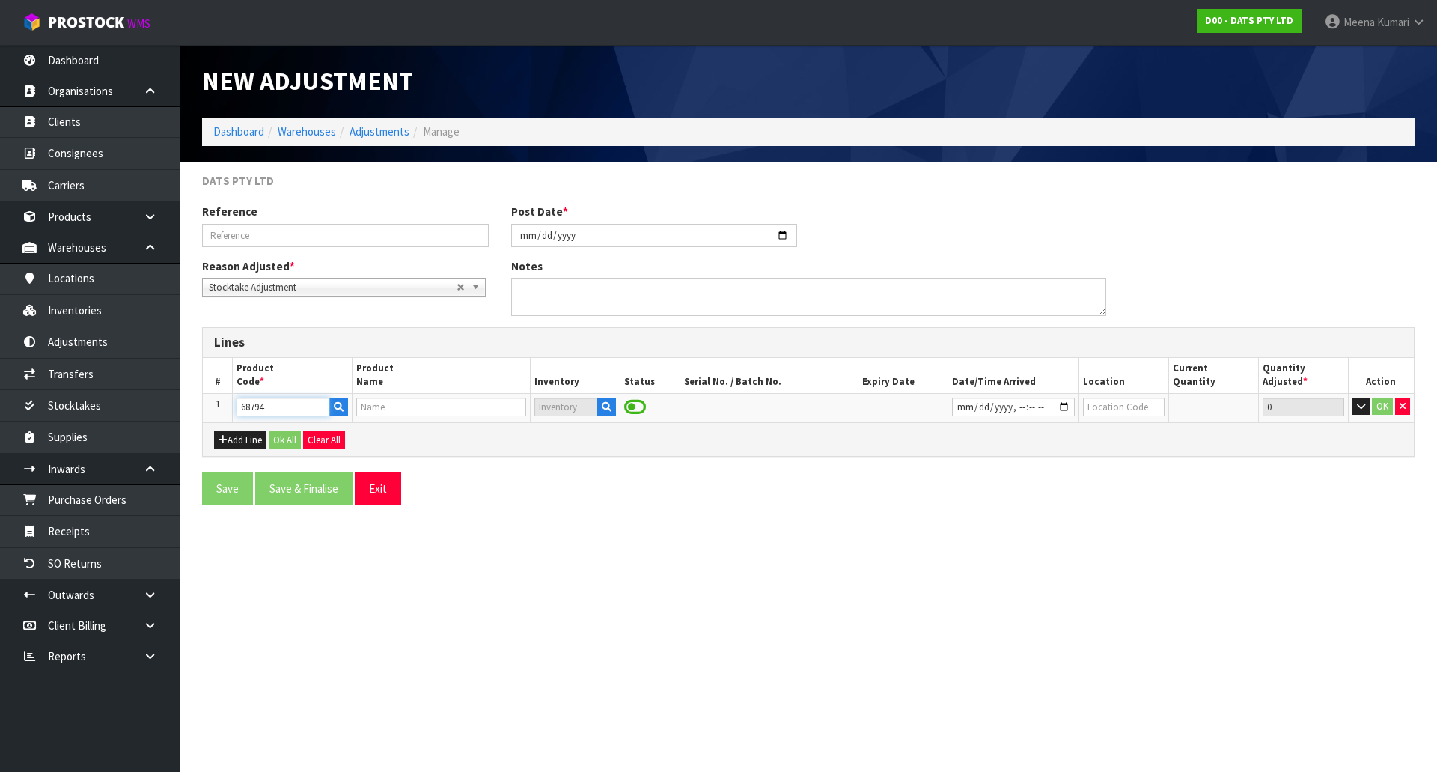
type input "LIGHTS FAIRY WARM WHITE LEDS 8F SOLAR PK750"
click at [609, 406] on icon "button" at bounding box center [607, 407] width 10 height 10
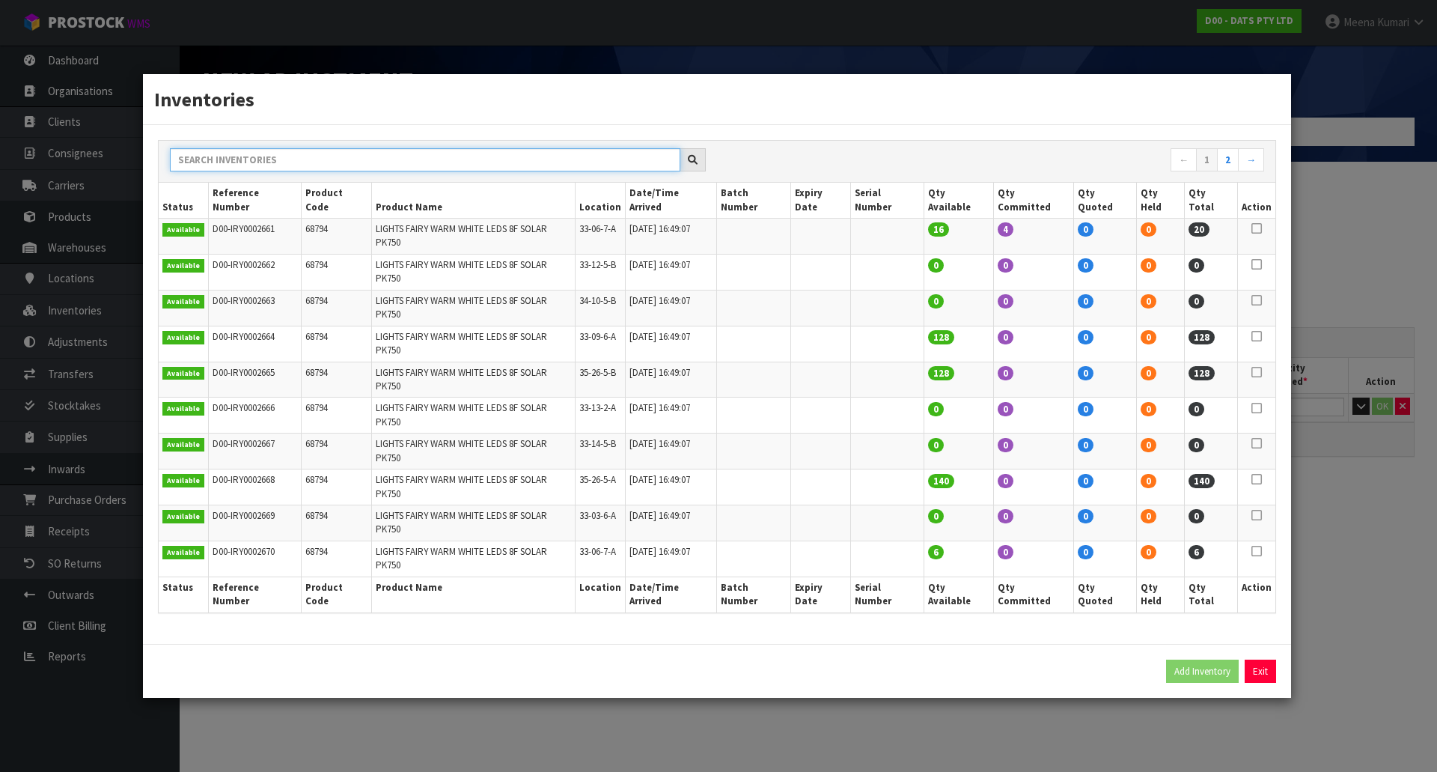
click at [512, 171] on input "text" at bounding box center [425, 159] width 510 height 23
click at [1319, 492] on div "Inventories ← 1 2 → Status Reference Number Product Code Product Name Location …" at bounding box center [718, 386] width 1437 height 772
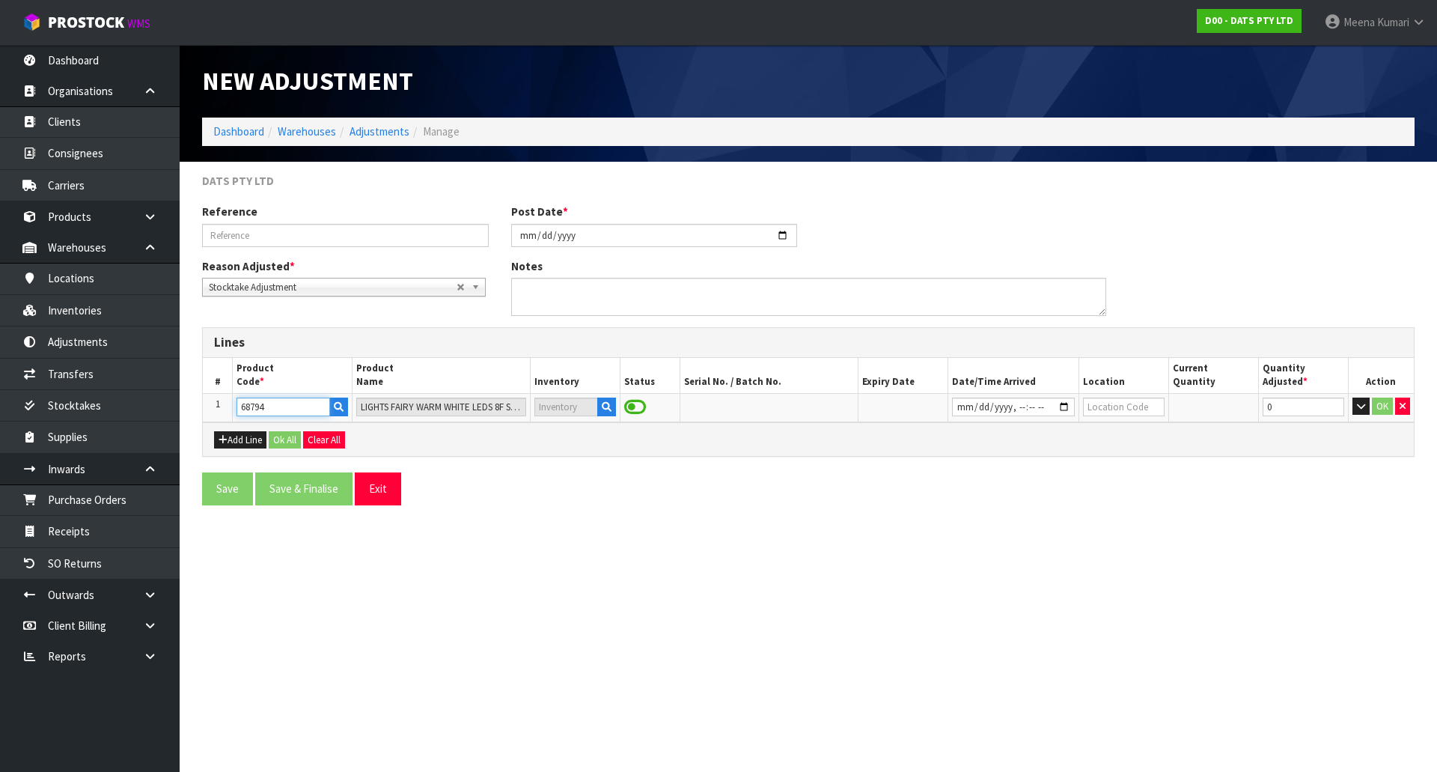
click at [278, 412] on input "68794" at bounding box center [282, 406] width 93 height 19
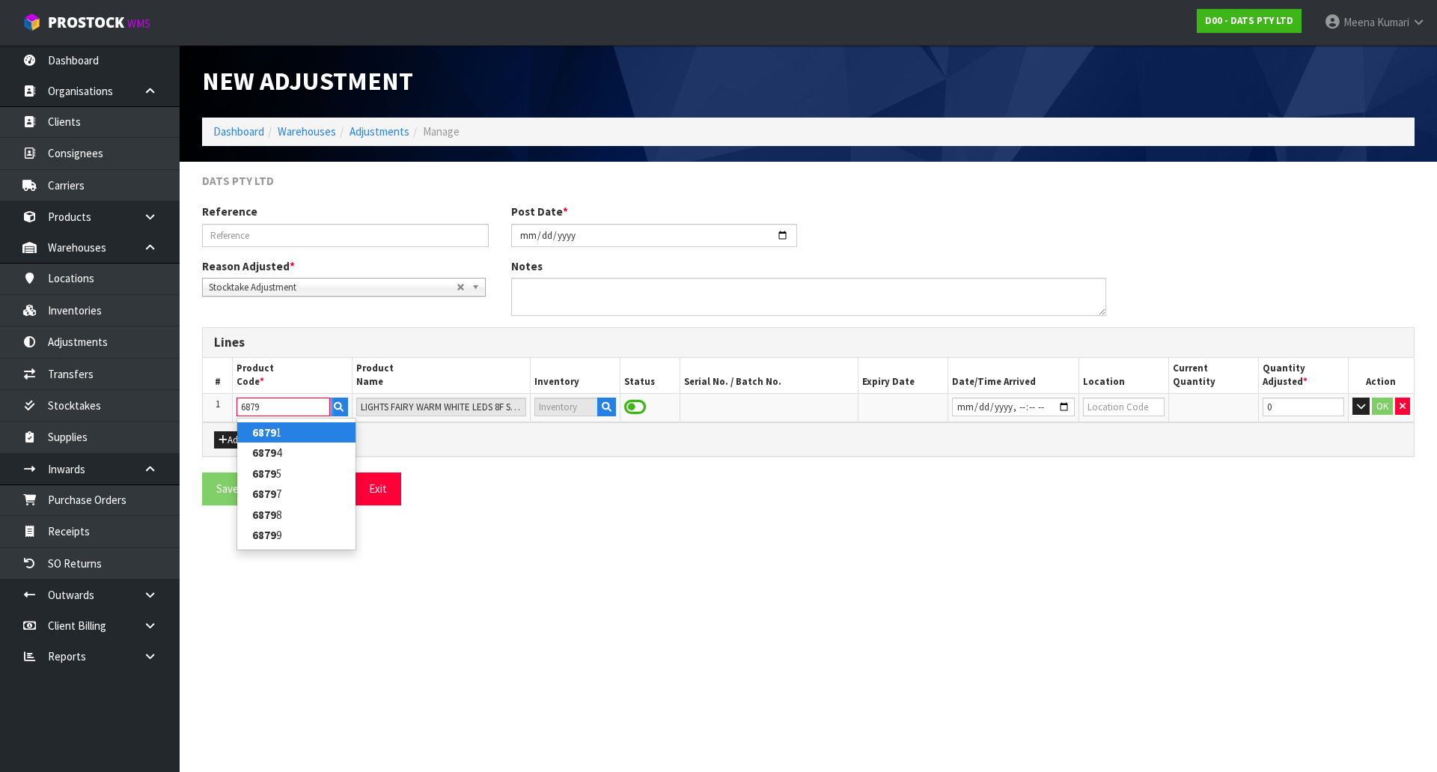
type input "68795"
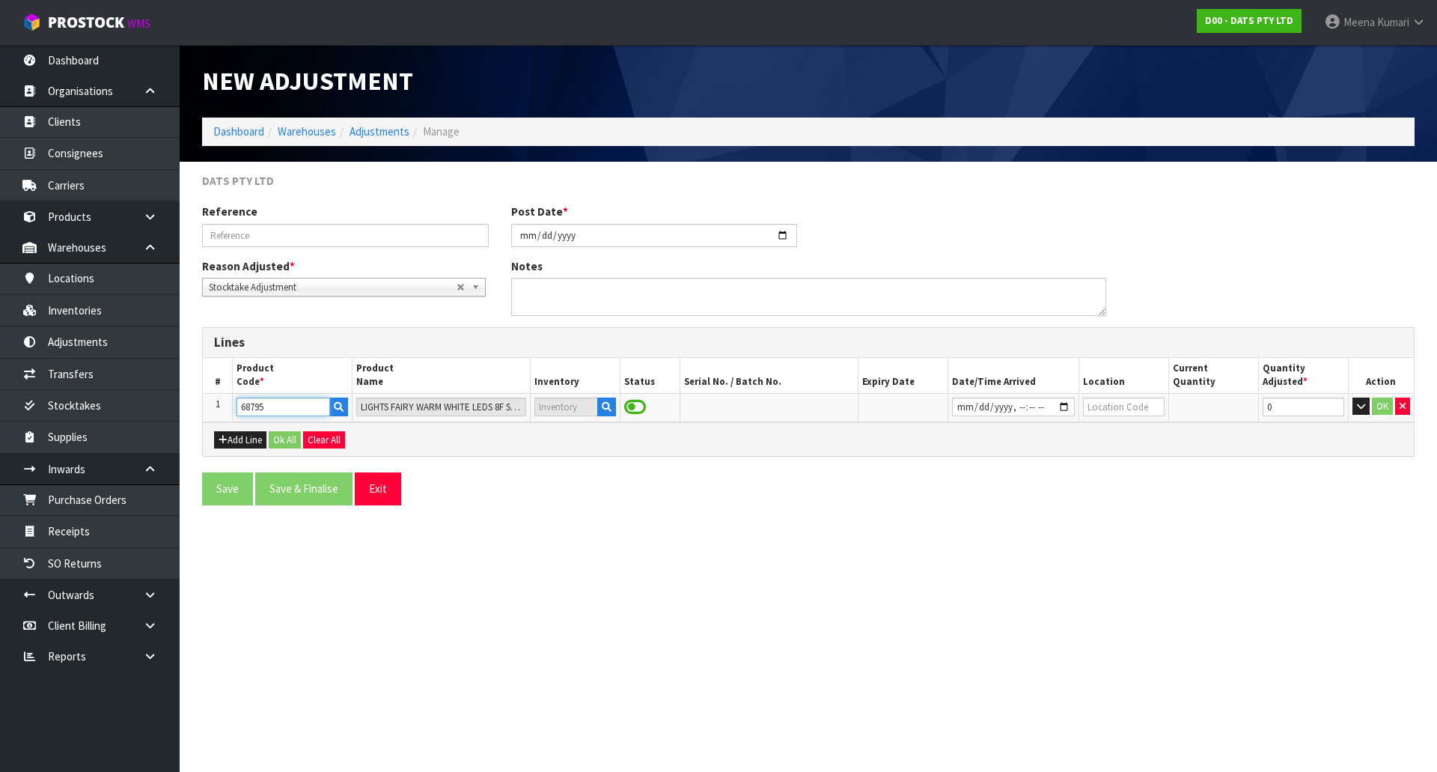
type input "FAIRY LIGHTS MULTICOLOR++LEDS 8F SOLAR PK750"
type input "68795"
click at [607, 407] on icon "button" at bounding box center [607, 407] width 10 height 10
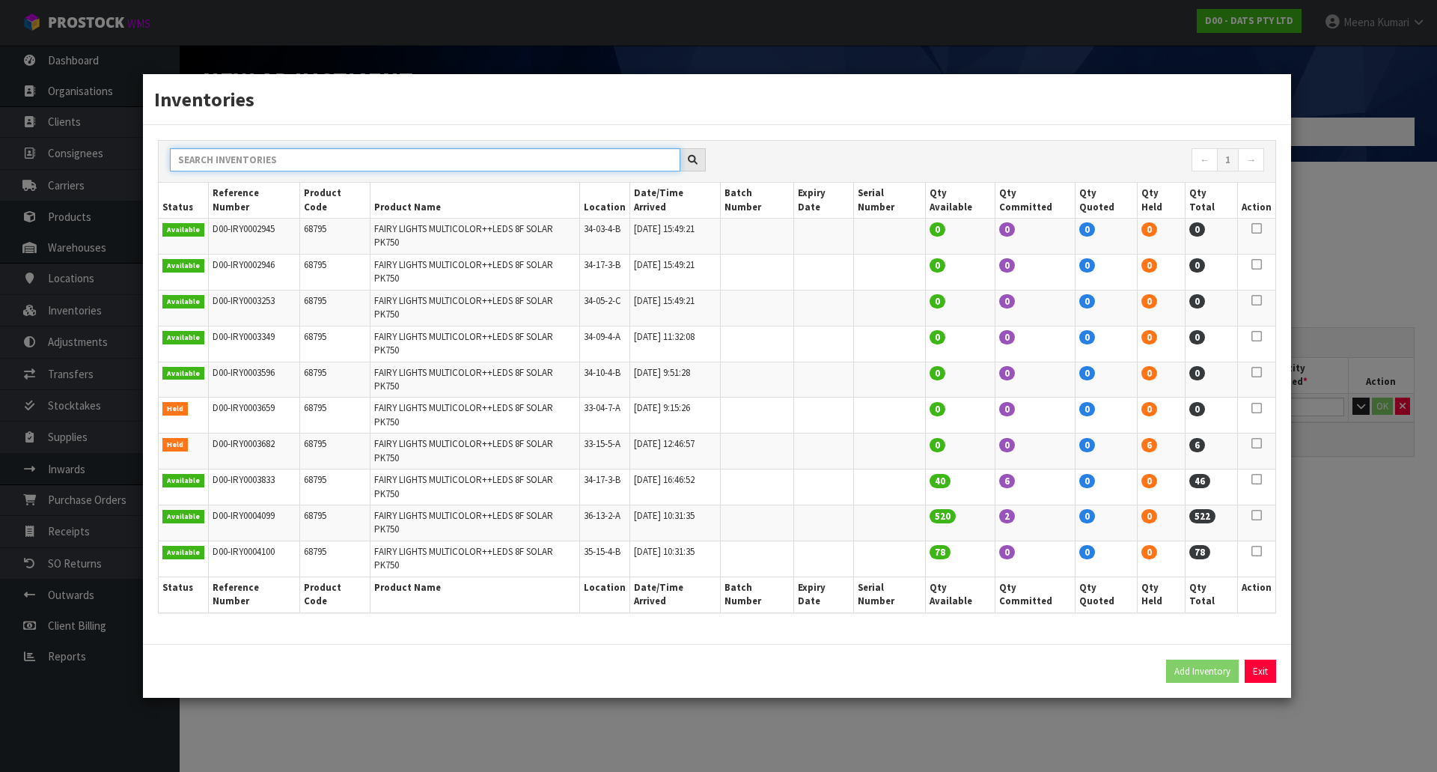
click at [561, 171] on input "text" at bounding box center [425, 159] width 510 height 23
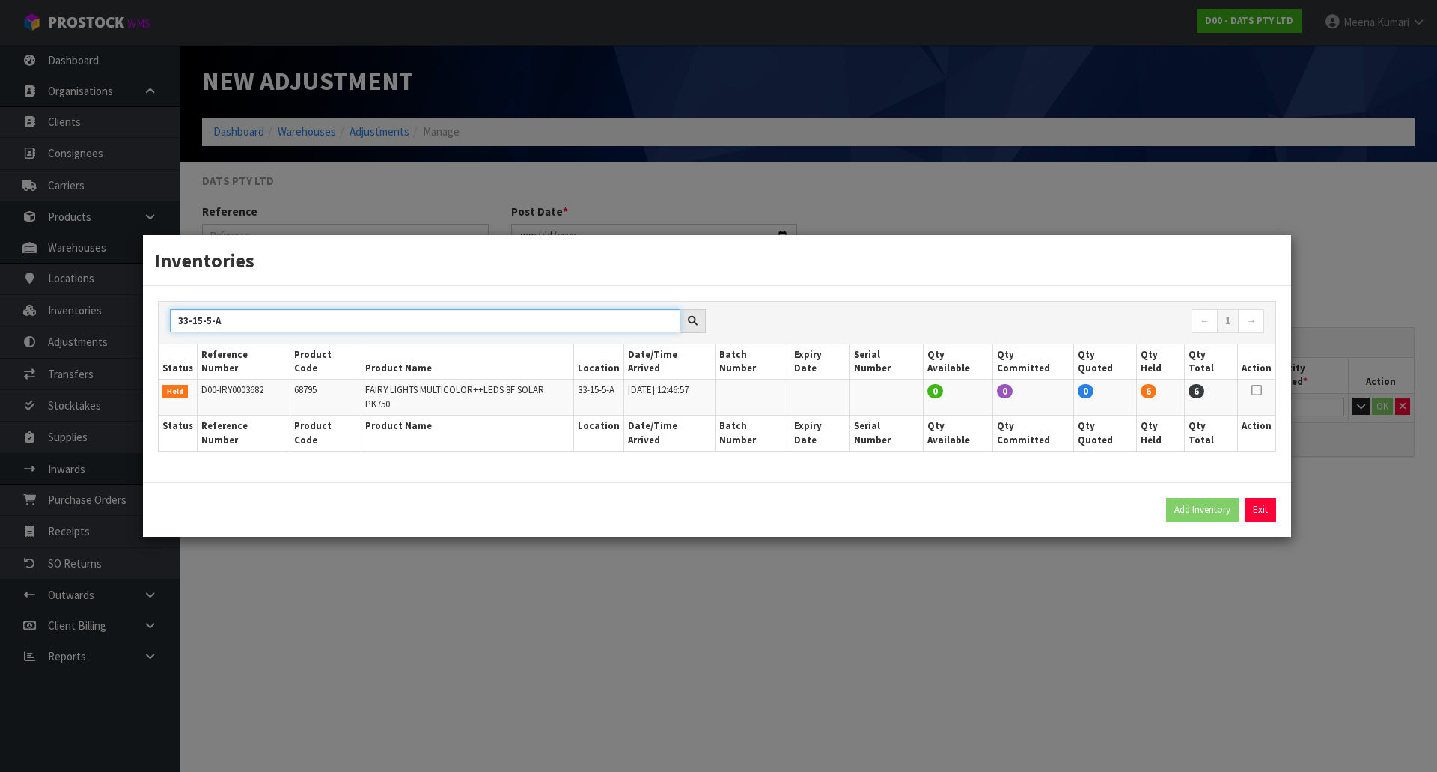
type input "33-15-5-A"
click at [1257, 391] on icon at bounding box center [1256, 390] width 10 height 1
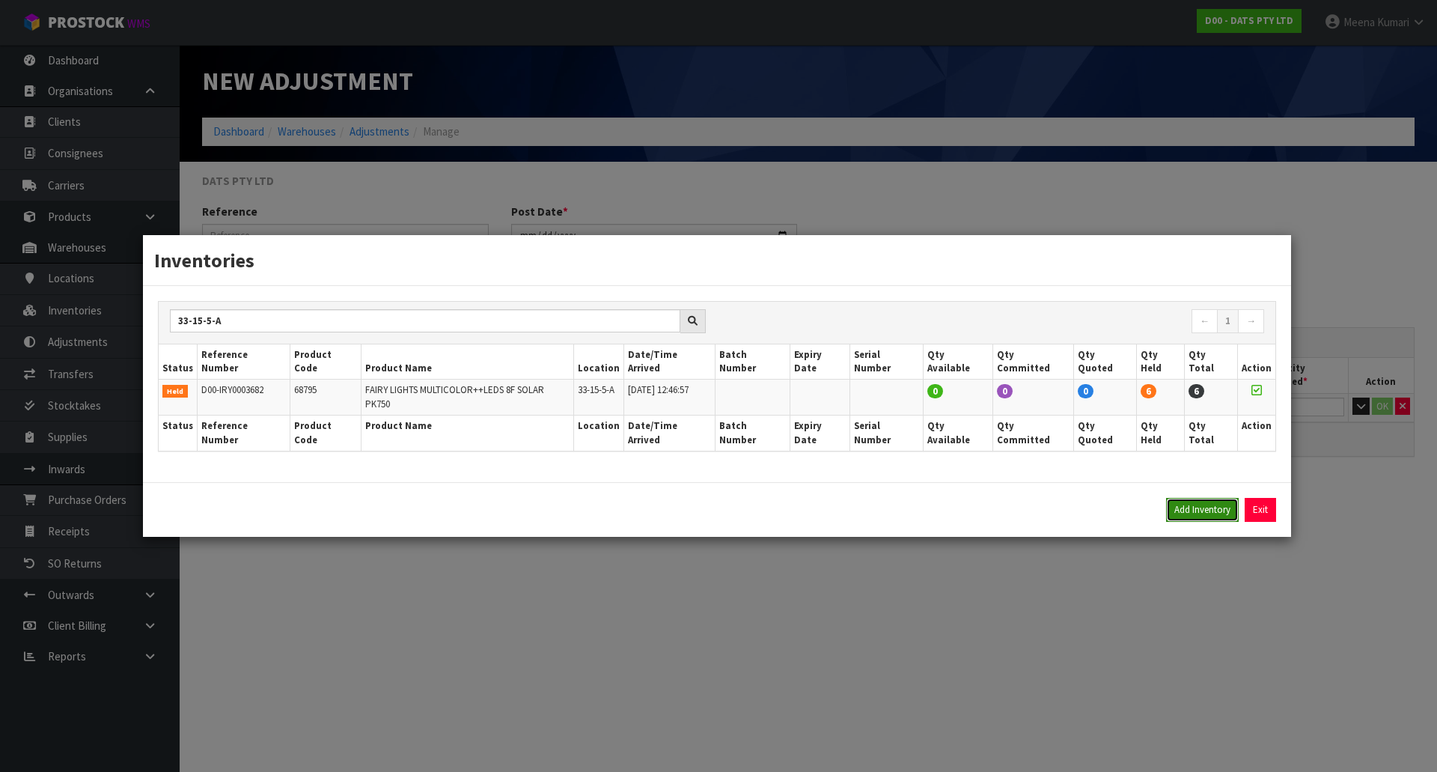
click at [1203, 498] on button "Add Inventory" at bounding box center [1202, 510] width 73 height 24
type input "D00-IRY0003682"
type input "2024-12-19T12:46:57"
type input "33-15-5-A"
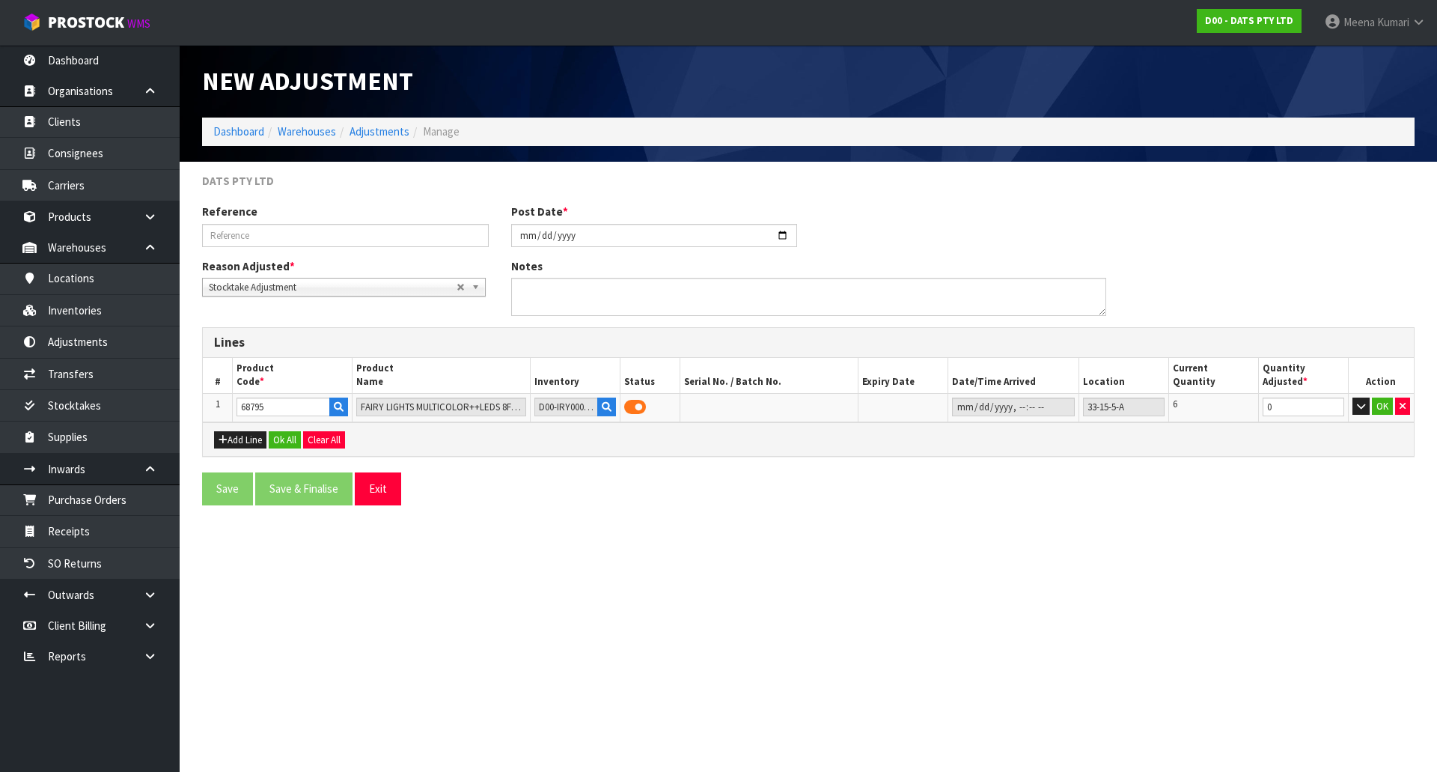
click at [1167, 544] on section "New Adjustment Dashboard Warehouses Adjustments Manage DATS PTY LTD Reference P…" at bounding box center [718, 386] width 1437 height 772
click at [213, 439] on div "Add Line Ok All Clear All" at bounding box center [808, 439] width 1211 height 34
click at [265, 437] on button "Add Line" at bounding box center [240, 440] width 52 height 18
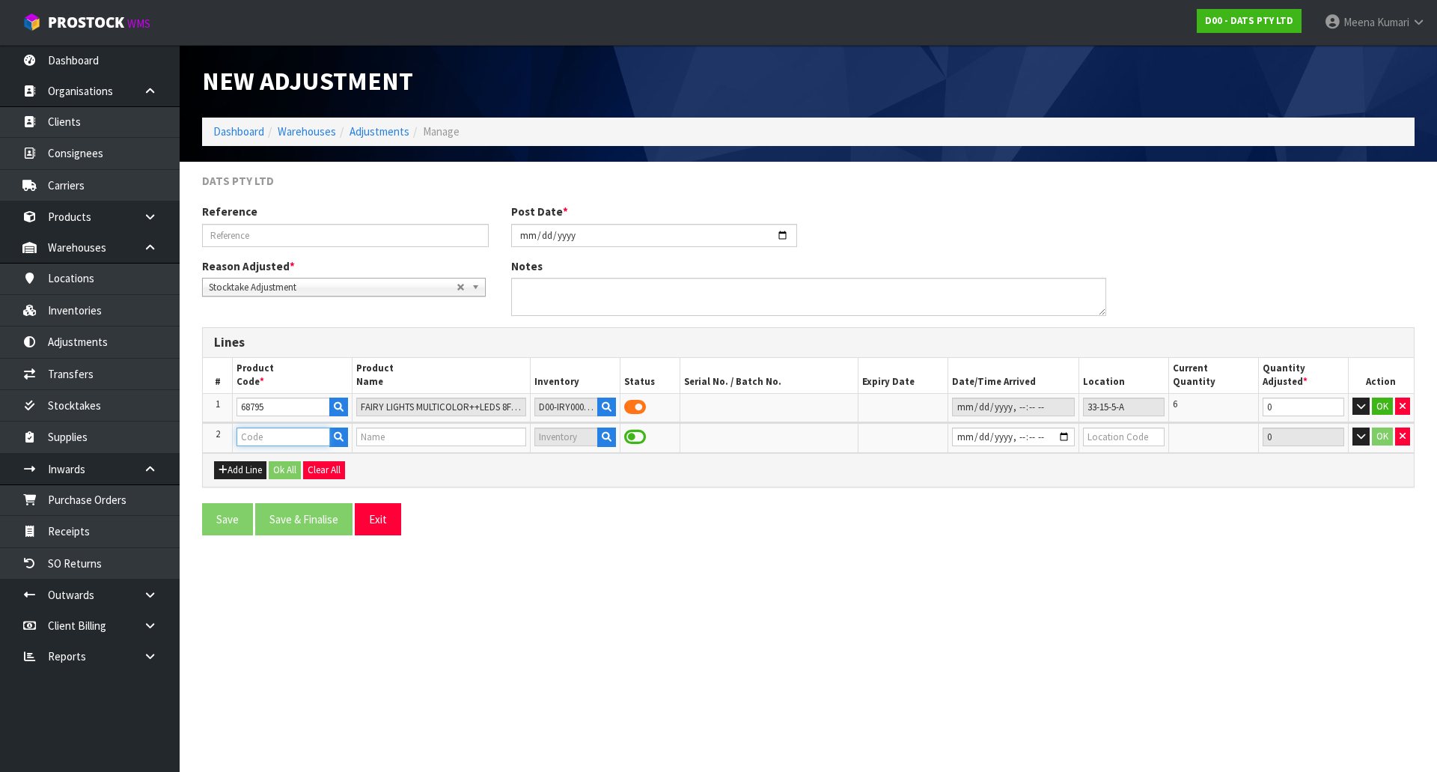
click at [266, 434] on input "text" at bounding box center [282, 436] width 93 height 19
type input "9"
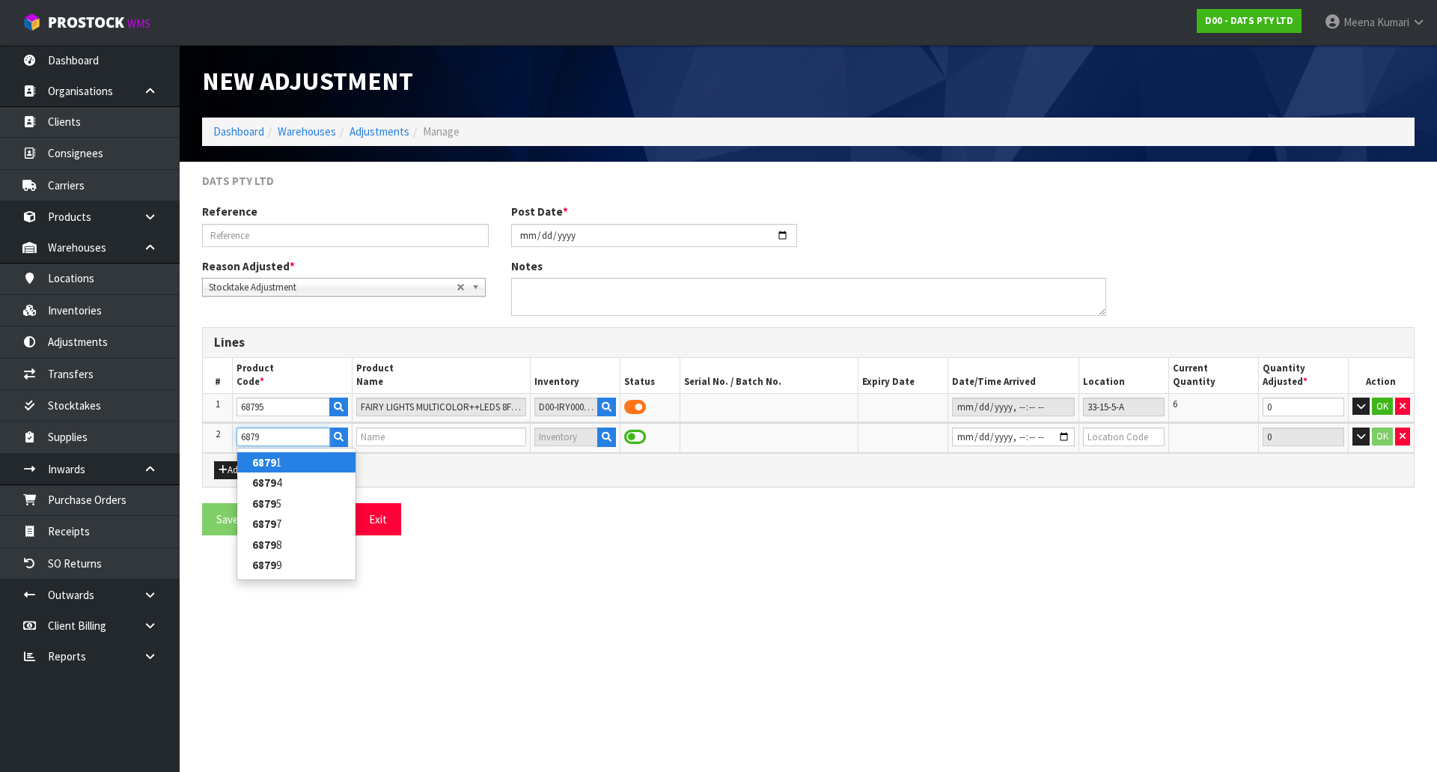
type input "68795"
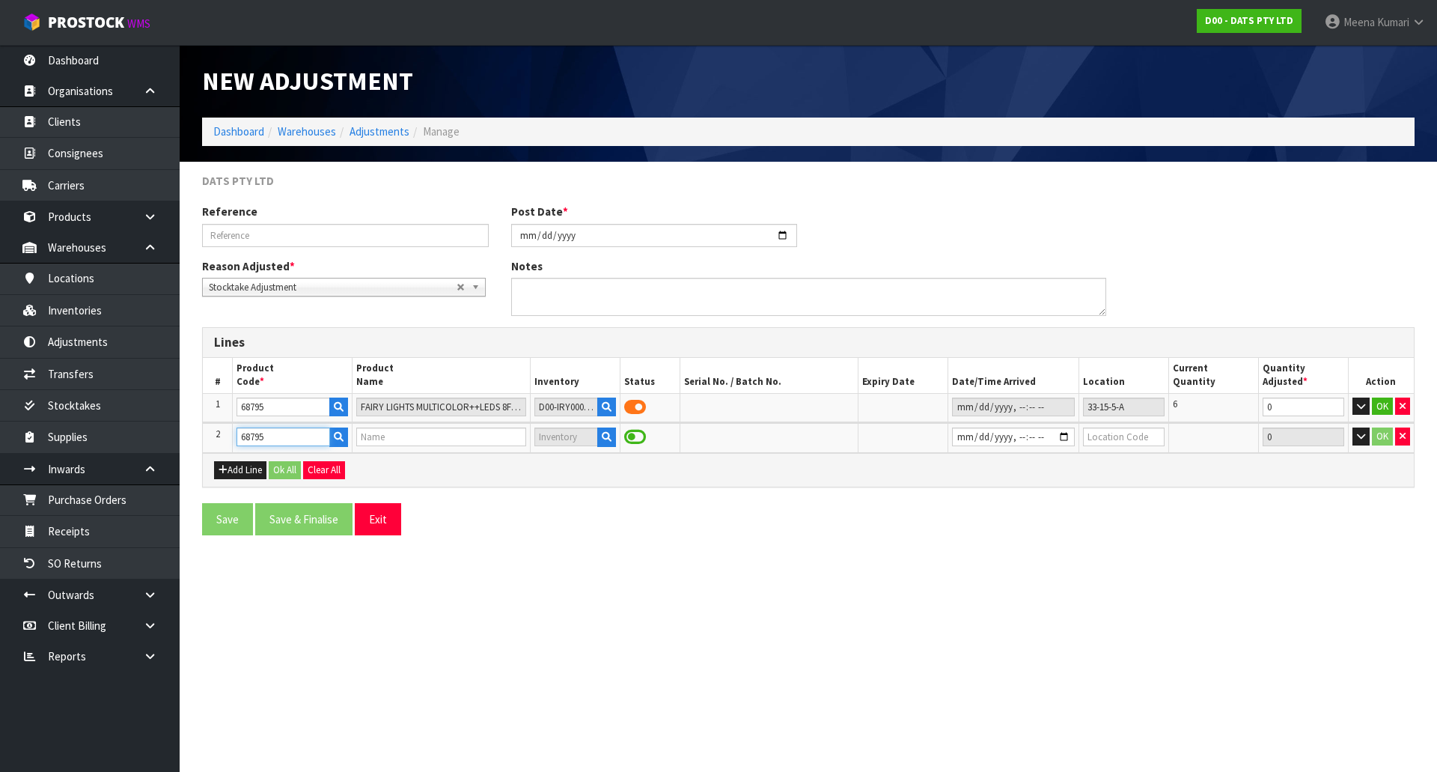
type input "FAIRY LIGHTS MULTICOLOR++LEDS 8F SOLAR PK750"
type input "68794"
type input "LIGHTS FAIRY WARM WHITE LEDS 8F SOLAR PK750"
type input "68794"
click at [1066, 435] on input "datetime-local" at bounding box center [1013, 436] width 123 height 19
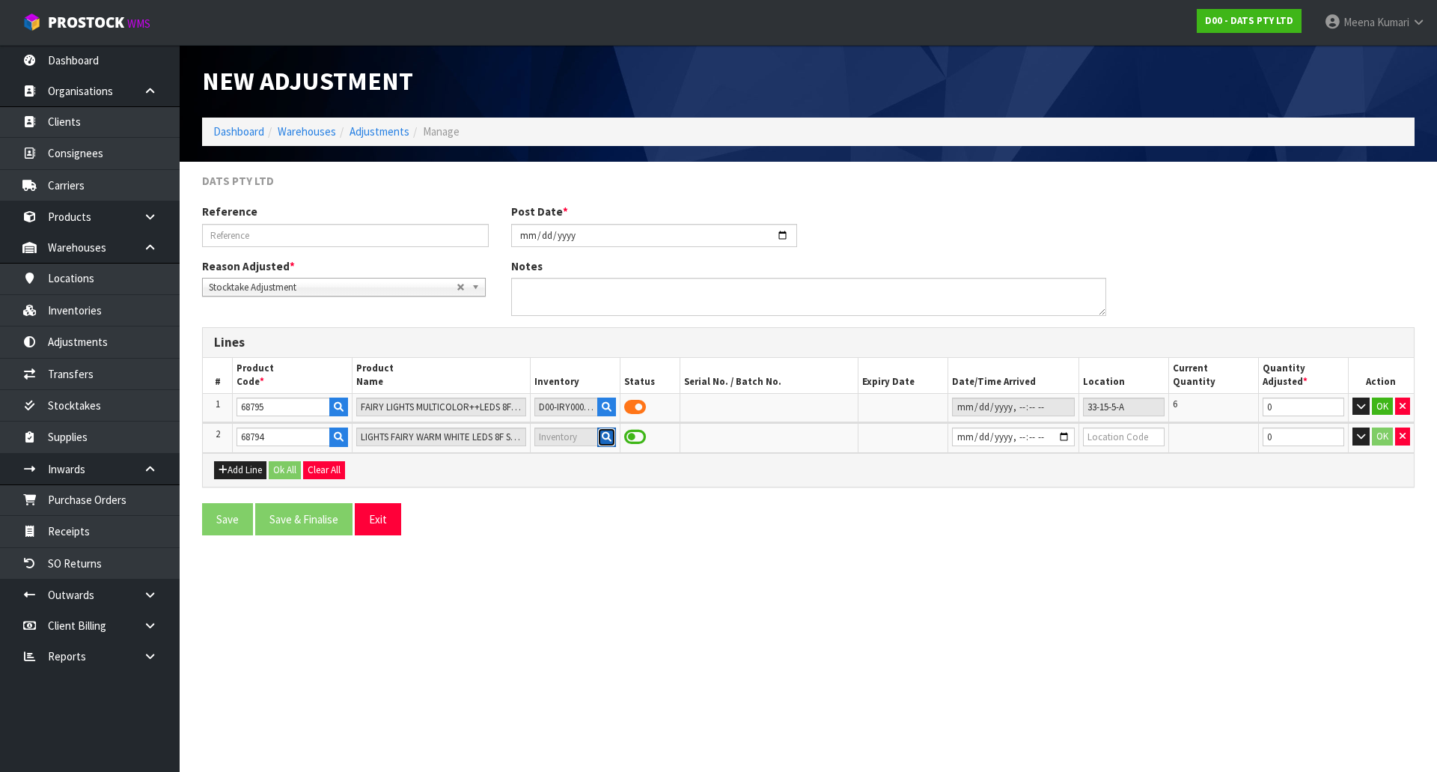
click at [602, 439] on icon "button" at bounding box center [607, 437] width 10 height 10
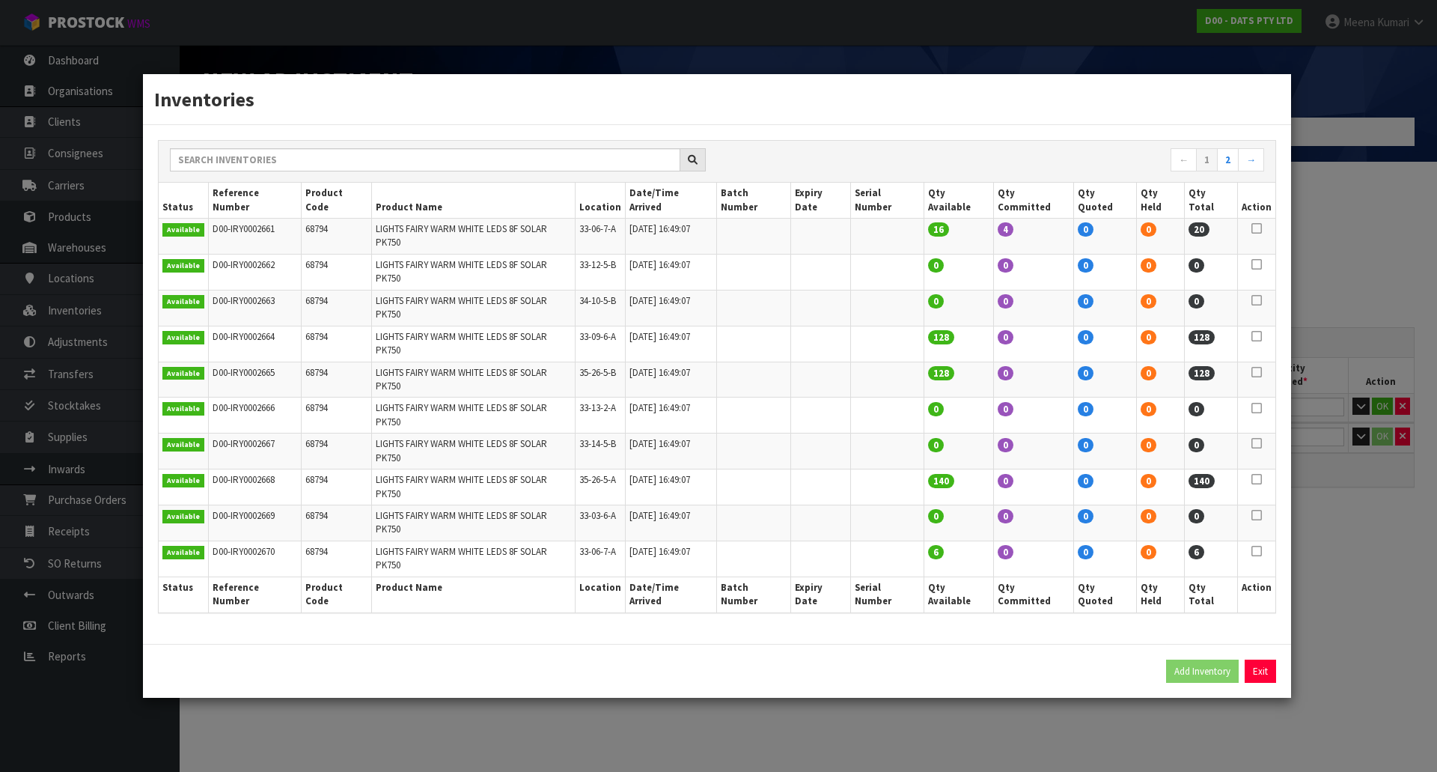
click at [972, 703] on div "Inventories ← 1 2 → Status Reference Number Product Code Product Name Location …" at bounding box center [718, 386] width 1437 height 772
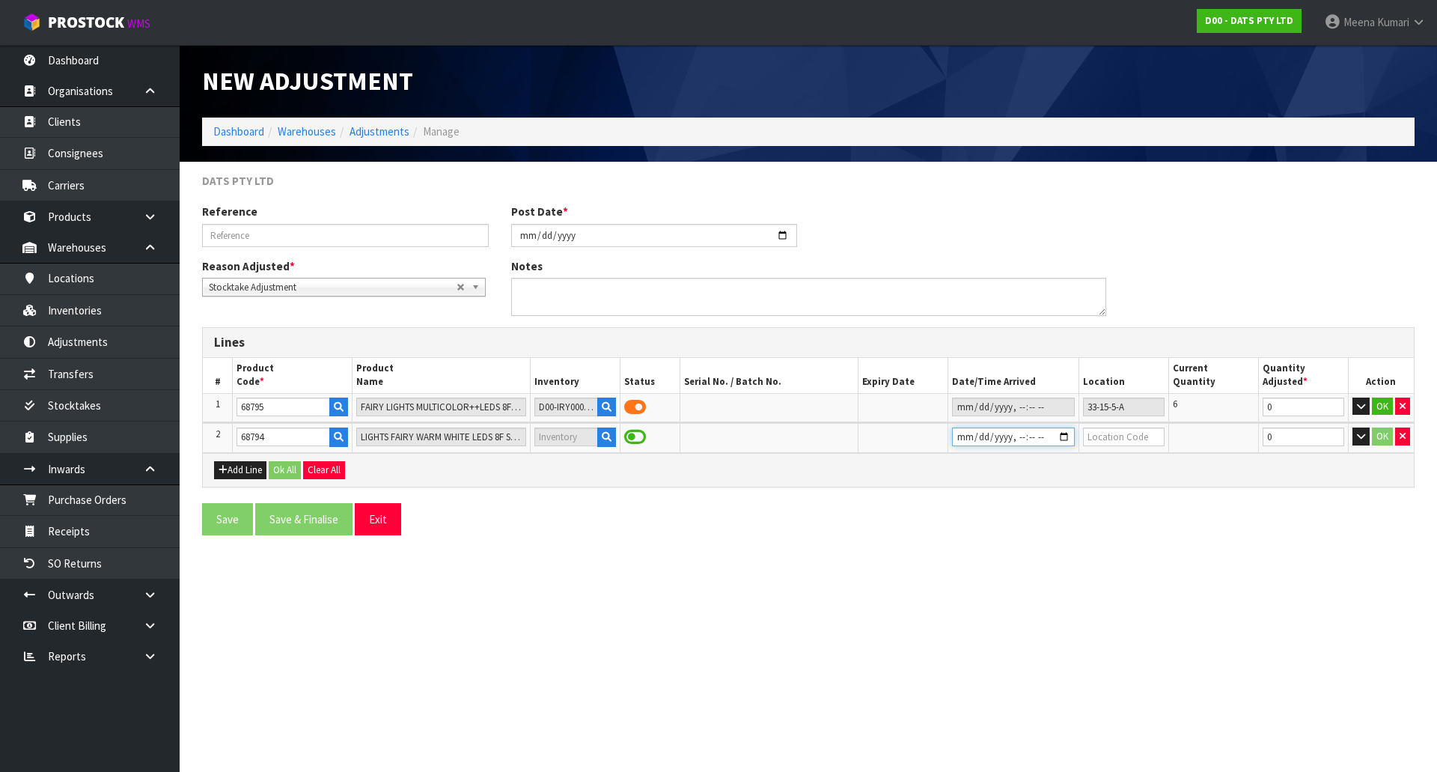
click at [952, 442] on input "datetime-local" at bounding box center [1013, 436] width 123 height 19
click at [959, 439] on input "datetime-local" at bounding box center [1013, 436] width 123 height 19
click at [965, 437] on input "datetime-local" at bounding box center [1013, 436] width 123 height 19
type input "2024-12-16T12:46"
click at [1122, 437] on input "text" at bounding box center [1124, 436] width 82 height 19
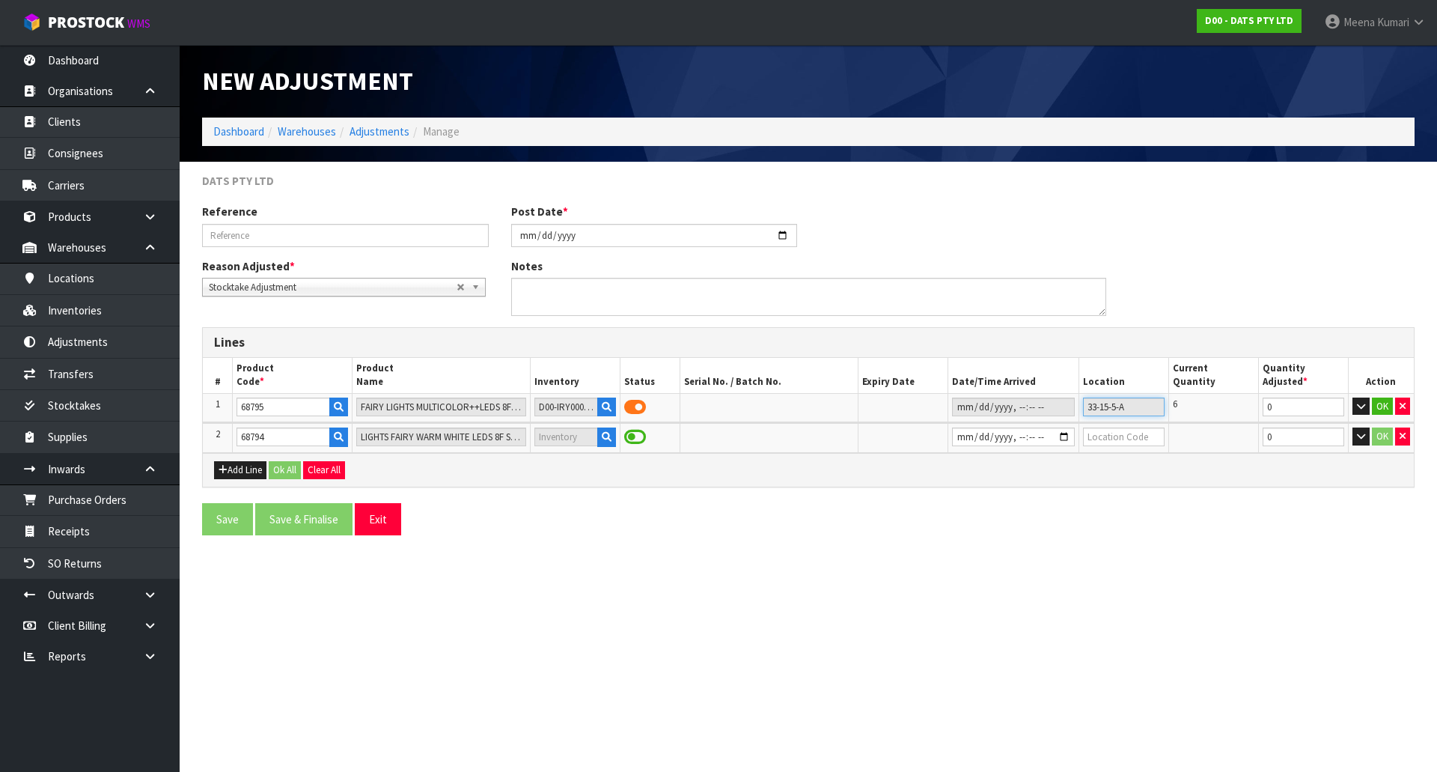
drag, startPoint x: 1133, startPoint y: 406, endPoint x: 1046, endPoint y: 409, distance: 86.9
click at [1046, 409] on tr "1 68795 FAIRY LIGHTS MULTICOLOR++LEDS 8F SOLAR PK750 D00-IRY0003682 33-15-5-A 6…" at bounding box center [808, 407] width 1211 height 28
click at [1108, 440] on input "text" at bounding box center [1124, 436] width 82 height 19
paste input "33-15-5-A"
type input "33-15-5-A"
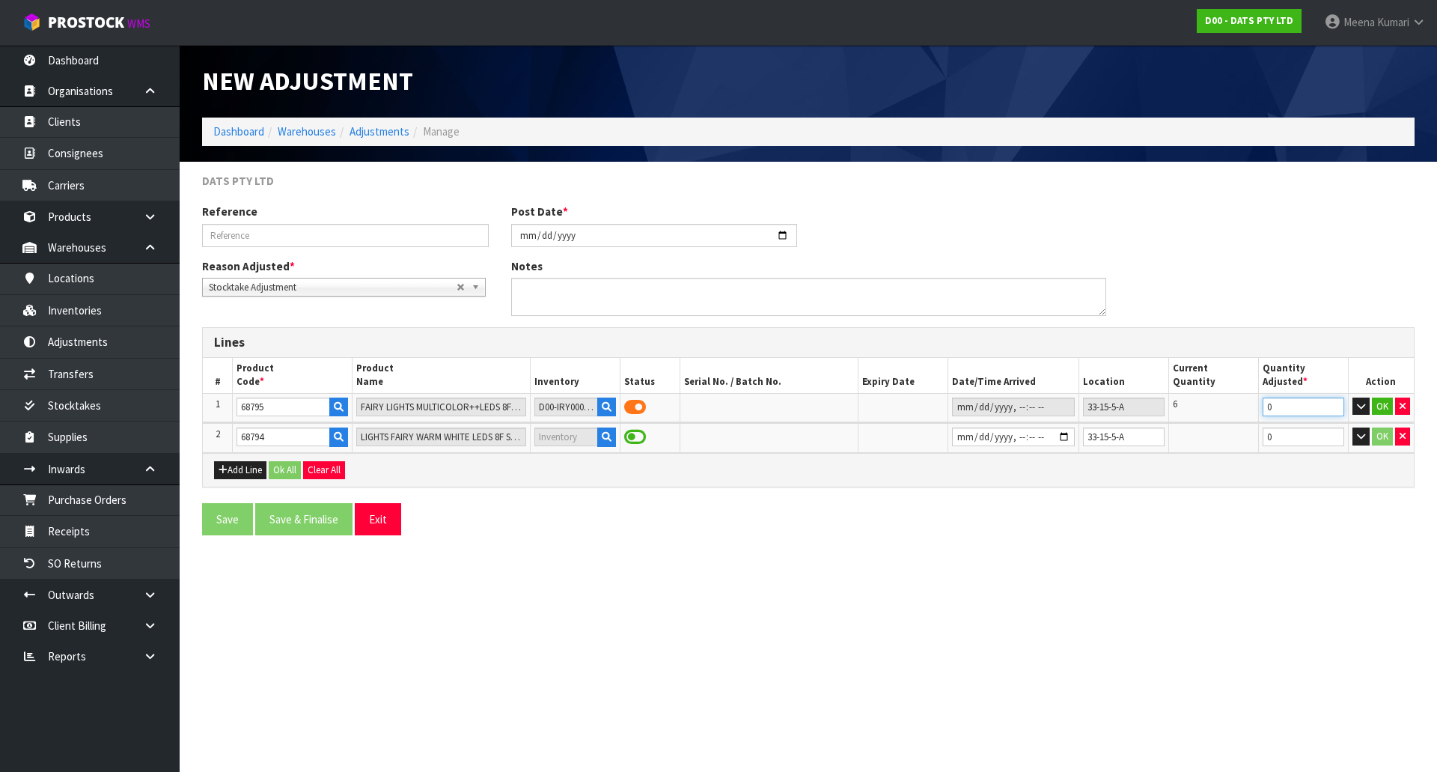
drag, startPoint x: 1279, startPoint y: 409, endPoint x: 1209, endPoint y: 427, distance: 72.1
click at [1209, 427] on table "# Product Code * Product Name Inventory Status Serial No. / Batch No. Expiry Da…" at bounding box center [808, 405] width 1211 height 95
type input "-6"
drag, startPoint x: 1293, startPoint y: 433, endPoint x: 1236, endPoint y: 442, distance: 58.3
click at [1236, 442] on tr "2 68794 LIGHTS FAIRY WARM WHITE LEDS 8F SOLAR PK750 33-15-5-A 0 OK" at bounding box center [808, 437] width 1211 height 29
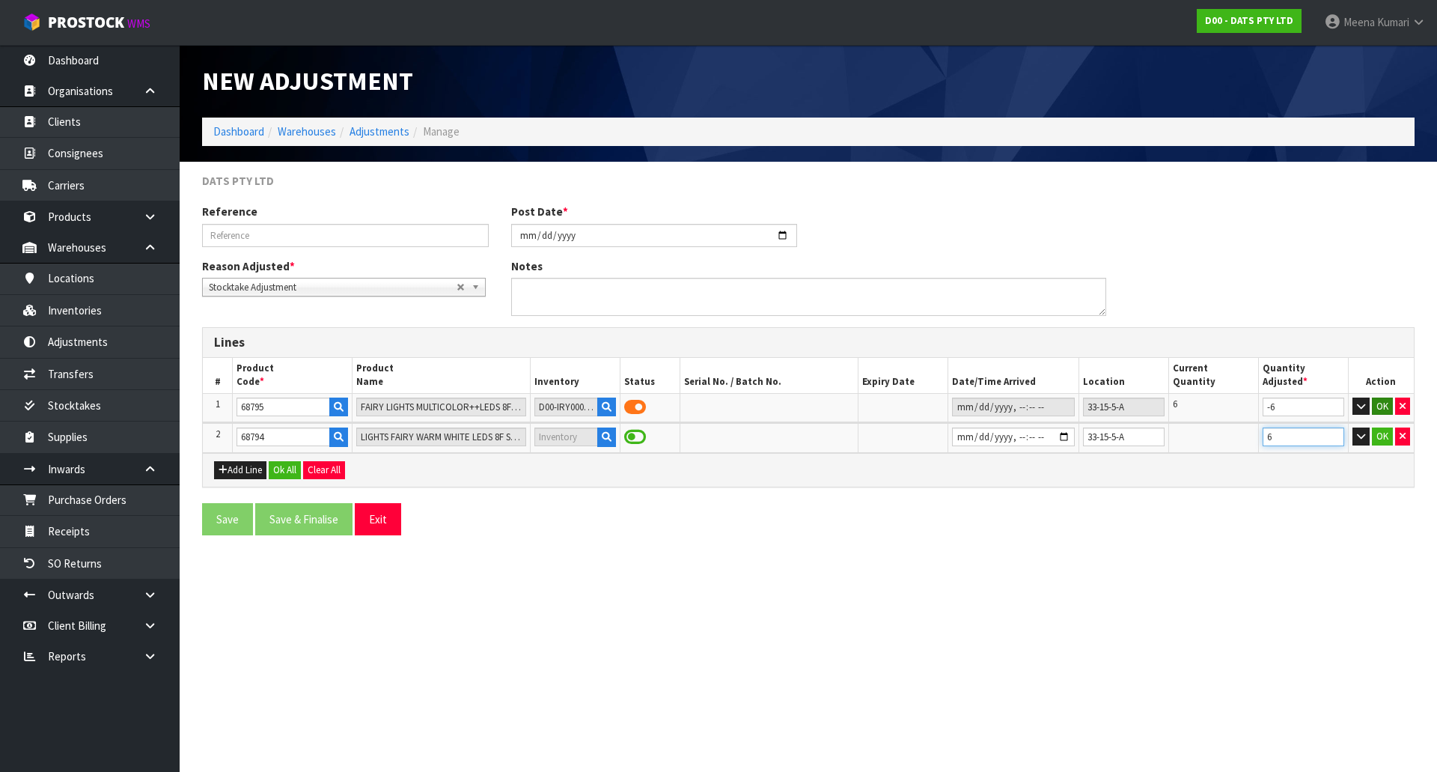
type input "6"
click at [1382, 405] on button "OK" at bounding box center [1382, 406] width 21 height 18
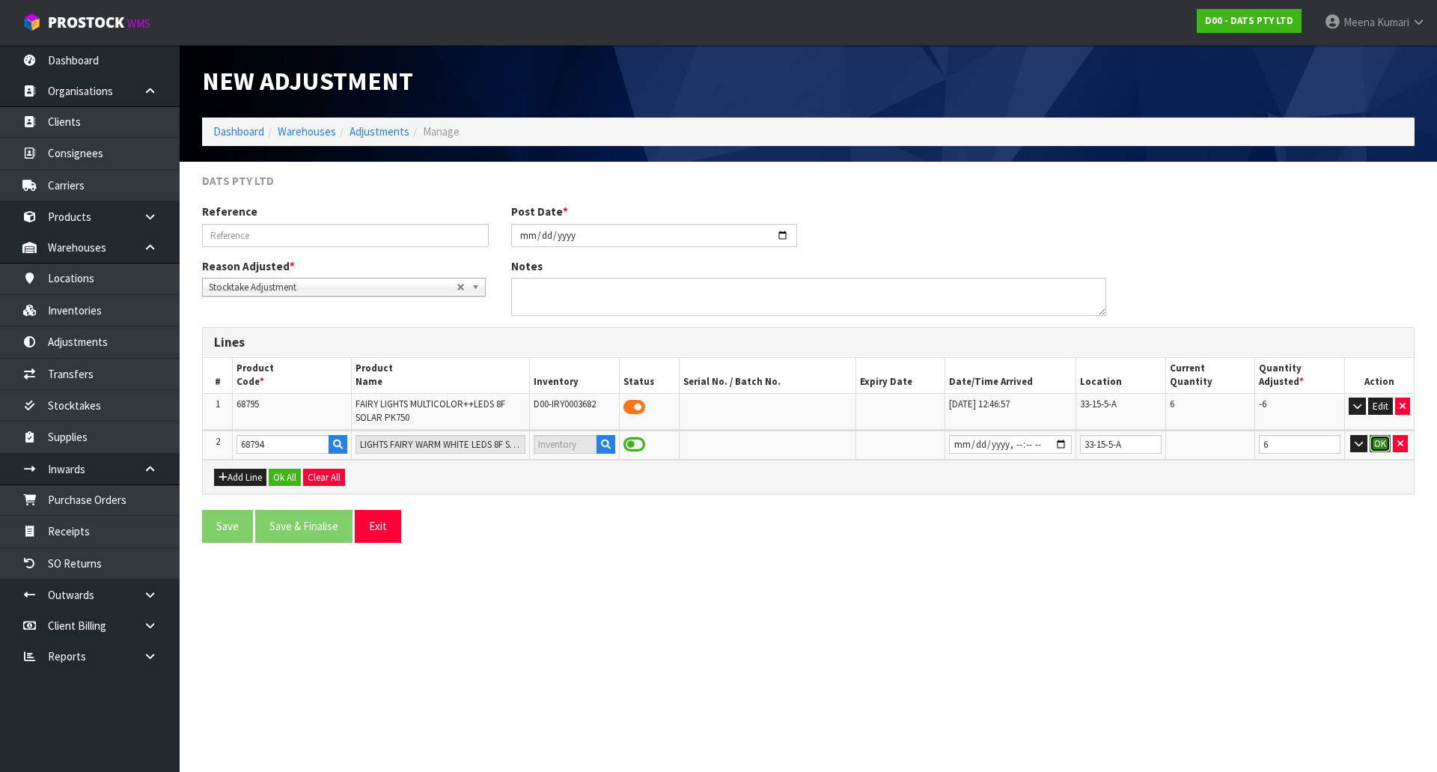
click at [1383, 442] on button "OK" at bounding box center [1380, 444] width 21 height 18
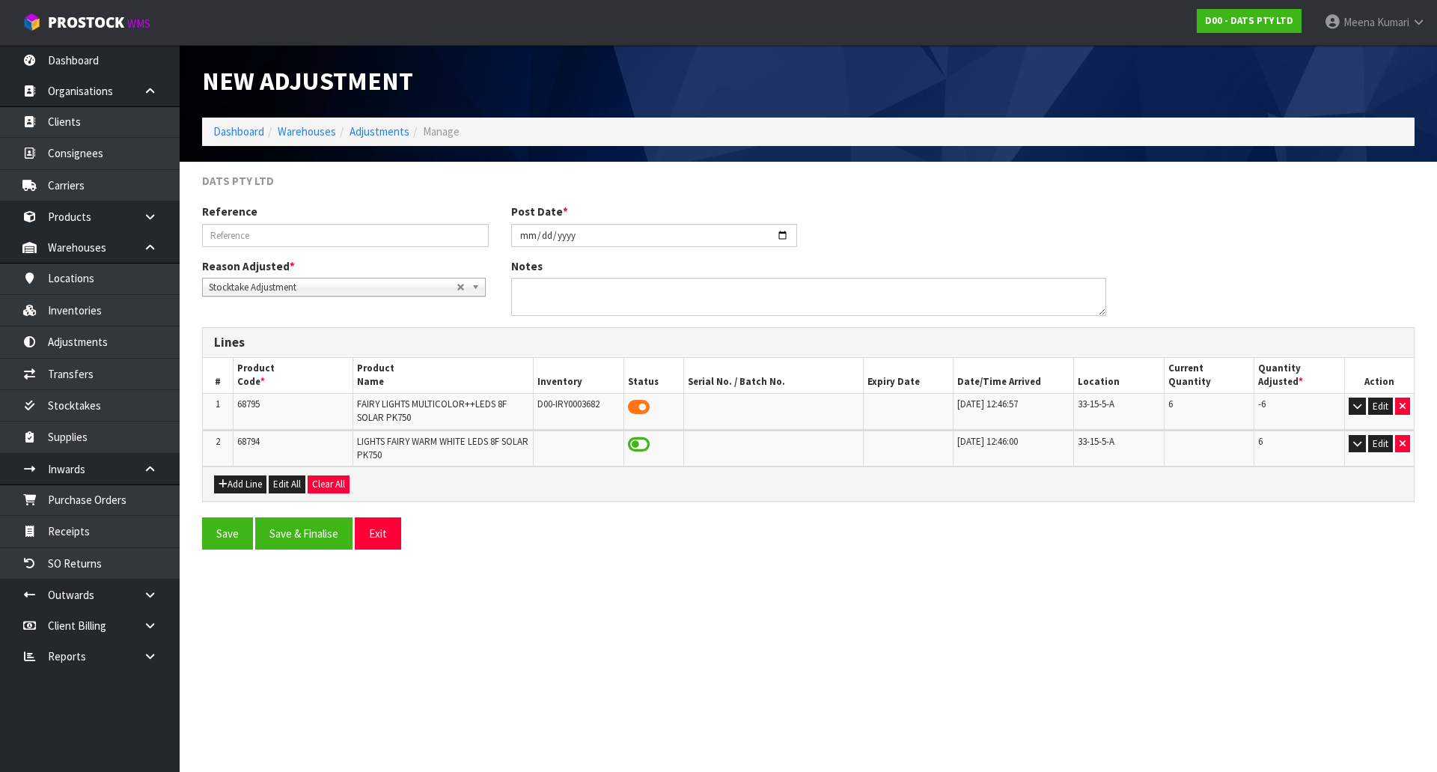
click at [257, 410] on td "68795" at bounding box center [293, 411] width 120 height 36
copy span "68795"
click at [363, 240] on input "text" at bounding box center [345, 235] width 287 height 23
type input "CODE ADJUSTMENT"
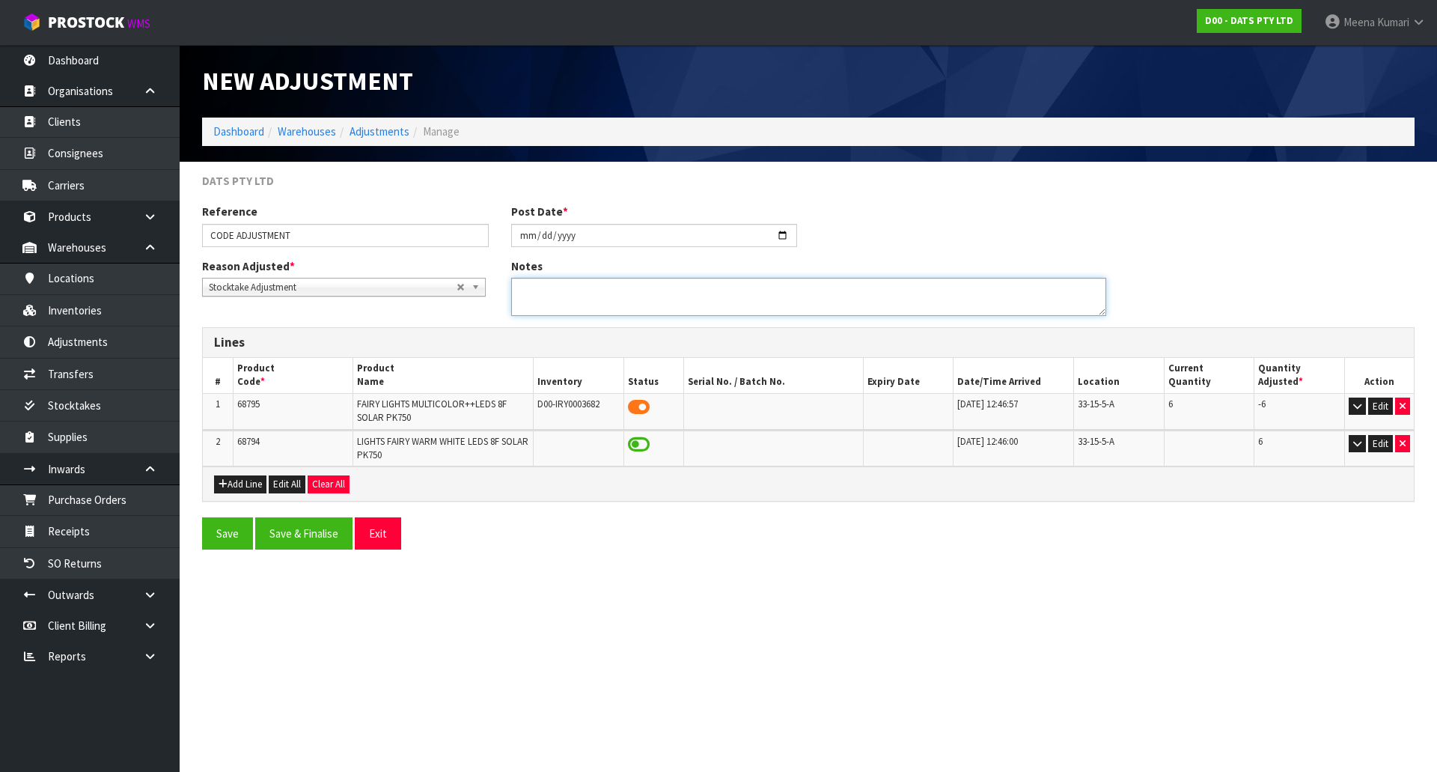
click at [585, 281] on textarea at bounding box center [808, 297] width 595 height 38
type textarea "FOUND DIFFERENT CODE ON INVENTORY CHECK"
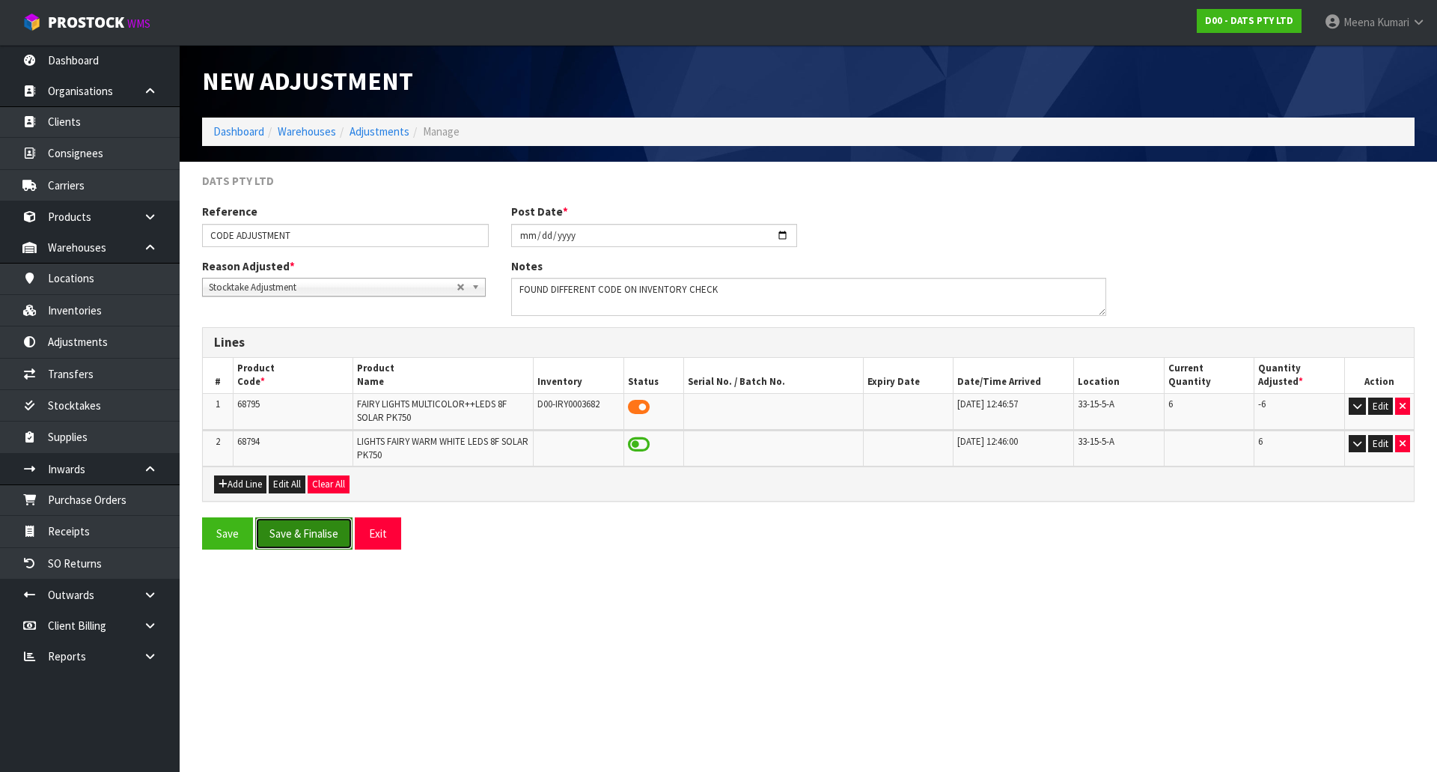
click at [308, 525] on button "Save & Finalise" at bounding box center [303, 533] width 97 height 32
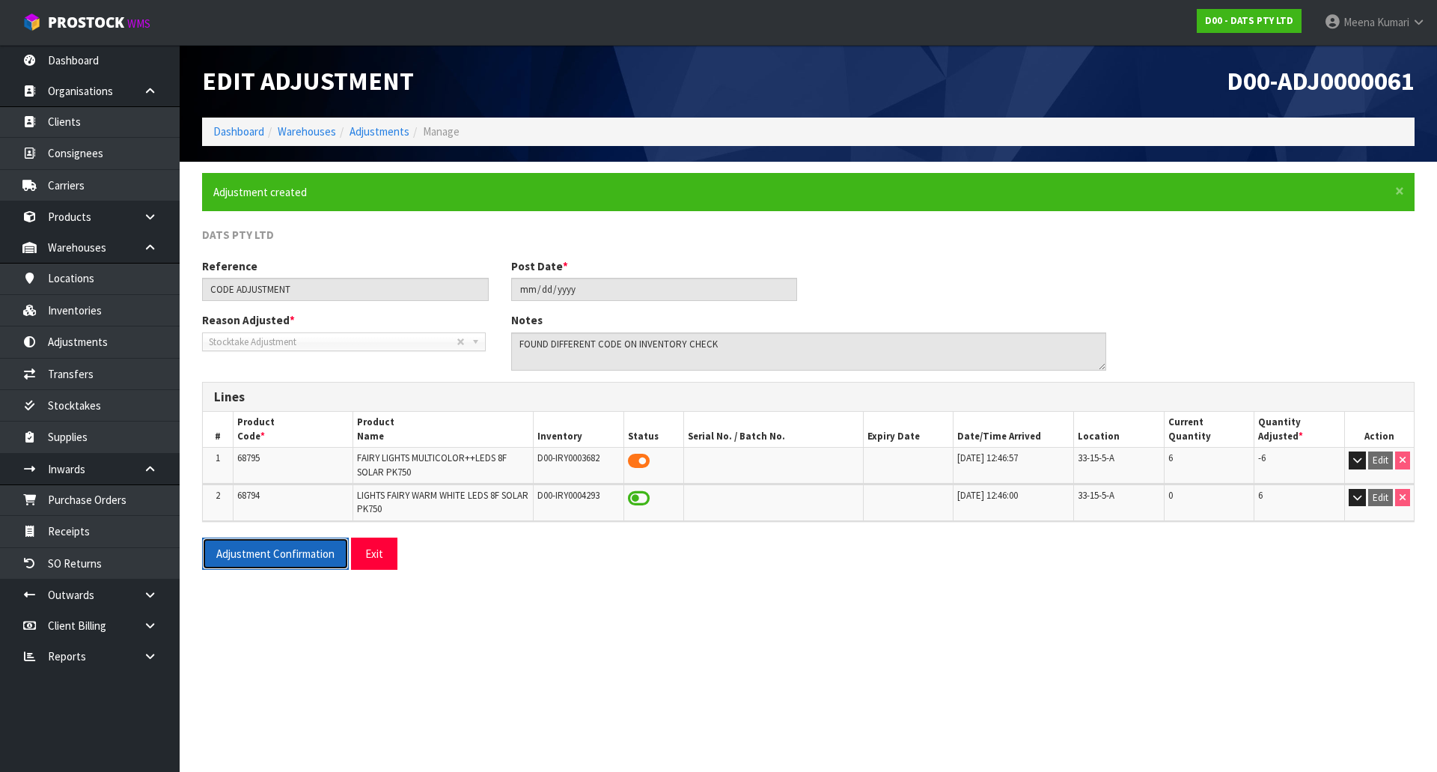
click at [293, 557] on button "Adjustment Confirmation" at bounding box center [275, 553] width 147 height 32
click at [230, 130] on link "Dashboard" at bounding box center [238, 131] width 51 height 14
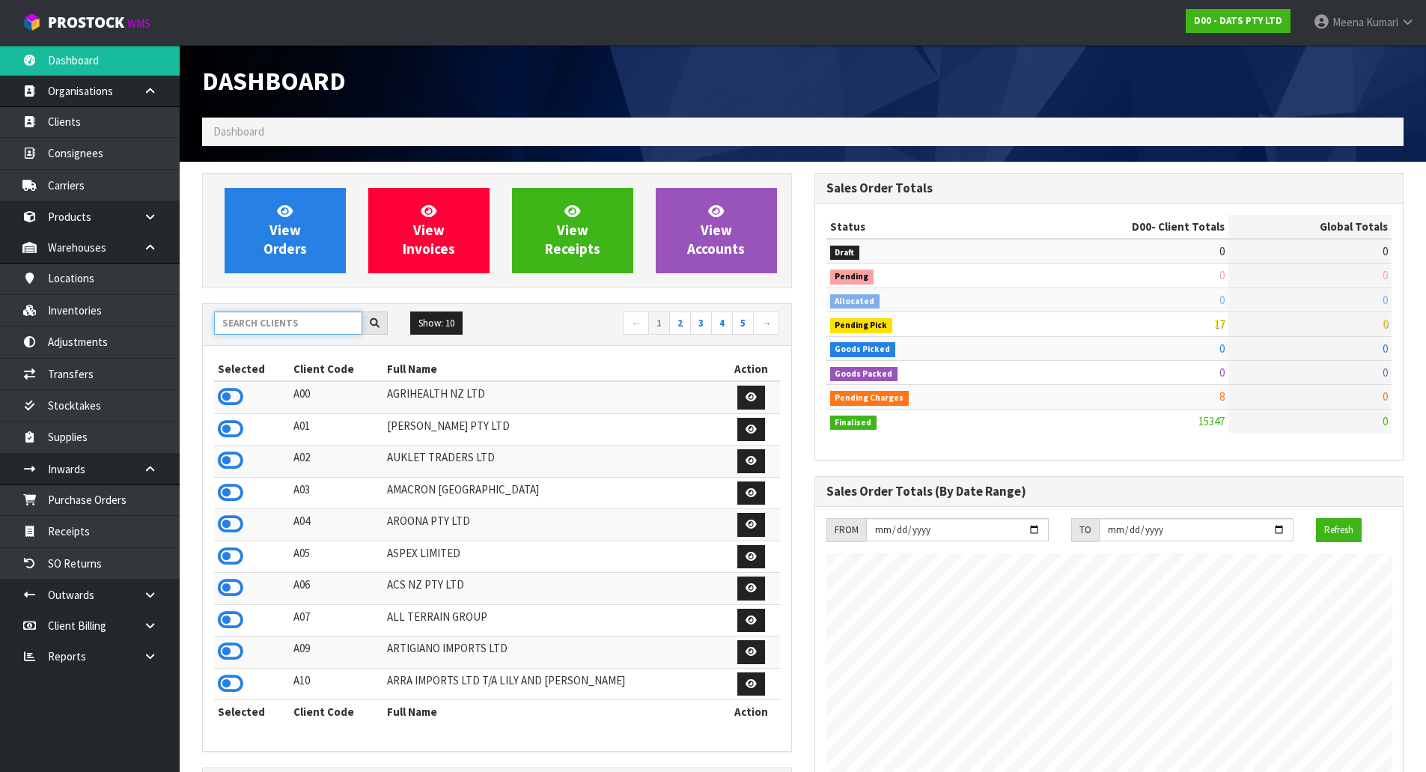
scroll to position [1134, 611]
click at [251, 329] on input "text" at bounding box center [288, 322] width 148 height 23
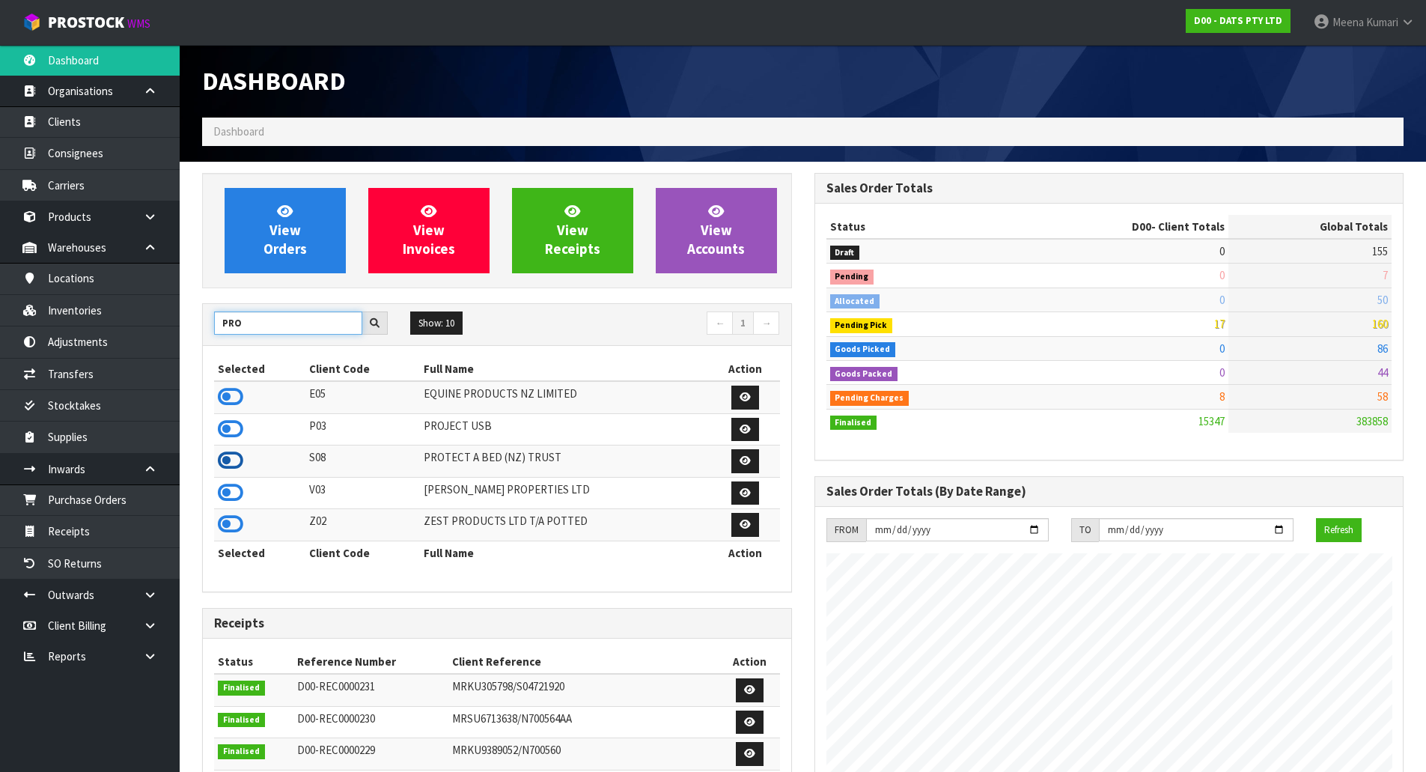
type input "PRO"
click at [236, 457] on icon at bounding box center [230, 460] width 25 height 22
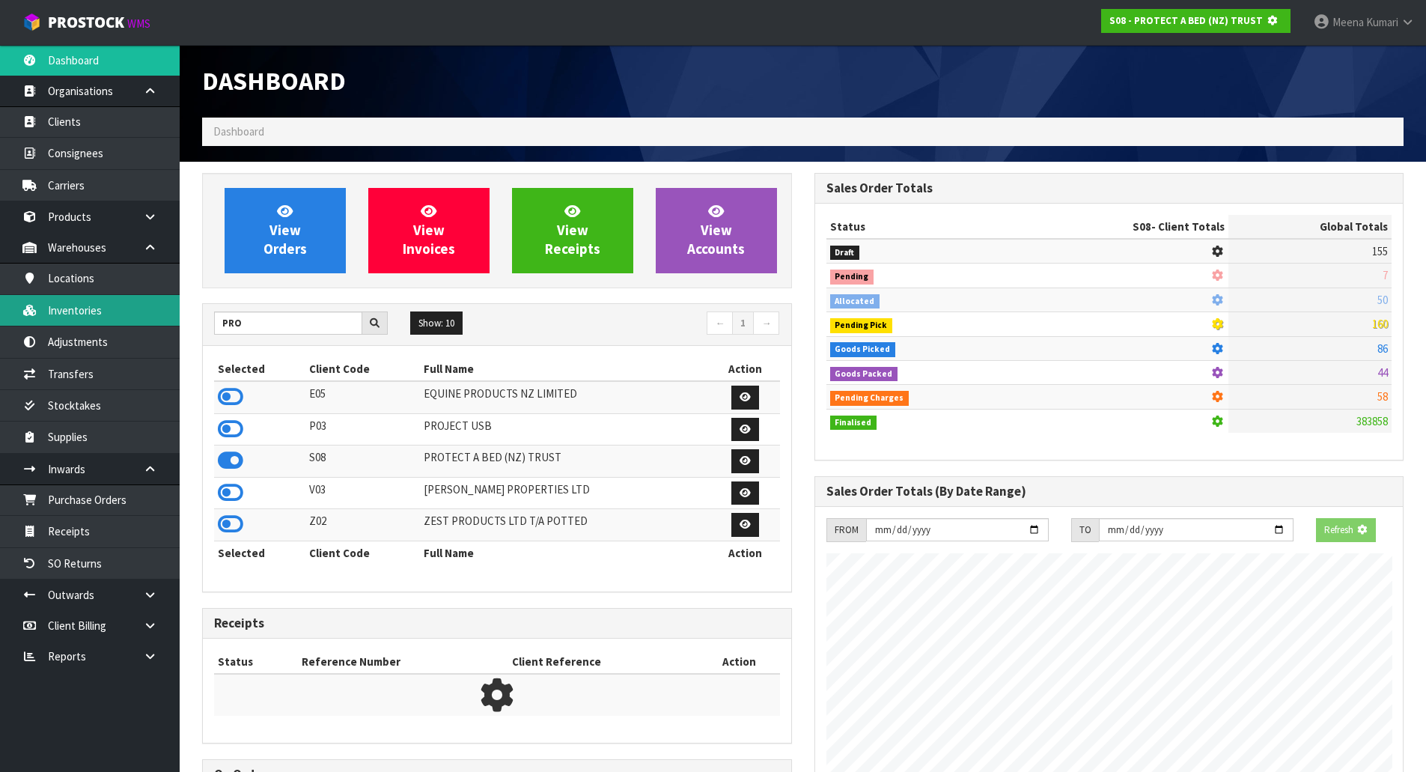
scroll to position [747435, 747756]
click at [132, 308] on link "Inventories" at bounding box center [90, 310] width 180 height 31
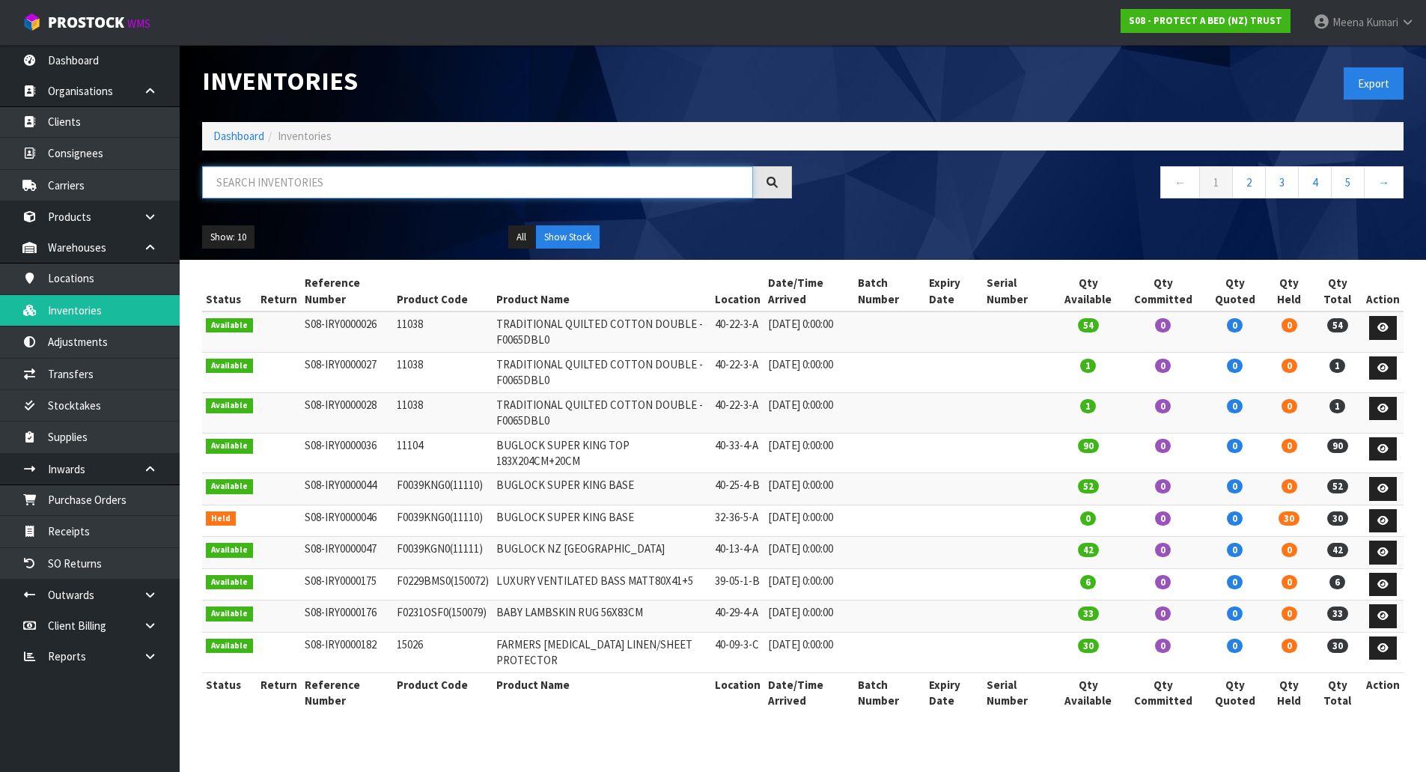
click at [346, 183] on input "text" at bounding box center [477, 182] width 551 height 32
paste input "F0591QUE0"
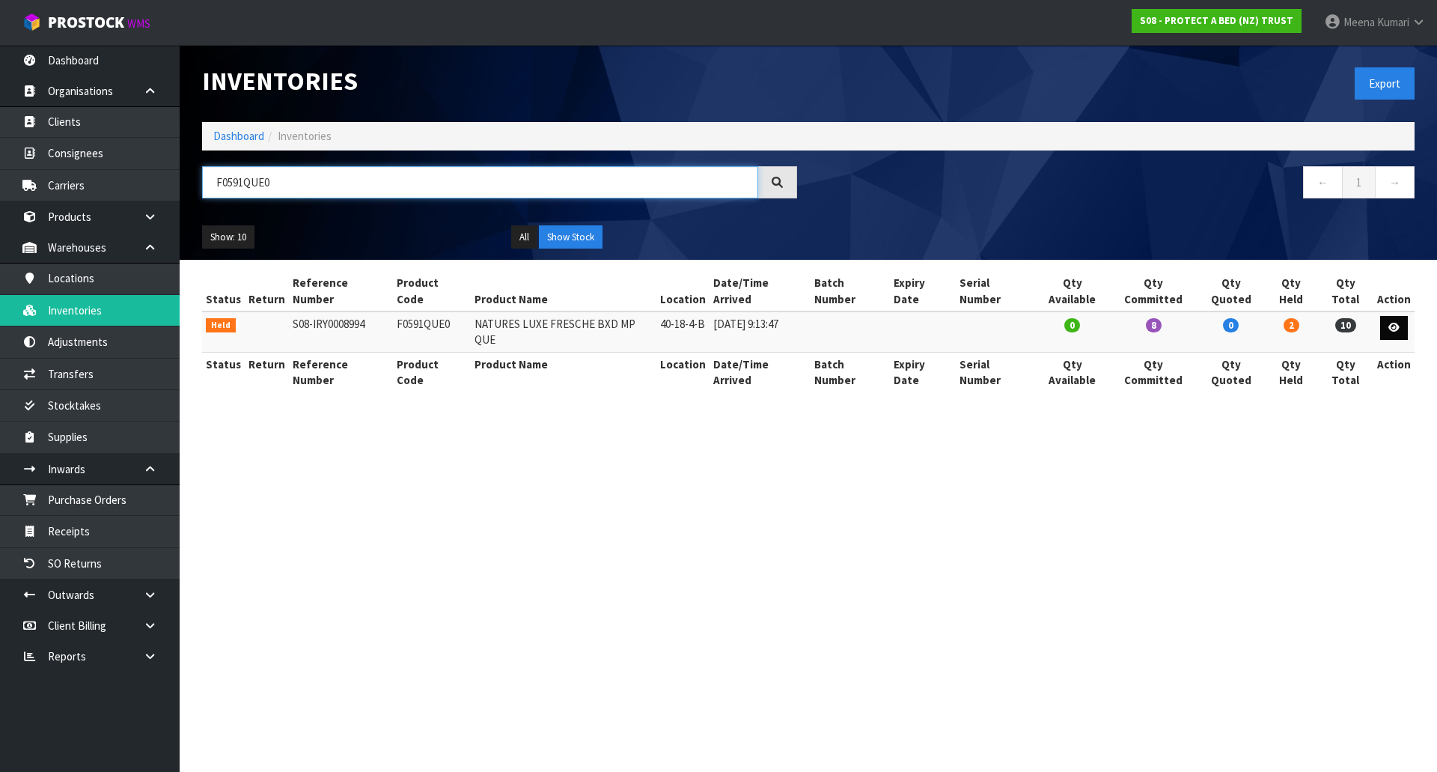
type input "F0591QUE0"
click at [1396, 323] on icon at bounding box center [1393, 328] width 11 height 10
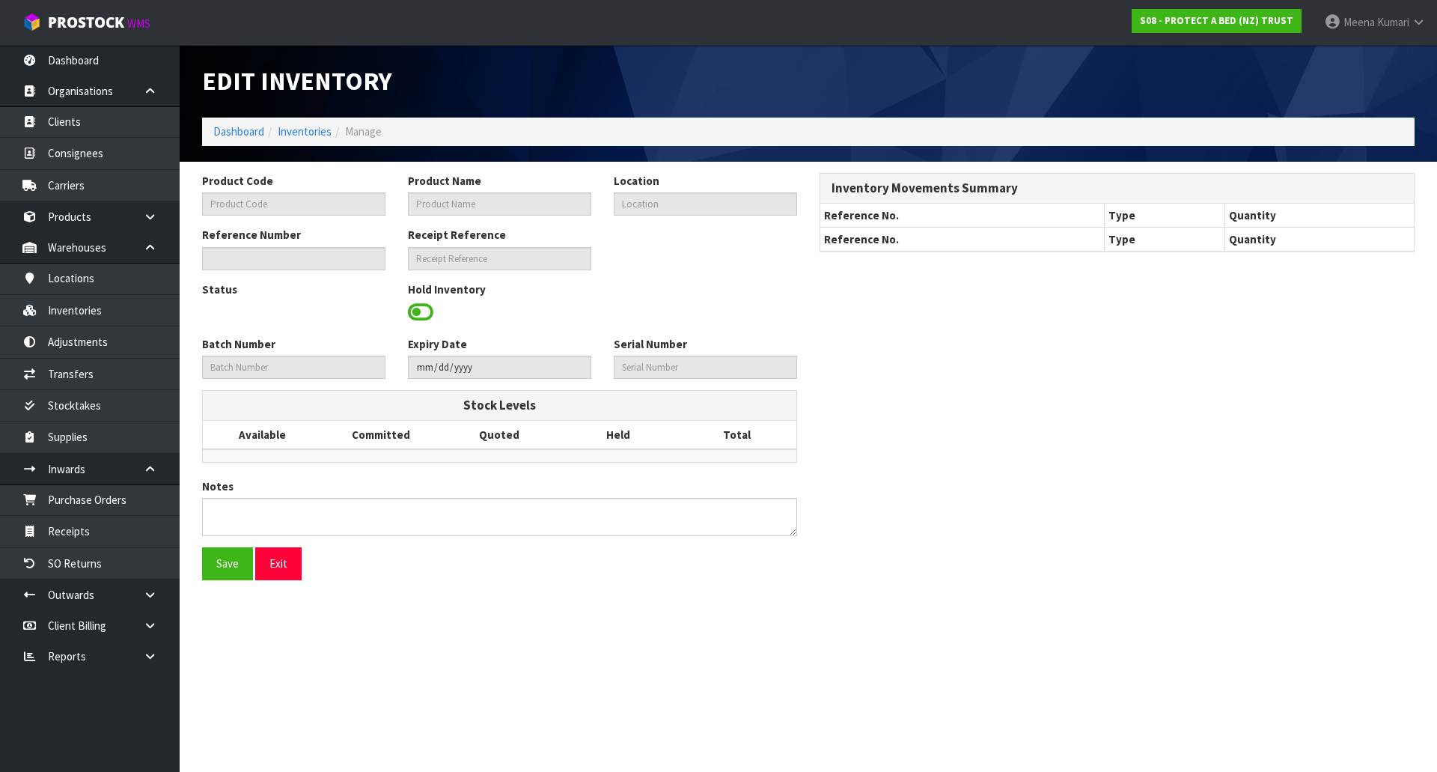
type input "F0591QUE0"
type input "NATURES LUXE FRESCHE BXD MP QUE"
type input "40-18-4-B"
type input "S08-IRY0008994"
type input "S08-REC0000701"
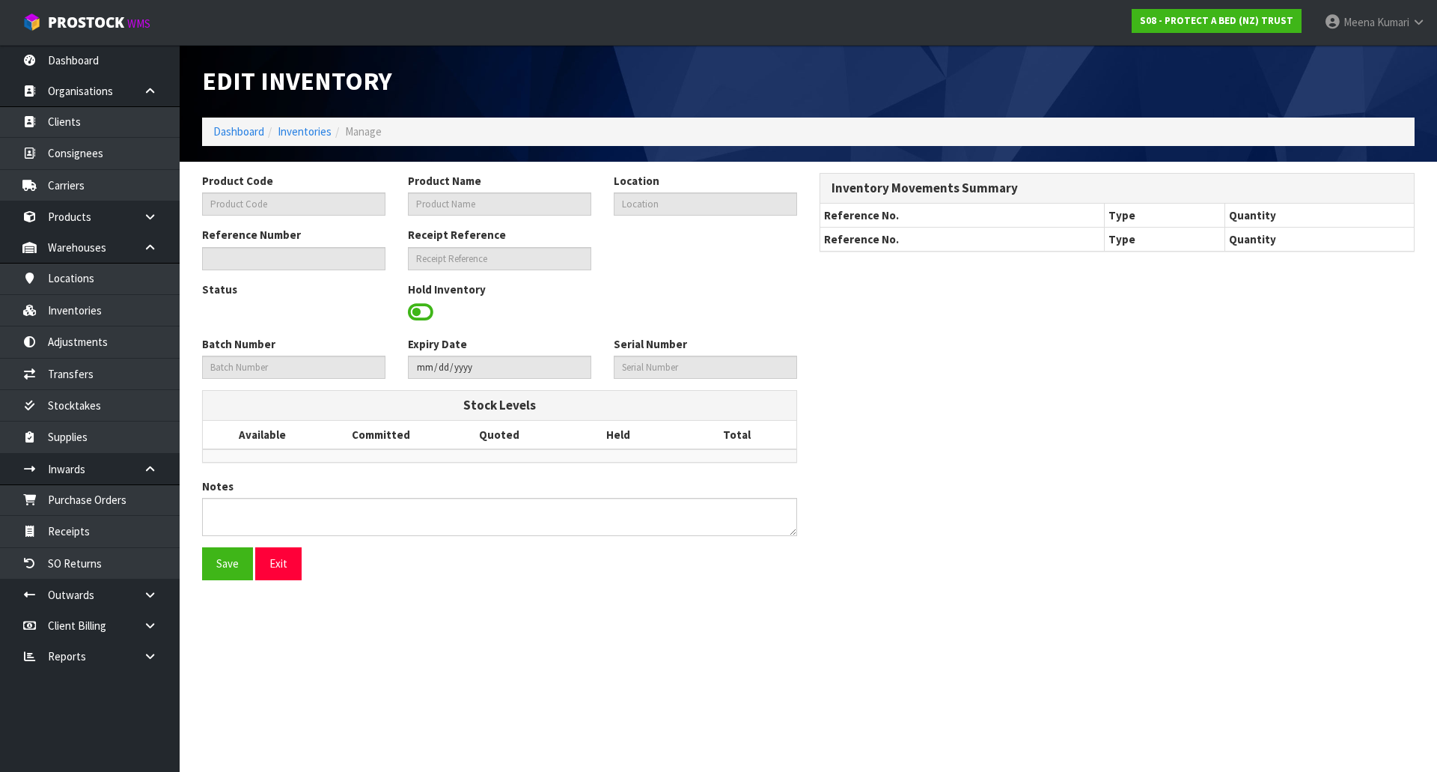
type textarea "PICKER COULD NOT LOCATE"
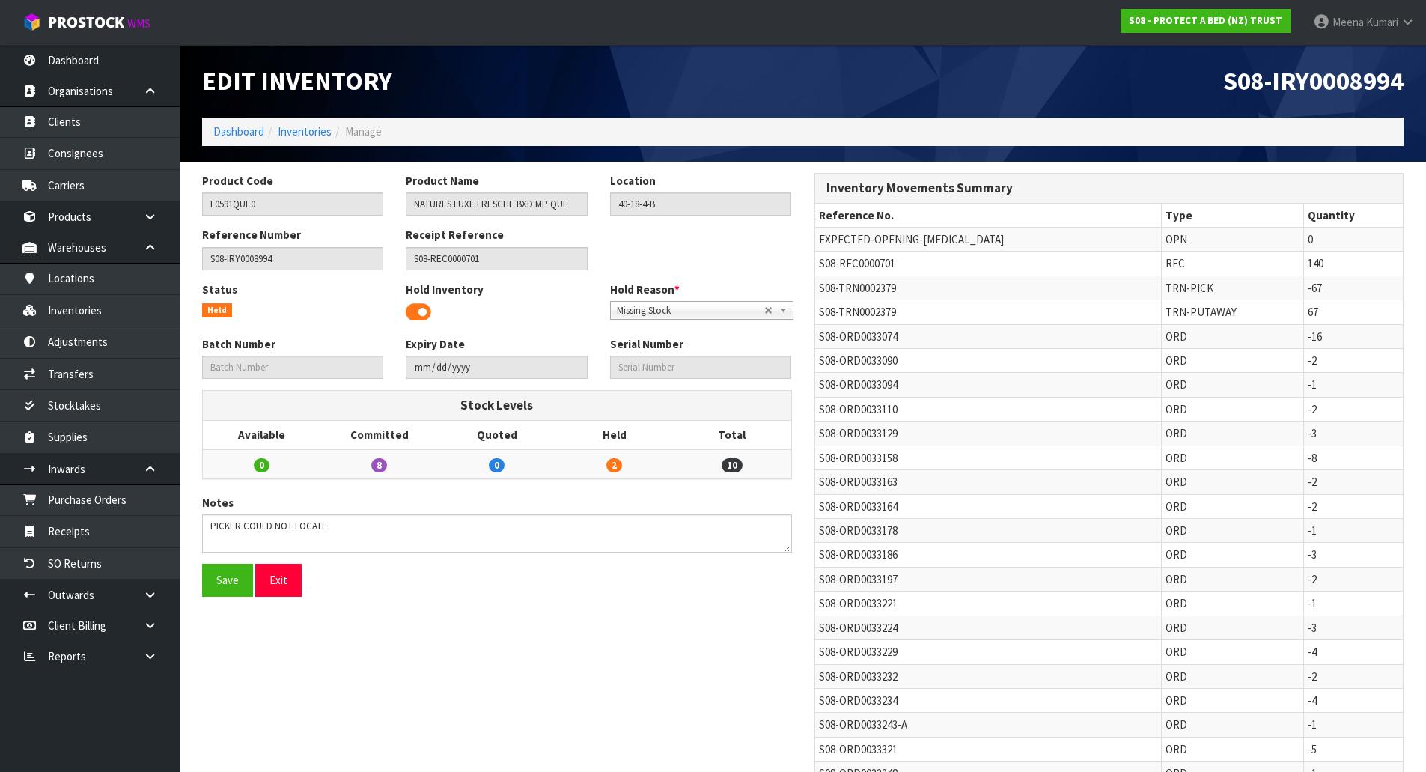
click at [839, 311] on span "S08-TRN0002379" at bounding box center [857, 312] width 77 height 14
copy tr "S08-TRN0002379"
click at [132, 379] on link "Transfers" at bounding box center [90, 373] width 180 height 31
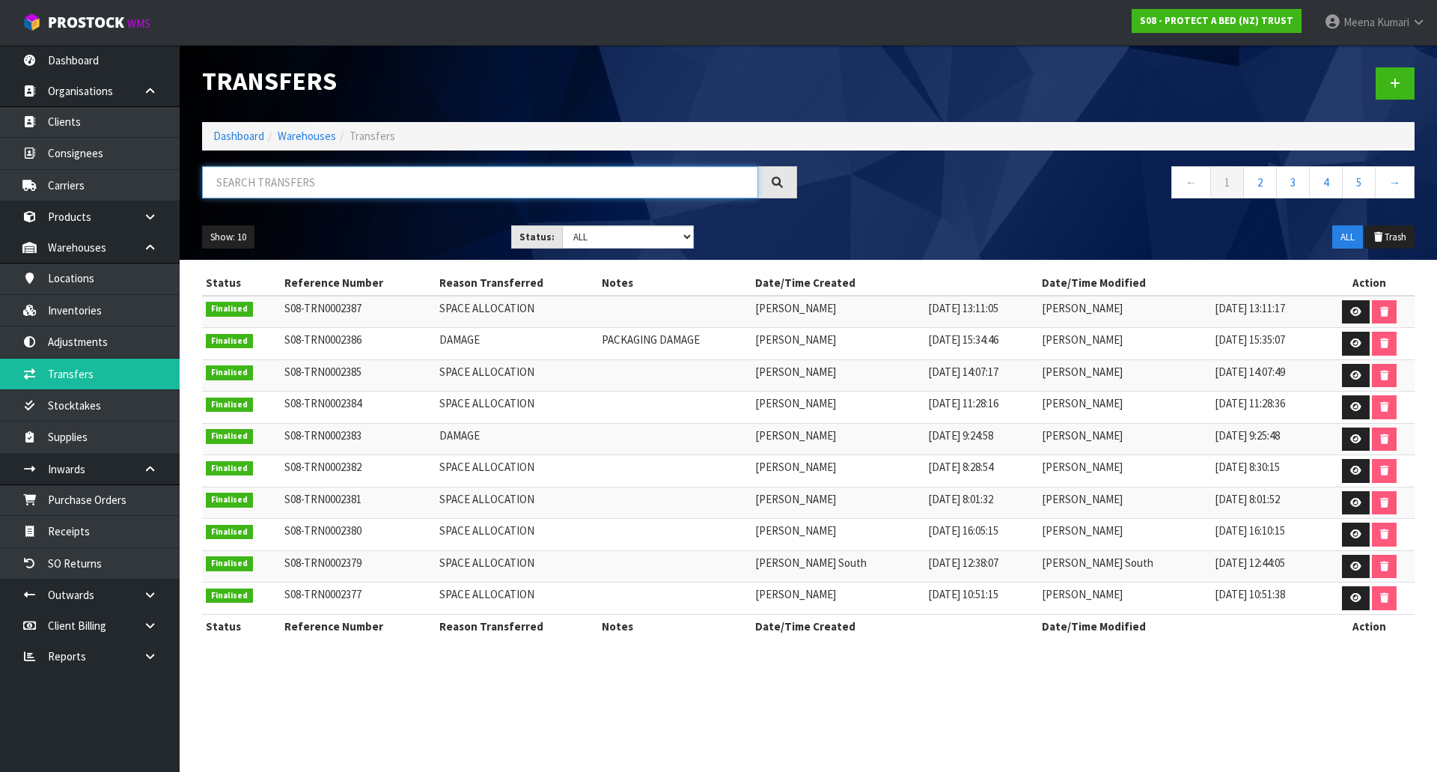
click at [373, 196] on input "text" at bounding box center [480, 182] width 556 height 32
paste input "S08-TRN0002379"
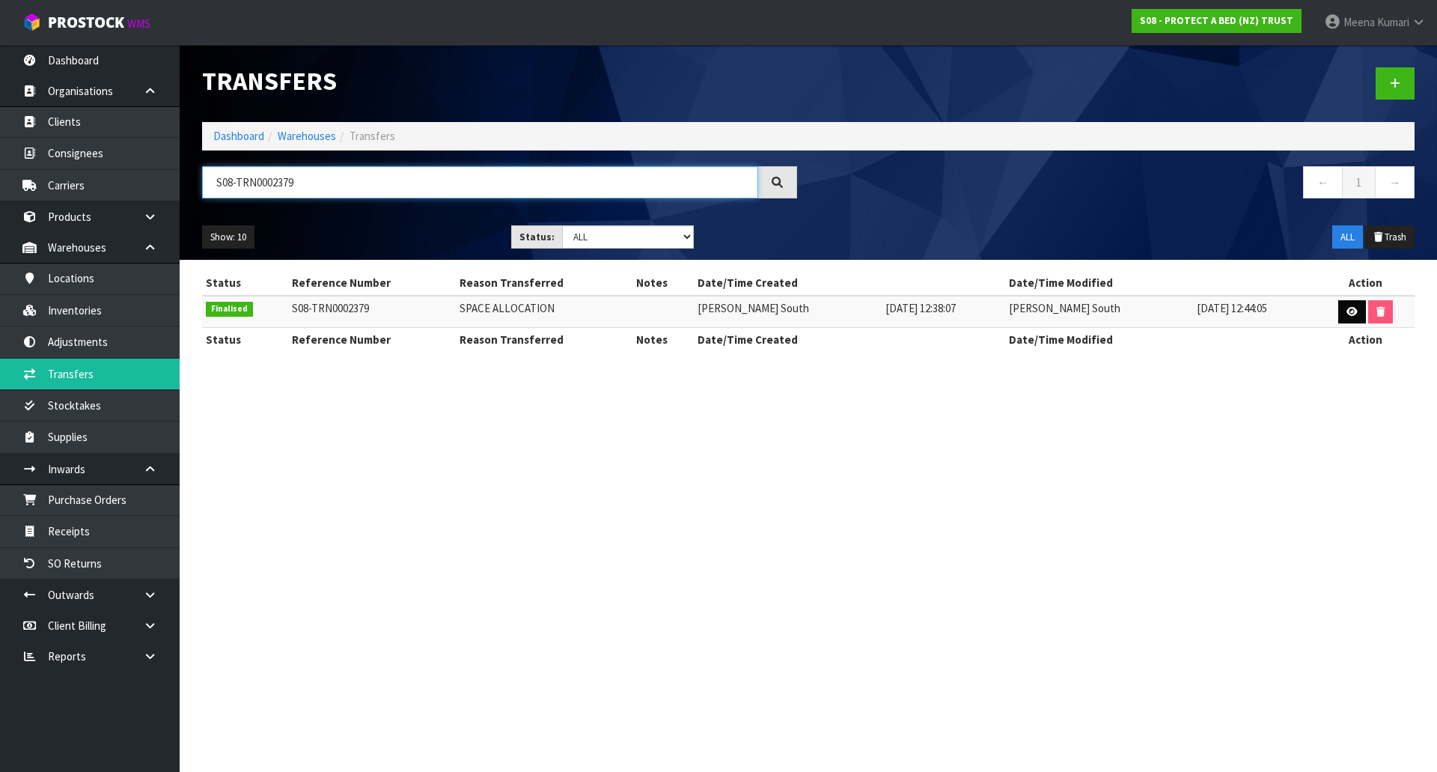
type input "S08-TRN0002379"
click at [1338, 317] on link at bounding box center [1352, 312] width 28 height 24
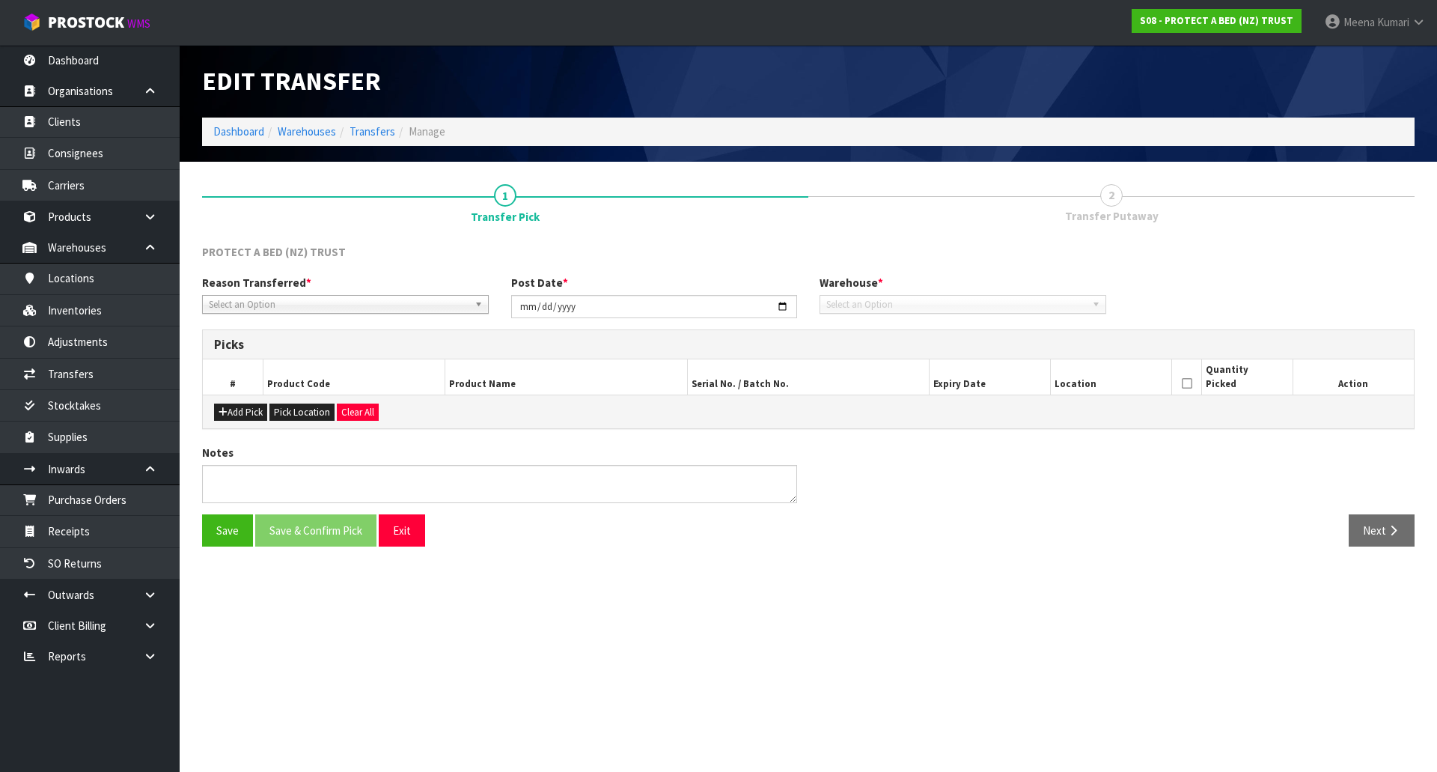
type input "1970-01-01"
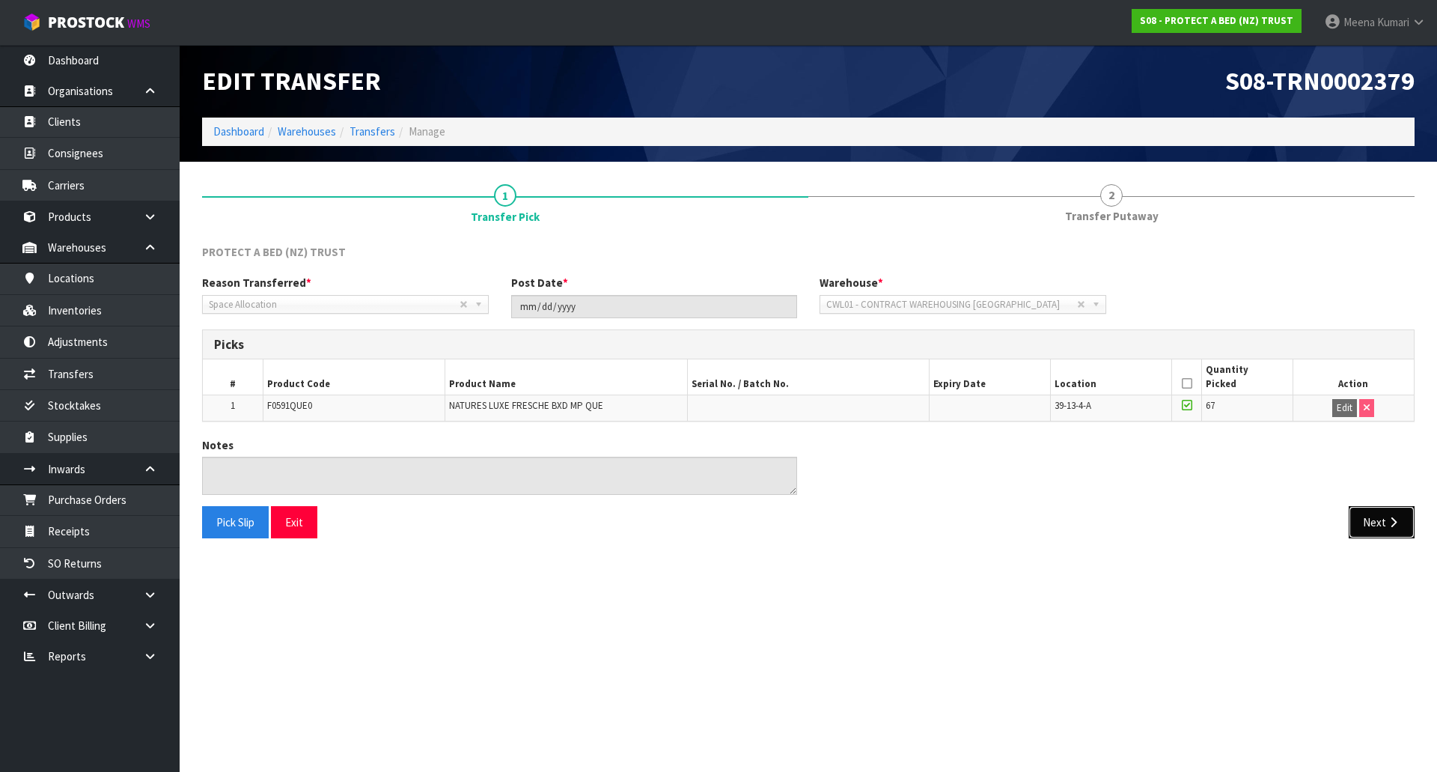
click at [1389, 519] on icon "button" at bounding box center [1393, 521] width 14 height 11
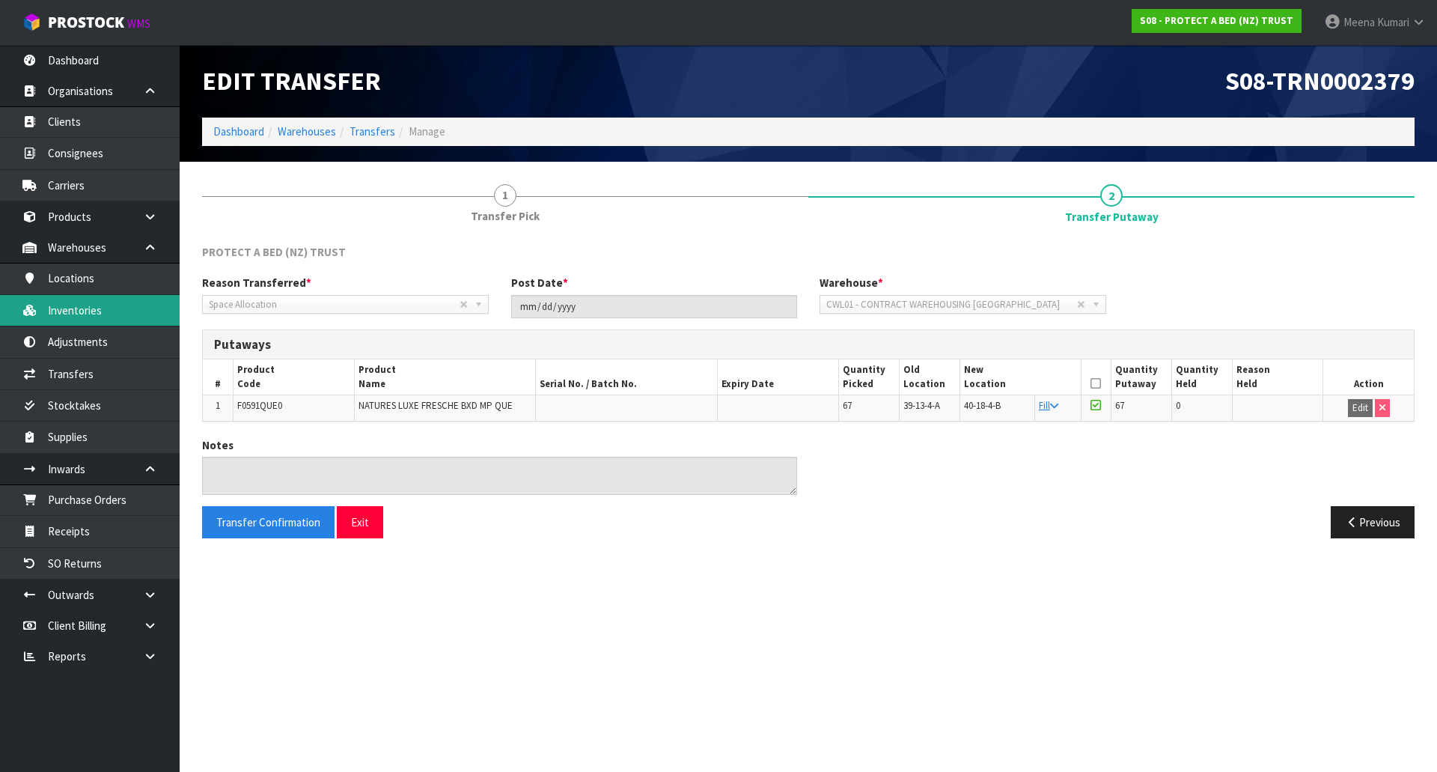
click at [85, 314] on link "Inventories" at bounding box center [90, 310] width 180 height 31
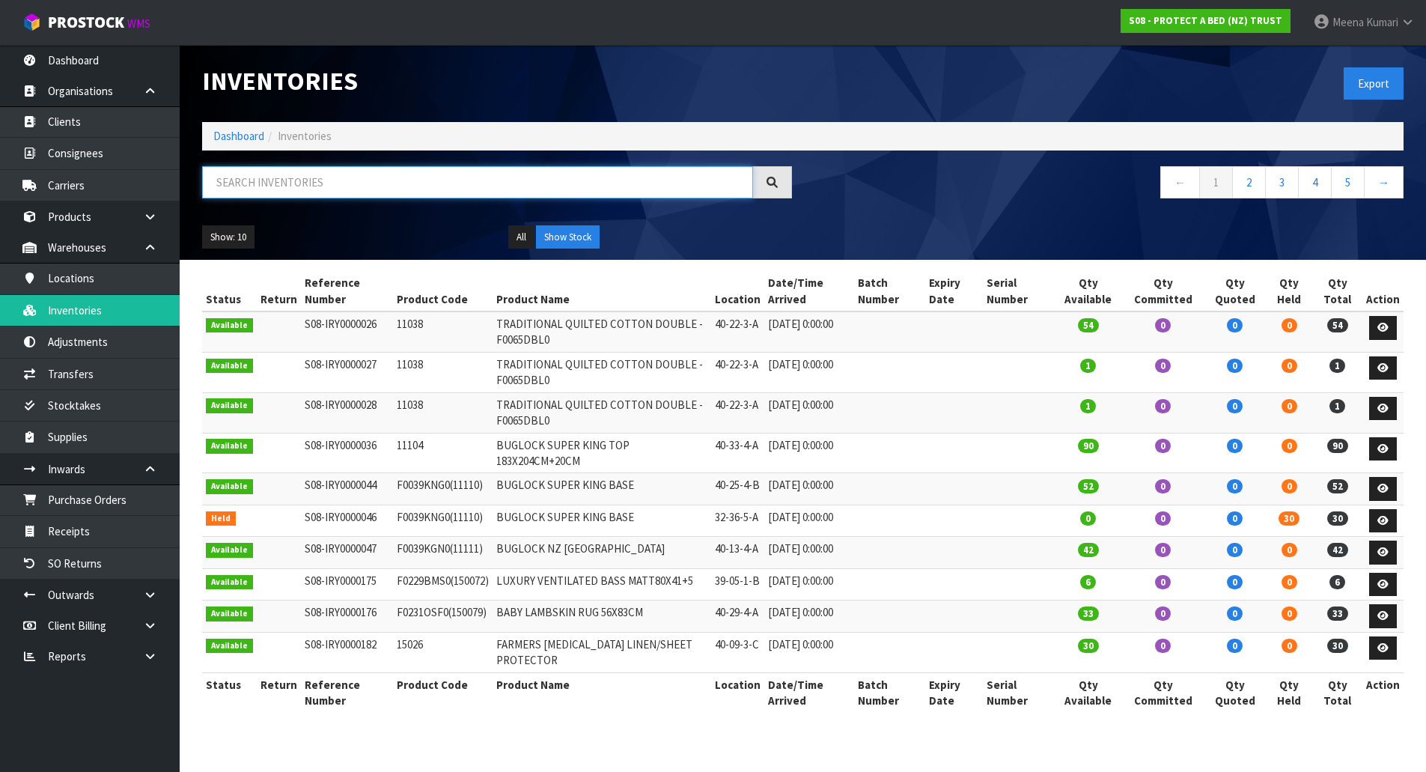
click at [344, 197] on input "text" at bounding box center [477, 182] width 551 height 32
paste input "F0591QUE0"
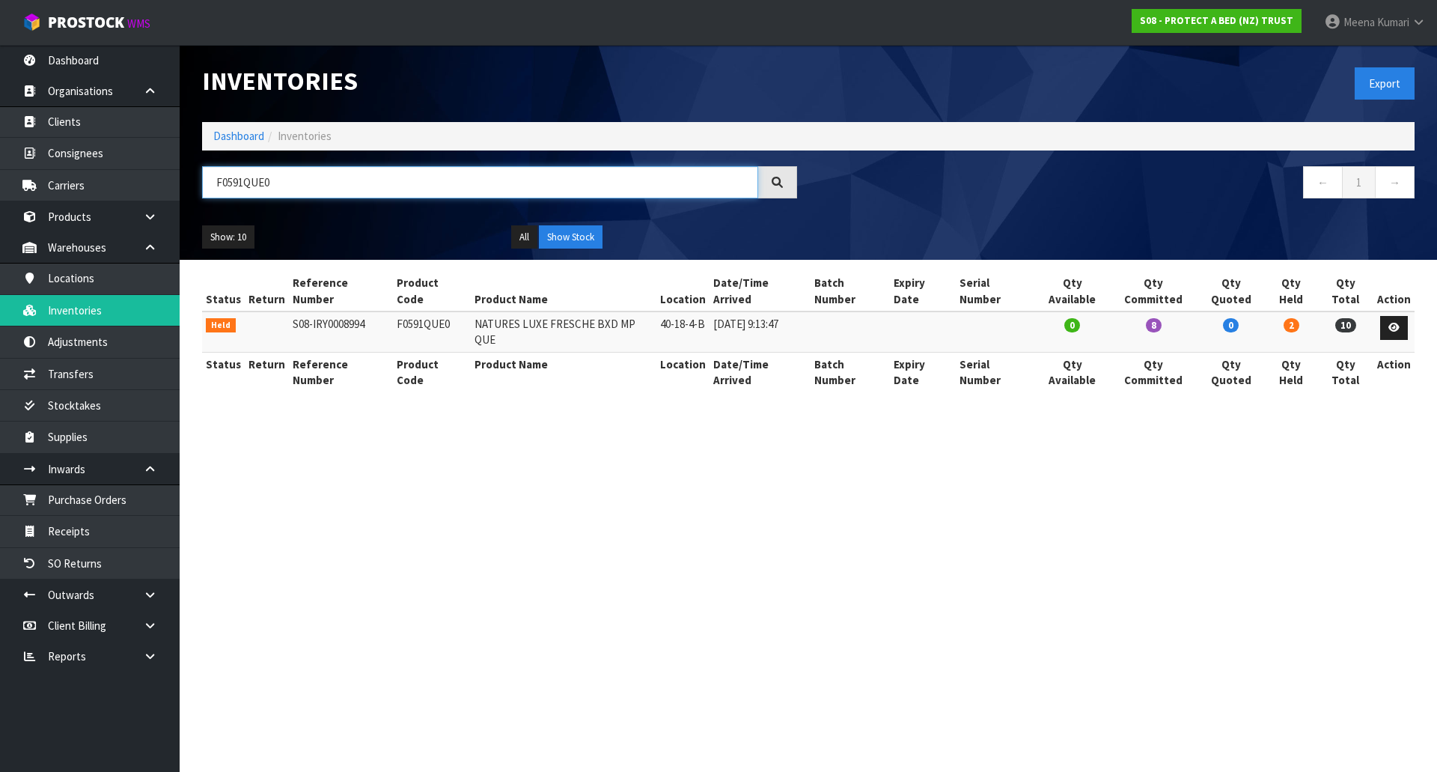
click at [242, 183] on input "F0591QUE0" at bounding box center [480, 182] width 556 height 32
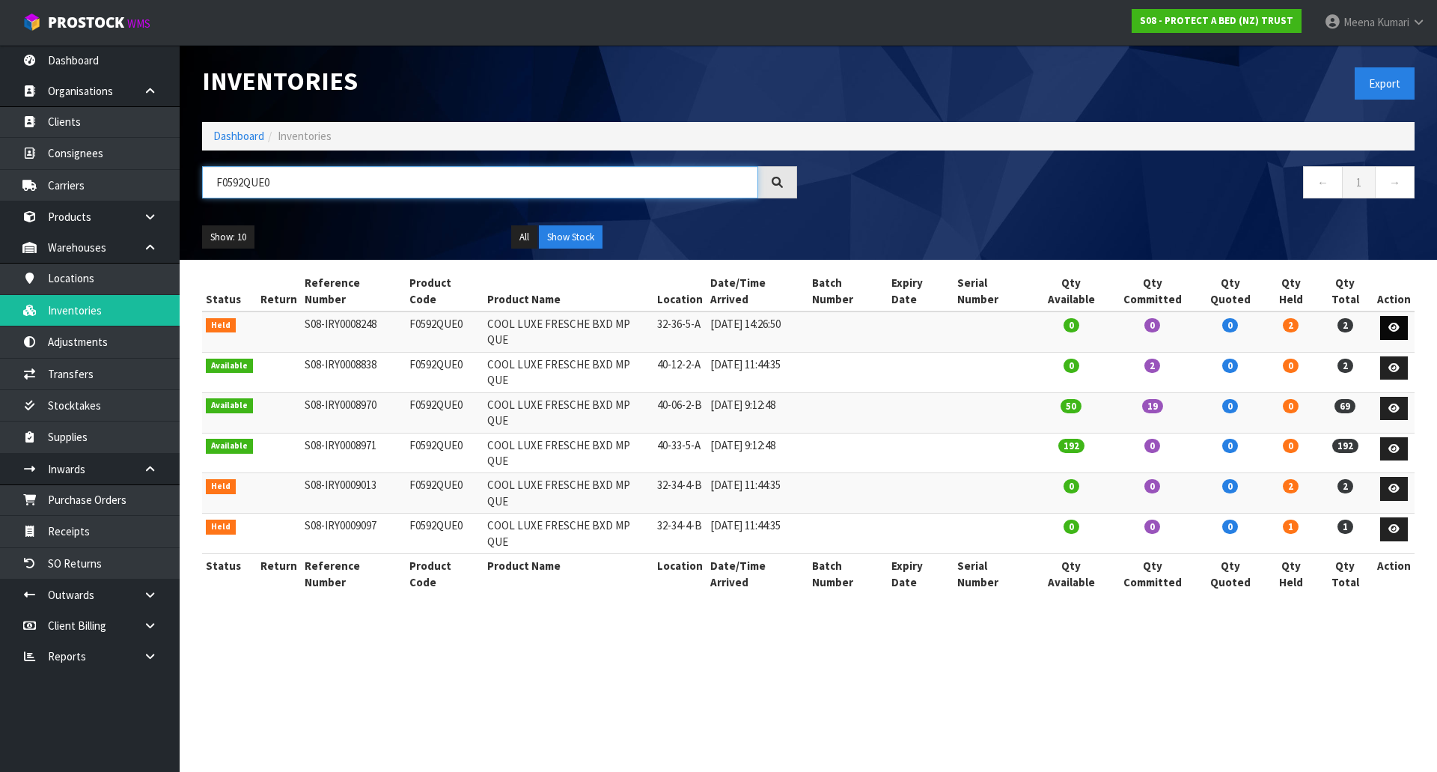
type input "F0592QUE0"
click at [1398, 316] on link at bounding box center [1394, 328] width 28 height 24
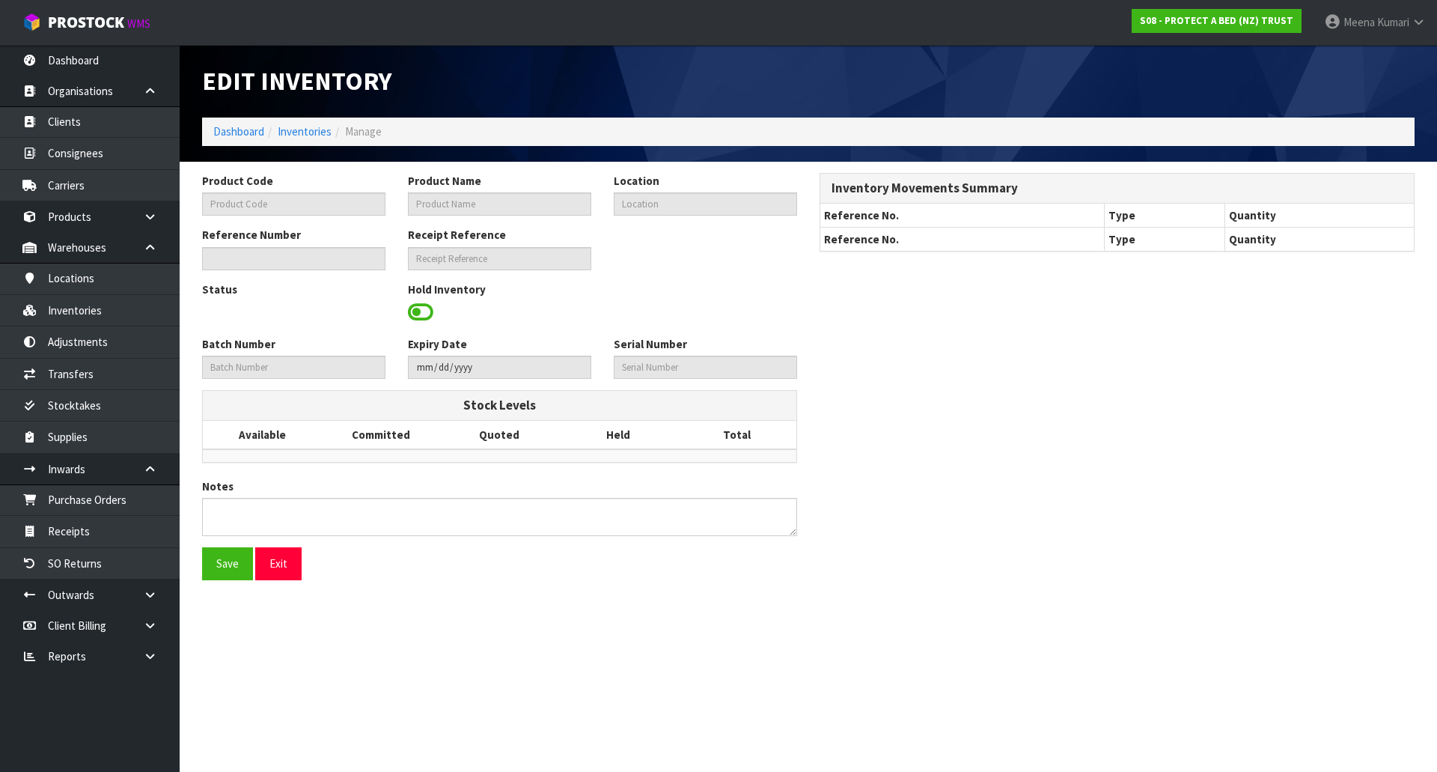
type input "F0592QUE0"
type input "COOL LUXE FRESCHE BXD MP QUE"
type input "32-36-5-A"
type input "S08-IRY0008248"
type input "S08-REC0000663"
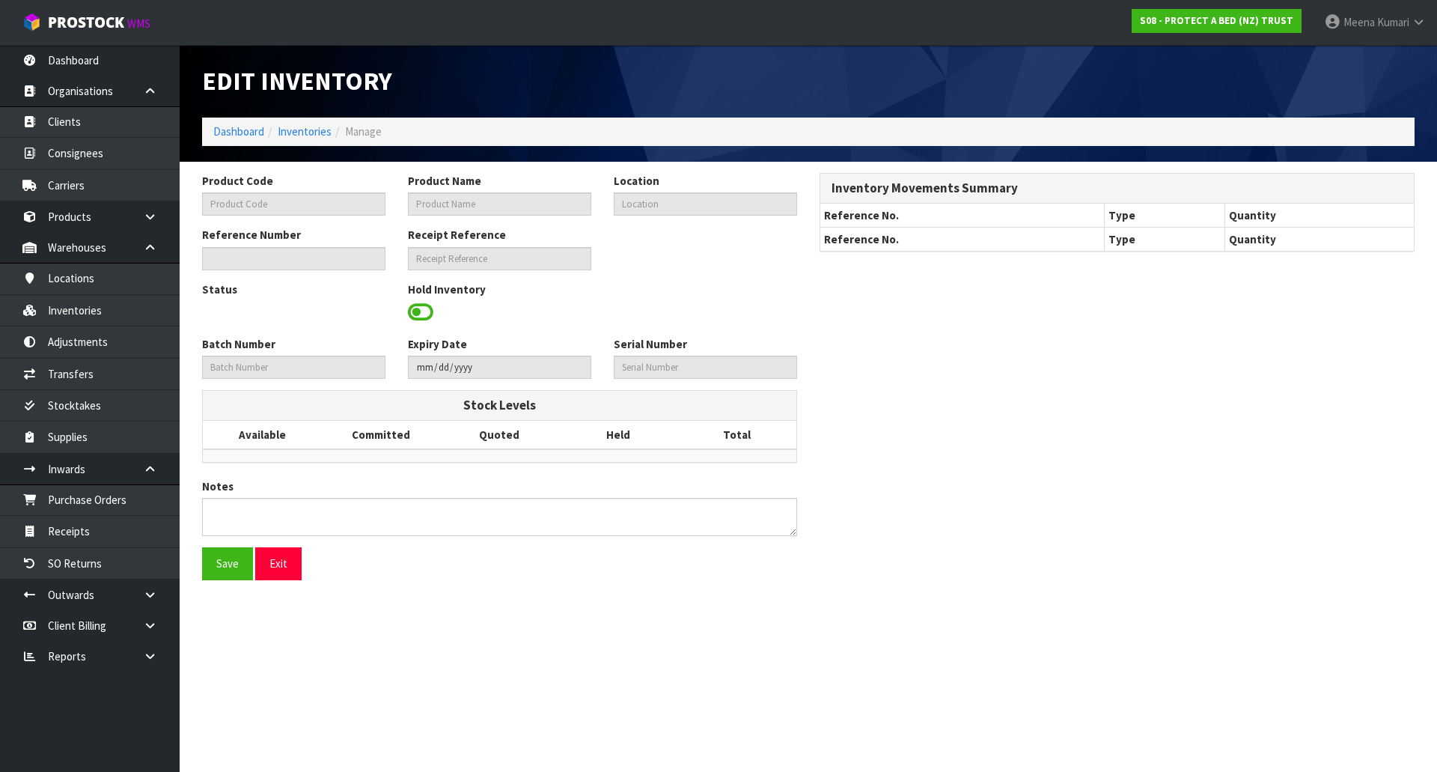
type textarea "PD"
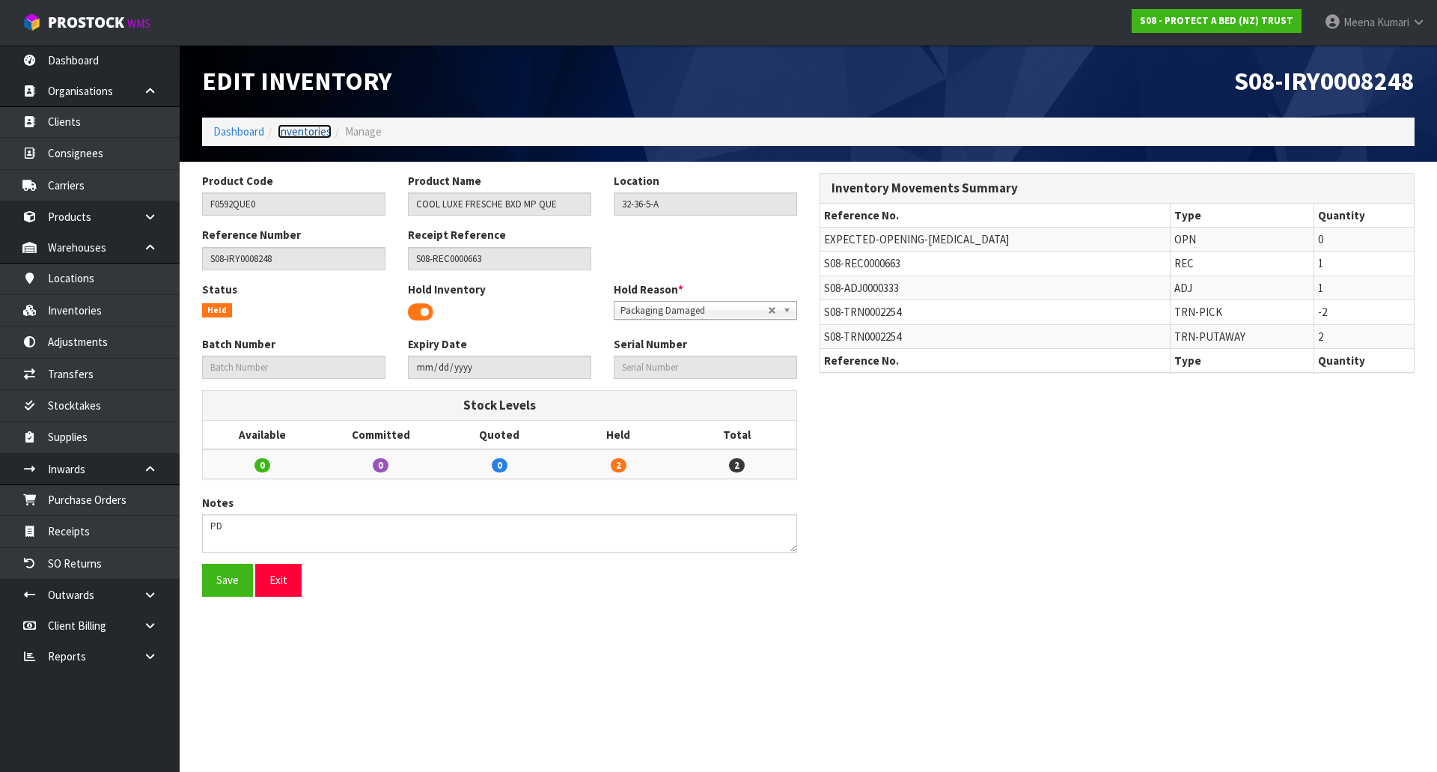
click at [298, 130] on link "Inventories" at bounding box center [305, 131] width 54 height 14
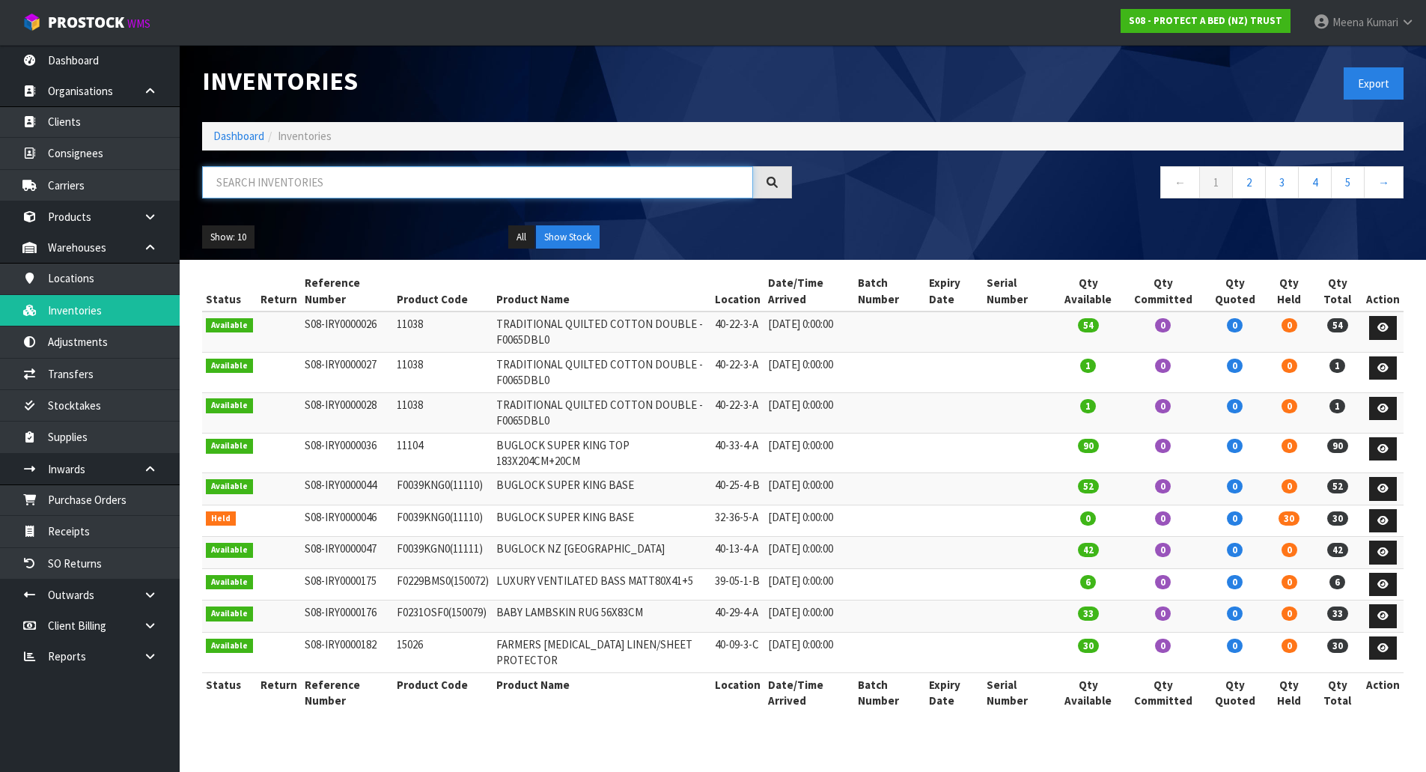
click at [296, 189] on input "text" at bounding box center [477, 182] width 551 height 32
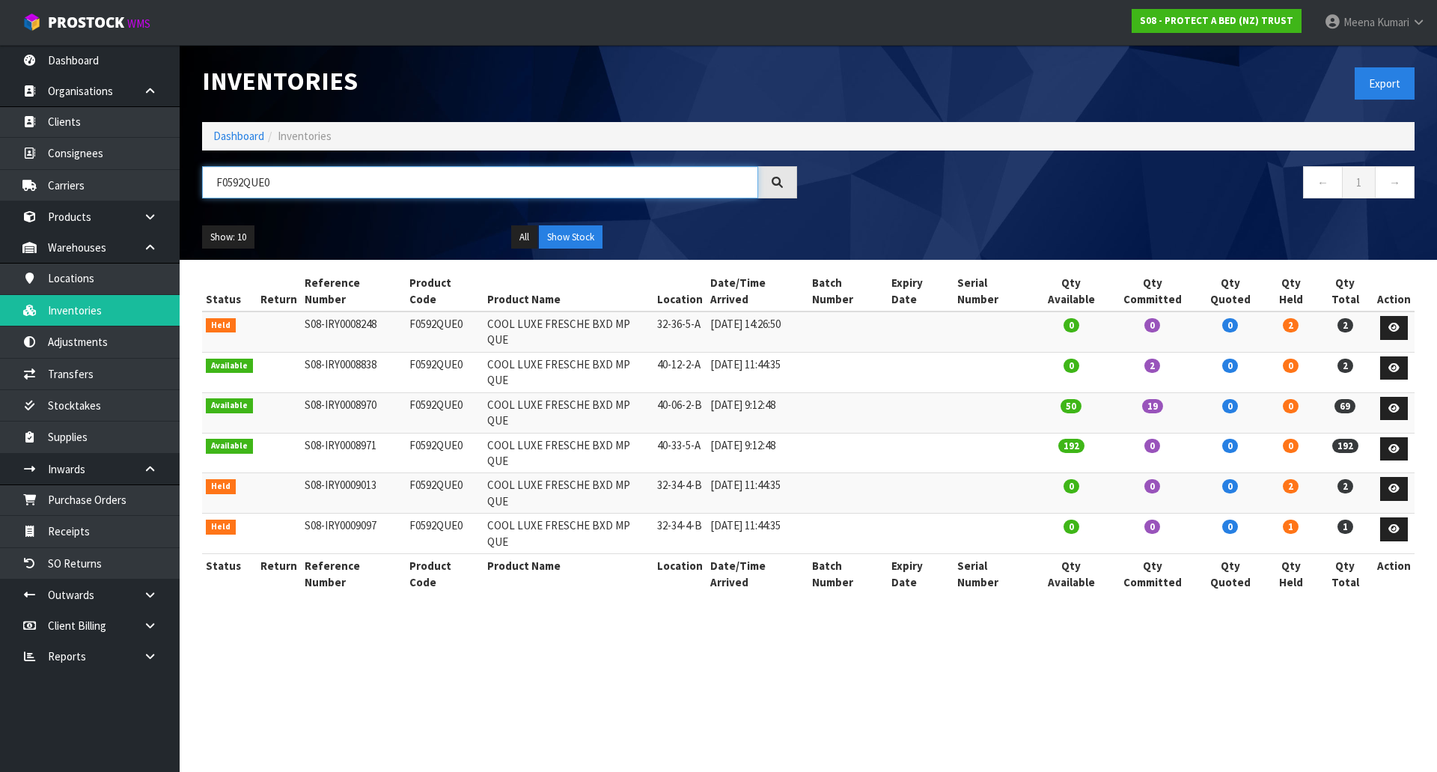
type input "F0592QUE0"
click at [229, 128] on li "Dashboard" at bounding box center [238, 136] width 51 height 16
click at [248, 136] on link "Dashboard" at bounding box center [238, 136] width 51 height 14
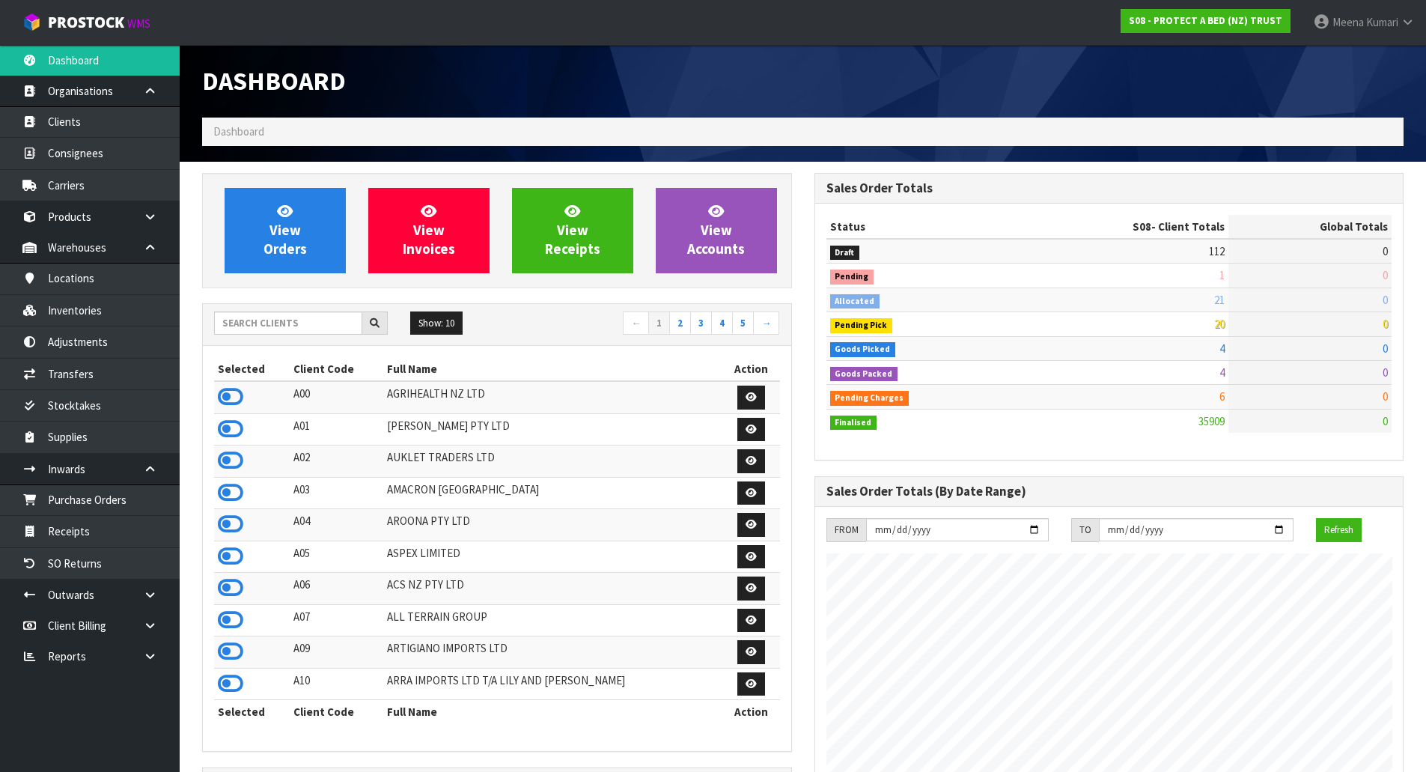
scroll to position [933, 611]
click at [242, 302] on div "View Orders View Invoices View Receipts View Accounts Show: 10 5 10 25" at bounding box center [497, 750] width 612 height 1155
click at [240, 314] on input "text" at bounding box center [288, 322] width 148 height 23
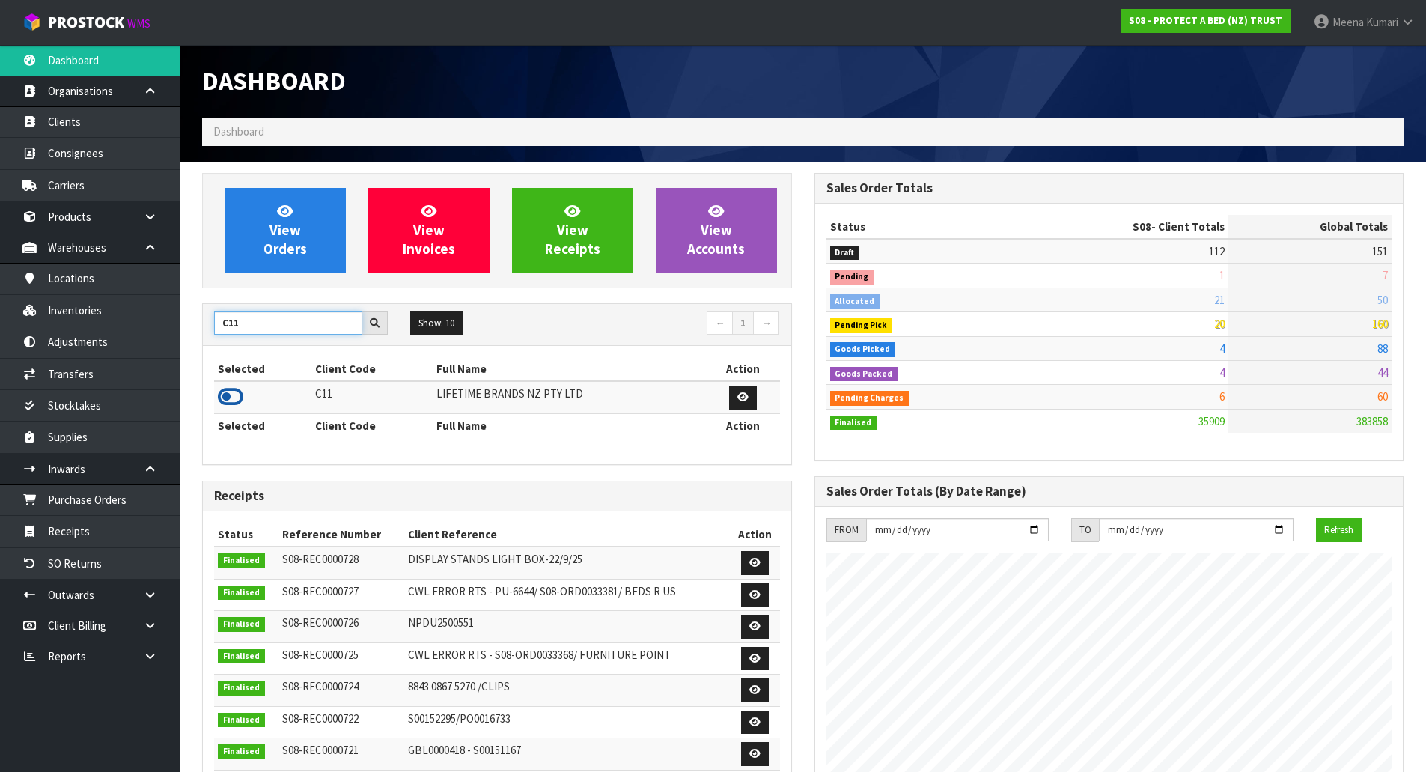
type input "C11"
click at [235, 393] on icon at bounding box center [230, 396] width 25 height 22
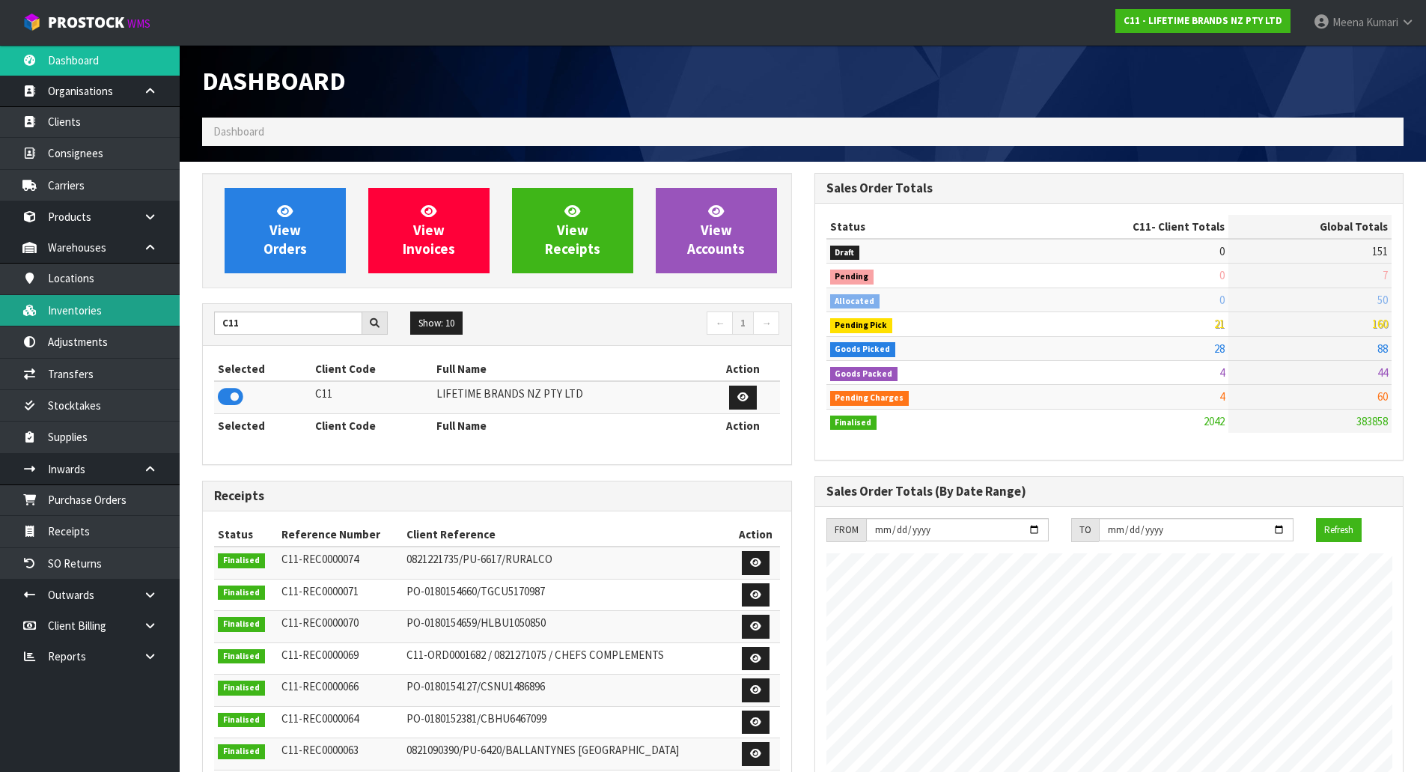
click at [131, 308] on link "Inventories" at bounding box center [90, 310] width 180 height 31
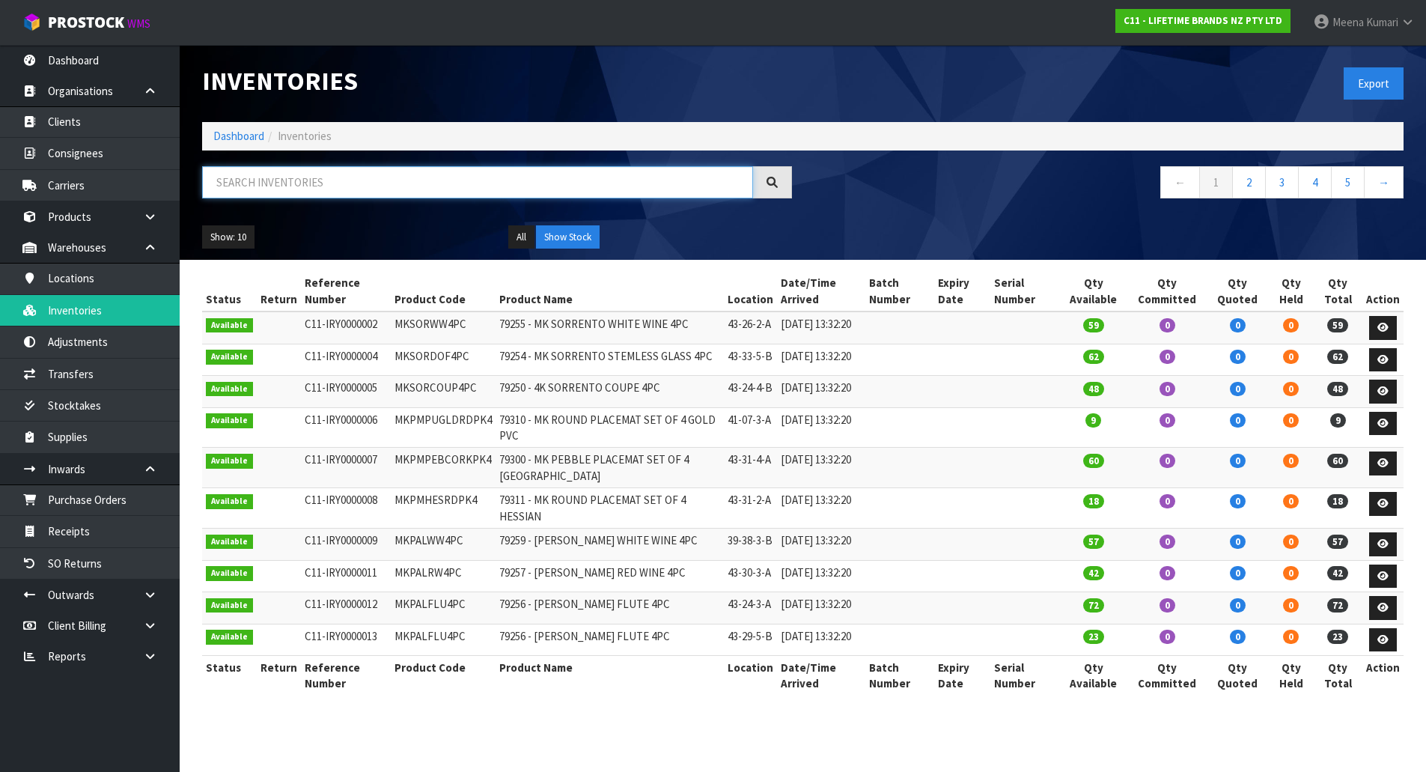
click at [306, 181] on input "text" at bounding box center [477, 182] width 551 height 32
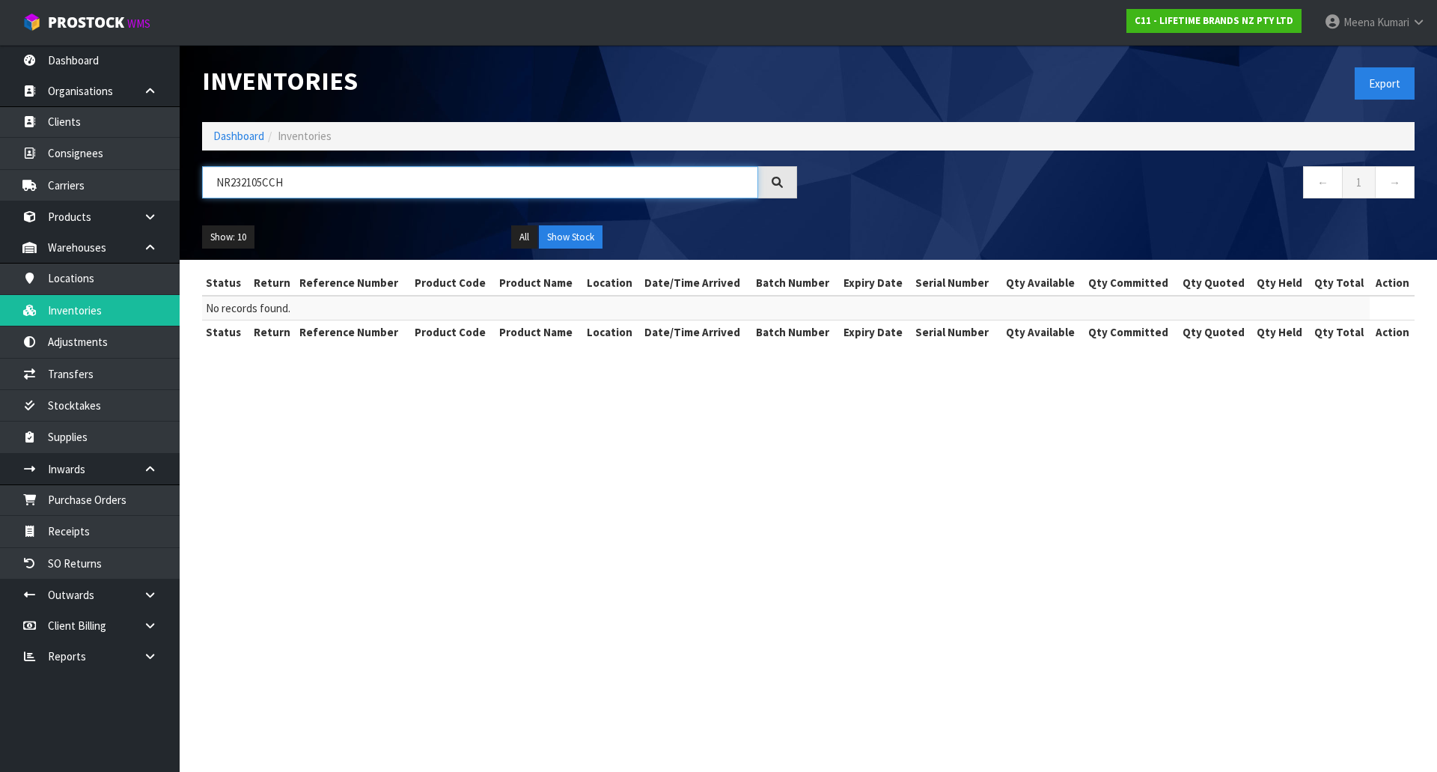
click at [314, 186] on input "NR232105CCH" at bounding box center [480, 182] width 556 height 32
type input "NR232105CCH"
click at [228, 132] on link "Dashboard" at bounding box center [238, 136] width 51 height 14
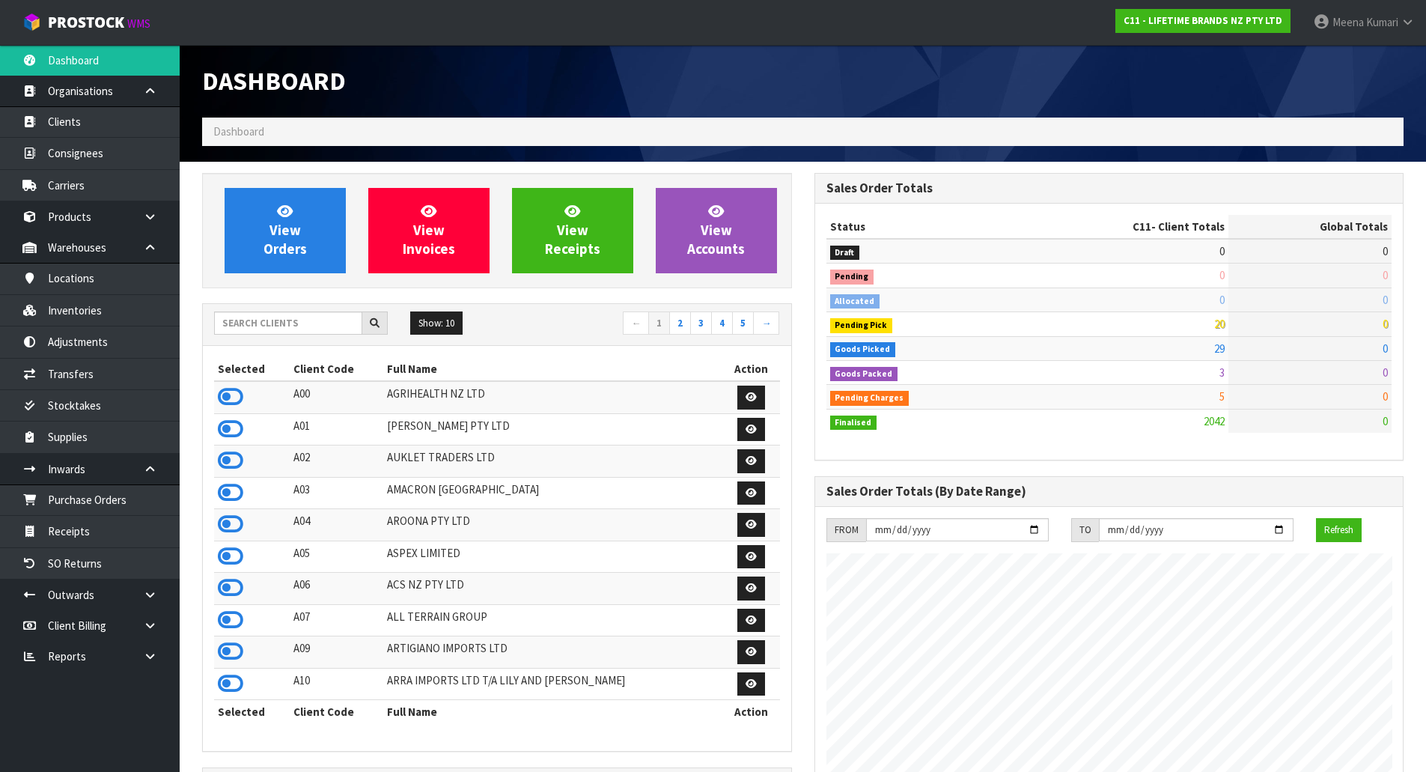
scroll to position [1134, 611]
click at [291, 323] on input "text" at bounding box center [288, 322] width 148 height 23
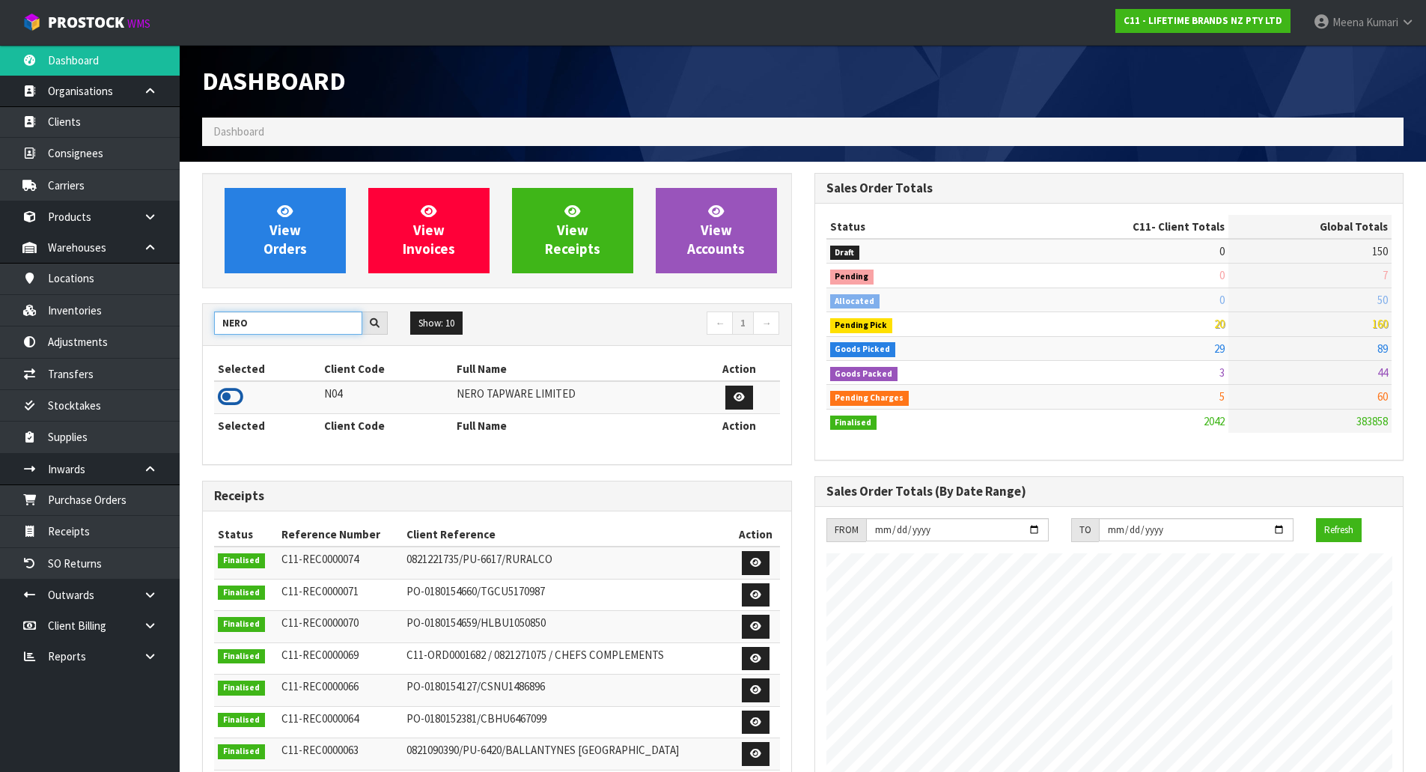
type input "NERO"
click at [228, 397] on icon at bounding box center [230, 396] width 25 height 22
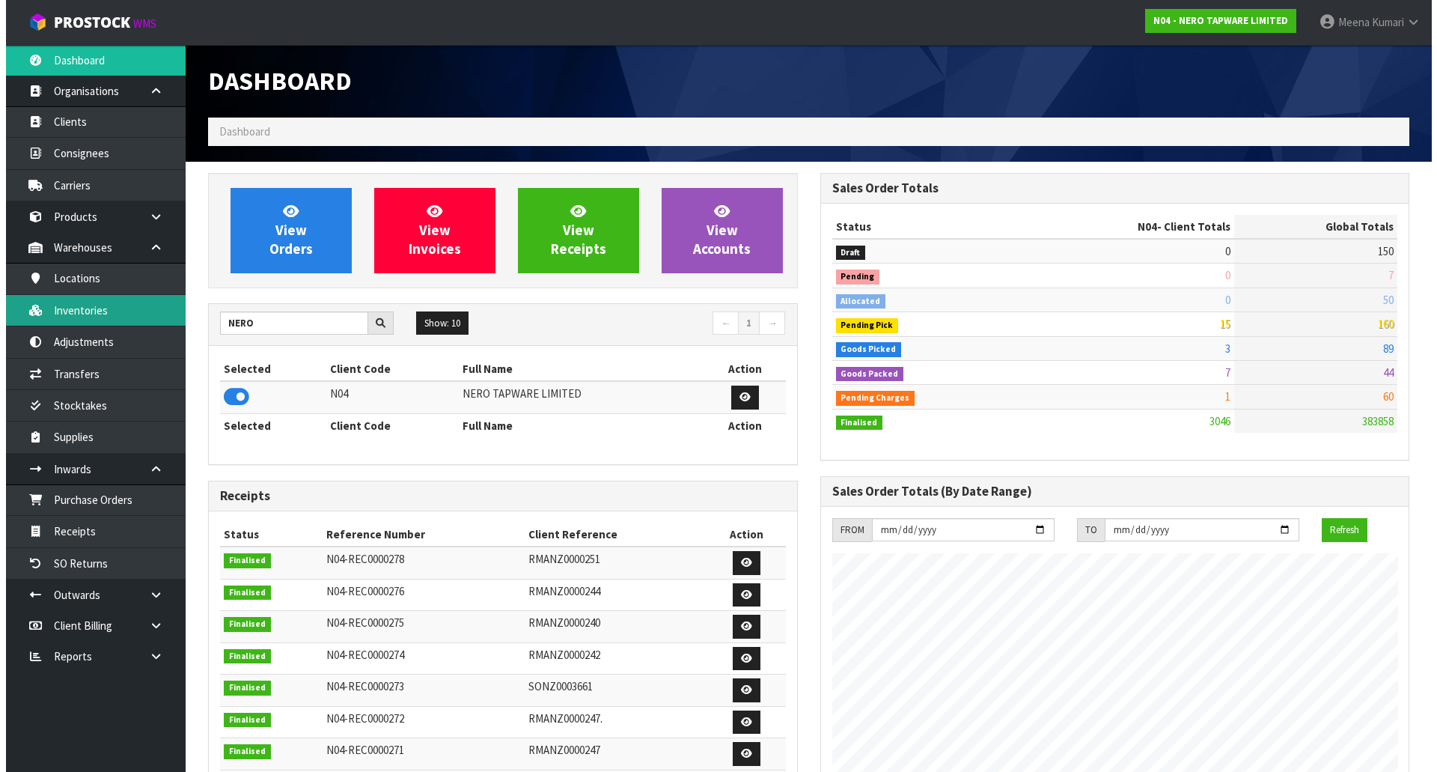
scroll to position [1182, 611]
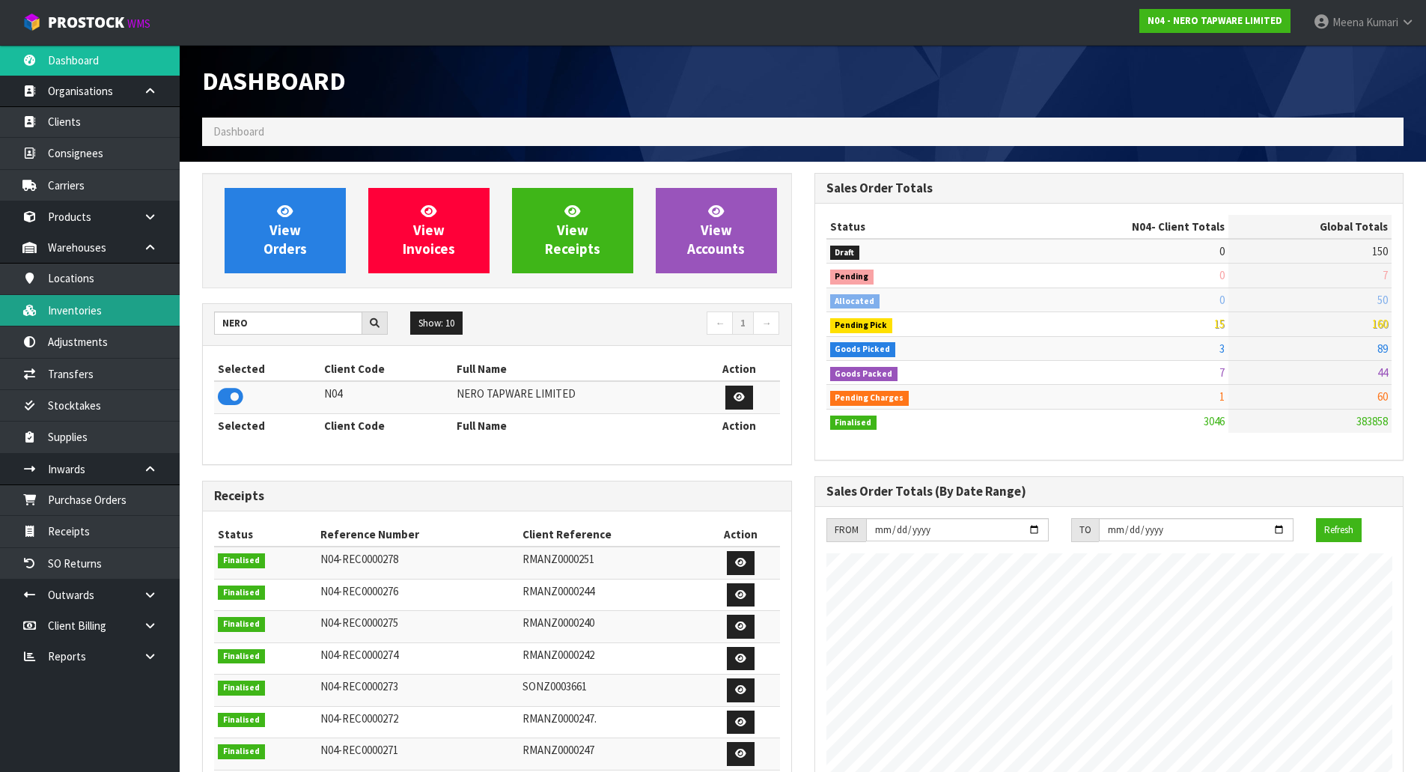
click at [129, 298] on link "Inventories" at bounding box center [90, 310] width 180 height 31
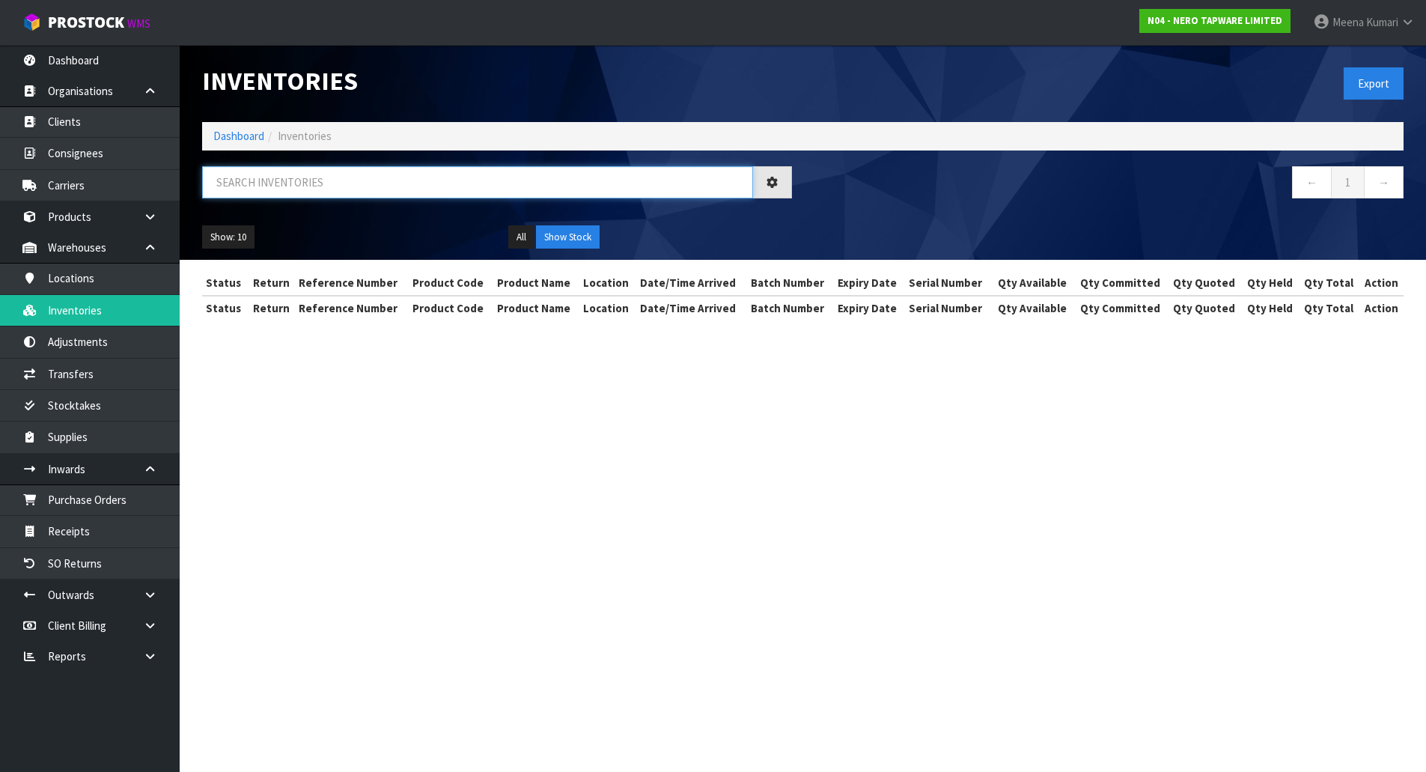
click at [302, 195] on input "text" at bounding box center [477, 182] width 551 height 32
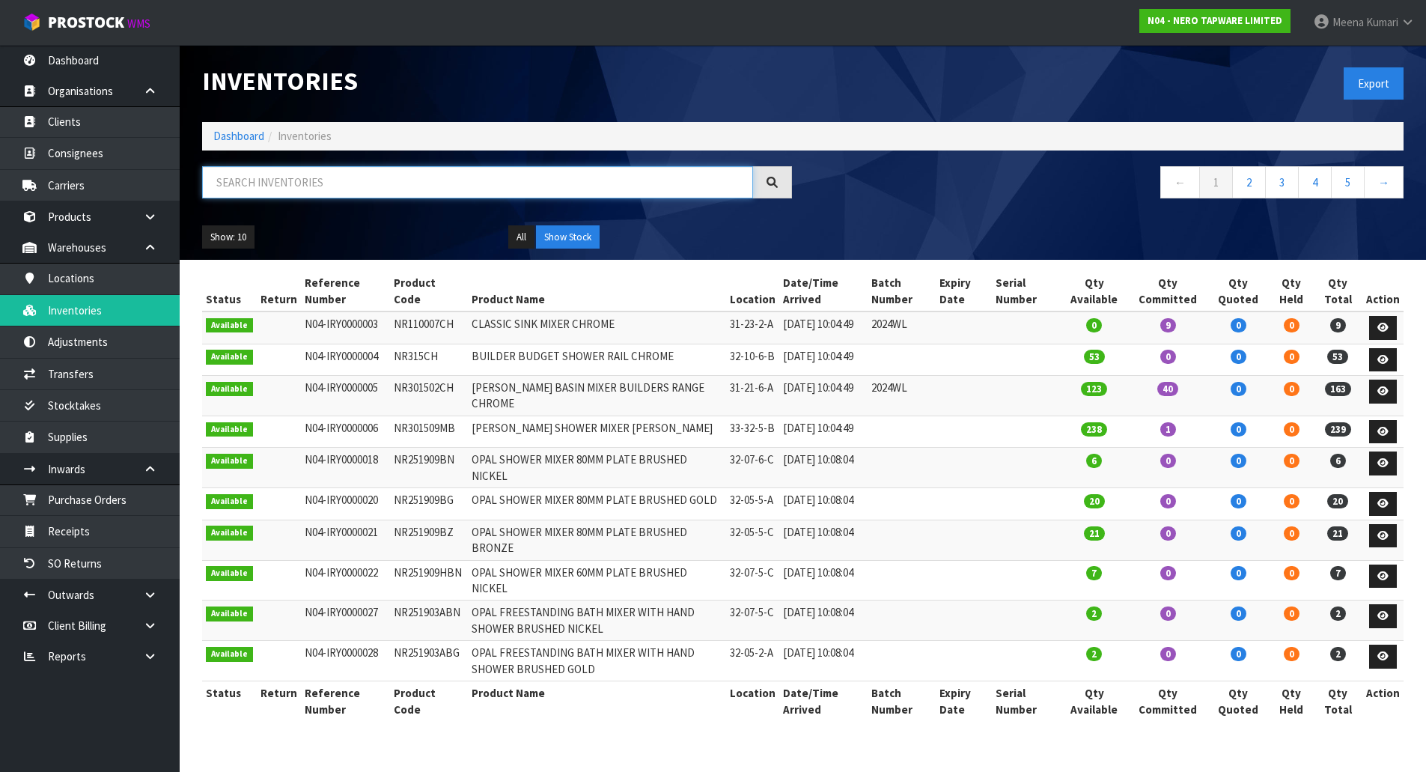
paste input "NR232105CCH"
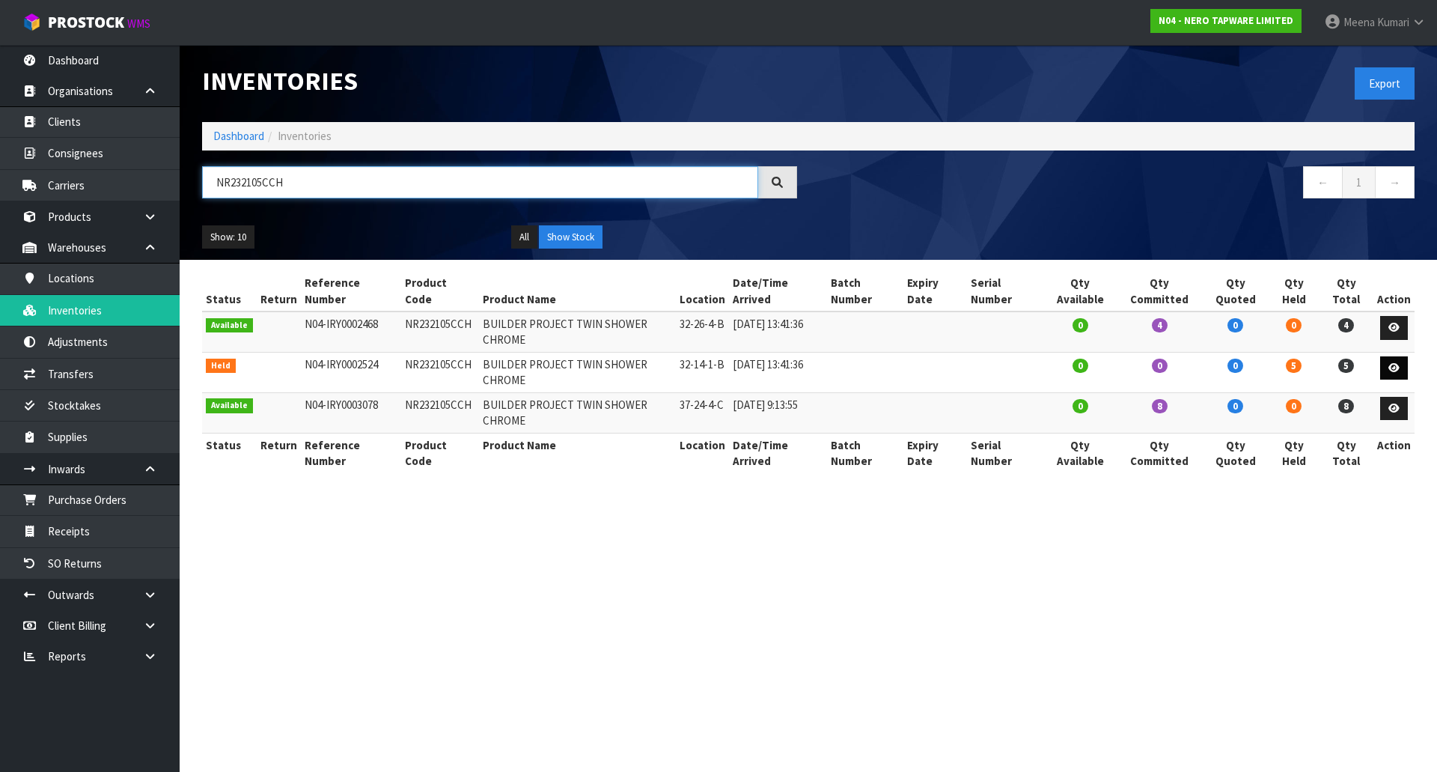
type input "NR232105CCH"
click at [1393, 367] on icon at bounding box center [1393, 368] width 11 height 10
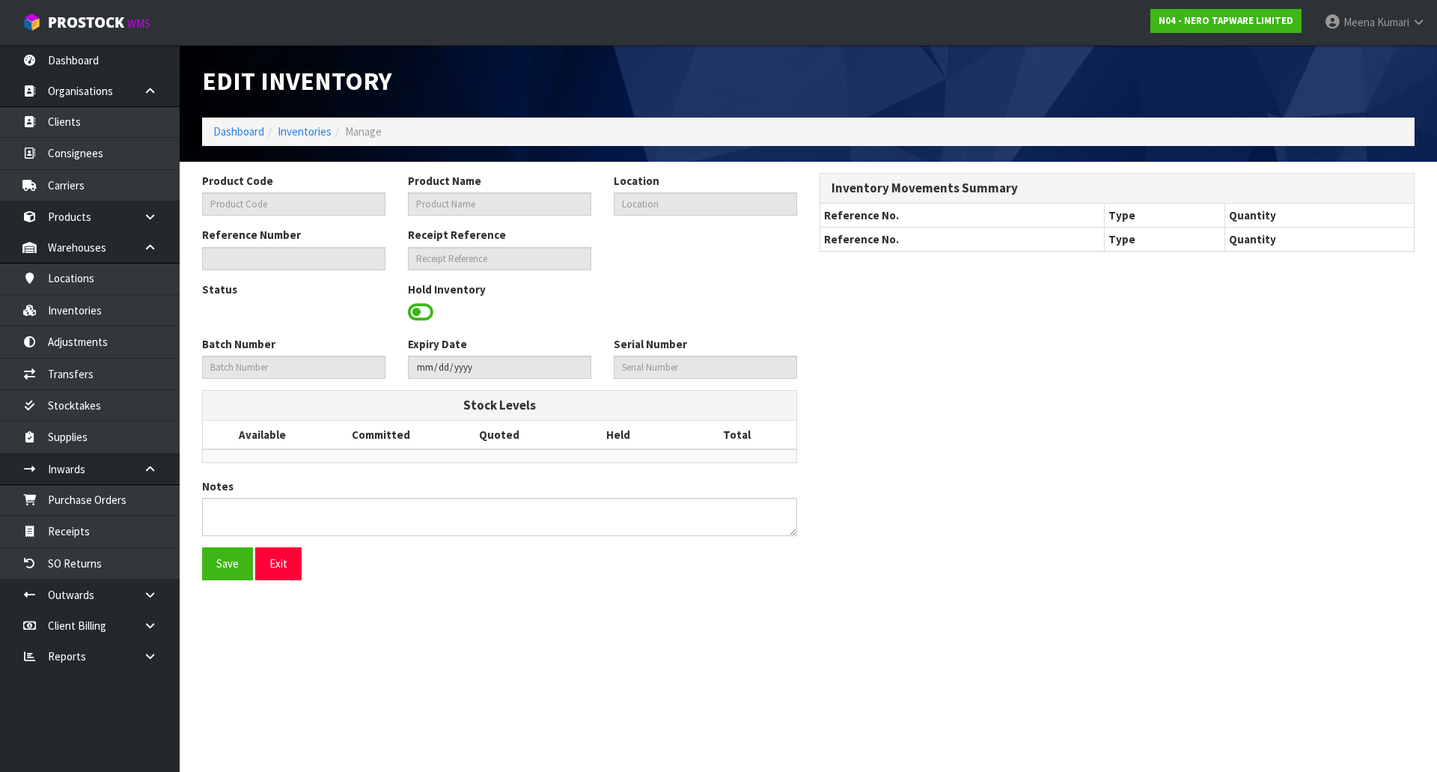
type input "NR232105CCH"
type input "BUILDER PROJECT TWIN SHOWER CHROME"
type input "32-14-1-B"
type input "N04-IRY0002524"
type input "N04-REC0000010"
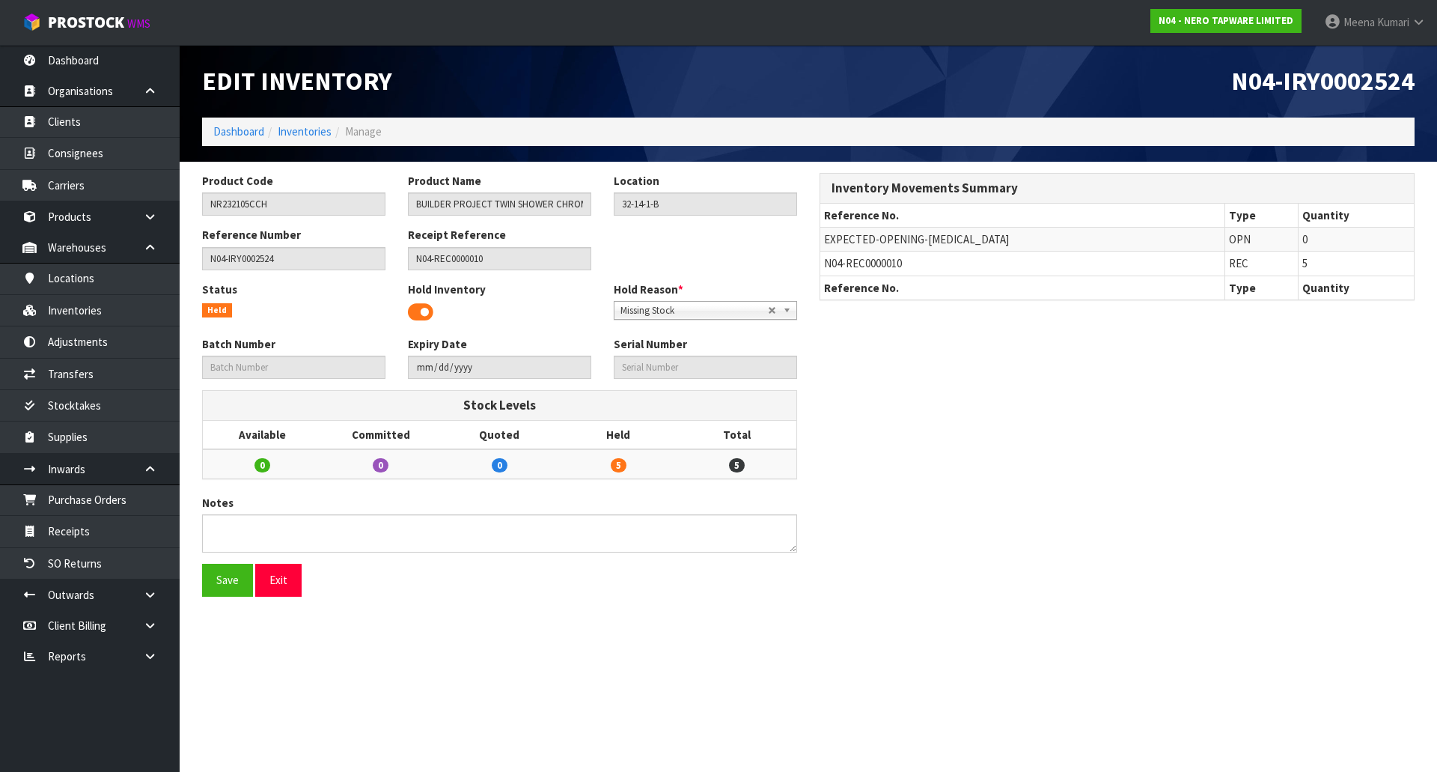
click at [932, 266] on td "N04-REC0000010" at bounding box center [1022, 263] width 404 height 24
click at [278, 201] on input "NR232105CCH" at bounding box center [293, 203] width 183 height 23
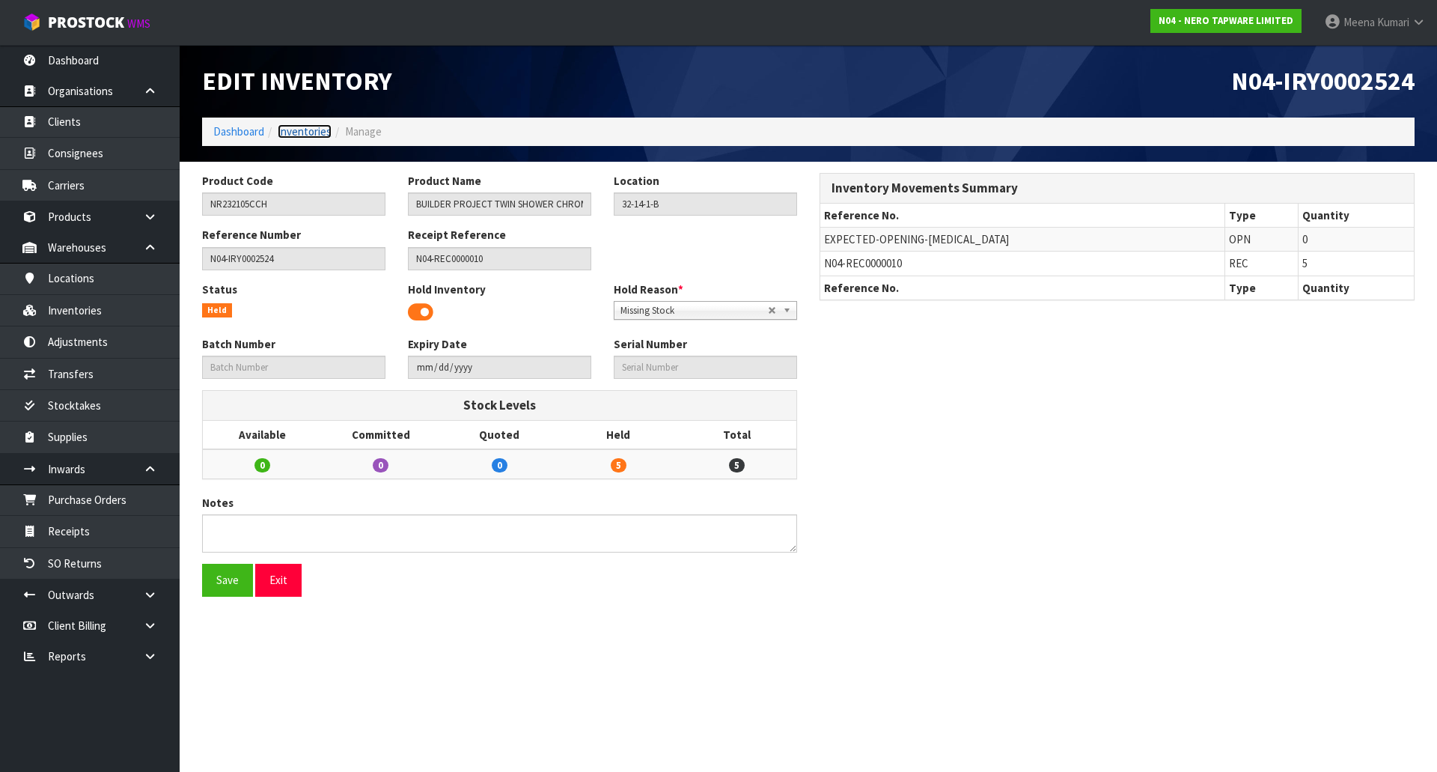
click at [287, 134] on link "Inventories" at bounding box center [305, 131] width 54 height 14
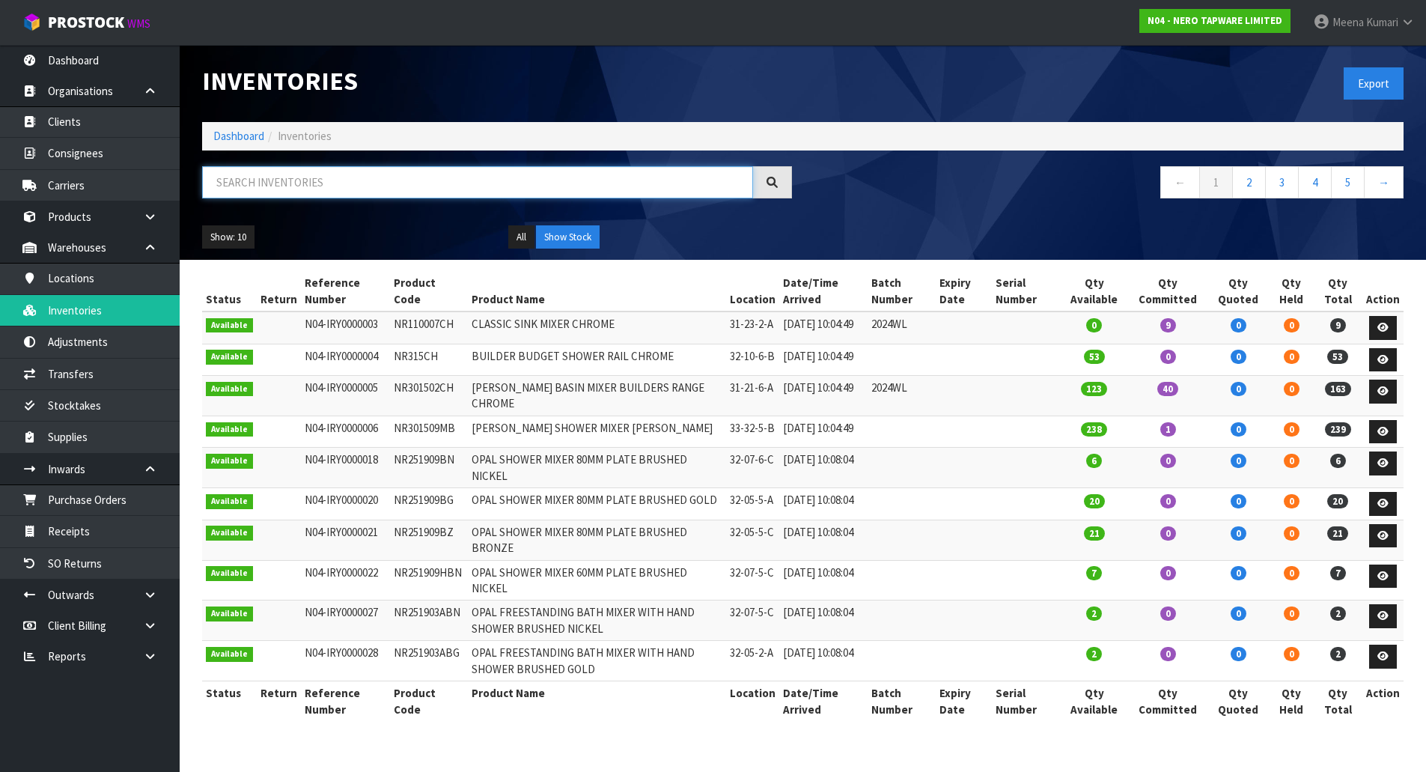
click at [293, 183] on input "text" at bounding box center [477, 182] width 551 height 32
paste input "NR232105CCH"
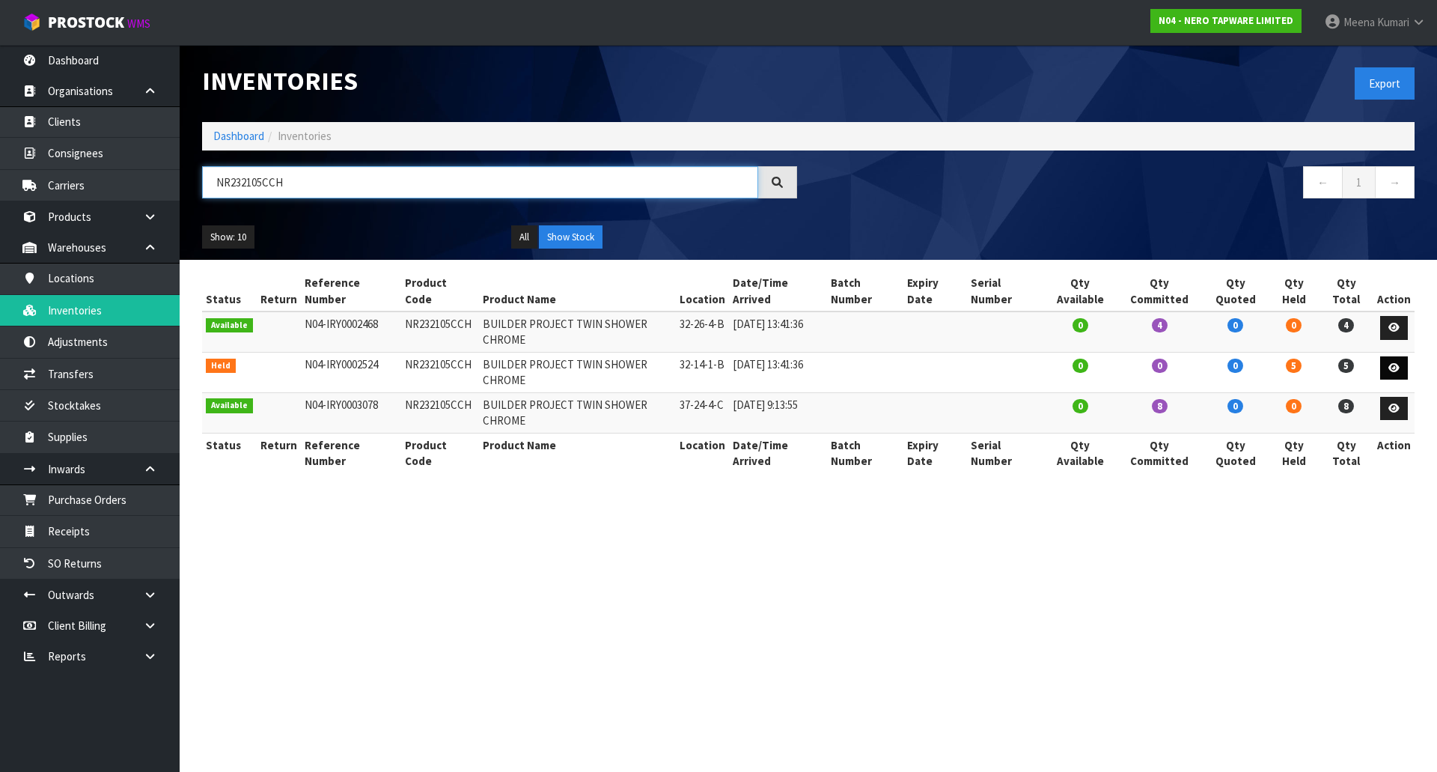
type input "NR232105CCH"
click at [1399, 365] on icon at bounding box center [1393, 368] width 11 height 10
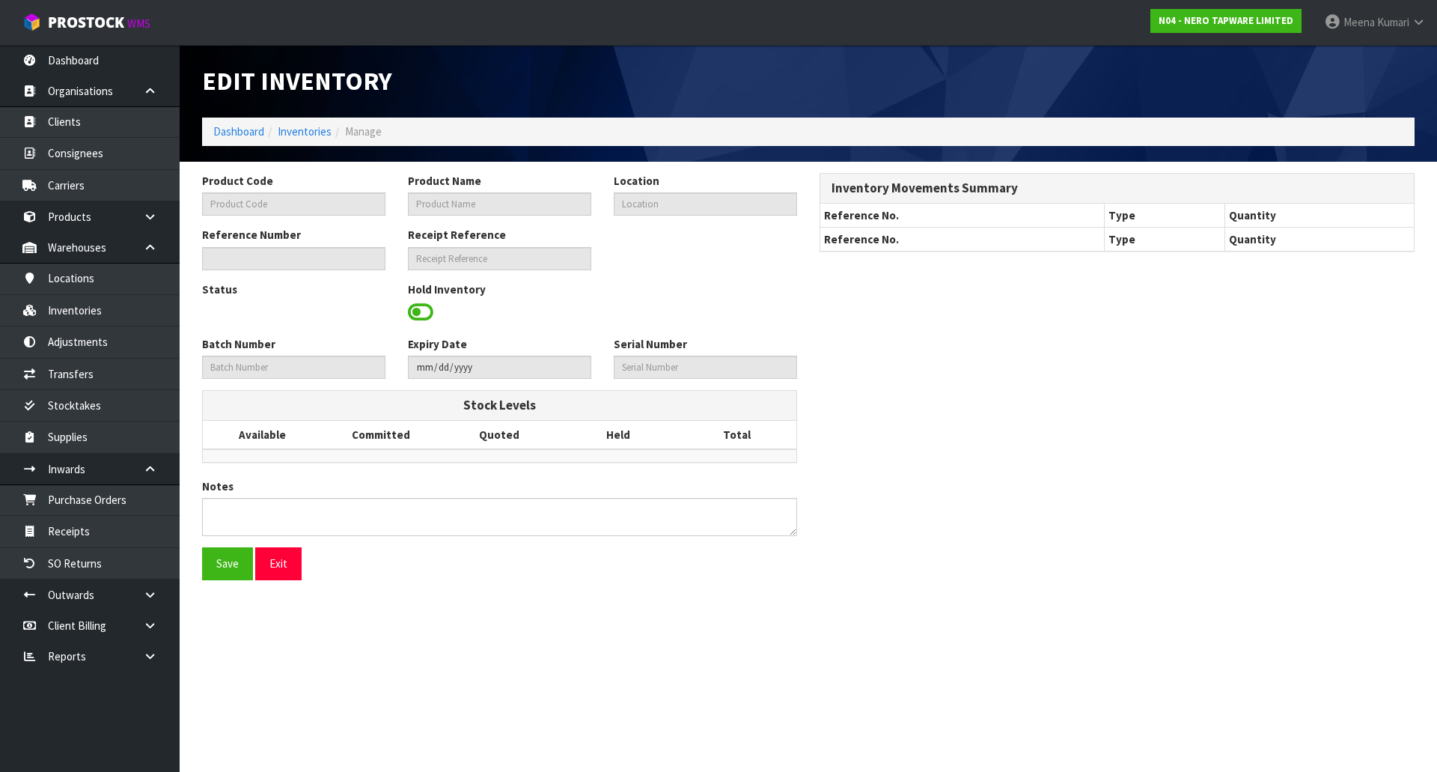
type input "NR232105CCH"
type input "BUILDER PROJECT TWIN SHOWER CHROME"
type input "32-14-1-B"
type input "N04-IRY0002524"
type input "N04-REC0000010"
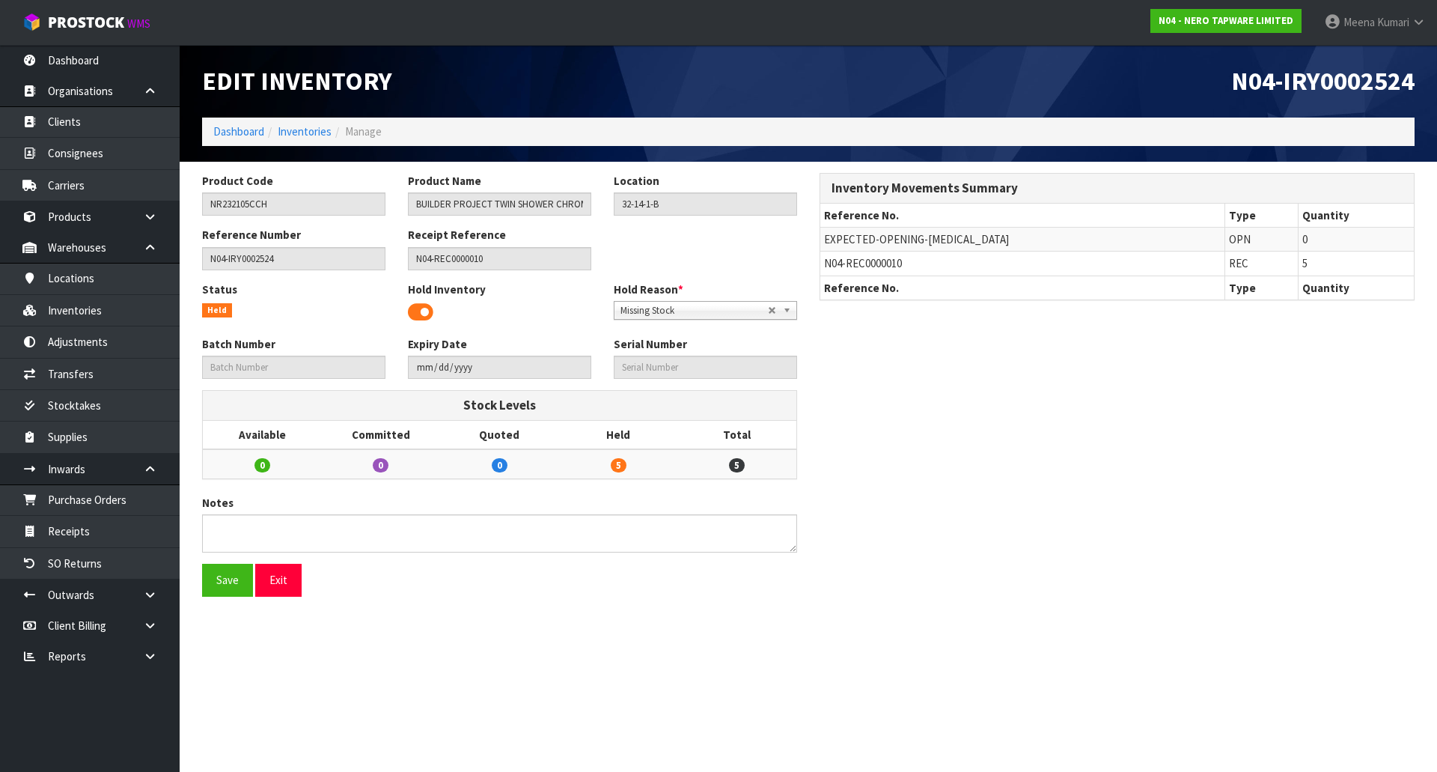
click at [876, 261] on span "N04-REC0000010" at bounding box center [863, 263] width 78 height 14
copy tr "N04-REC0000010"
click at [105, 535] on link "Receipts" at bounding box center [90, 531] width 180 height 31
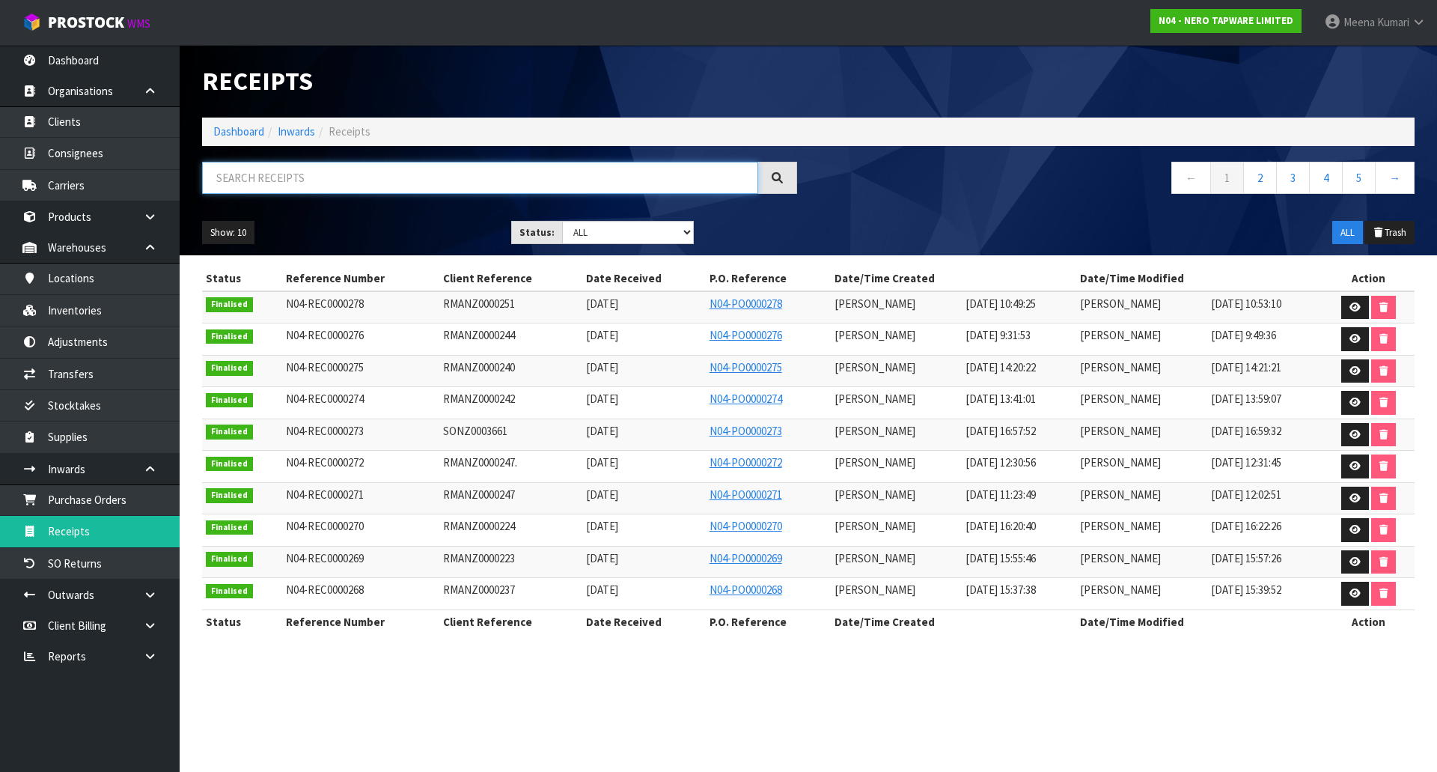
click at [430, 181] on input "text" at bounding box center [480, 178] width 556 height 32
paste input "N04-REC0000010"
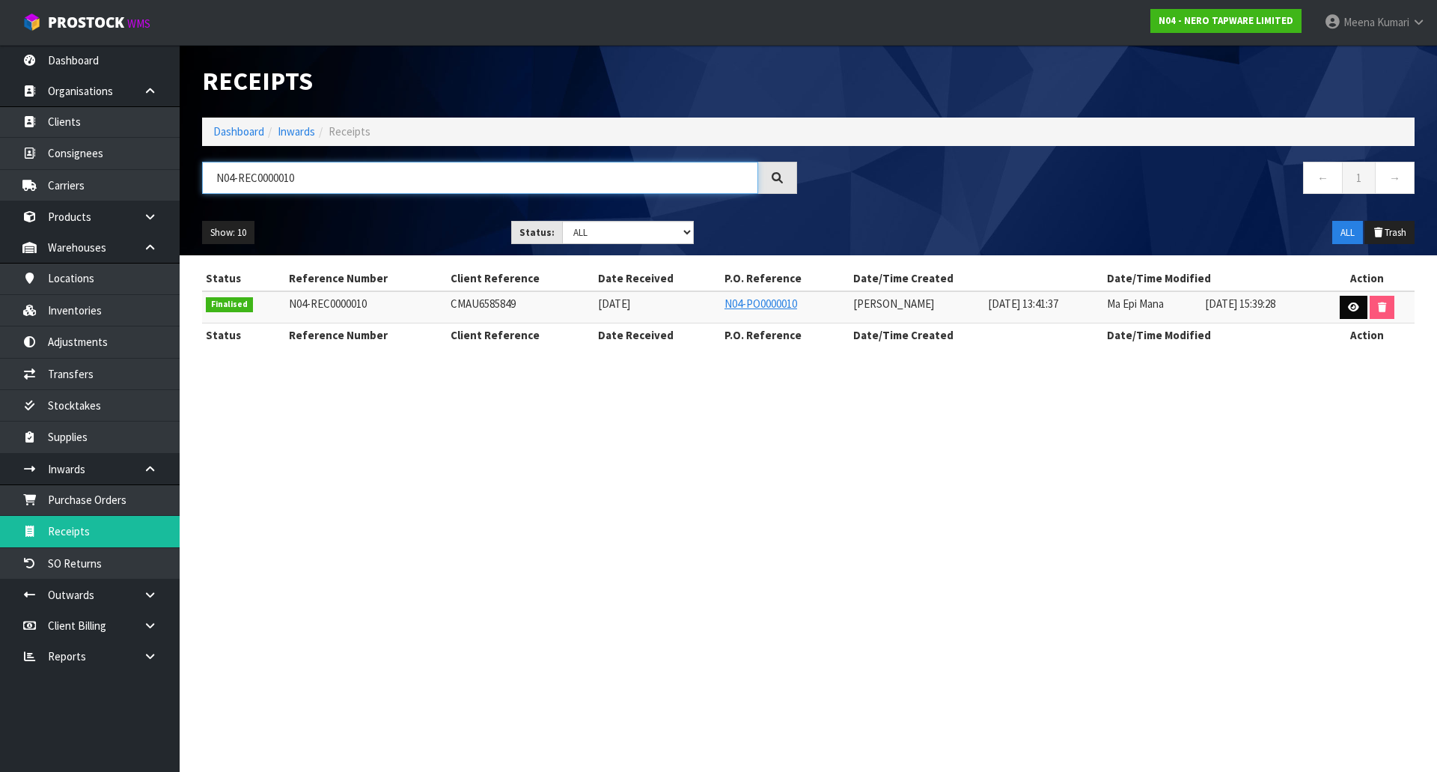
type input "N04-REC0000010"
click at [1362, 305] on link at bounding box center [1354, 308] width 28 height 24
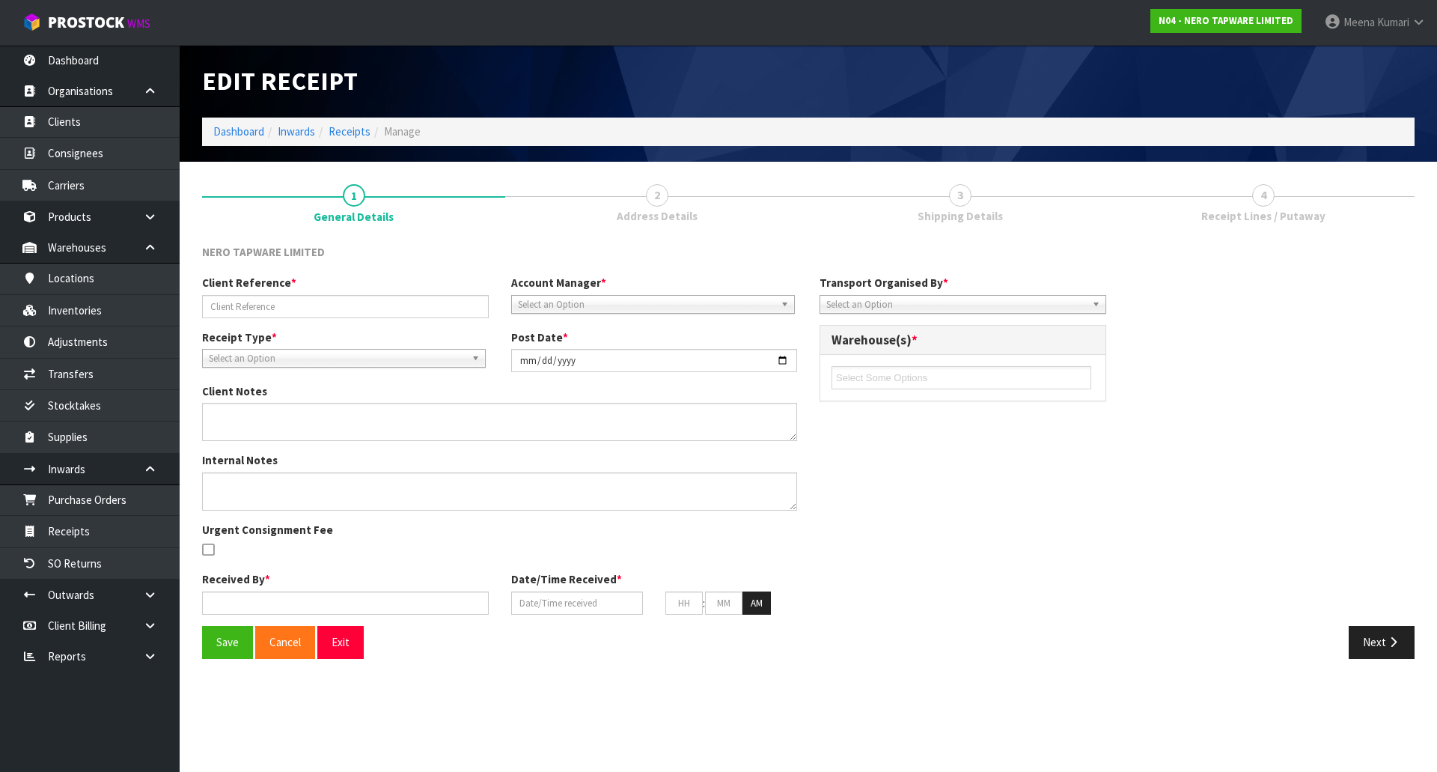
type input "CMAU6585849"
type input "2024-06-18"
type textarea "VARIANCES BELOW NR251909AGR, EXPECTED QTY: 6, RECEIVED QTY: 4, VARIANCE: -2 NR2…"
type input "Prabhneet Kaur"
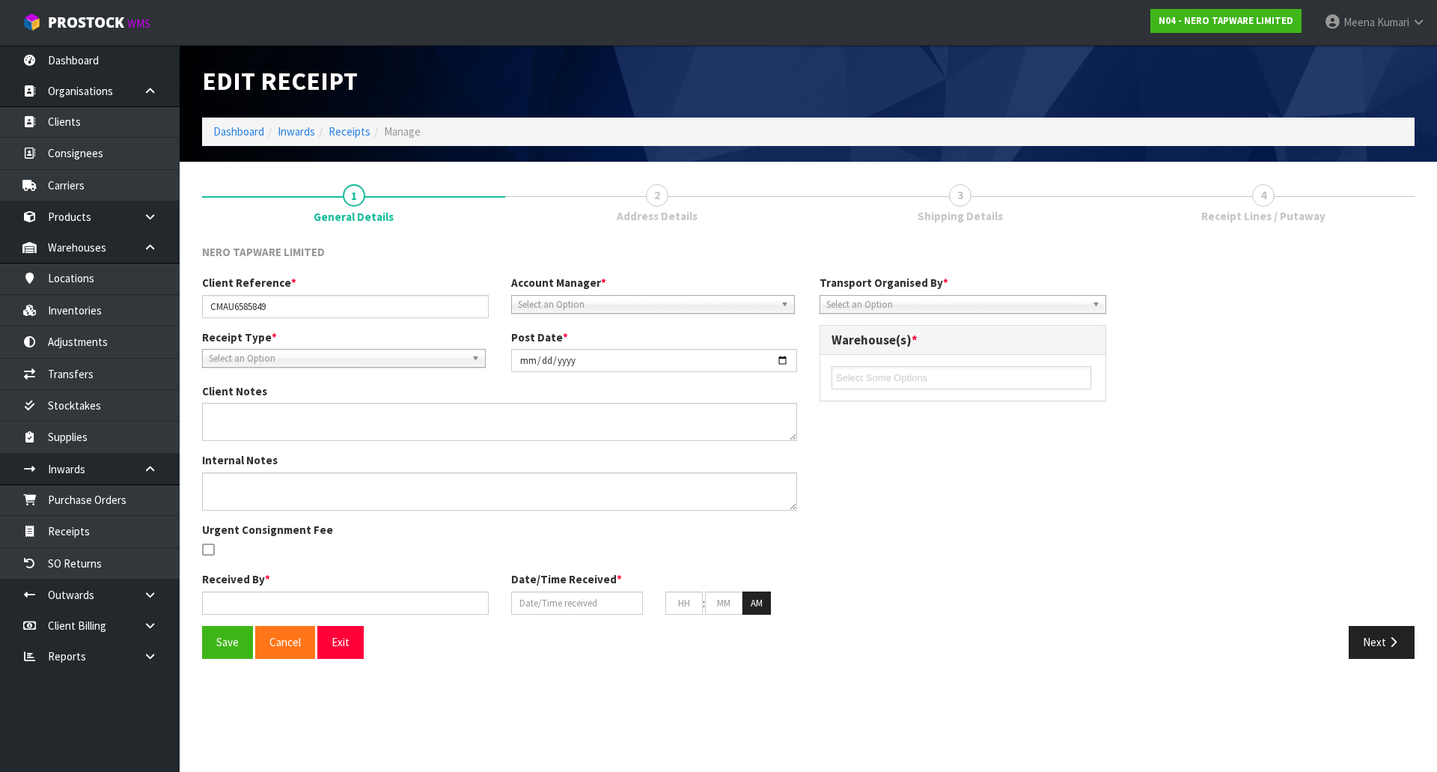
type input "01/07/2024"
type input "01"
type input "41"
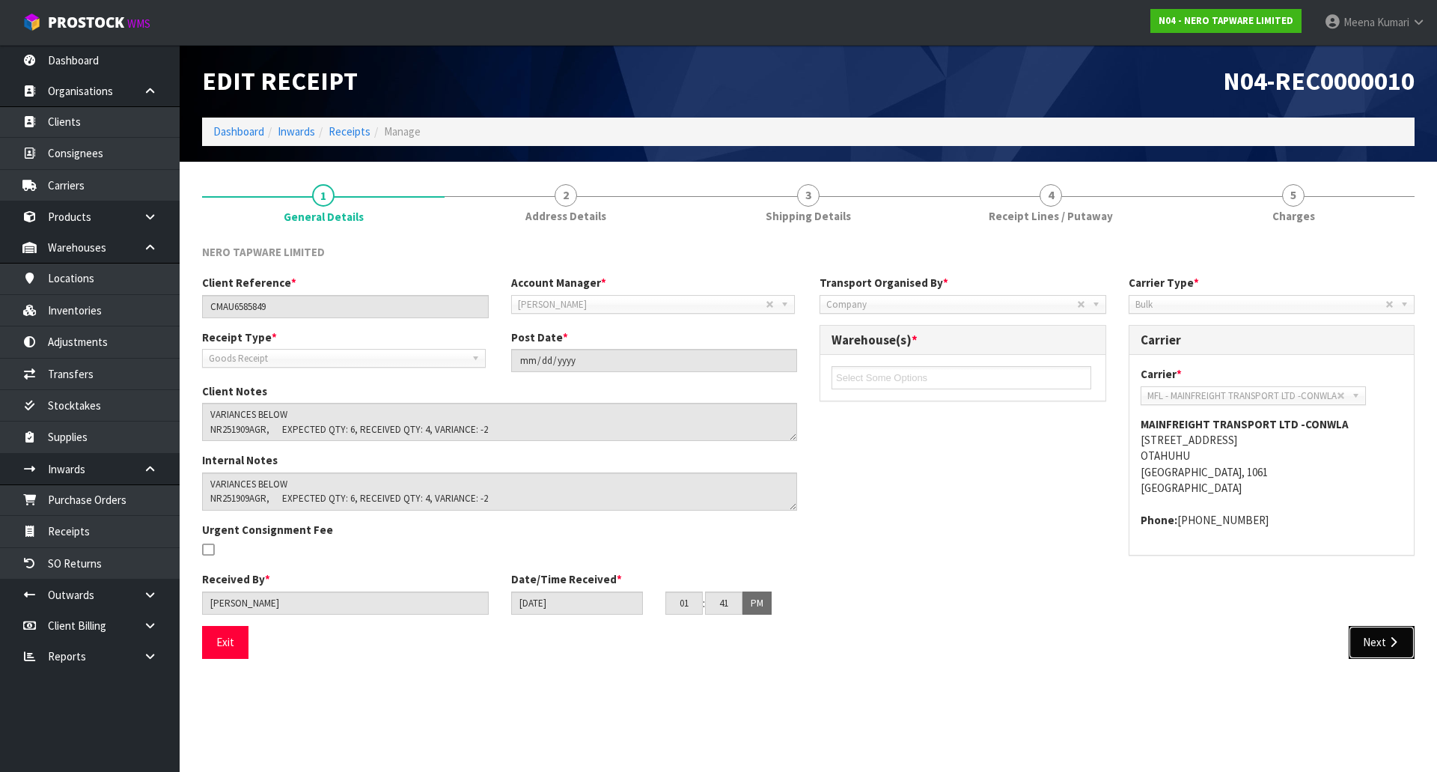
click at [1388, 645] on icon "button" at bounding box center [1393, 641] width 14 height 11
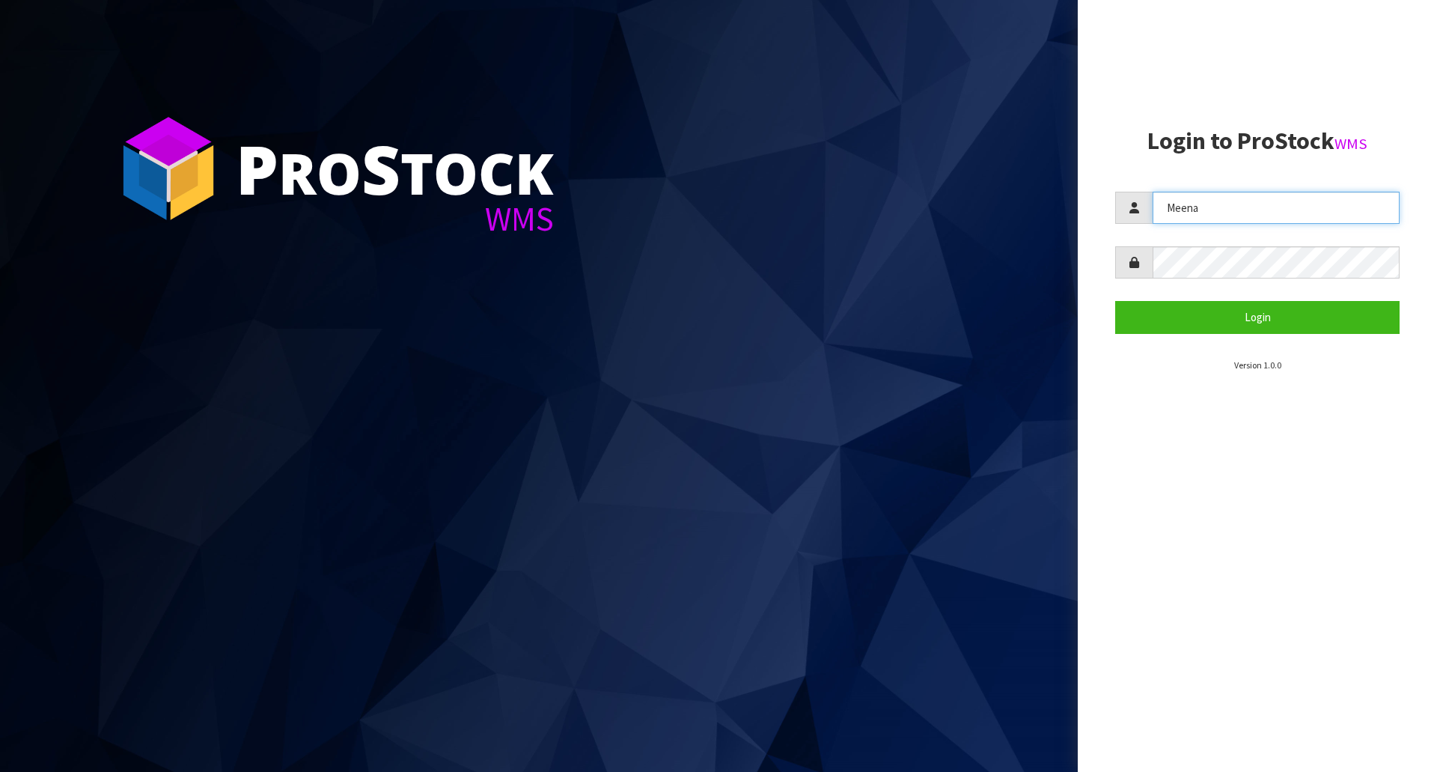
drag, startPoint x: 1232, startPoint y: 214, endPoint x: 1088, endPoint y: 238, distance: 145.7
click at [1088, 238] on aside "Login to ProStock WMS Meena Login Version 1.0.0" at bounding box center [1257, 386] width 359 height 772
type input "[PERSON_NAME]"
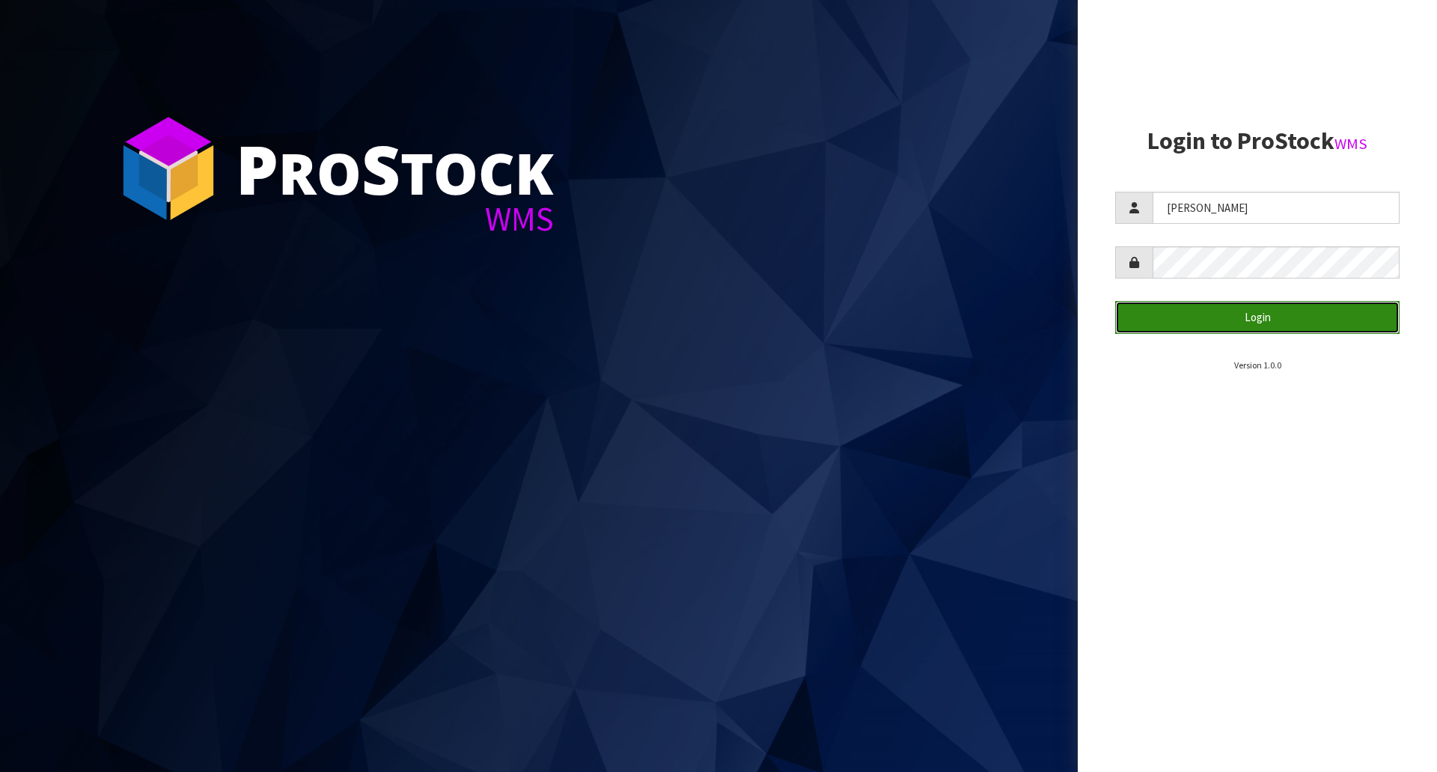
click at [1180, 324] on button "Login" at bounding box center [1257, 317] width 284 height 32
